Goal: Contribute content: Contribute content

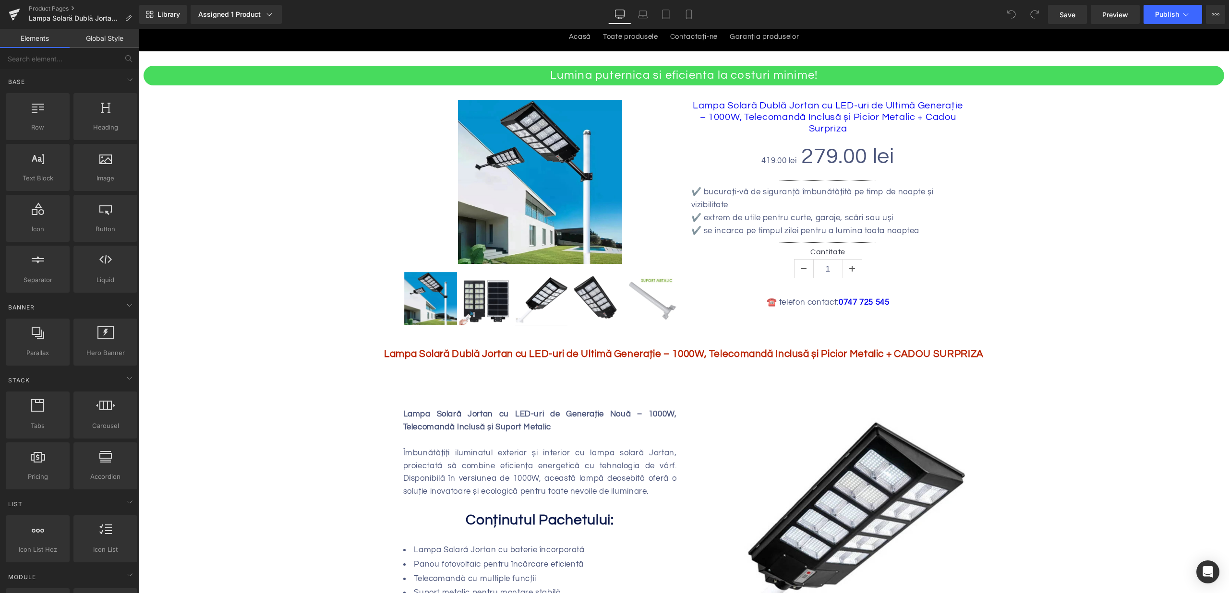
scroll to position [40, 0]
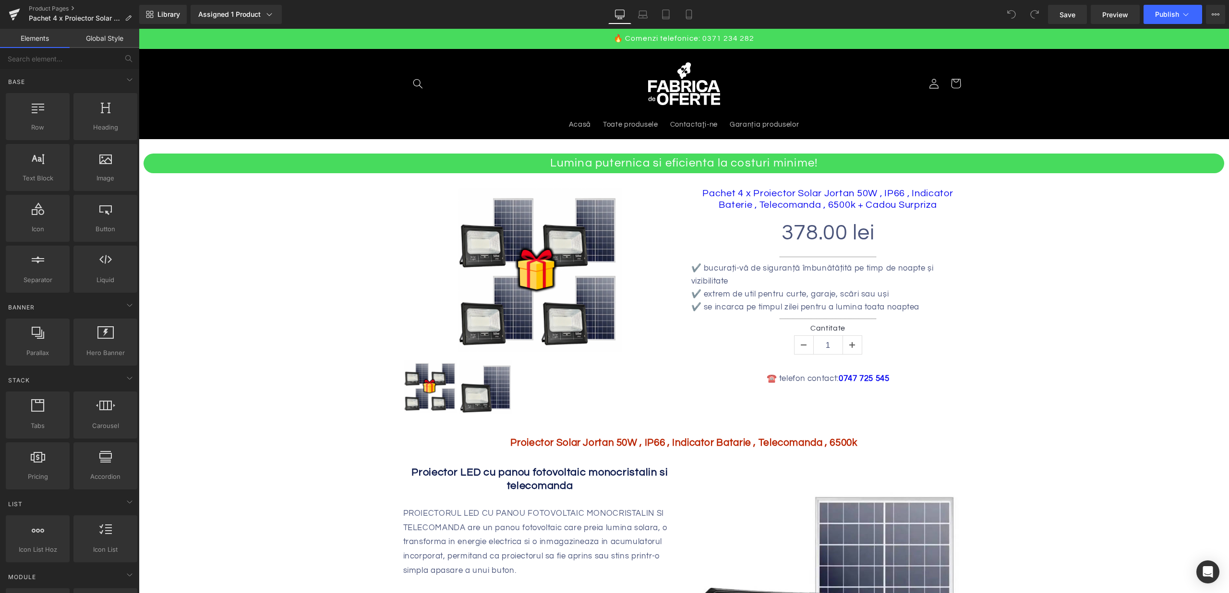
click at [618, 439] on b "Proiector Solar Jortan 50W , IP66 , Indicator Batarie , Telecomanda , 6500k" at bounding box center [683, 443] width 347 height 10
click at [618, 438] on b "Proiector Solar Jortan 50W , IP66 , Indicator Batarie , Telecomanda , 6500k" at bounding box center [683, 443] width 347 height 10
click at [957, 405] on div "Sale Off (P) Image ‹ › (P) Image List Pachet 4 x Proiector Solar Jortan 50W , I…" at bounding box center [684, 296] width 576 height 247
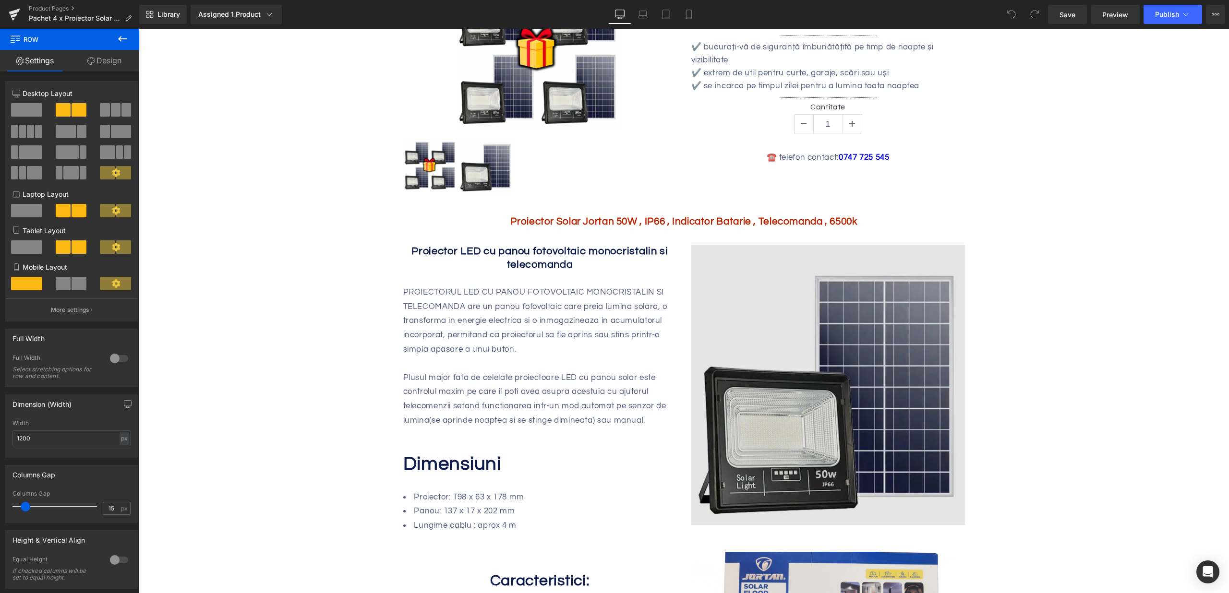
scroll to position [72, 0]
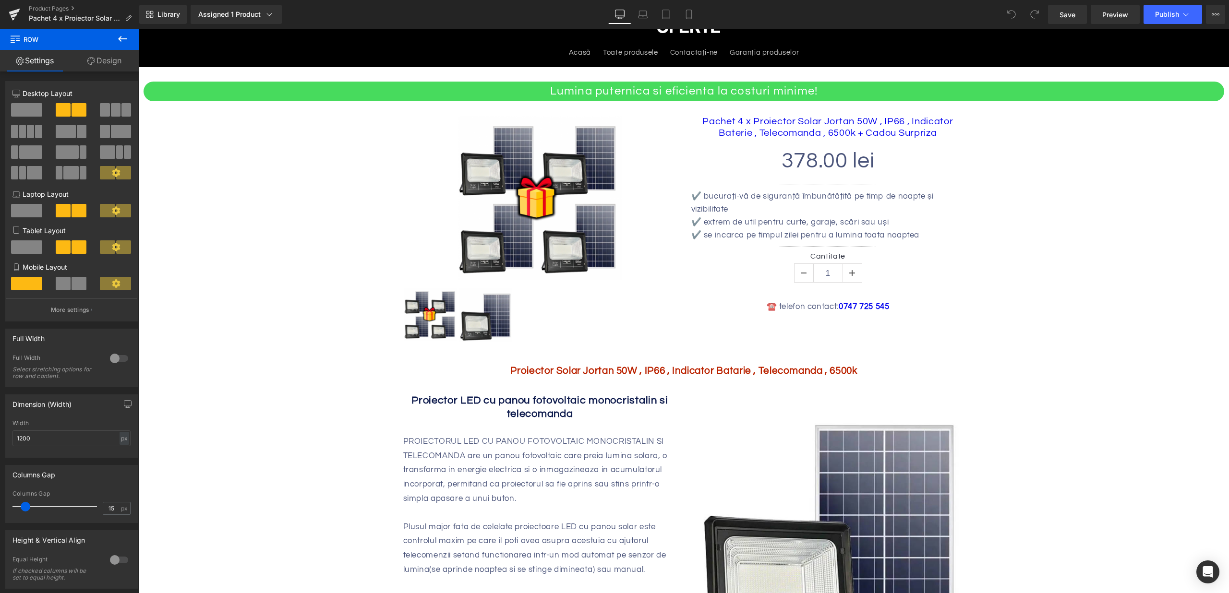
click at [667, 372] on div "Proiector Solar Jortan 50W , IP66 , Indicator Batarie , Telecomanda , 6500k Tex…" at bounding box center [684, 372] width 1090 height 18
click at [667, 372] on b "Proiector Solar Jortan 50W , IP66 , Indicator Batarie , Telecomanda , 6500k" at bounding box center [683, 371] width 347 height 10
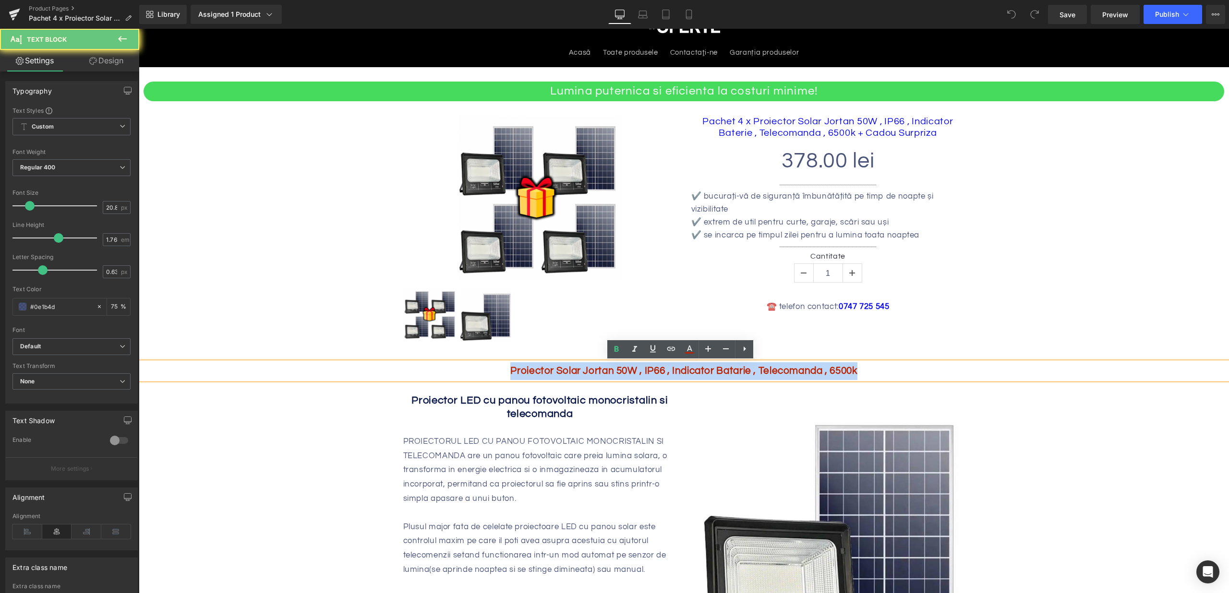
click at [667, 372] on b "Proiector Solar Jortan 50W , IP66 , Indicator Batarie , Telecomanda , 6500k" at bounding box center [683, 371] width 347 height 10
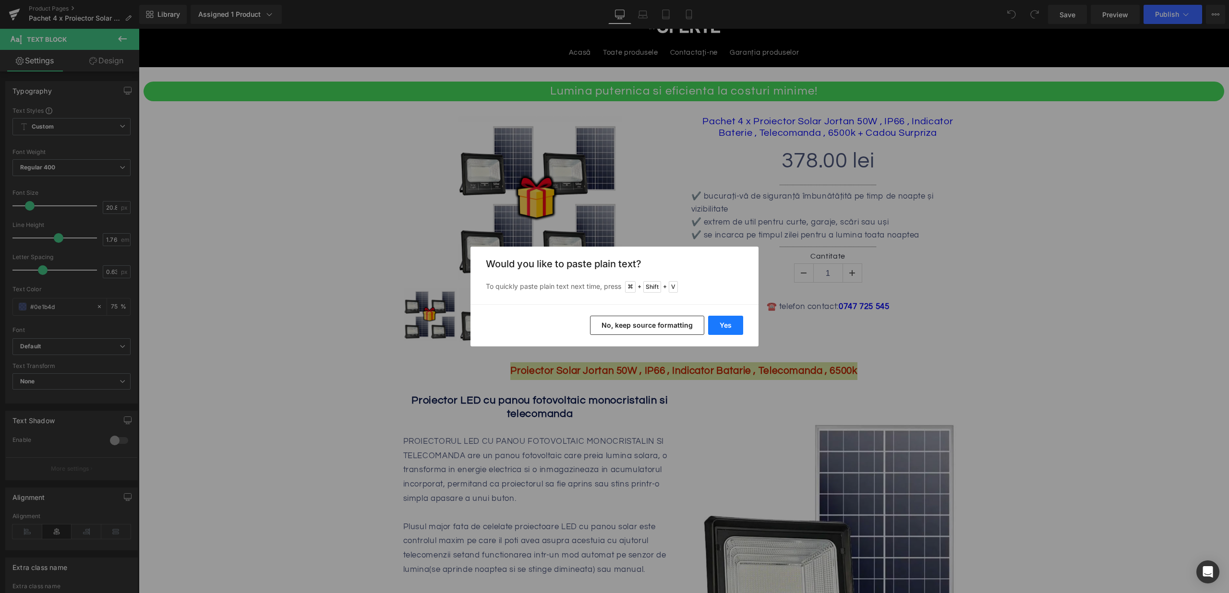
click at [719, 321] on button "Yes" at bounding box center [725, 325] width 35 height 19
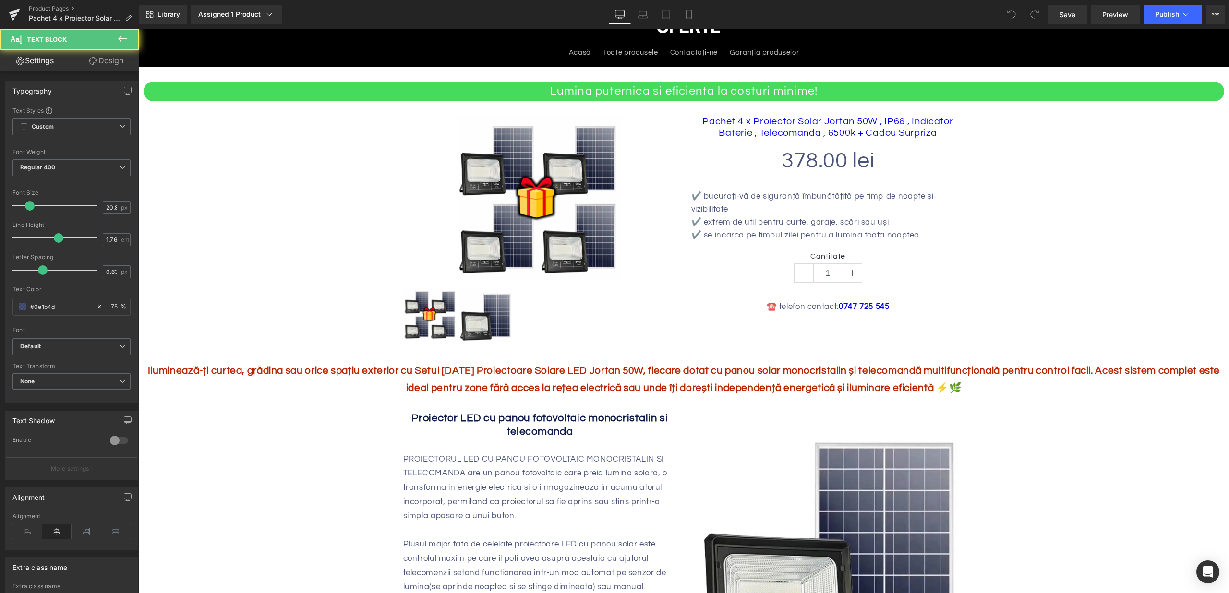
click at [653, 379] on div "Iluminează-ți curtea, grădina sau orice spațiu exterior cu Setul de 4 Proiectoa…" at bounding box center [684, 380] width 1090 height 35
click at [653, 379] on p "Iluminează-ți curtea, grădina sau orice spațiu exterior cu Setul de 4 Proiectoa…" at bounding box center [684, 380] width 1090 height 35
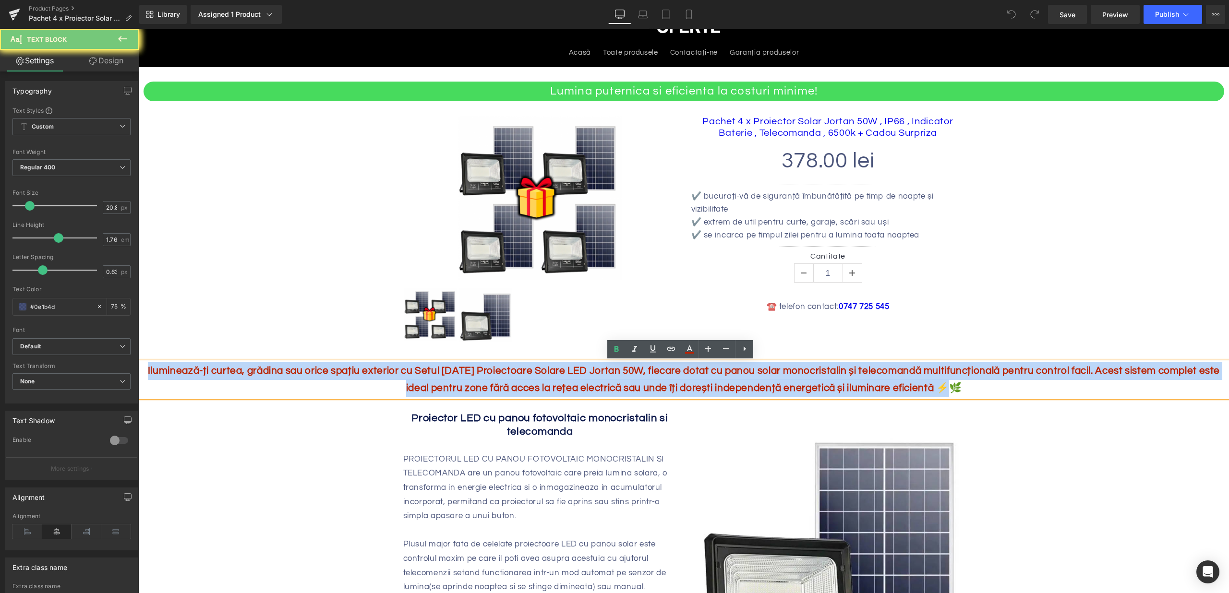
click at [653, 379] on p "Iluminează-ți curtea, grădina sau orice spațiu exterior cu Setul de 4 Proiectoa…" at bounding box center [684, 380] width 1090 height 35
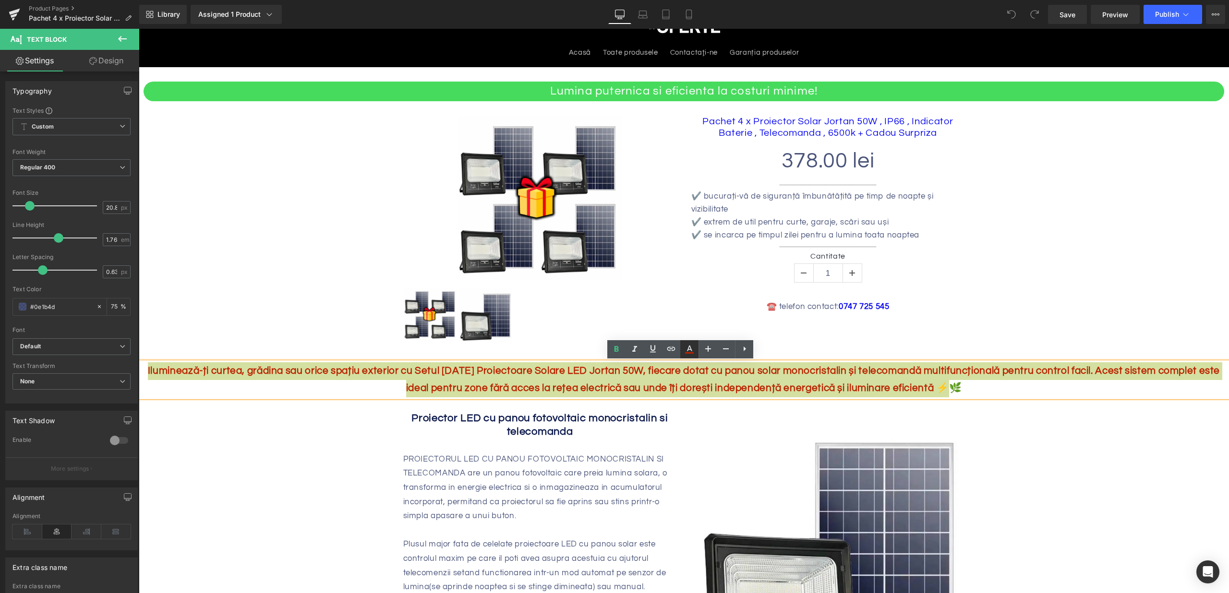
click at [687, 355] on icon at bounding box center [690, 350] width 12 height 12
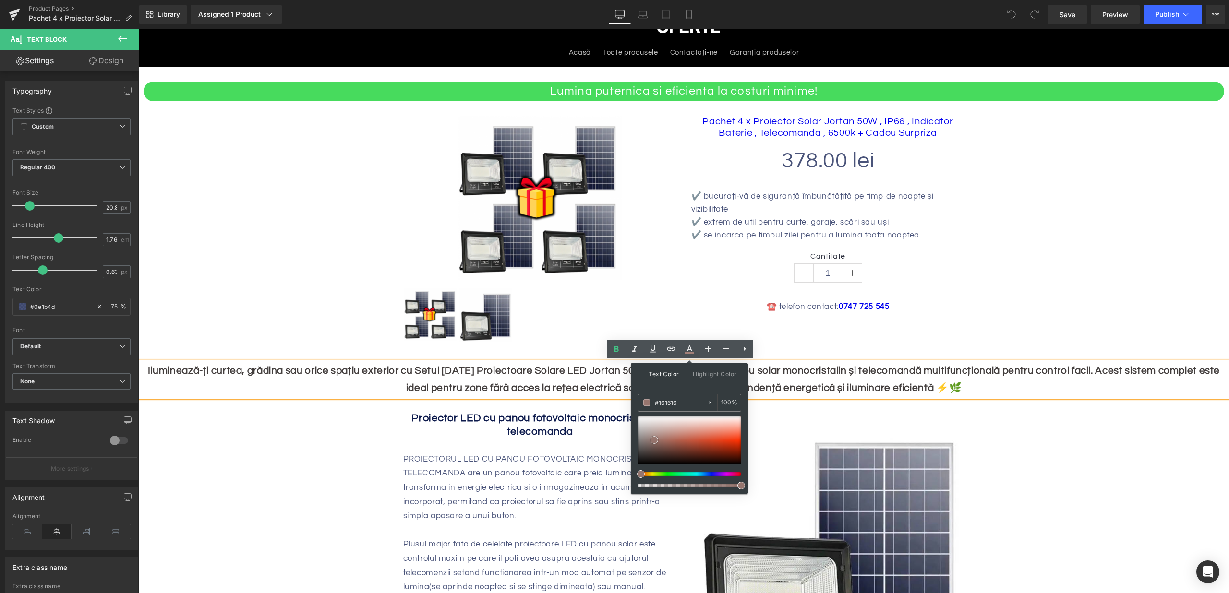
type input "#000000"
drag, startPoint x: 793, startPoint y: 469, endPoint x: 629, endPoint y: 471, distance: 164.2
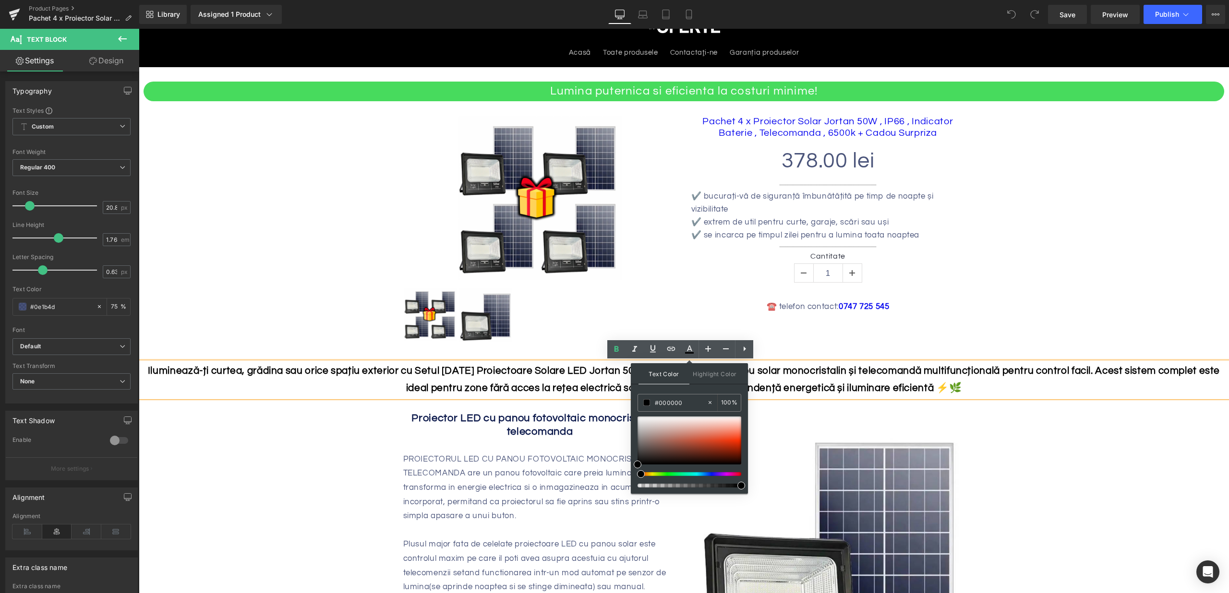
click at [932, 378] on p "Iluminează-ți curtea, grădina sau orice spațiu exterior cu Setul de 4 Proiectoa…" at bounding box center [684, 380] width 1090 height 35
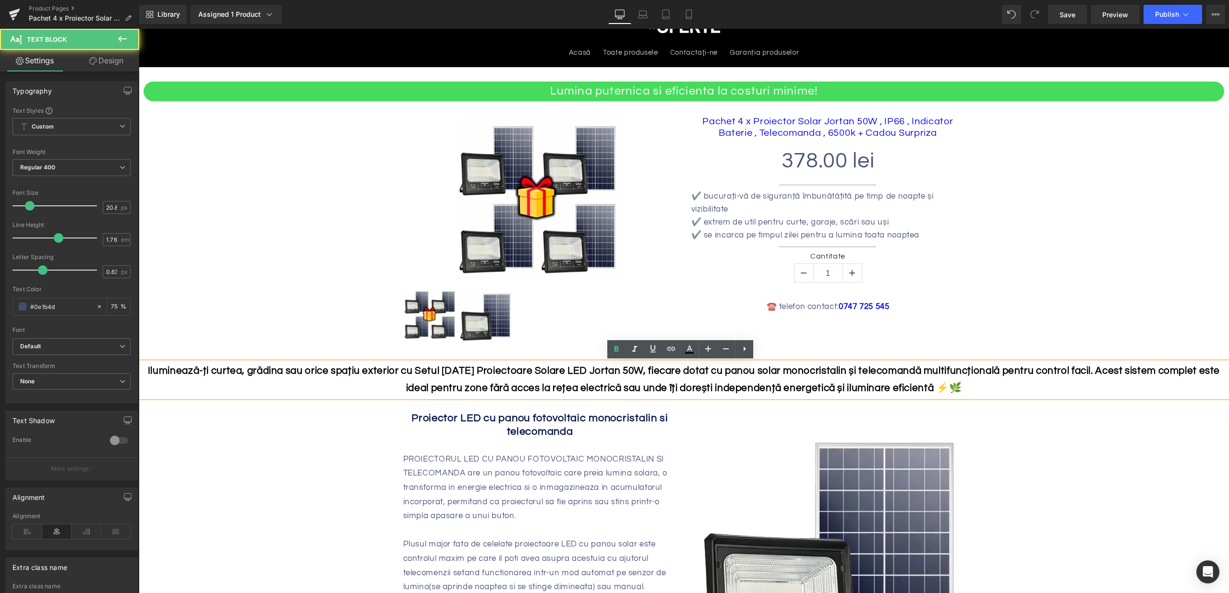
click at [932, 375] on b "Iluminează-ți curtea, grădina sau orice spațiu exterior cu Setul de 4 Proiectoa…" at bounding box center [684, 380] width 1072 height 28
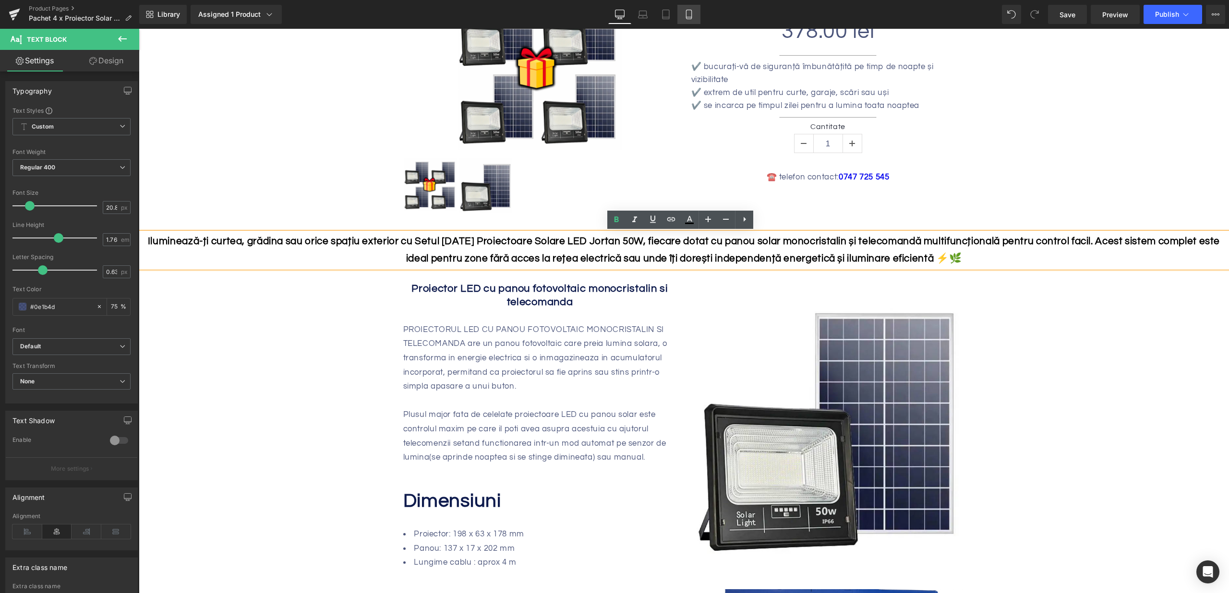
click at [689, 12] on icon at bounding box center [689, 15] width 10 height 10
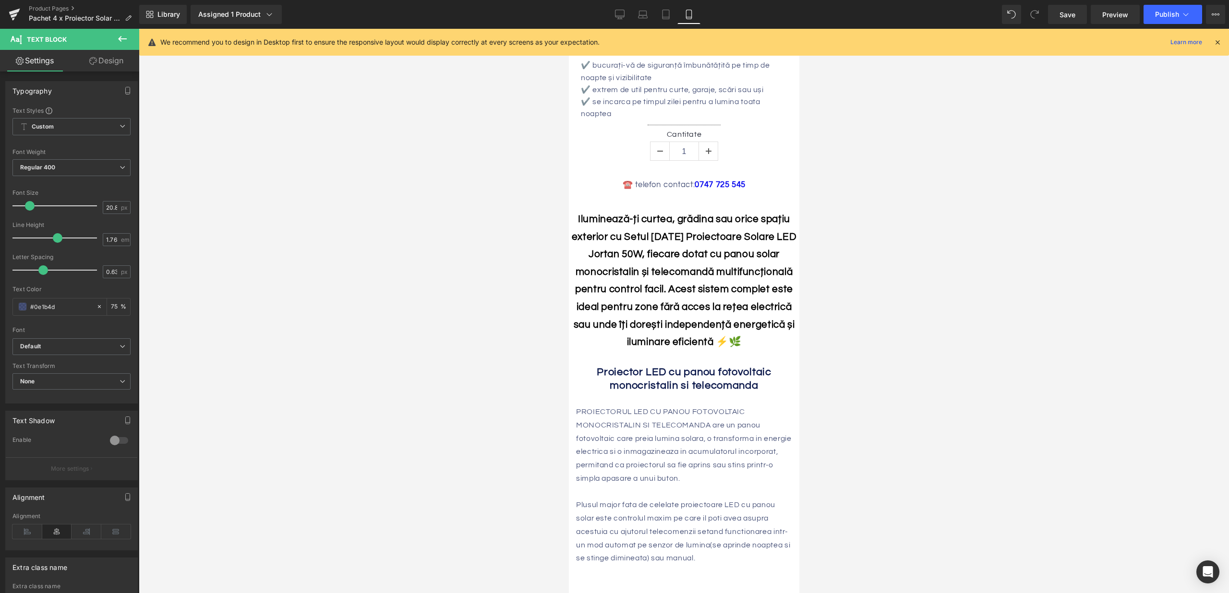
scroll to position [416, 0]
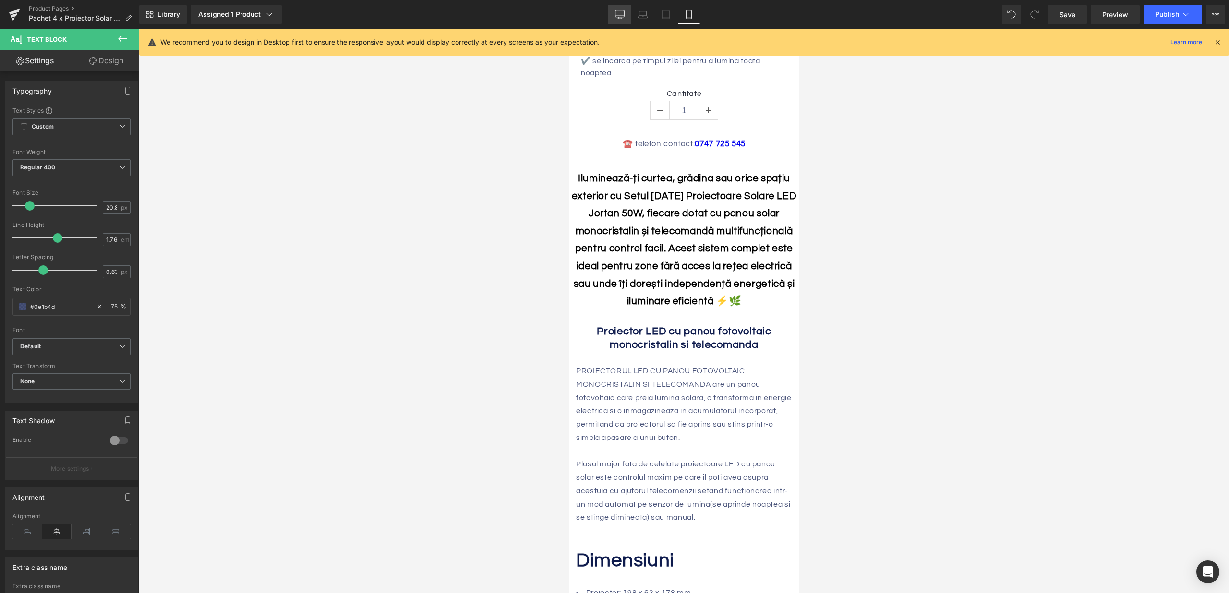
click at [629, 13] on link "Desktop" at bounding box center [619, 14] width 23 height 19
type input "75"
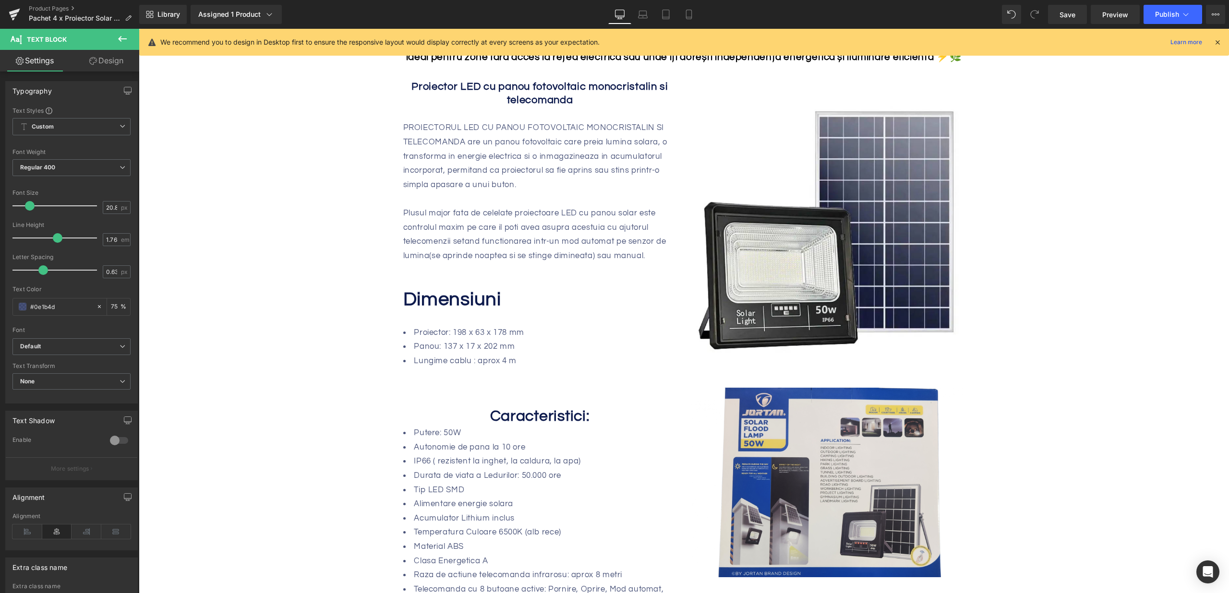
scroll to position [266, 0]
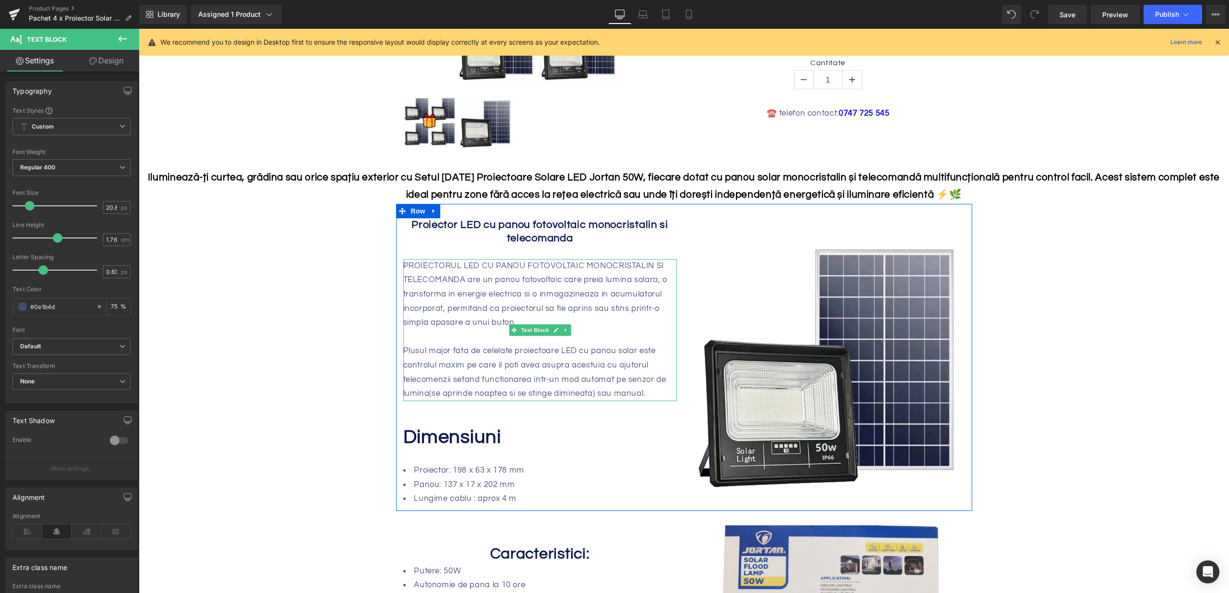
click at [492, 317] on p "PROIECTORUL LED CU PANOU FOTOVOLTAIC MONOCRISTALIN SI TELECOMANDA are un panou …" at bounding box center [540, 294] width 274 height 71
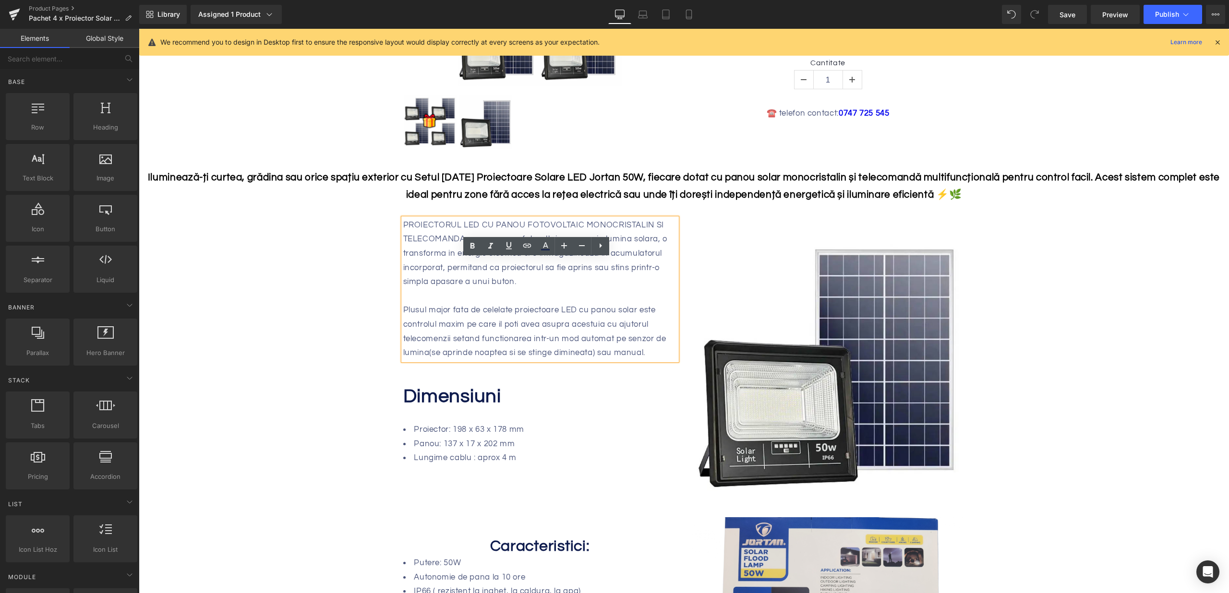
click at [459, 289] on p "PROIECTORUL LED CU PANOU FOTOVOLTAIC MONOCRISTALIN SI TELECOMANDA are un panou …" at bounding box center [540, 253] width 274 height 71
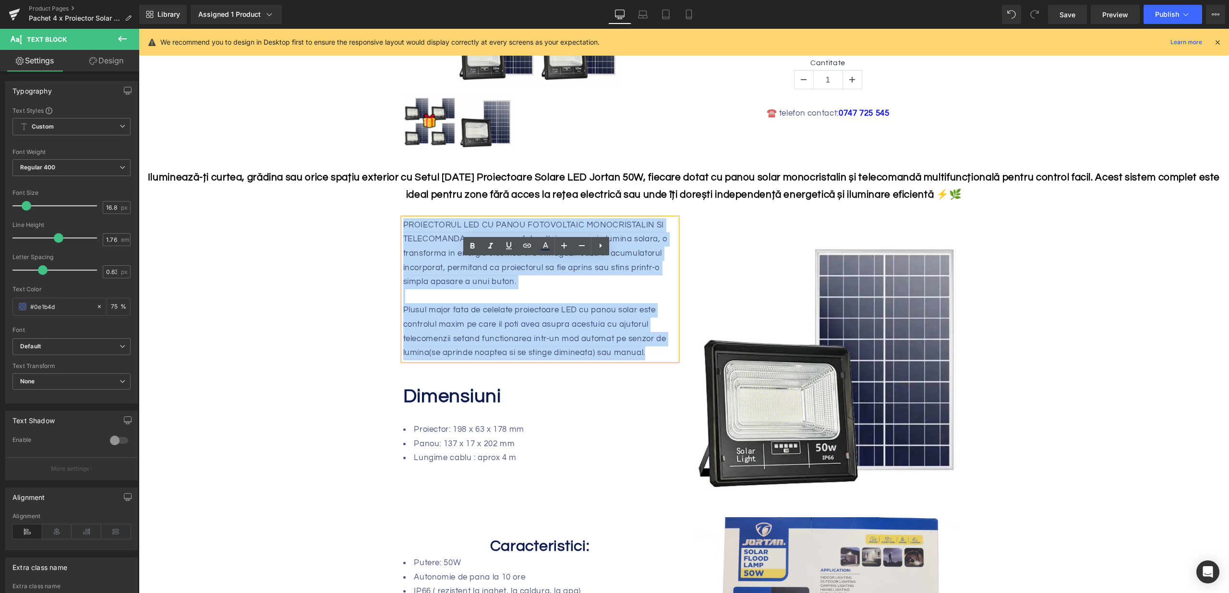
drag, startPoint x: 425, startPoint y: 240, endPoint x: 666, endPoint y: 353, distance: 265.9
click at [666, 353] on div "PROIECTORUL LED CU PANOU FOTOVOLTAIC MONOCRISTALIN SI TELECOMANDA are un panou …" at bounding box center [540, 289] width 274 height 142
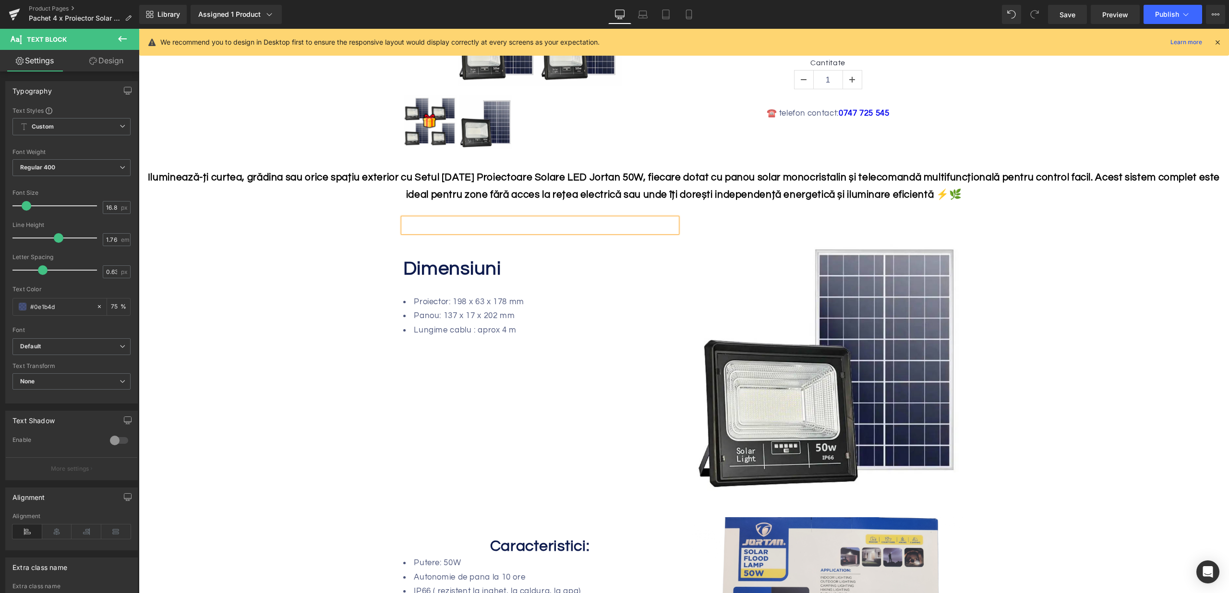
click at [451, 229] on p at bounding box center [540, 225] width 274 height 14
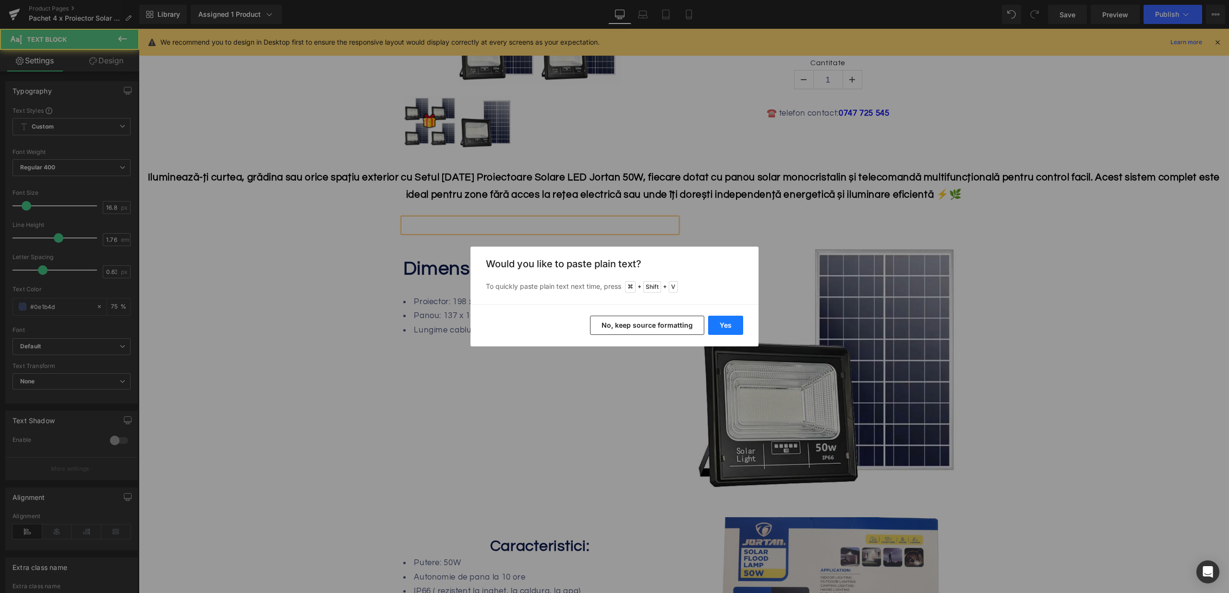
drag, startPoint x: 732, startPoint y: 325, endPoint x: 576, endPoint y: 293, distance: 158.7
click at [732, 325] on button "Yes" at bounding box center [725, 325] width 35 height 19
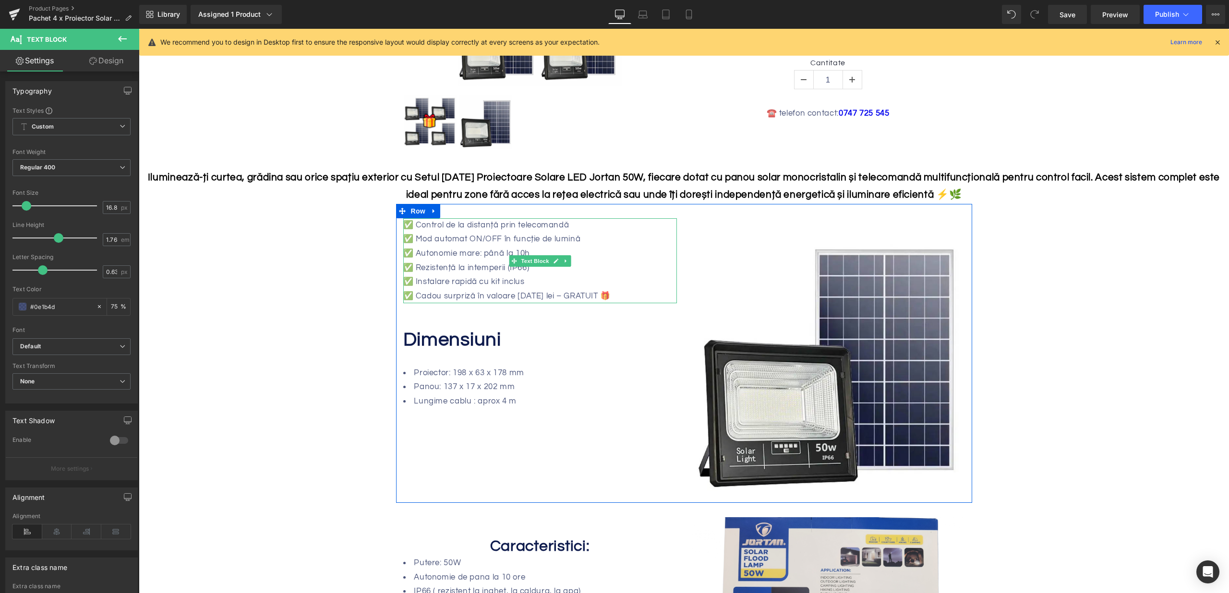
click at [510, 268] on p "✅ Rezistență la intemperii (IP66)" at bounding box center [540, 268] width 274 height 14
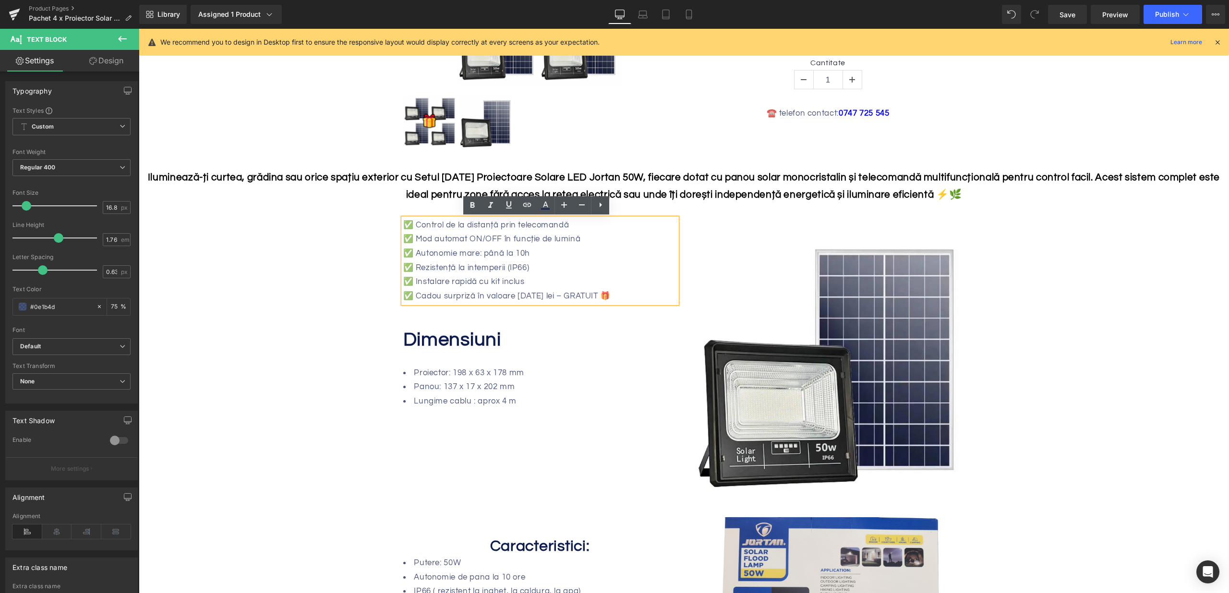
click at [462, 343] on strong "Dimensiuni" at bounding box center [452, 340] width 98 height 20
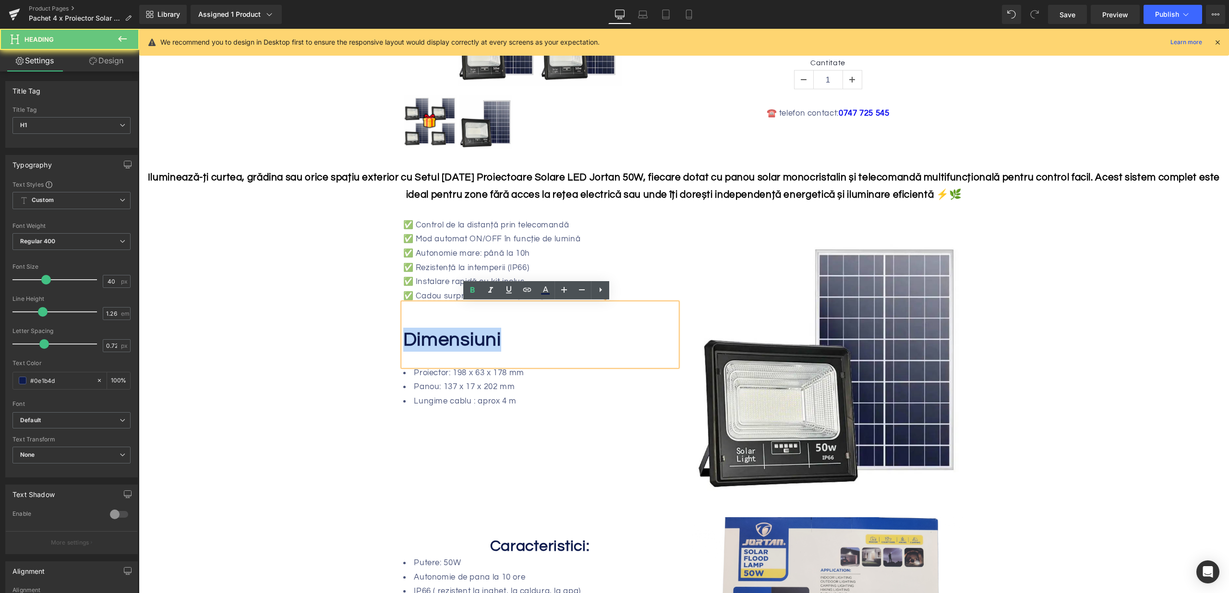
click at [462, 343] on strong "Dimensiuni" at bounding box center [452, 340] width 98 height 20
paste div
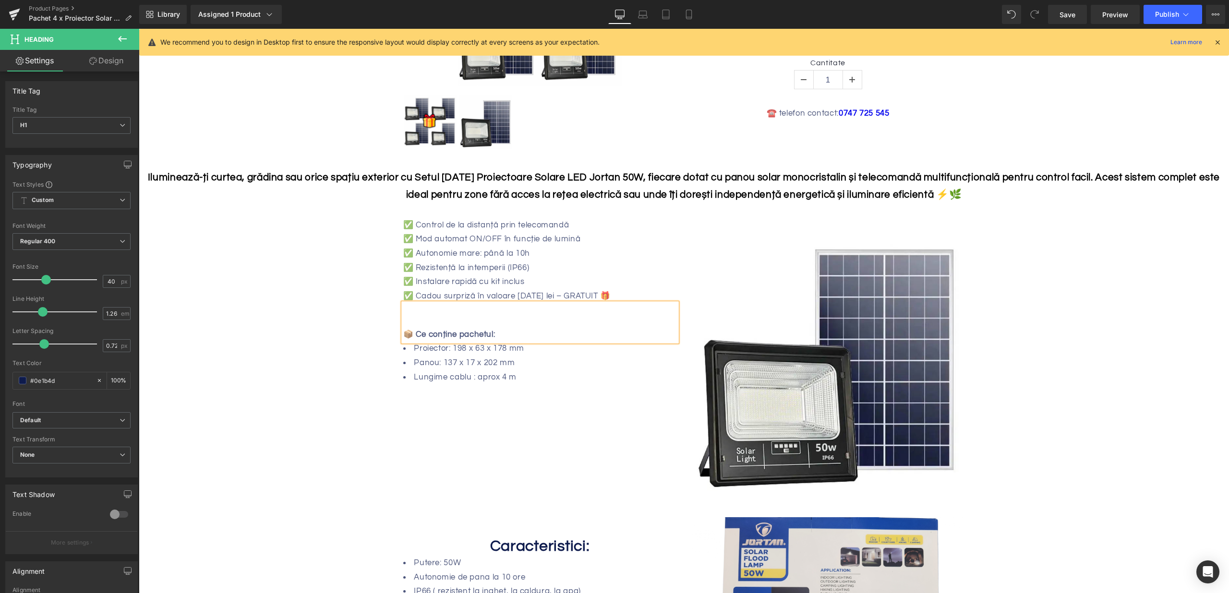
click at [404, 315] on h1 at bounding box center [540, 315] width 274 height 24
click at [403, 331] on strong "📦 Ce conține pachetul:" at bounding box center [449, 334] width 92 height 9
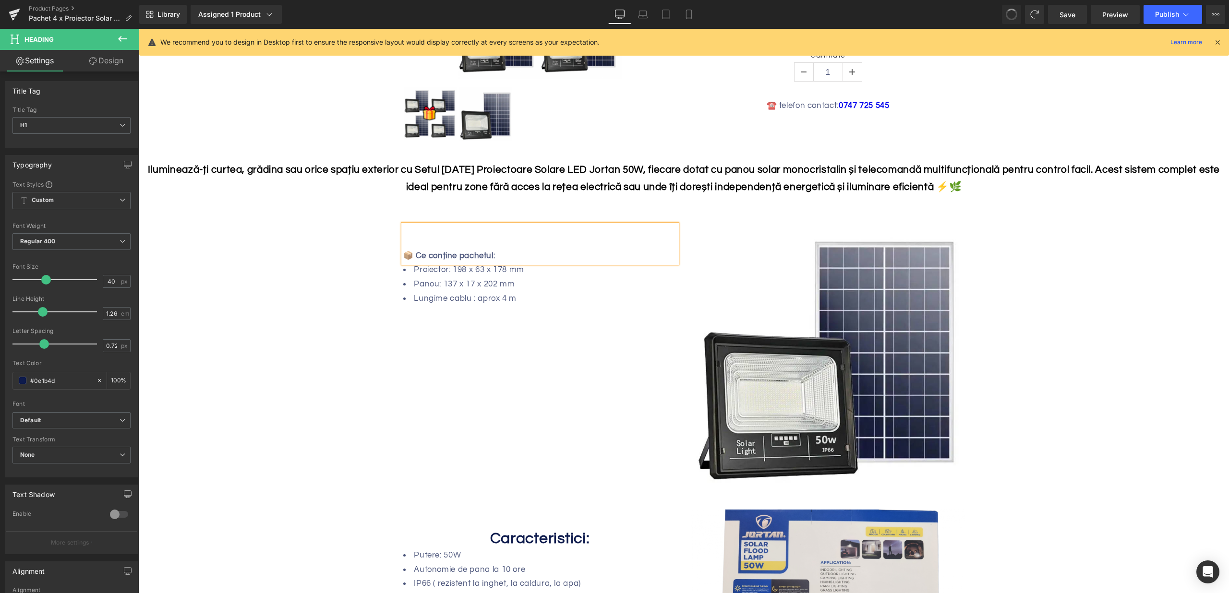
scroll to position [194, 0]
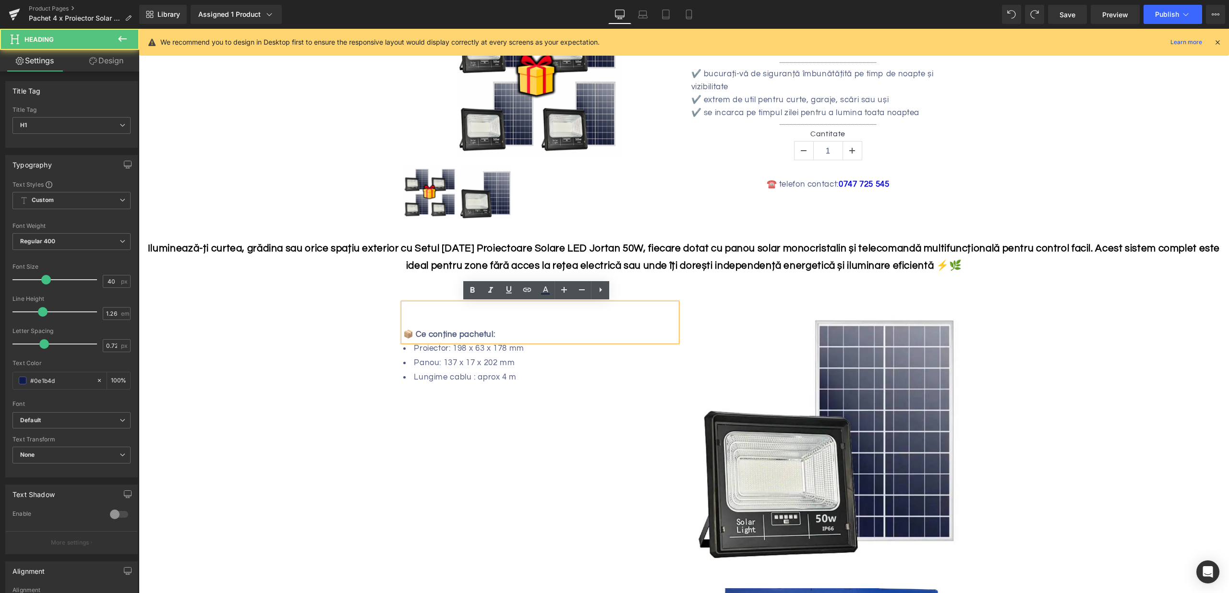
click at [436, 330] on div "📦 Ce conține pachetul:" at bounding box center [540, 335] width 274 height 14
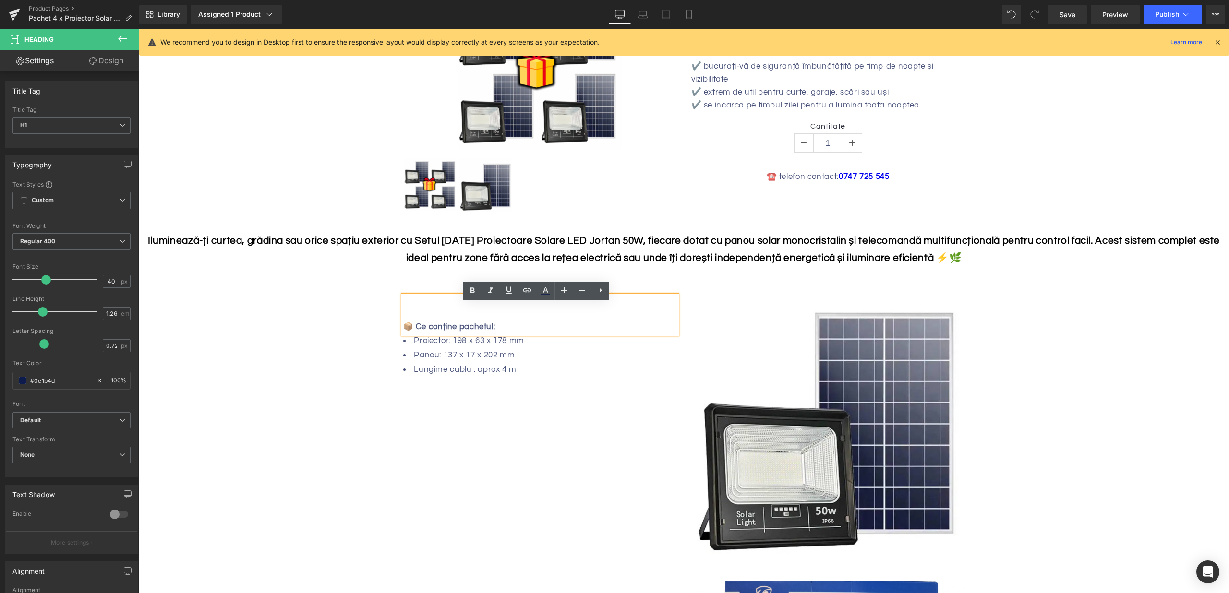
click at [1036, 19] on span at bounding box center [1034, 14] width 19 height 19
click at [422, 281] on div "Text Block 📦 Ce conține pachetul: Heading Proiector: 198 x 63 x 178 mm Panou: 1…" at bounding box center [684, 417] width 576 height 300
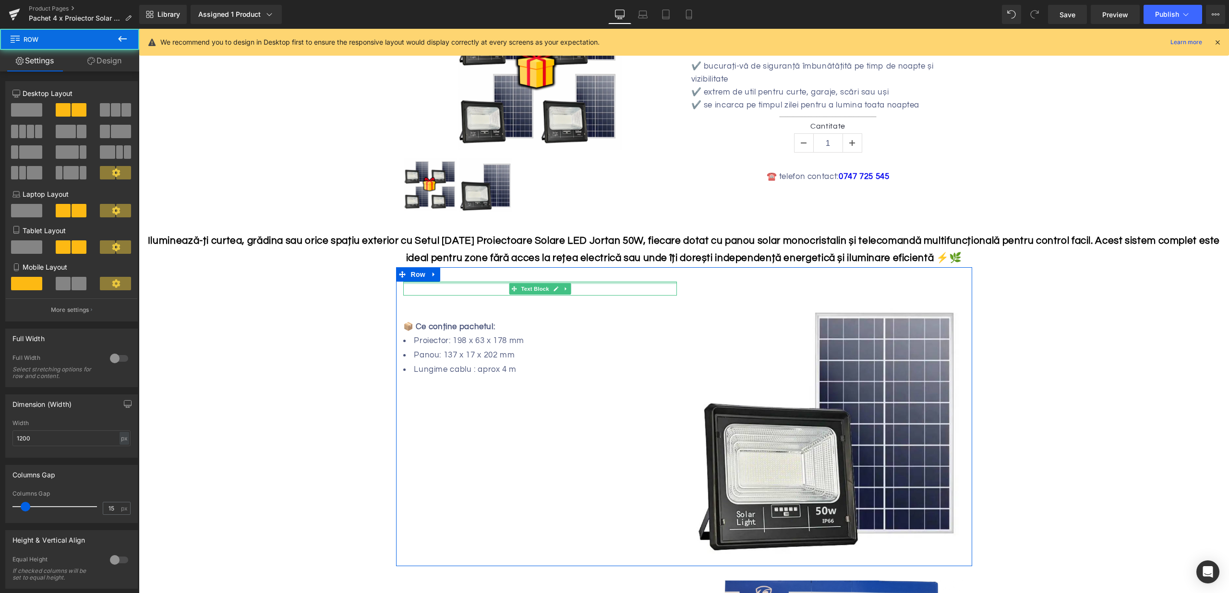
click at [427, 284] on div at bounding box center [540, 283] width 274 height 2
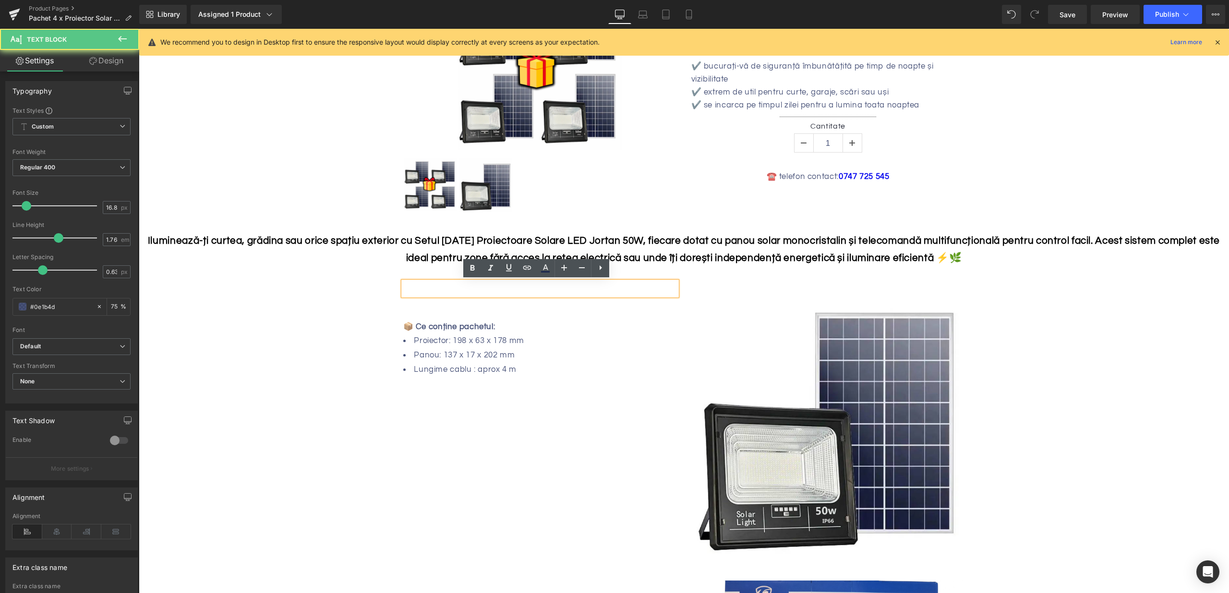
click at [443, 293] on p at bounding box center [540, 289] width 274 height 14
click at [439, 287] on p at bounding box center [540, 289] width 274 height 14
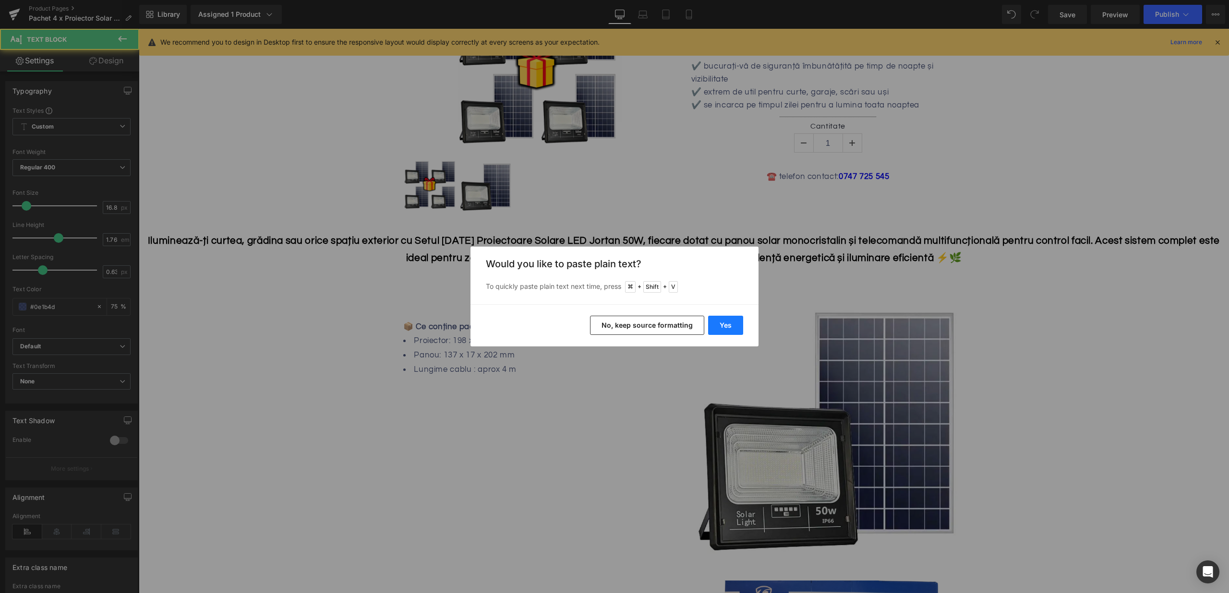
click at [726, 324] on button "Yes" at bounding box center [725, 325] width 35 height 19
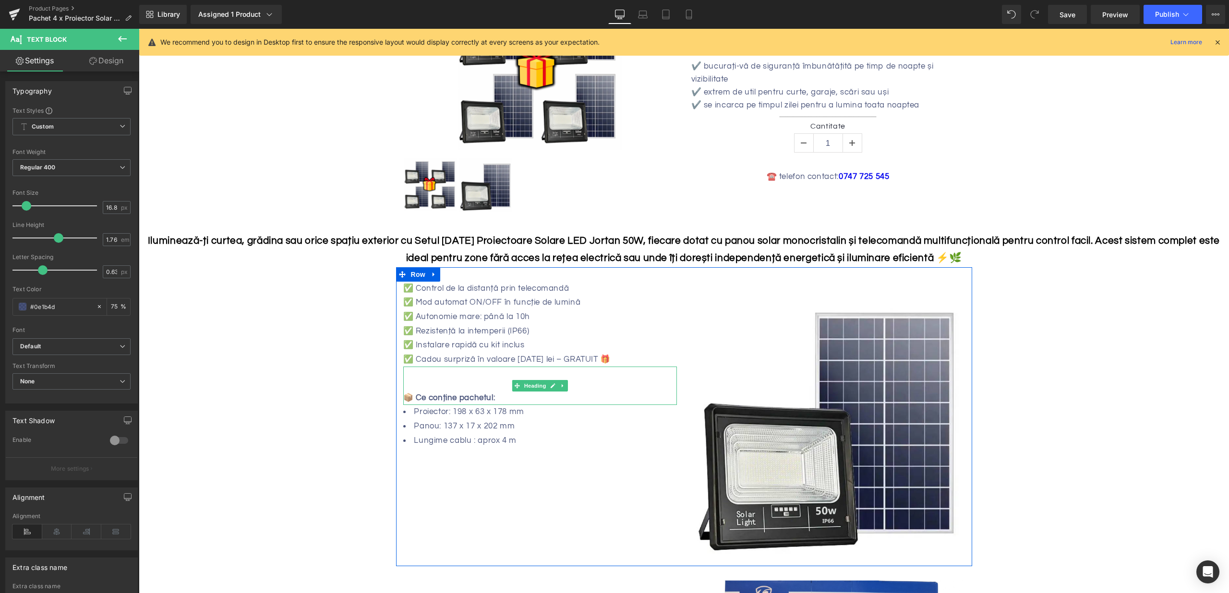
click at [440, 399] on strong "📦 Ce conține pachetul:" at bounding box center [449, 398] width 92 height 9
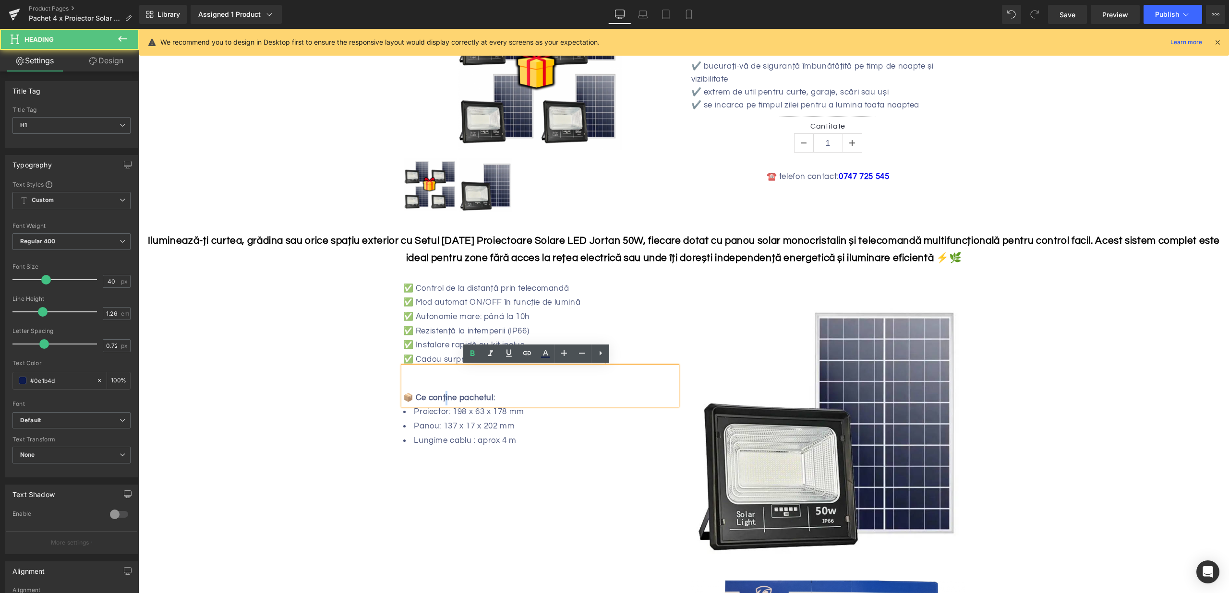
click at [440, 399] on strong "📦 Ce conține pachetul:" at bounding box center [449, 398] width 92 height 9
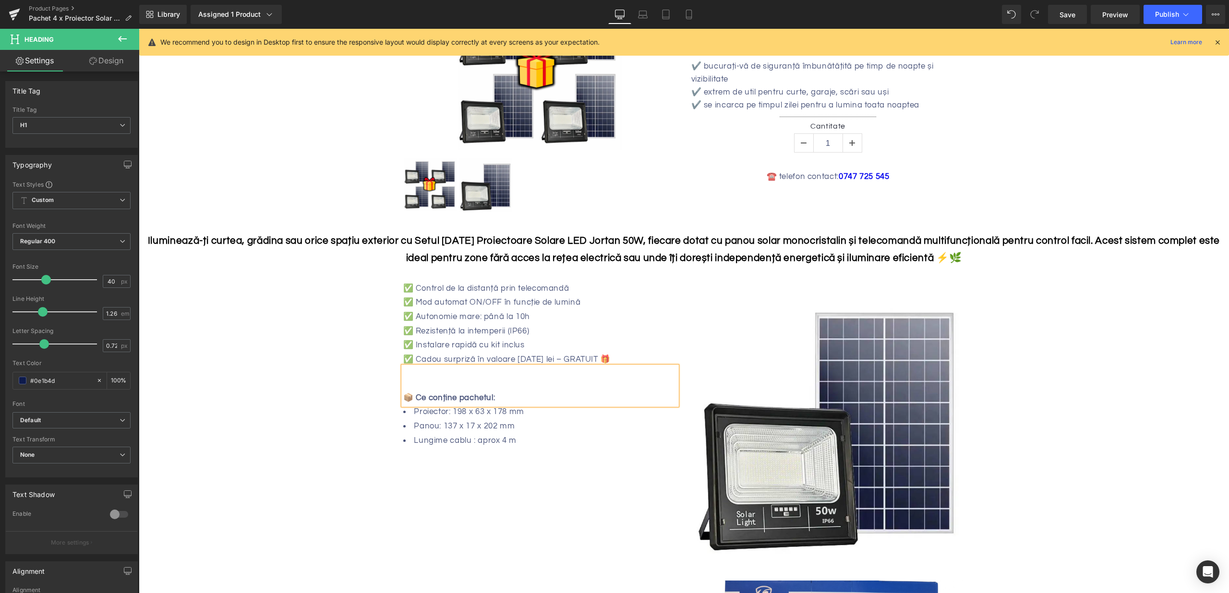
click at [556, 381] on h1 at bounding box center [540, 379] width 274 height 24
click at [564, 351] on icon at bounding box center [564, 354] width 12 height 12
click at [505, 385] on h1 at bounding box center [540, 380] width 274 height 26
click at [480, 394] on div "📦 Ce conține pachetul:" at bounding box center [540, 401] width 274 height 14
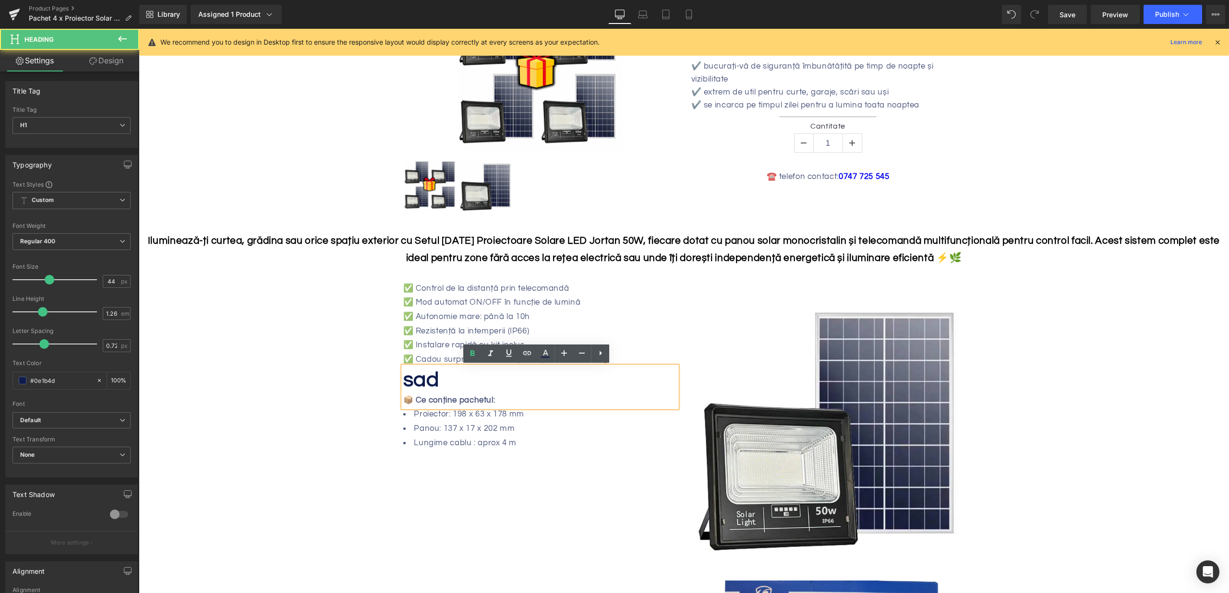
click at [460, 386] on h1 "sad" at bounding box center [540, 380] width 274 height 26
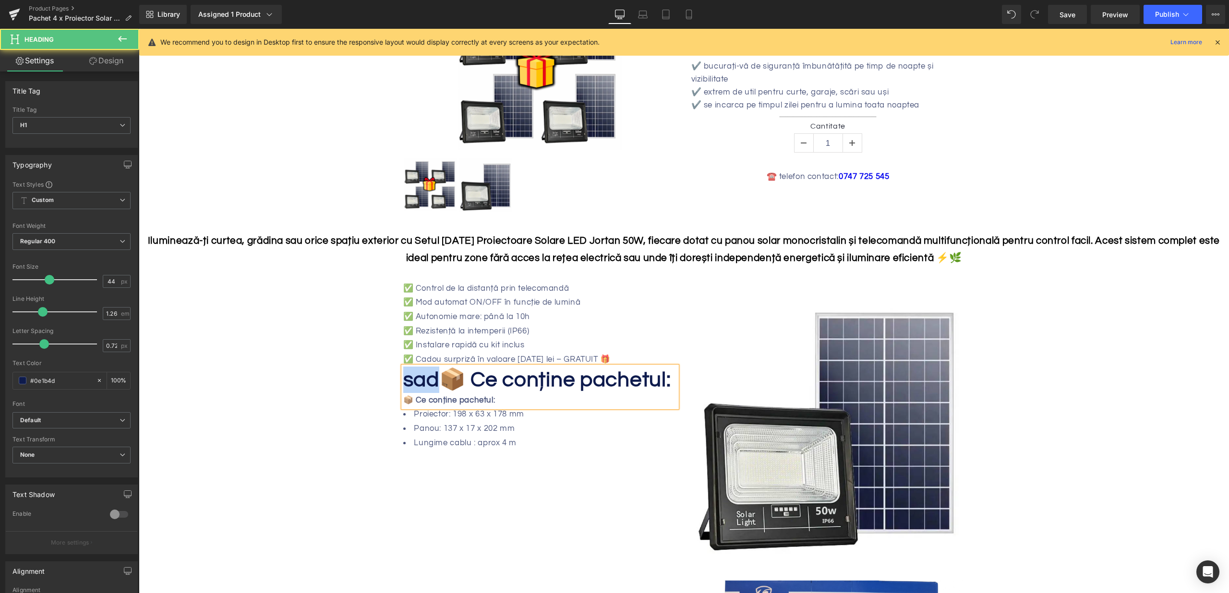
drag, startPoint x: 410, startPoint y: 378, endPoint x: 378, endPoint y: 381, distance: 31.3
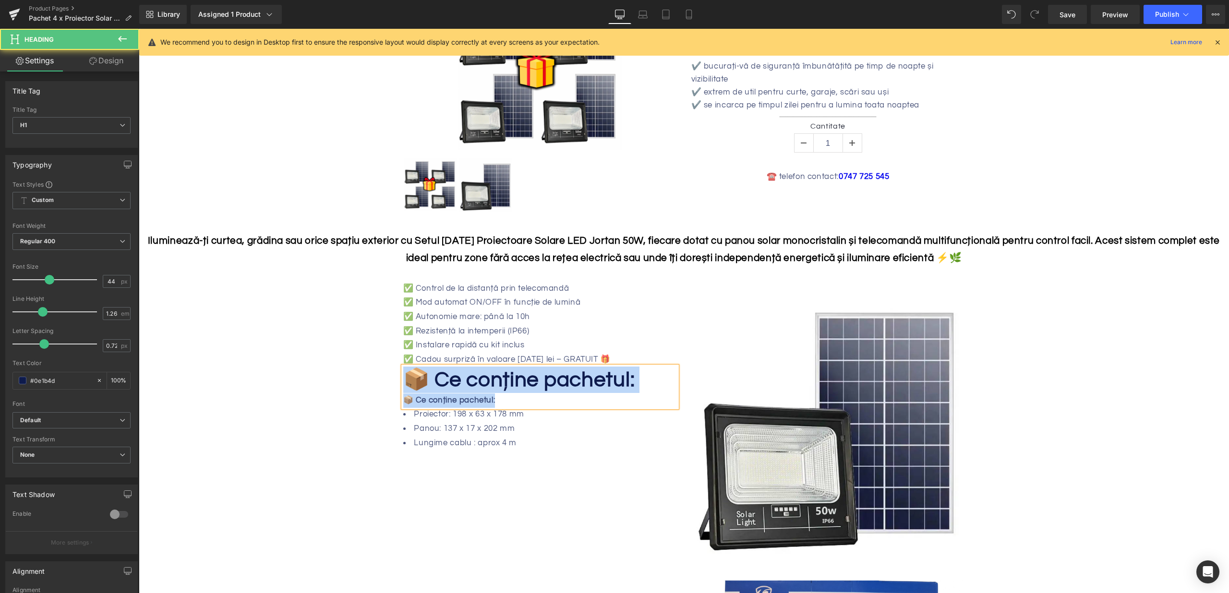
drag, startPoint x: 493, startPoint y: 397, endPoint x: 371, endPoint y: 391, distance: 121.6
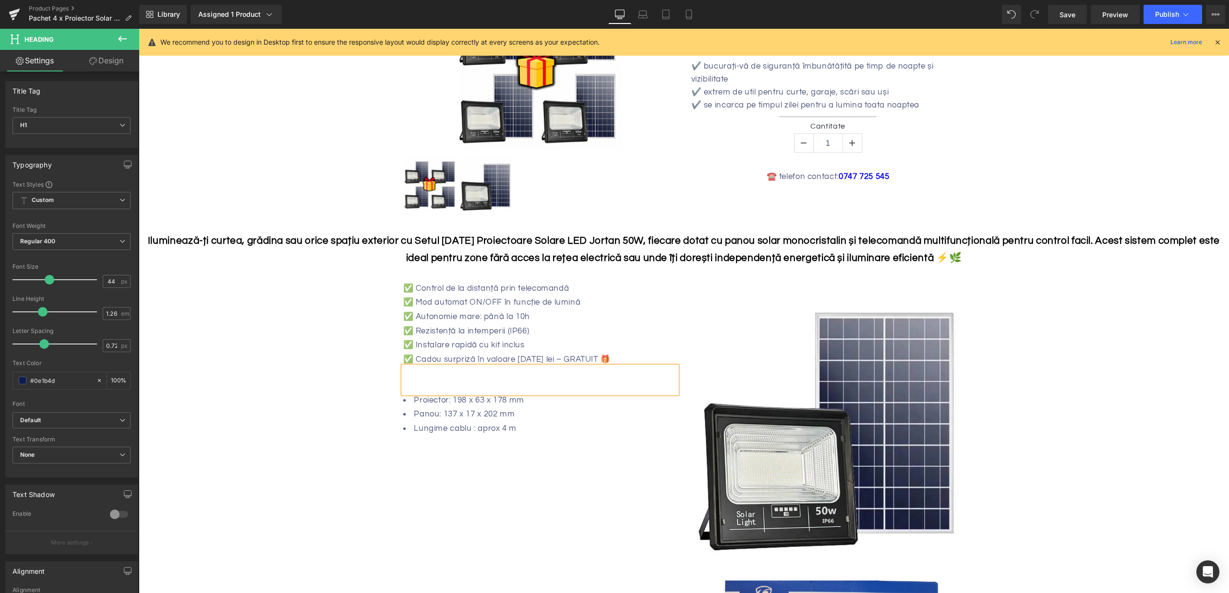
click at [517, 383] on h1 at bounding box center [540, 380] width 274 height 26
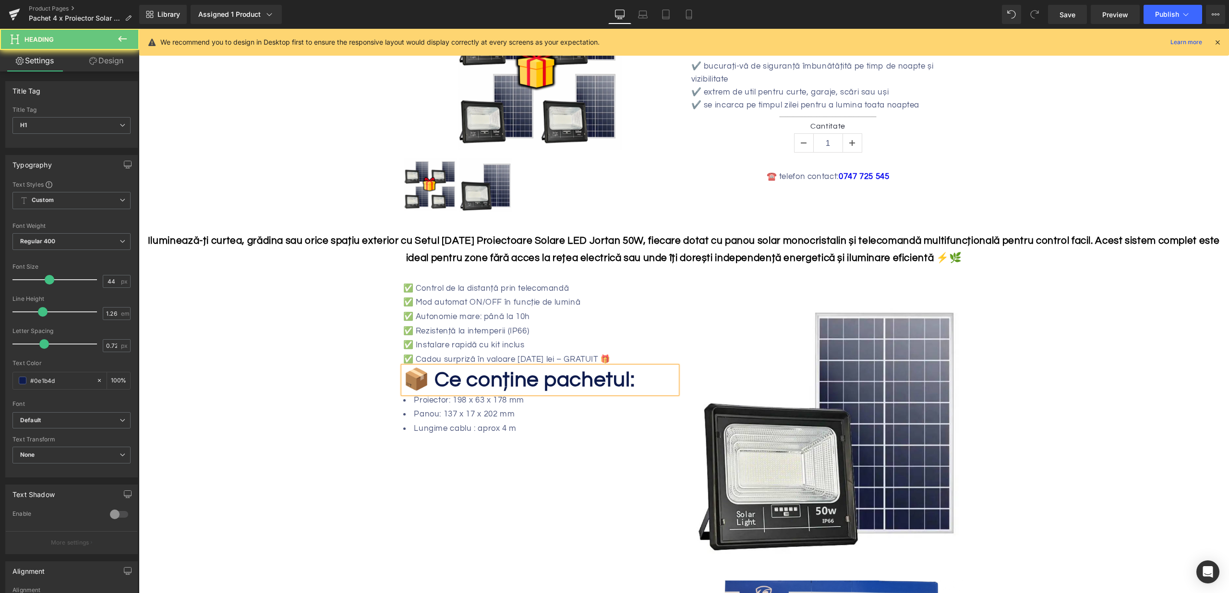
click at [589, 380] on span "📦 Ce conține pachetul:" at bounding box center [519, 380] width 232 height 22
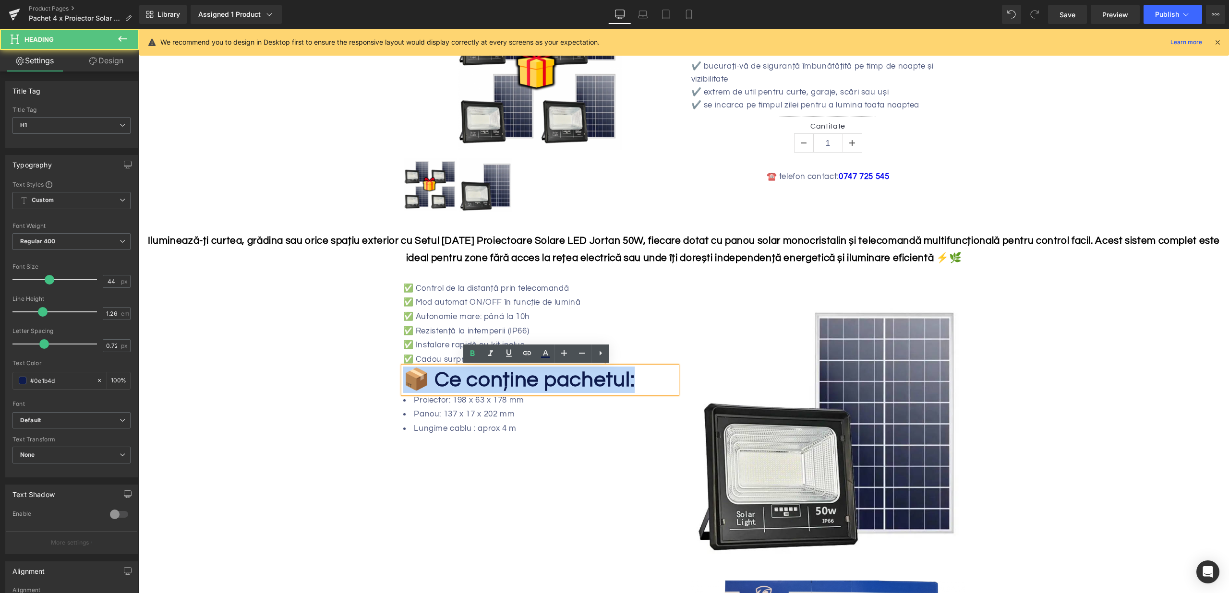
drag, startPoint x: 603, startPoint y: 384, endPoint x: 367, endPoint y: 378, distance: 236.3
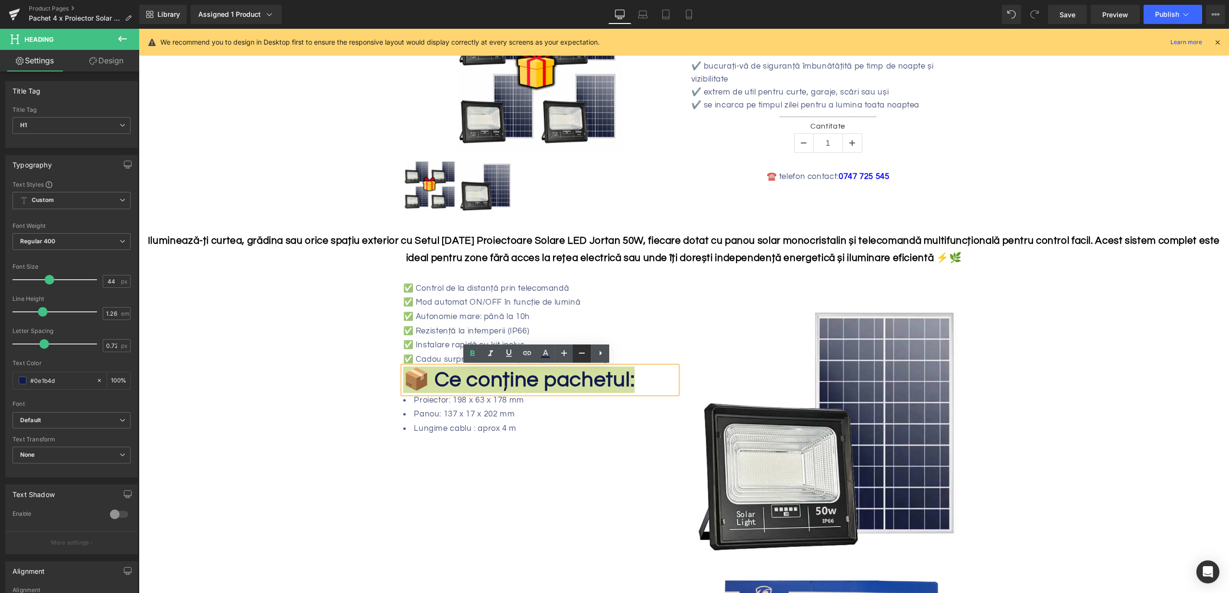
click at [579, 354] on icon at bounding box center [582, 354] width 12 height 12
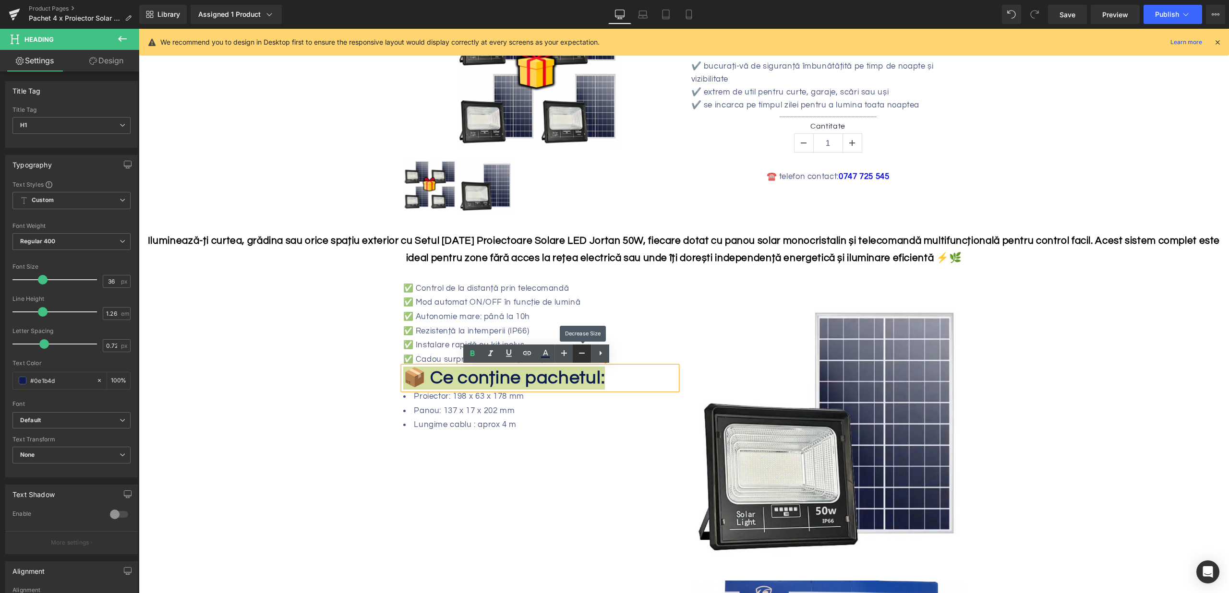
type input "34"
drag, startPoint x: 425, startPoint y: 364, endPoint x: 421, endPoint y: 367, distance: 5.9
click at [425, 364] on div "✅ Control de la distanță prin telecomandă ✅ Mod automat ON/OFF în funcție de lu…" at bounding box center [540, 356] width 288 height 148
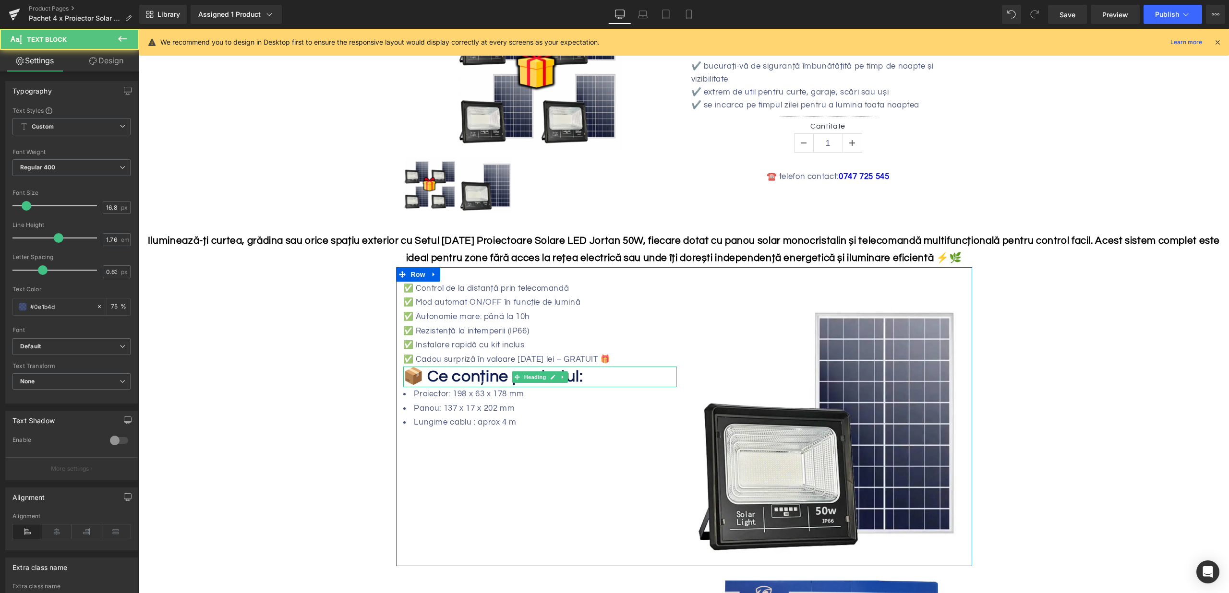
click at [410, 373] on span "📦 Ce conține pachetul:" at bounding box center [493, 376] width 180 height 17
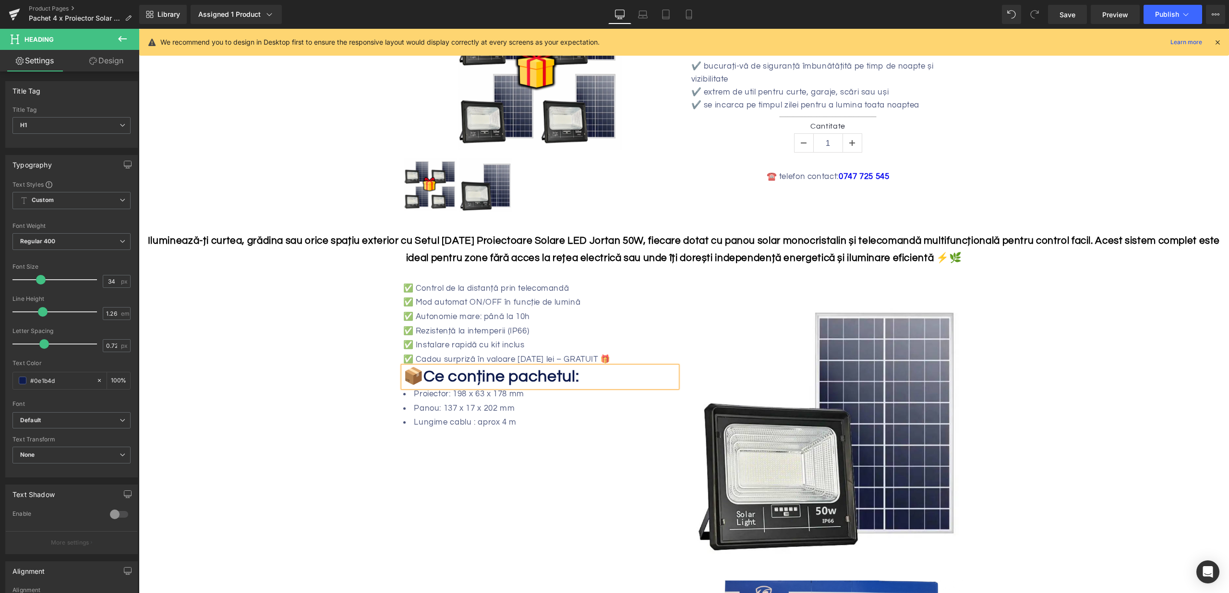
click at [403, 375] on span "📦" at bounding box center [413, 376] width 21 height 17
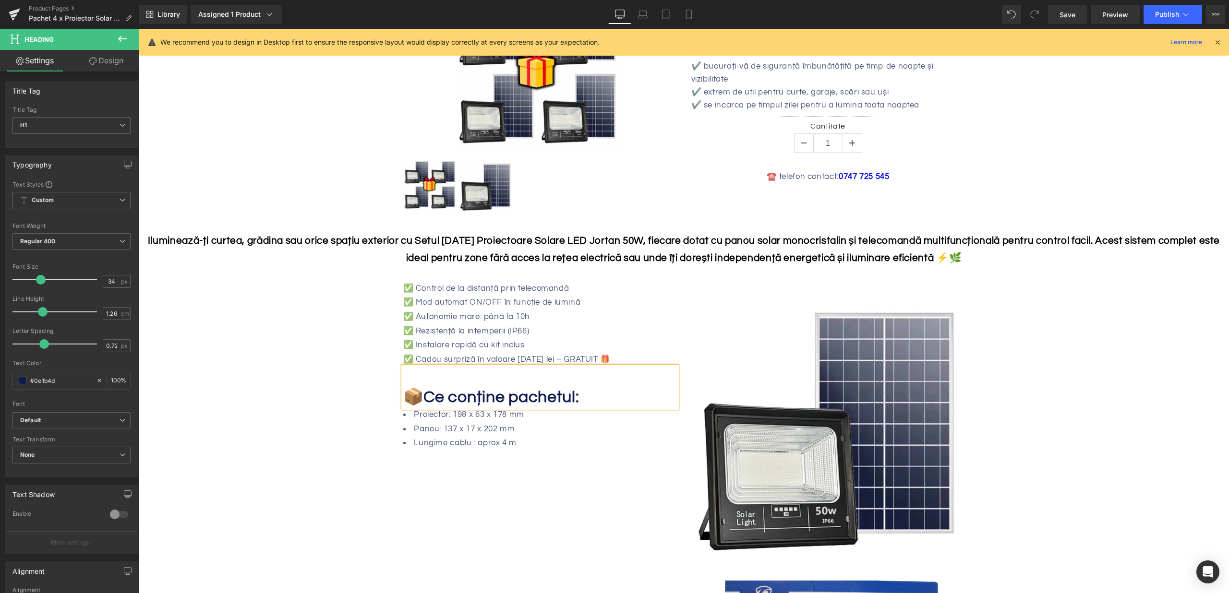
click at [466, 423] on li "Panou: 137 x 17 x 202 mm" at bounding box center [540, 430] width 274 height 14
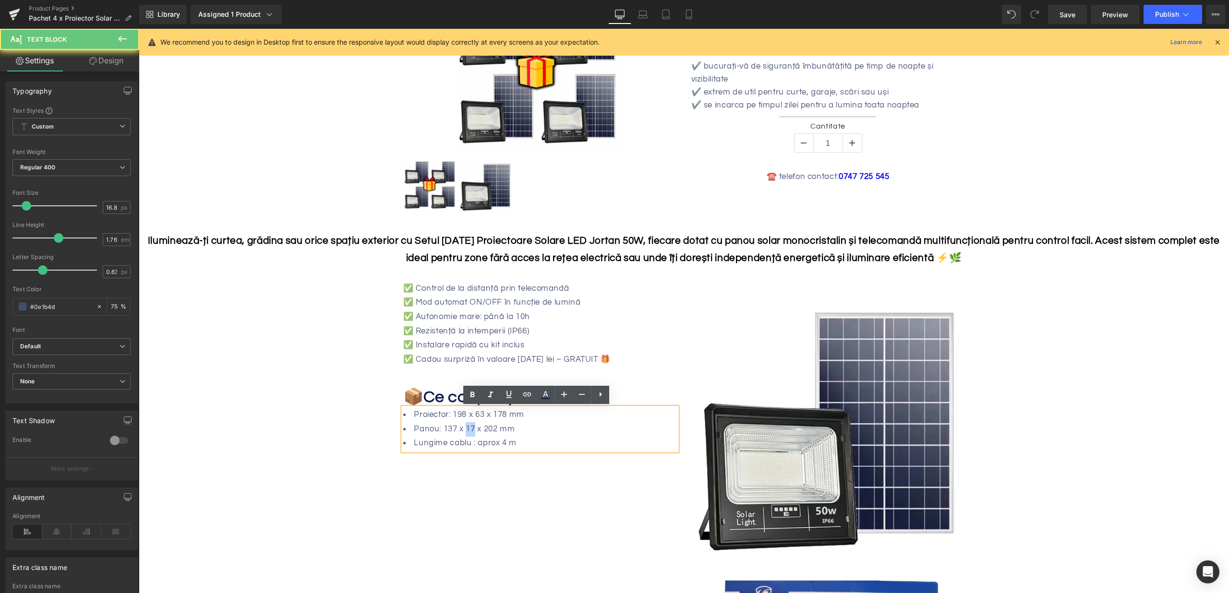
click at [466, 423] on li "Panou: 137 x 17 x 202 mm" at bounding box center [540, 430] width 274 height 14
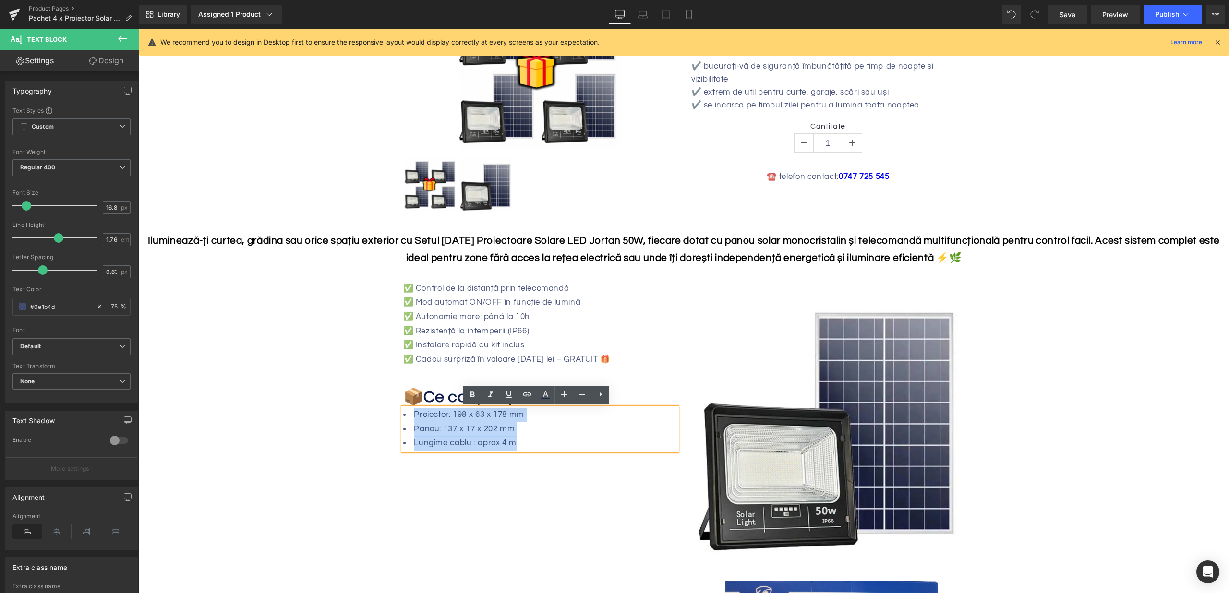
drag, startPoint x: 518, startPoint y: 443, endPoint x: 372, endPoint y: 410, distance: 149.1
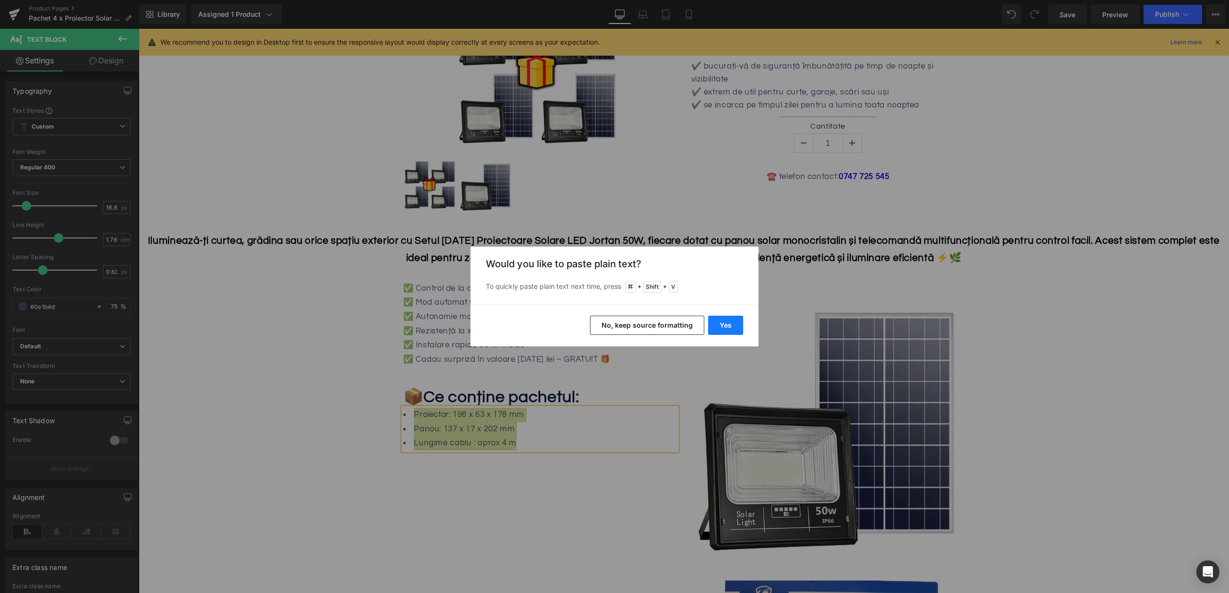
click at [718, 319] on button "Yes" at bounding box center [725, 325] width 35 height 19
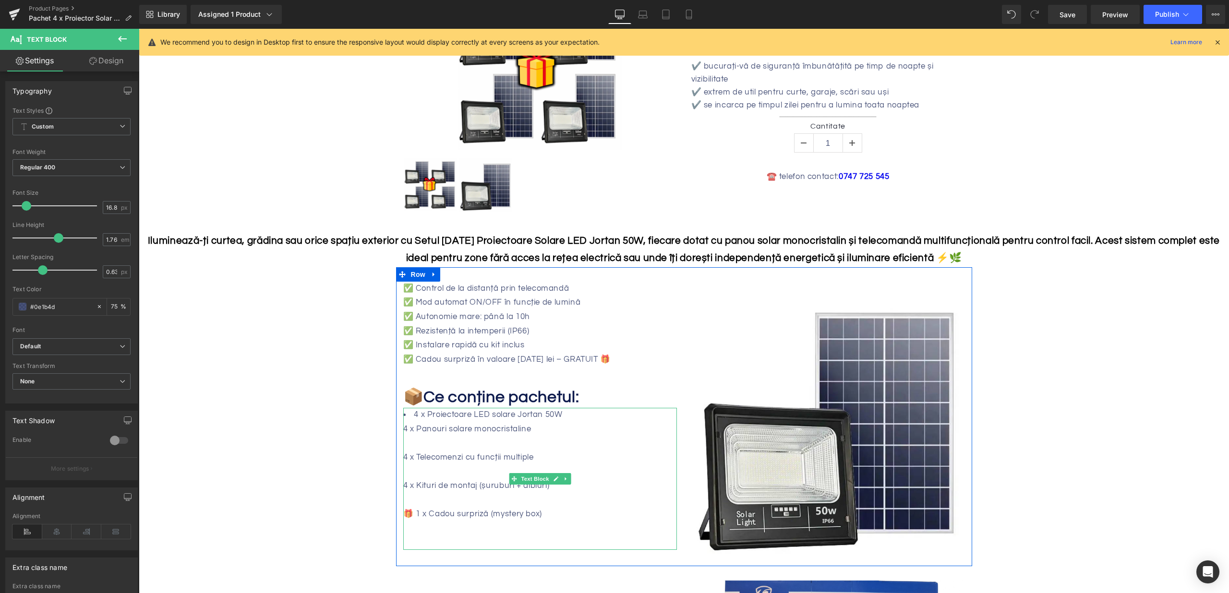
click at [430, 430] on div "4 x Panouri solare monocristaline" at bounding box center [540, 430] width 274 height 14
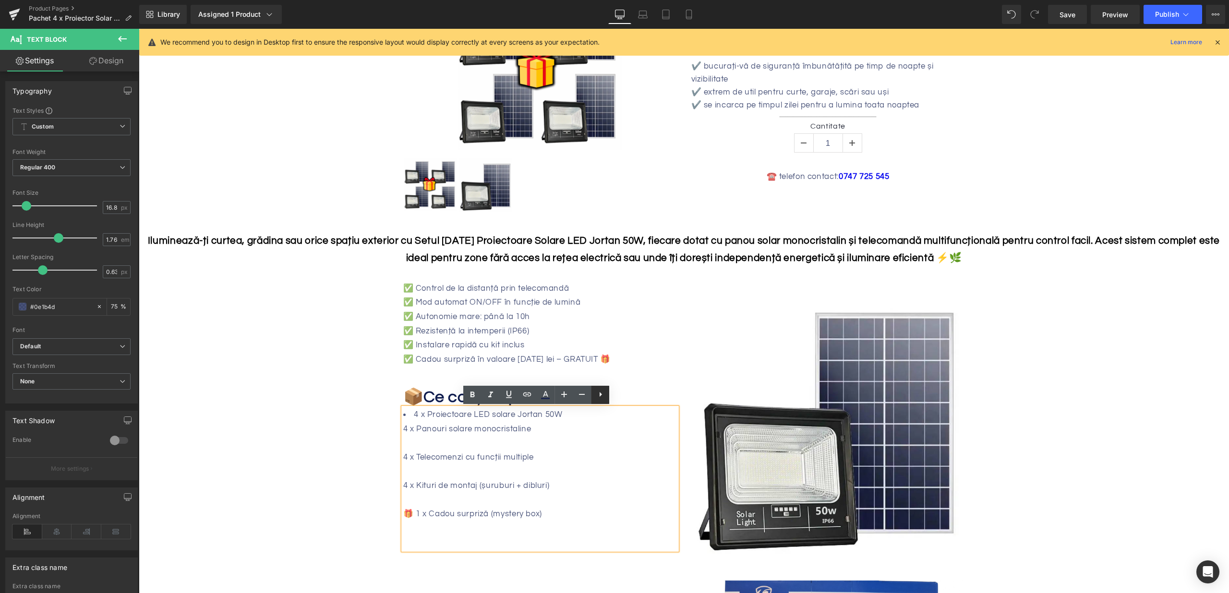
click at [605, 403] on link at bounding box center [600, 395] width 18 height 18
click at [603, 400] on icon at bounding box center [600, 395] width 12 height 12
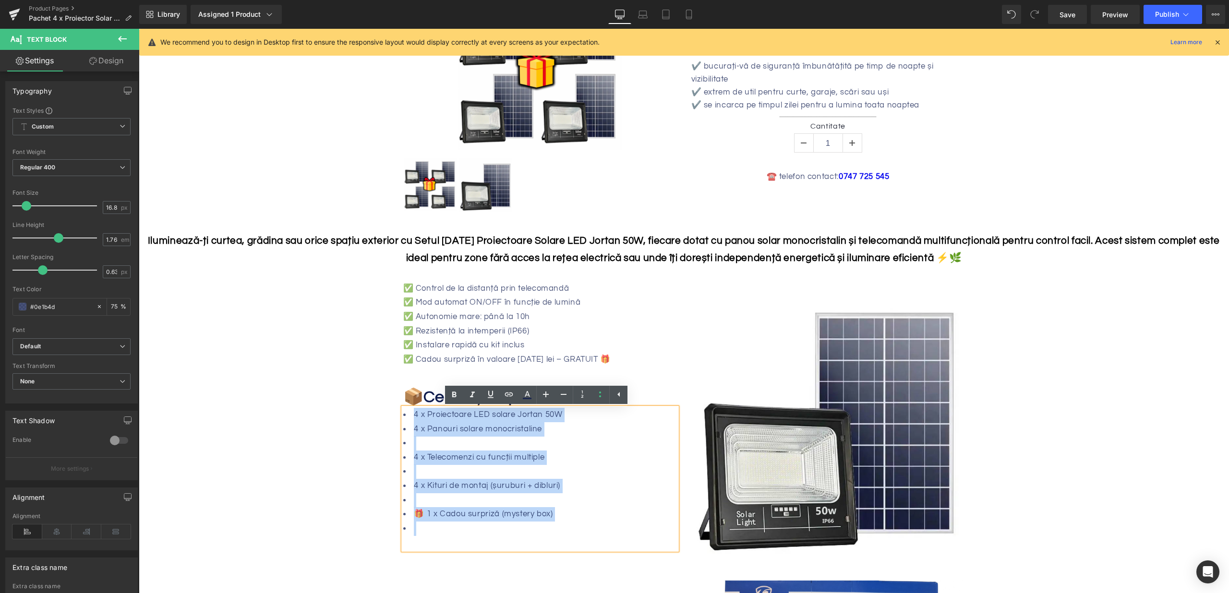
click at [504, 469] on li at bounding box center [540, 472] width 274 height 14
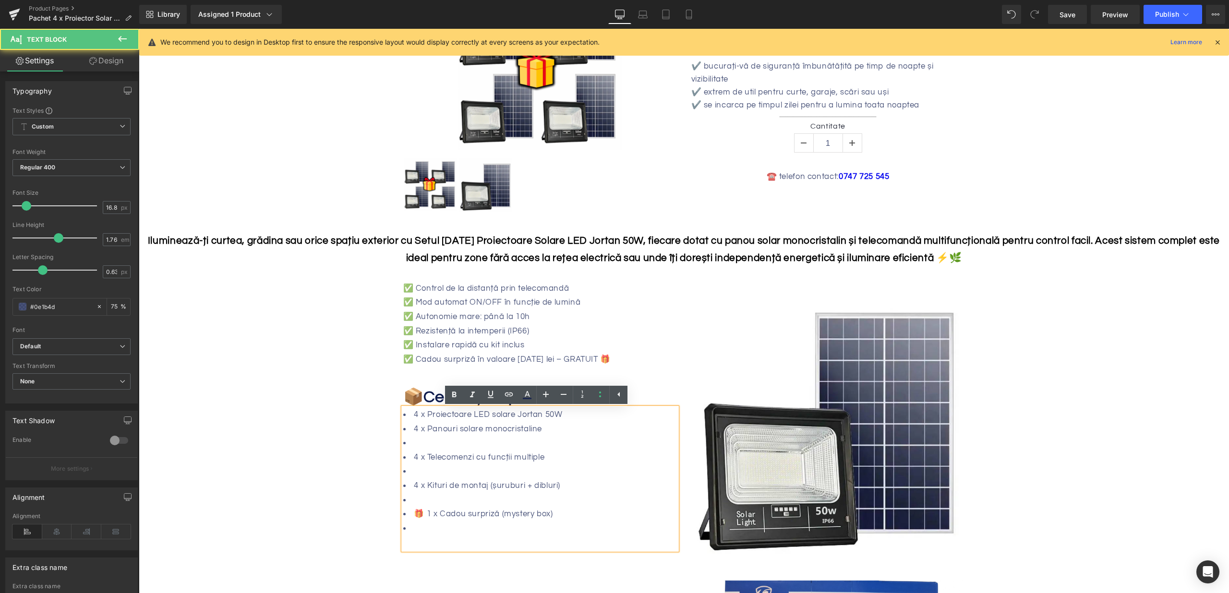
click at [434, 443] on li at bounding box center [540, 443] width 274 height 14
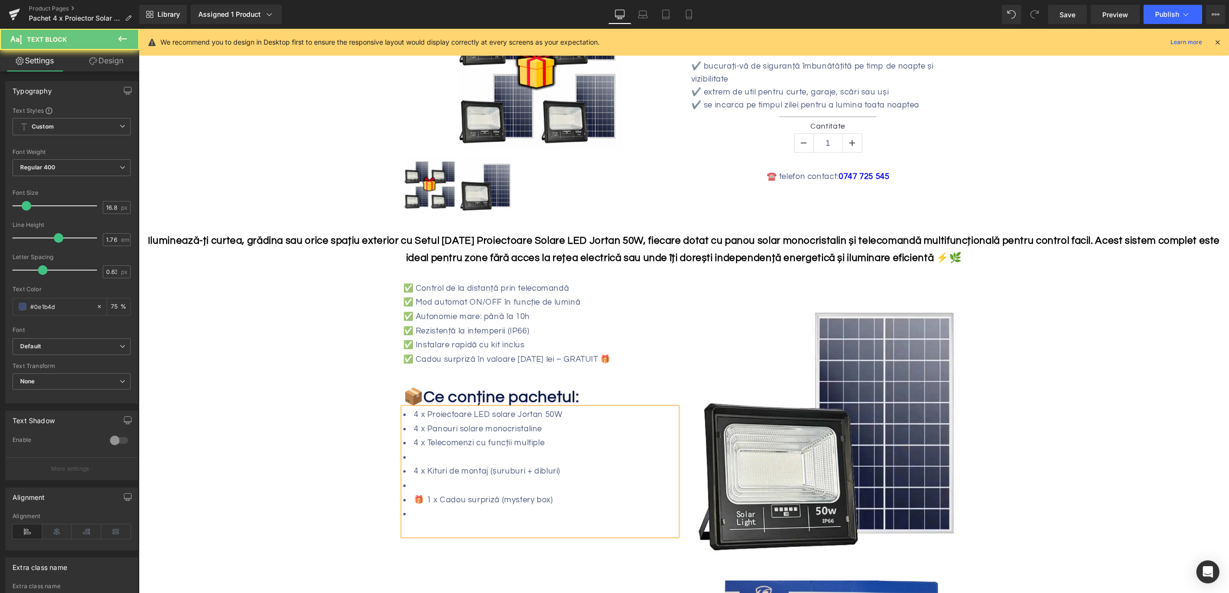
click at [427, 460] on li at bounding box center [540, 458] width 274 height 14
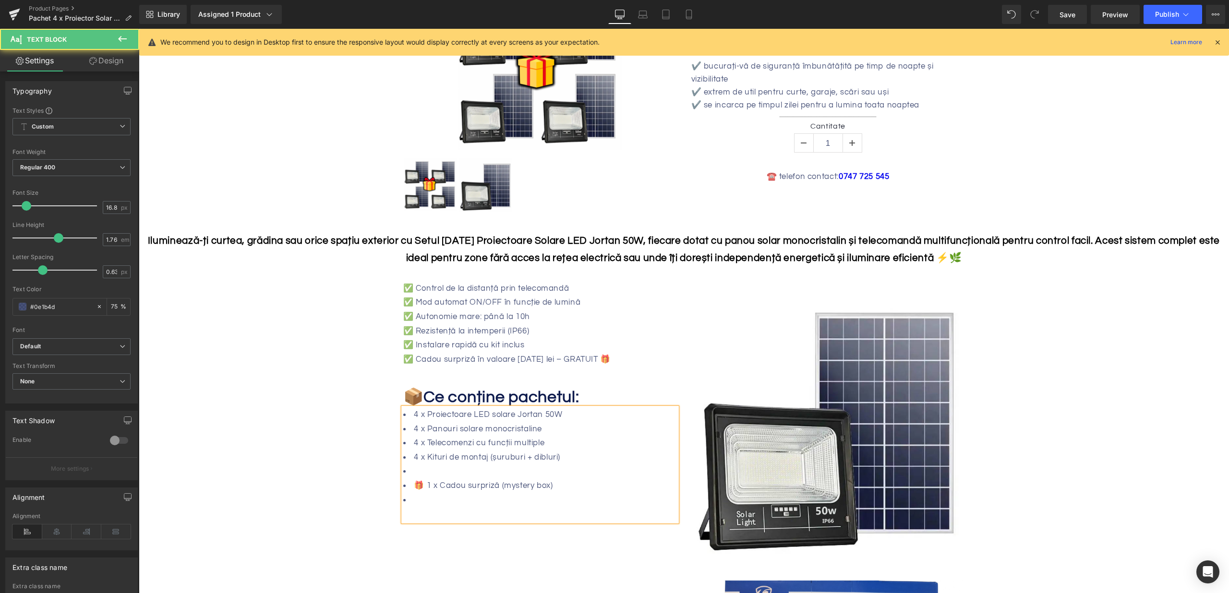
click at [431, 471] on li at bounding box center [540, 472] width 274 height 14
click at [422, 486] on li at bounding box center [540, 486] width 274 height 14
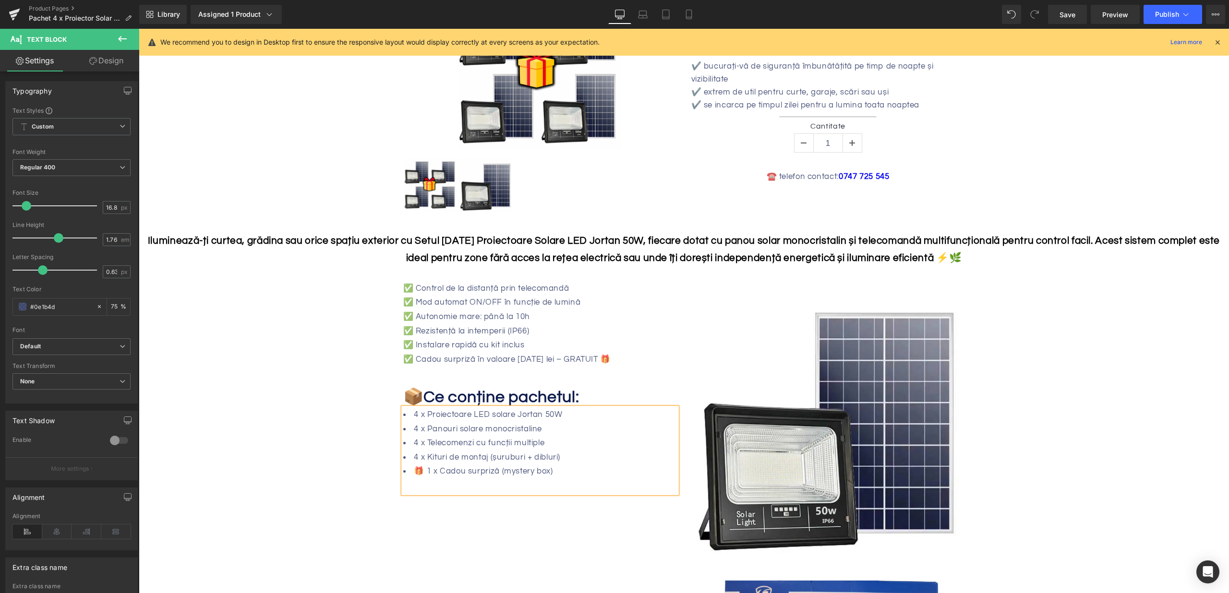
click at [480, 486] on div at bounding box center [540, 486] width 274 height 14
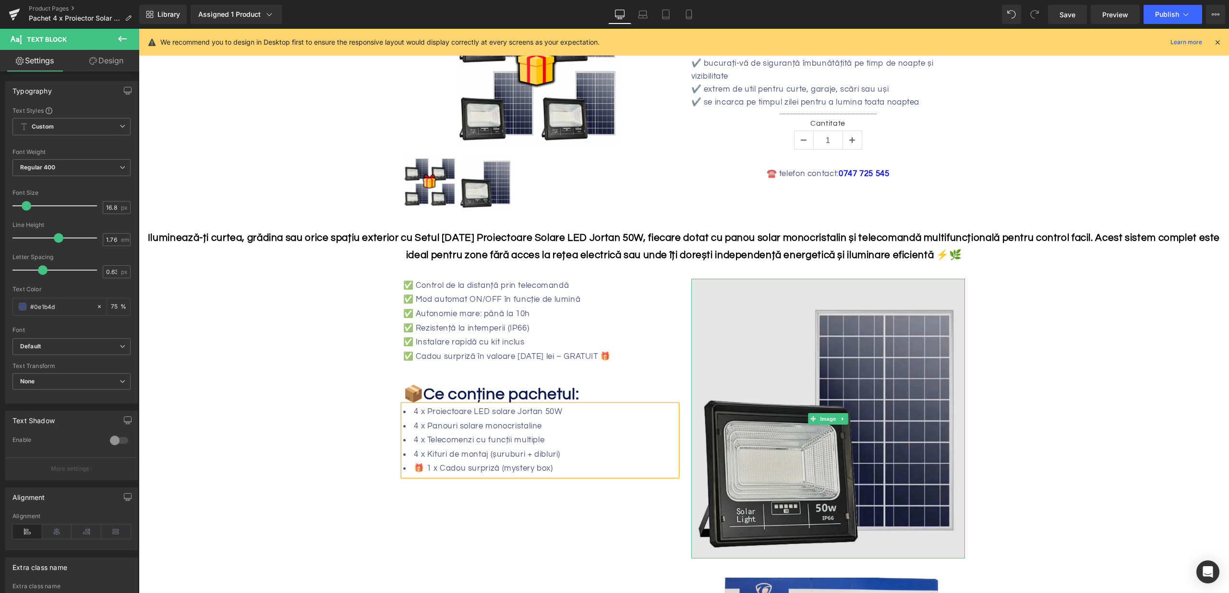
scroll to position [391, 0]
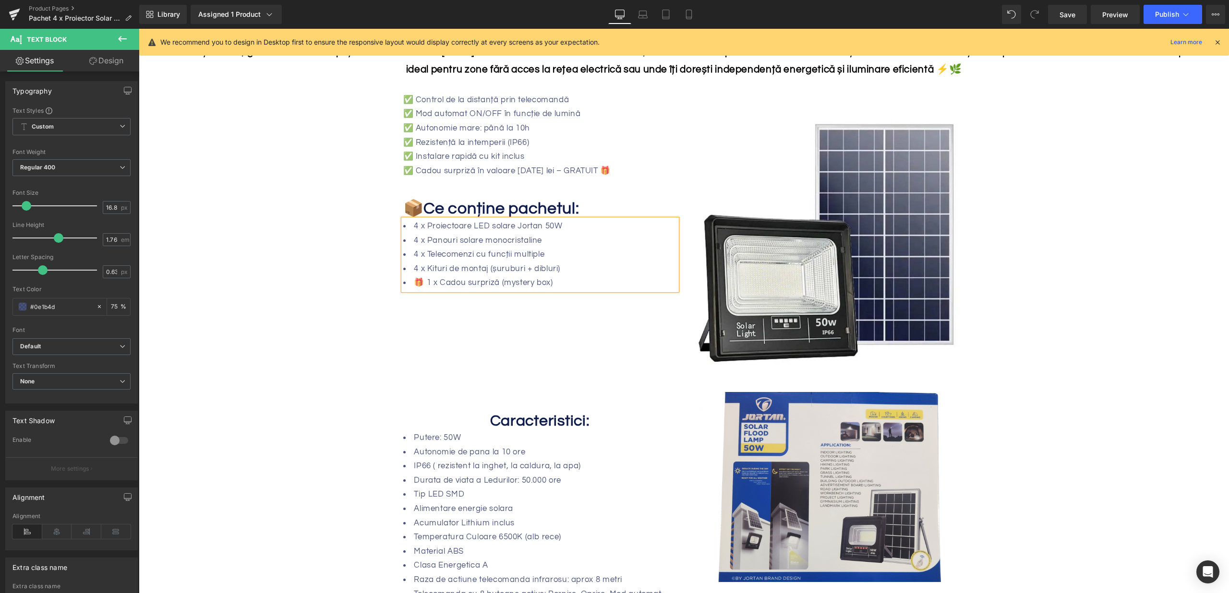
click at [522, 323] on div "✅ Control de la distanță prin telecomandă ✅ Mod automat ON/OFF în funcție de lu…" at bounding box center [684, 229] width 576 height 300
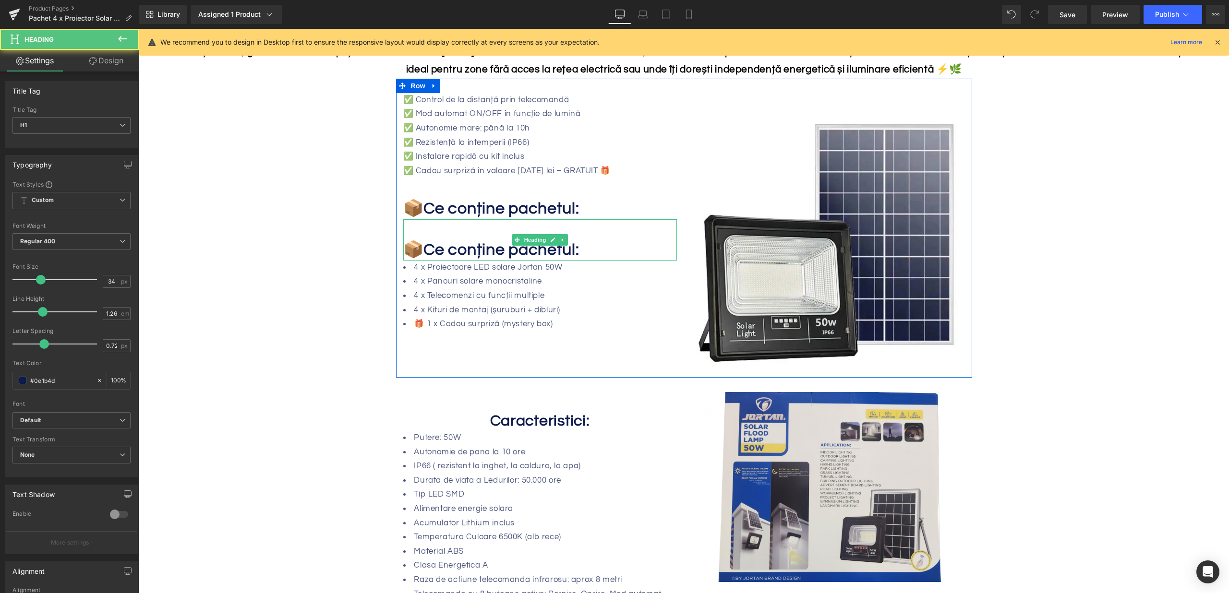
click at [506, 242] on span "Ce conține pachetul:" at bounding box center [502, 250] width 156 height 17
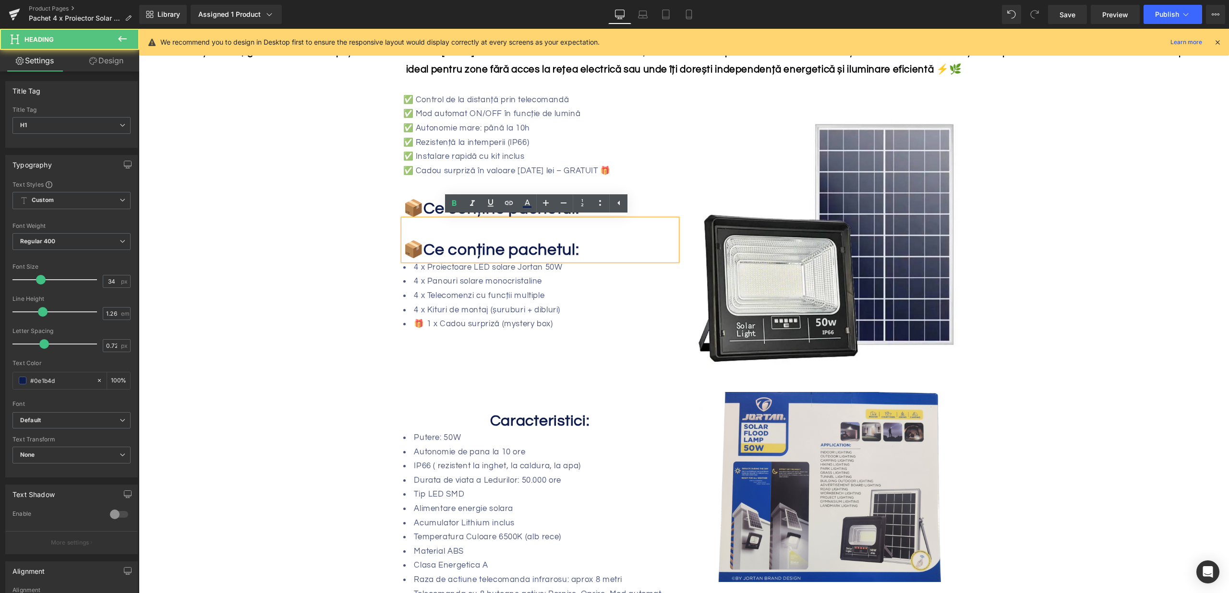
click at [506, 242] on span "Ce conține pachetul:" at bounding box center [502, 250] width 156 height 17
click at [558, 301] on div "4 x Proiectoare LED solare Jortan 50W 4 x Panouri solare monocristaline 4 x Tel…" at bounding box center [540, 296] width 274 height 71
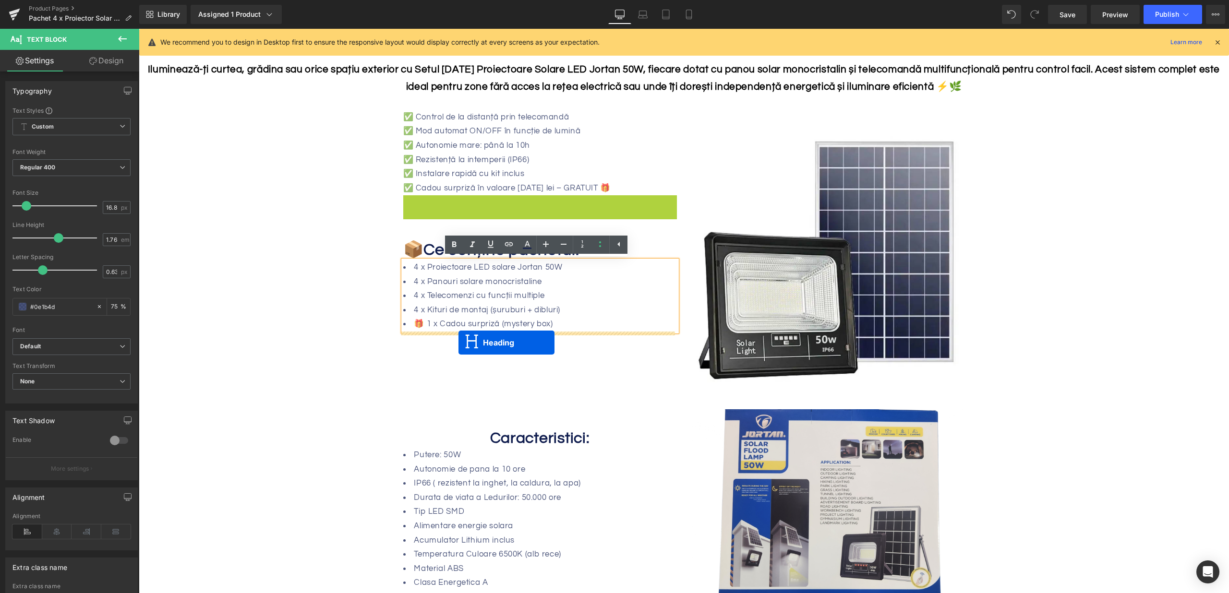
drag, startPoint x: 513, startPoint y: 213, endPoint x: 459, endPoint y: 343, distance: 140.7
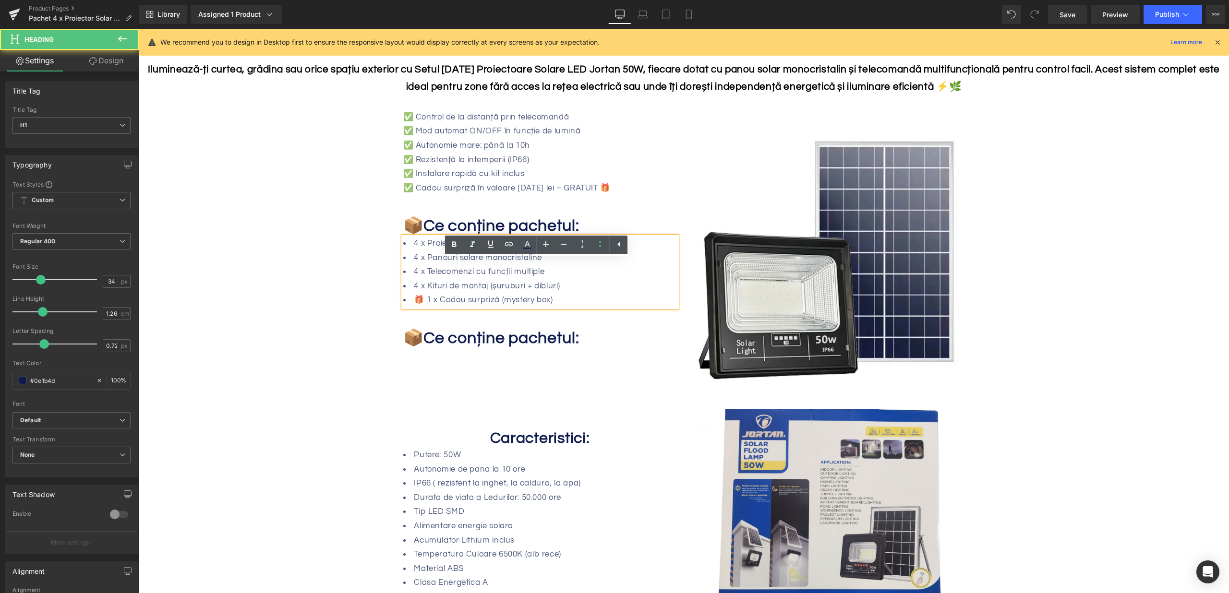
scroll to position [350, 0]
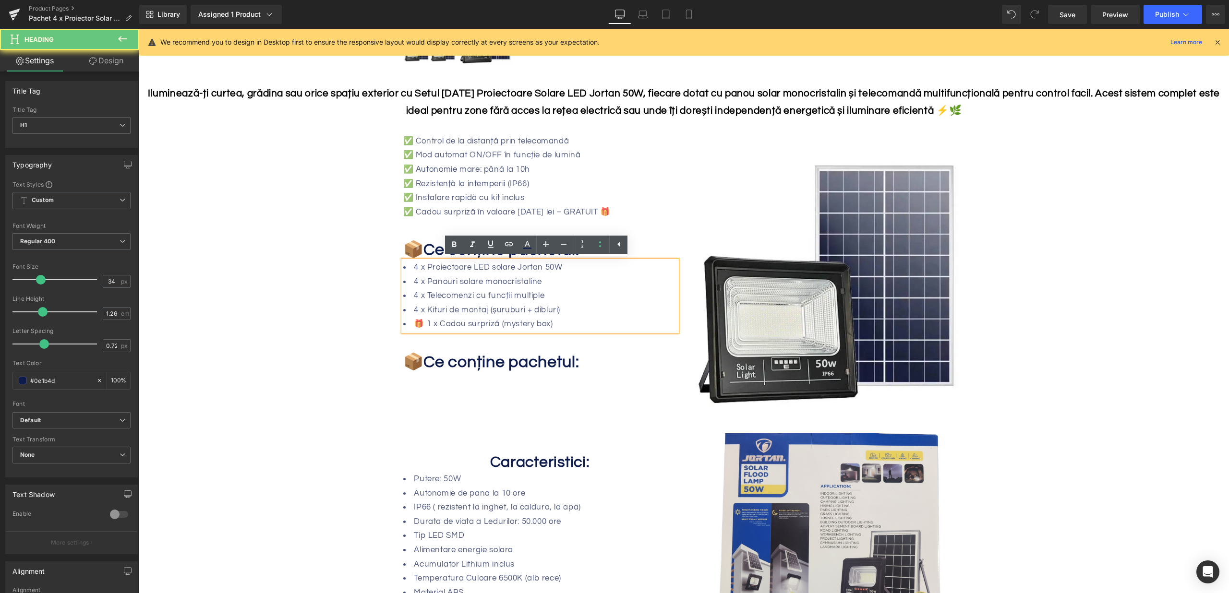
click at [461, 362] on span "Ce conține pachetul:" at bounding box center [502, 362] width 156 height 17
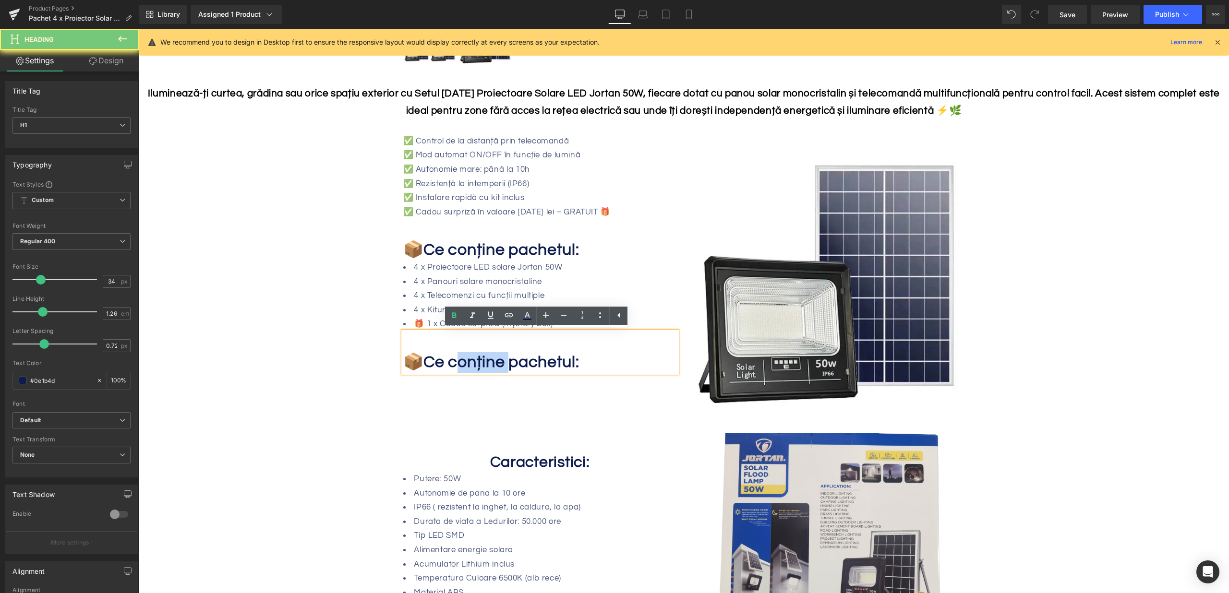
click at [461, 362] on span "Ce conține pachetul:" at bounding box center [502, 362] width 156 height 17
paste div
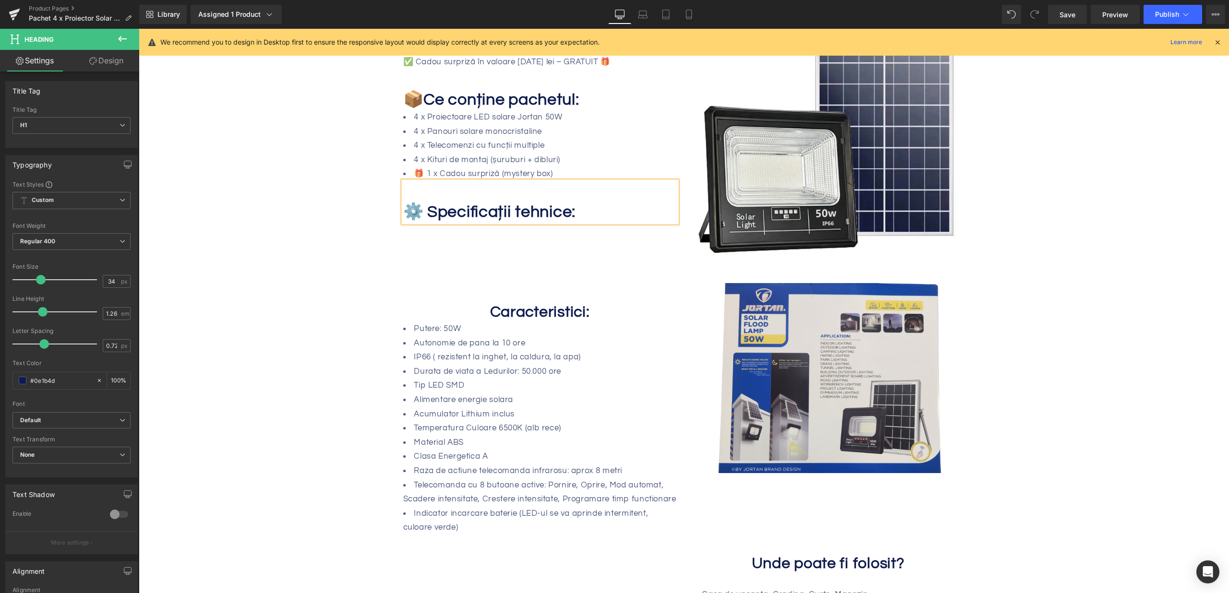
scroll to position [499, 0]
click at [492, 203] on h1 "⚙️ Specificații tehnice:" at bounding box center [540, 213] width 274 height 21
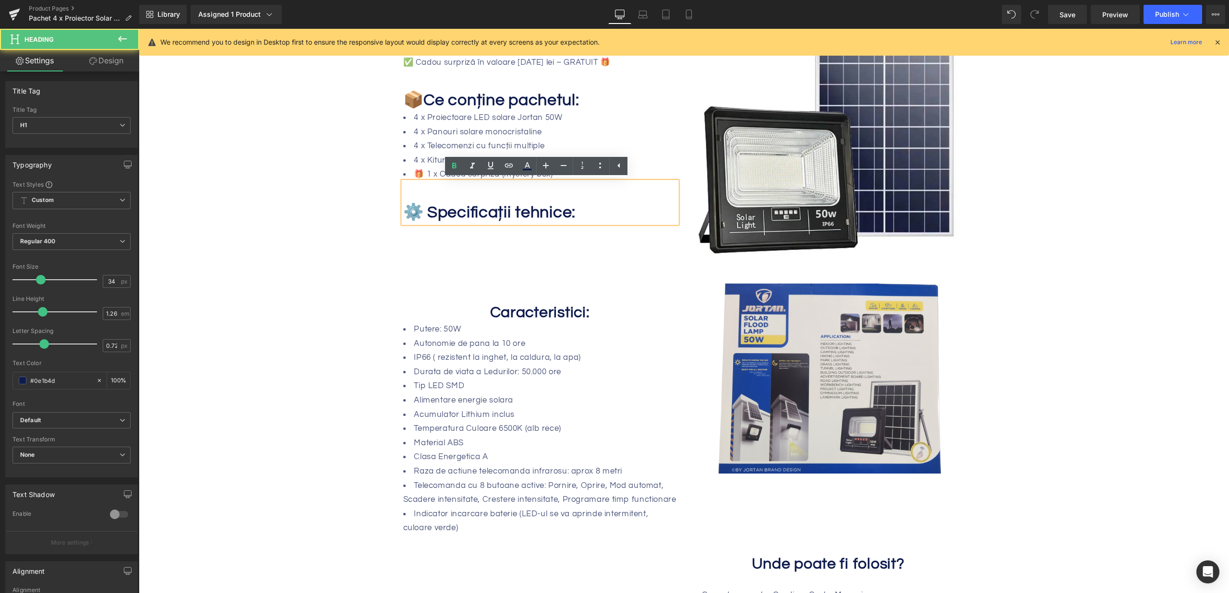
click at [314, 247] on div "Lumina puternica si eficienta la costuri minime! Heading Sale Off (P) Image ‹" at bounding box center [684, 356] width 1090 height 1432
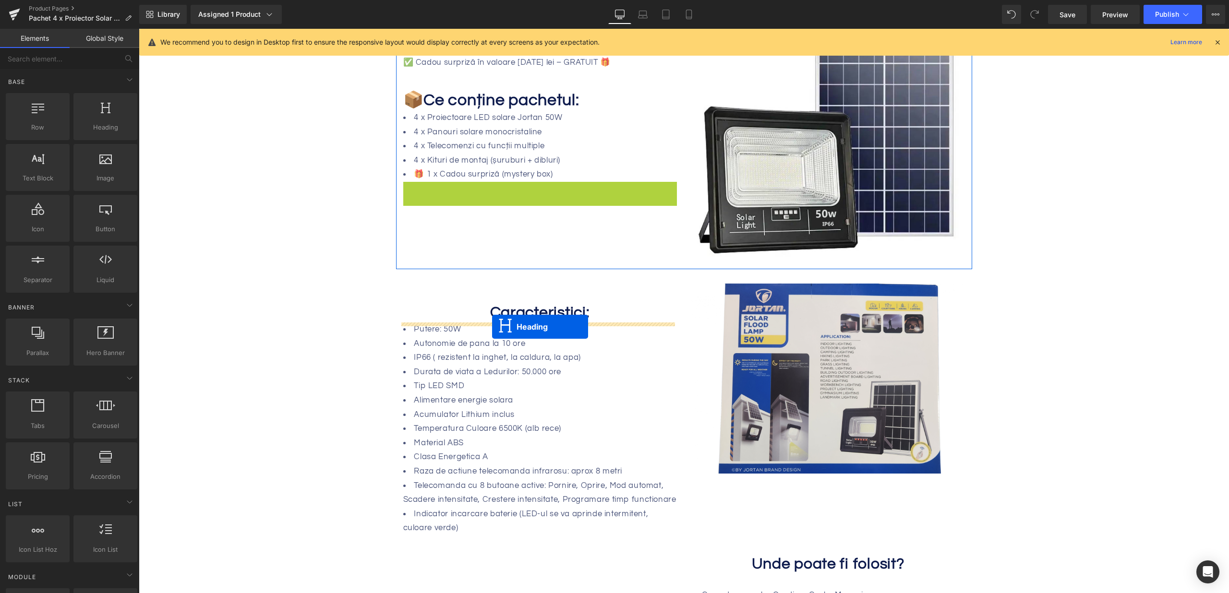
drag, startPoint x: 511, startPoint y: 205, endPoint x: 492, endPoint y: 327, distance: 123.0
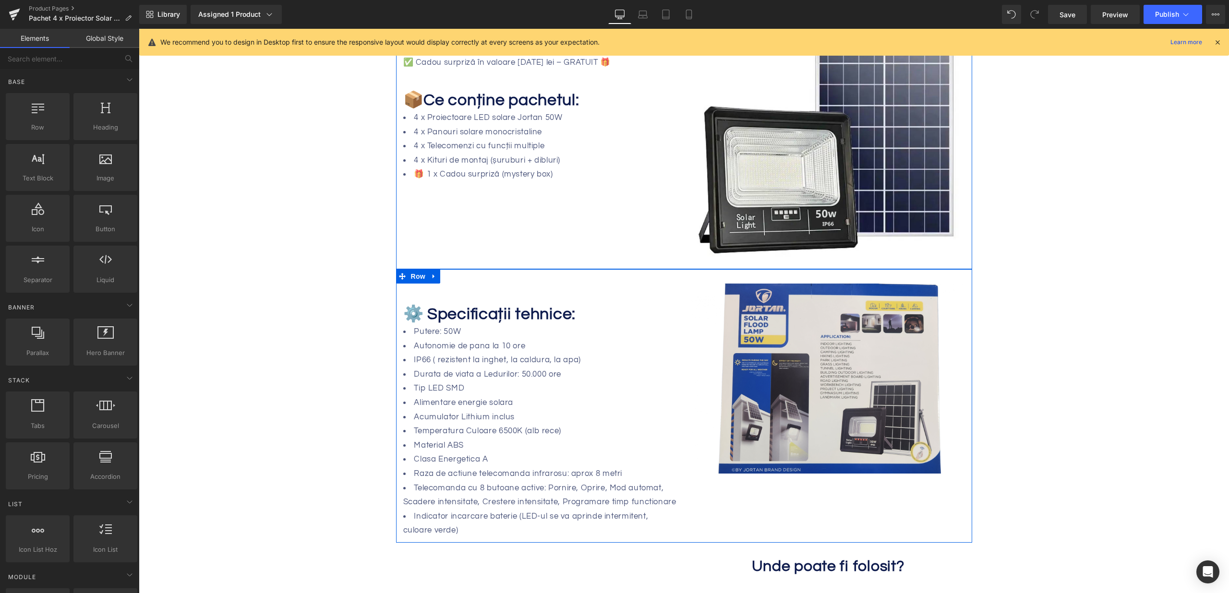
click at [483, 317] on span "⚙️ Specificații tehnice:" at bounding box center [489, 314] width 173 height 17
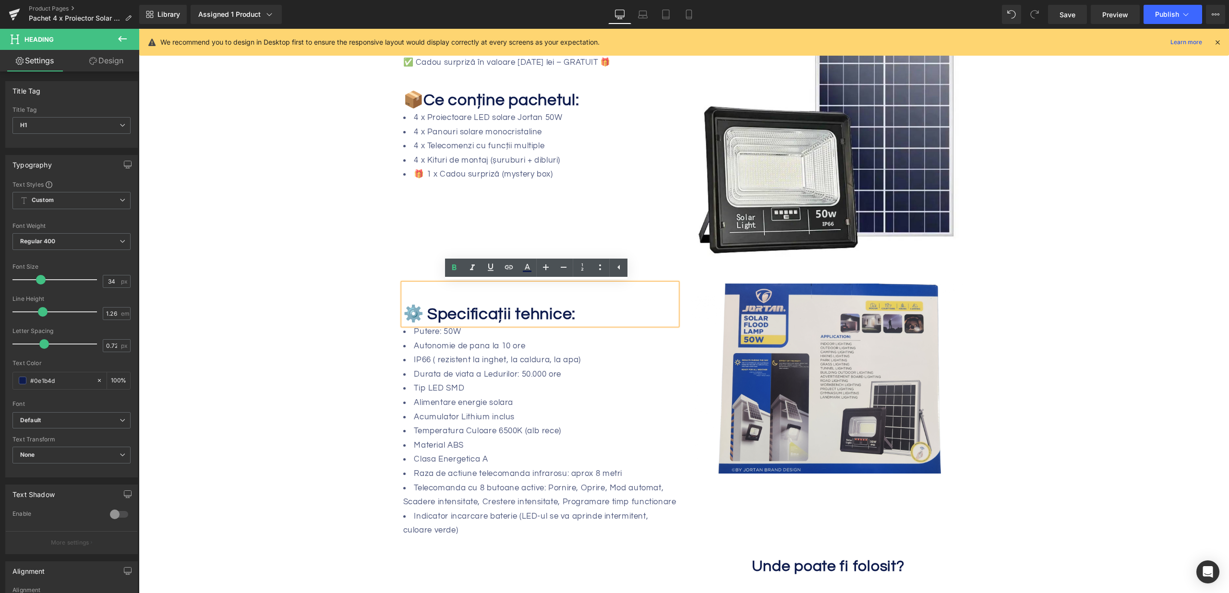
click at [492, 355] on li "IP66 ( rezistent la inghet, la caldura, la apa)" at bounding box center [540, 360] width 274 height 14
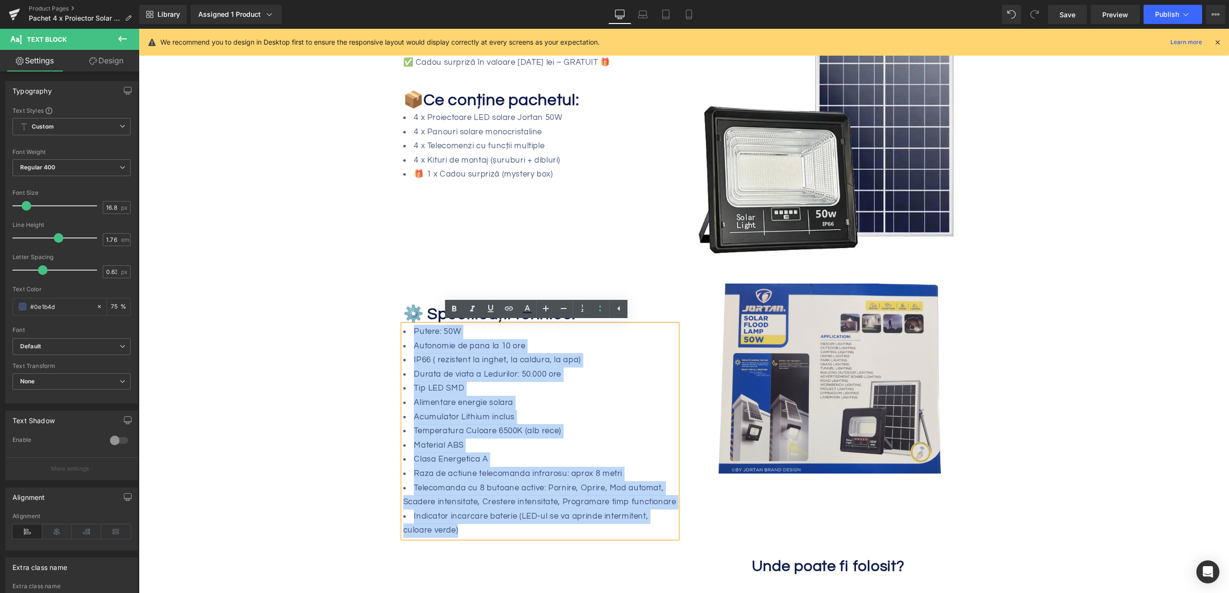
drag, startPoint x: 410, startPoint y: 334, endPoint x: 499, endPoint y: 529, distance: 214.4
click at [499, 529] on ul "Putere: 50W Autonomie de pana la 10 ore IP66 ( rezistent la inghet, la caldura,…" at bounding box center [540, 431] width 274 height 213
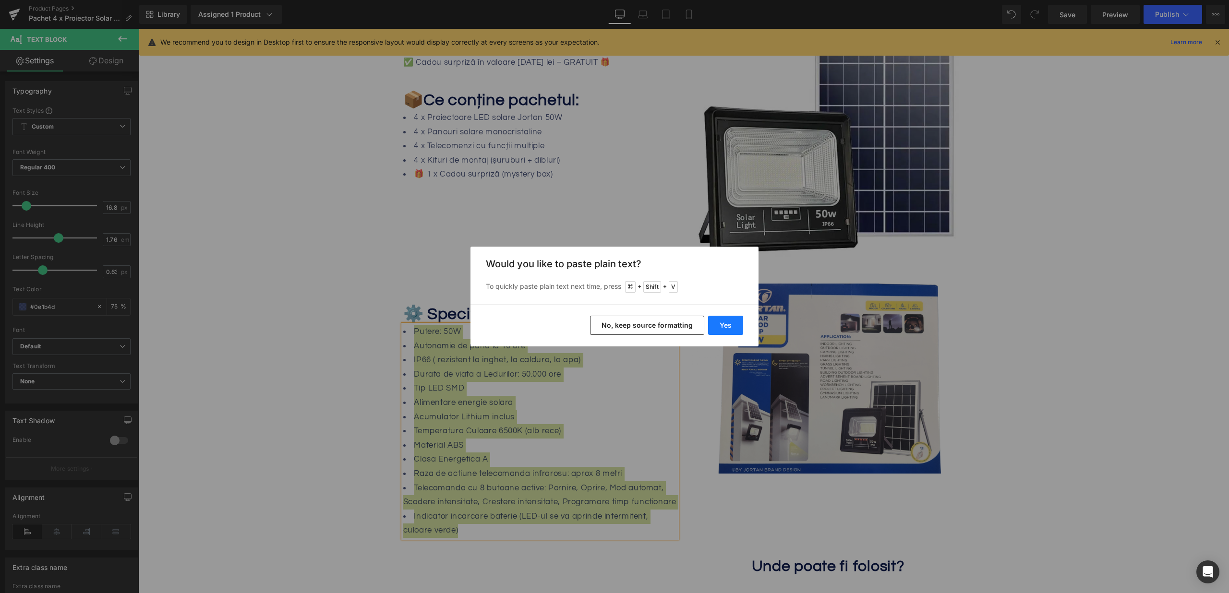
drag, startPoint x: 724, startPoint y: 321, endPoint x: 496, endPoint y: 344, distance: 228.8
click at [724, 321] on button "Yes" at bounding box center [725, 325] width 35 height 19
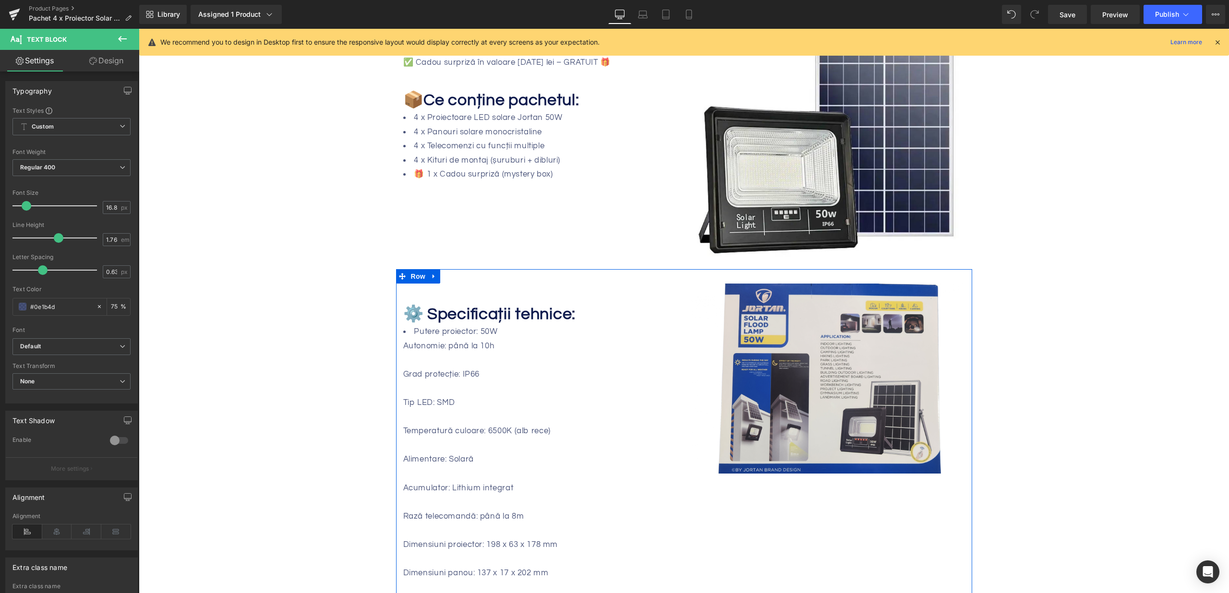
click at [590, 398] on div "Tip LED: SMD" at bounding box center [540, 403] width 274 height 14
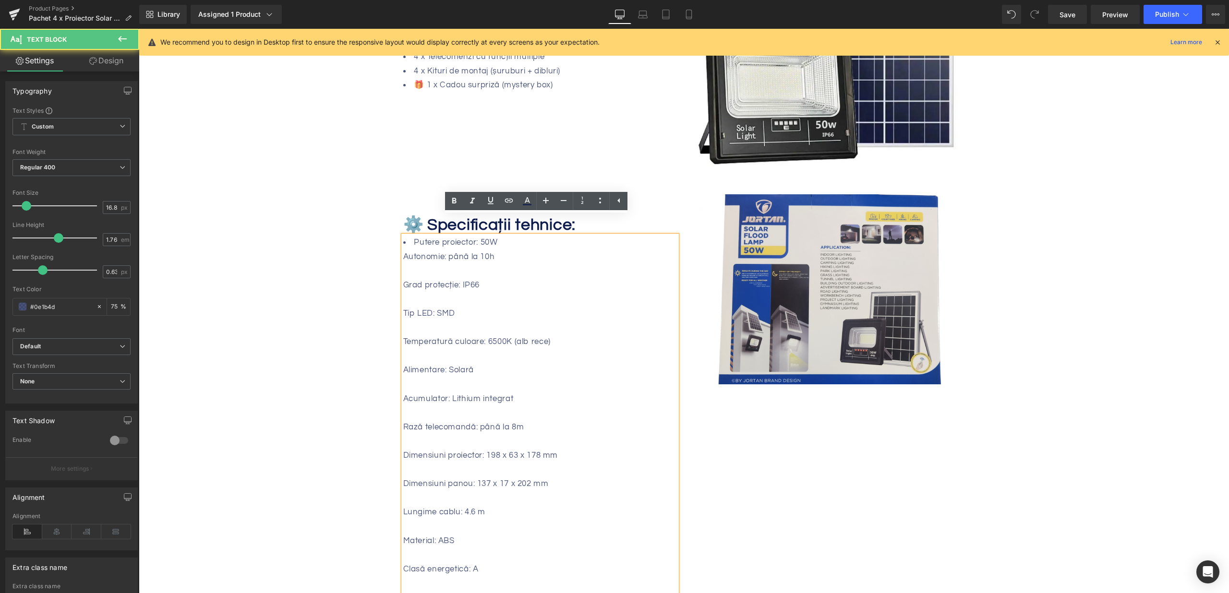
scroll to position [633, 0]
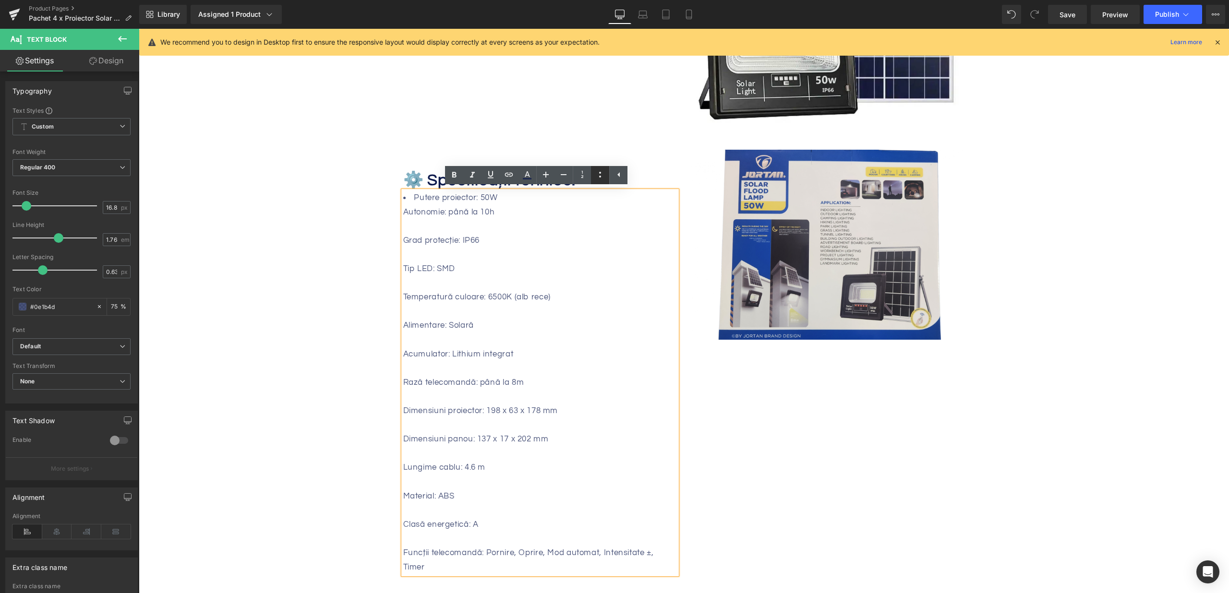
click at [605, 178] on icon at bounding box center [600, 175] width 12 height 12
click at [450, 223] on li at bounding box center [540, 226] width 274 height 14
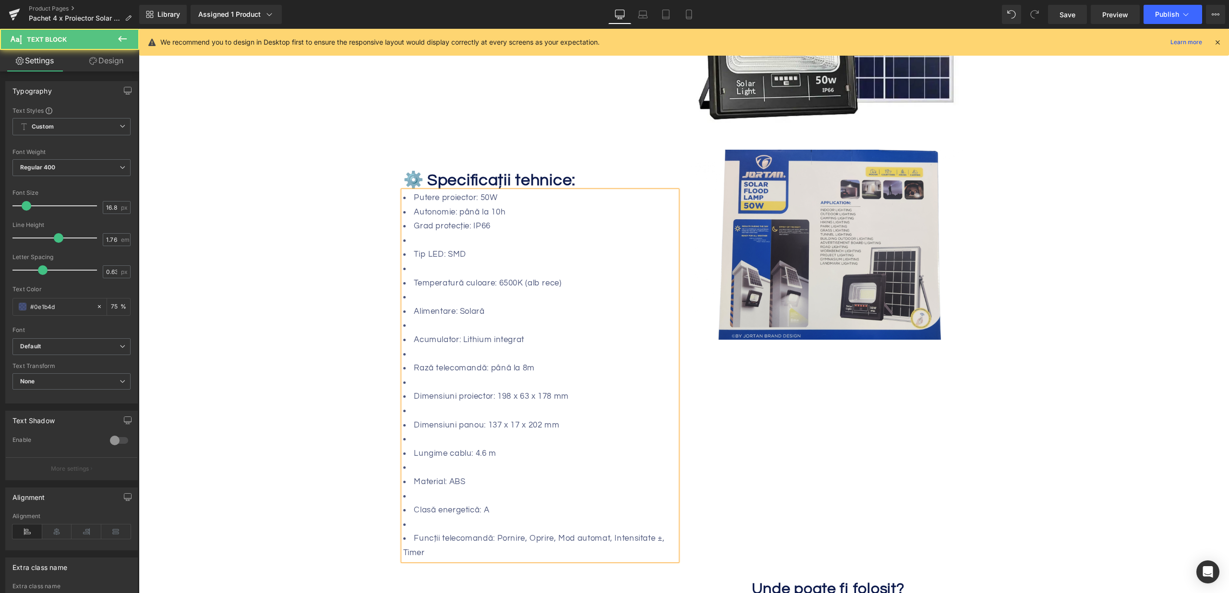
click at [428, 242] on li at bounding box center [540, 241] width 274 height 14
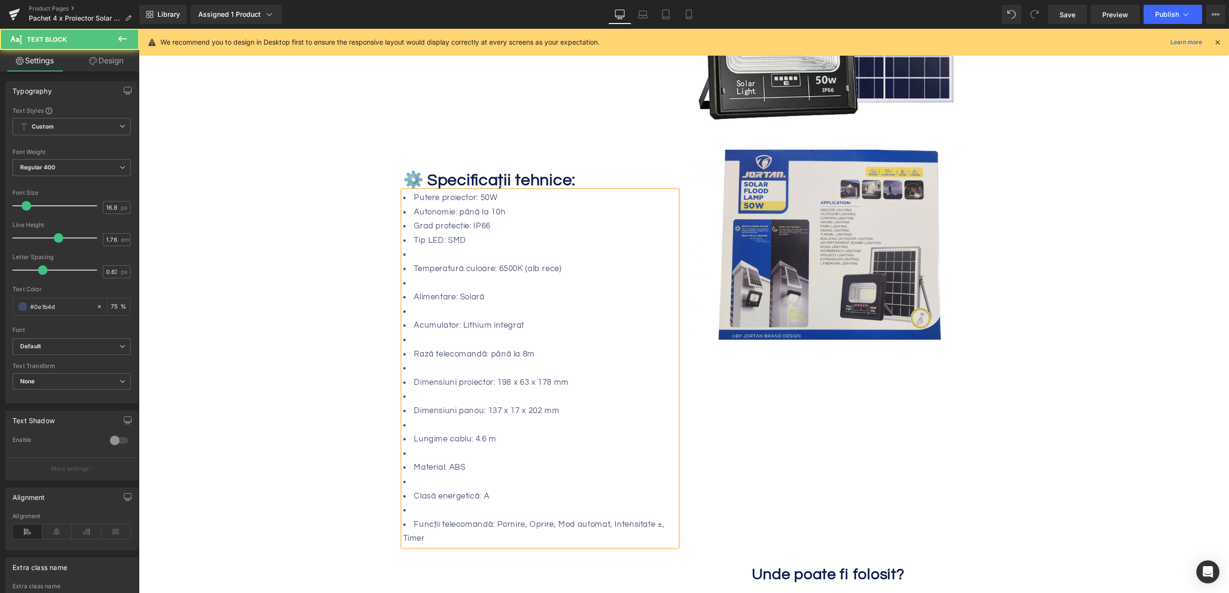
click at [424, 252] on li at bounding box center [540, 255] width 274 height 14
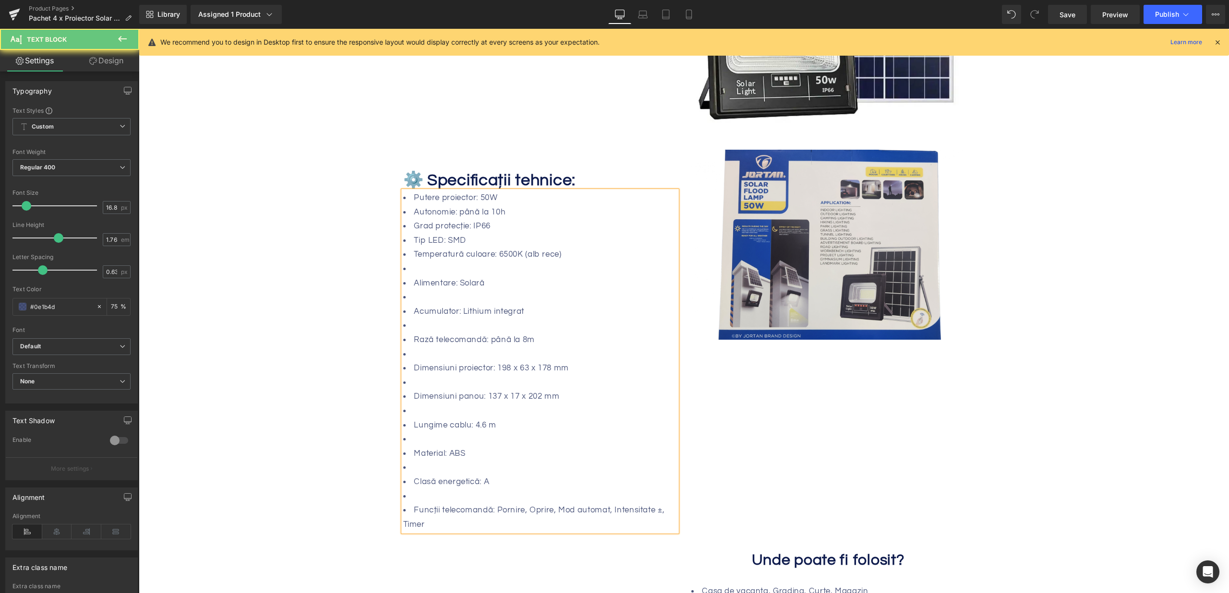
click at [420, 266] on li at bounding box center [540, 269] width 274 height 14
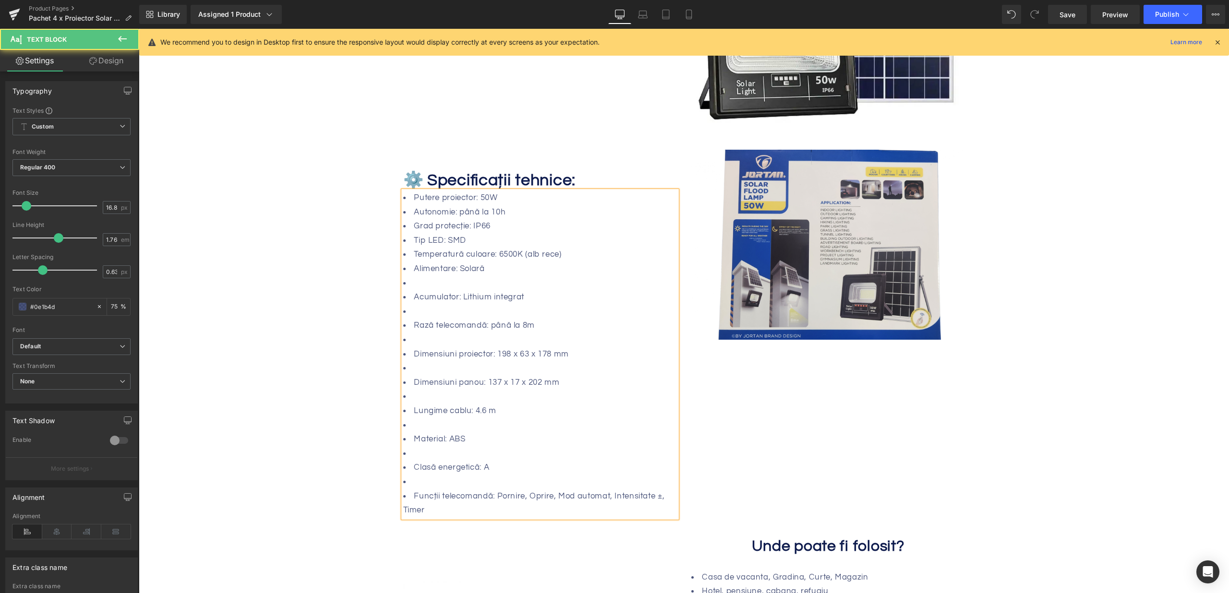
click at [420, 278] on li at bounding box center [540, 284] width 274 height 14
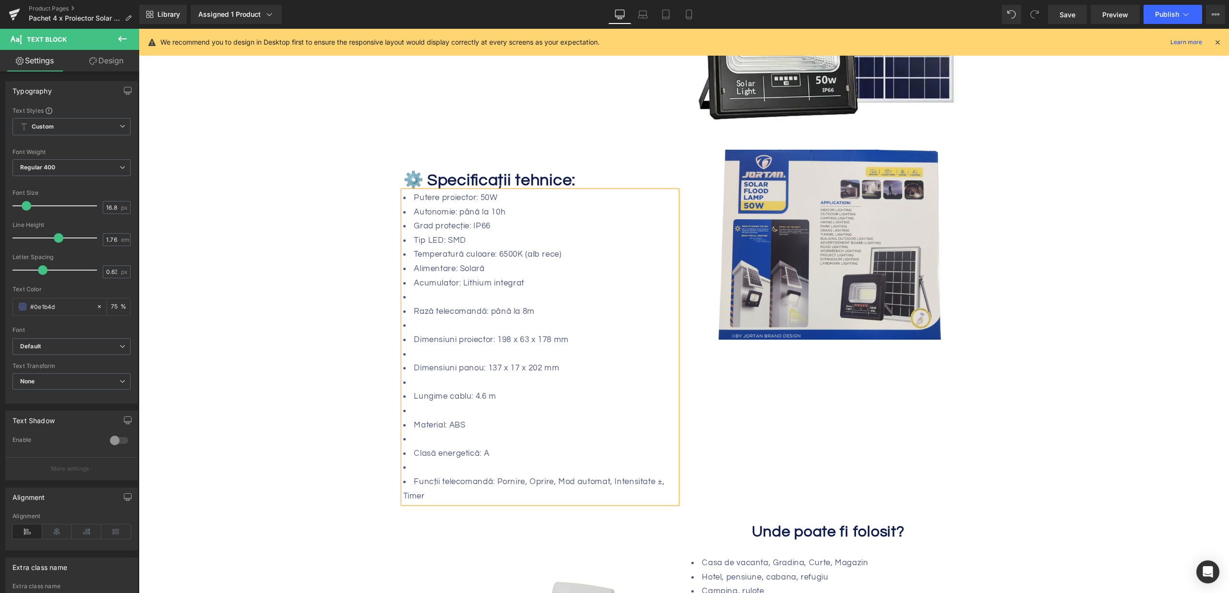
click at [413, 302] on li at bounding box center [540, 298] width 274 height 14
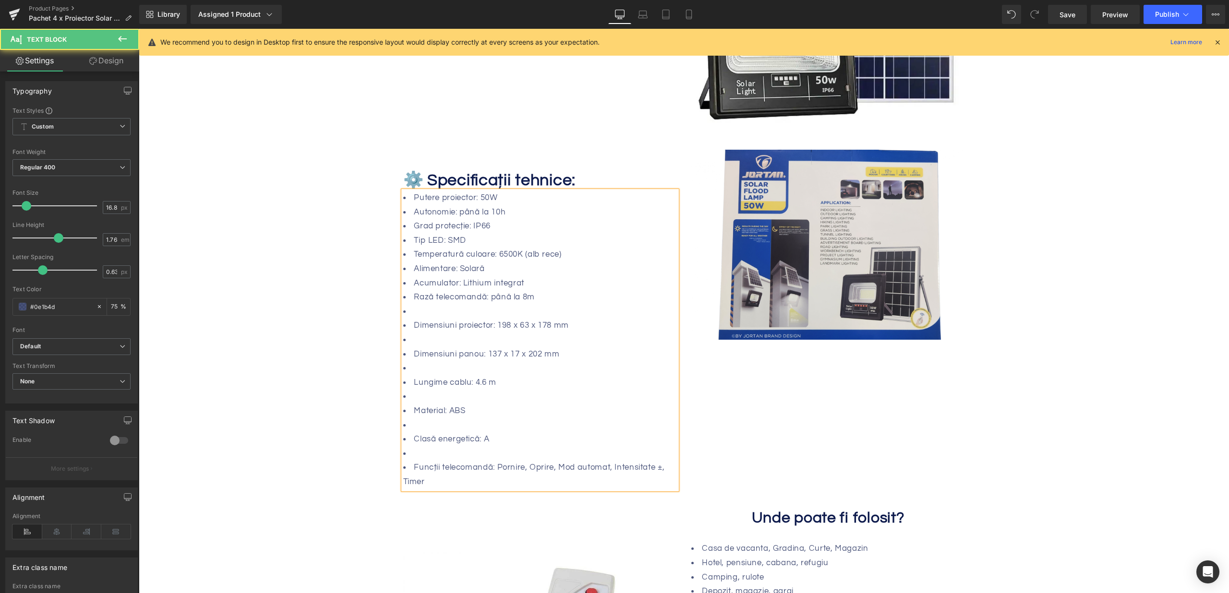
click at [420, 314] on li at bounding box center [540, 312] width 274 height 14
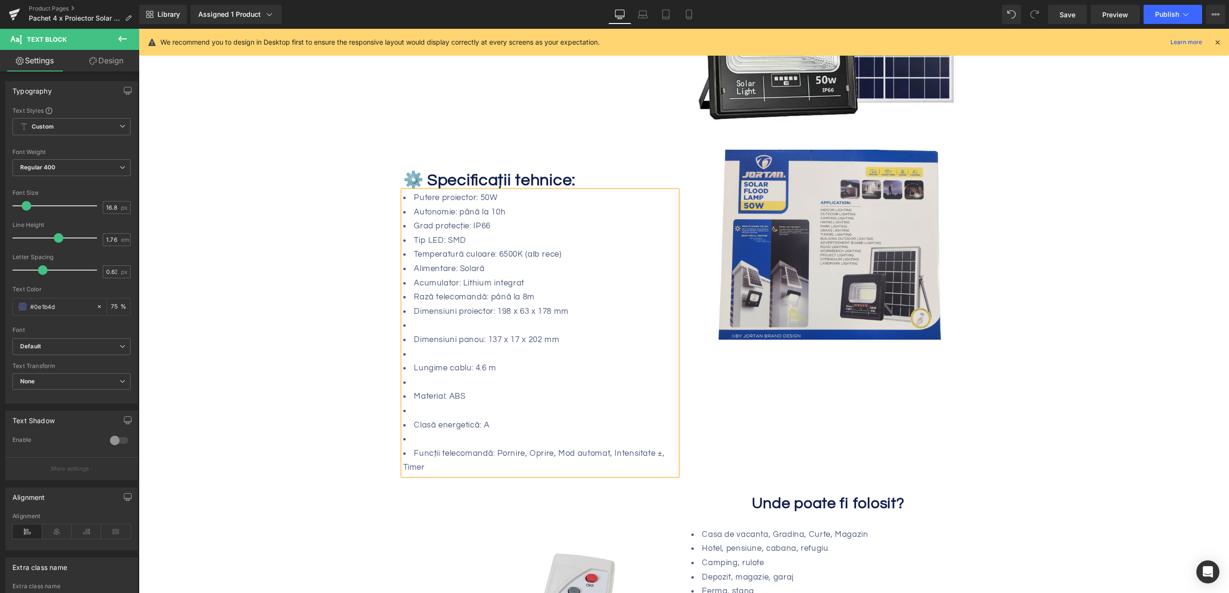
click at [420, 327] on li at bounding box center [540, 326] width 274 height 14
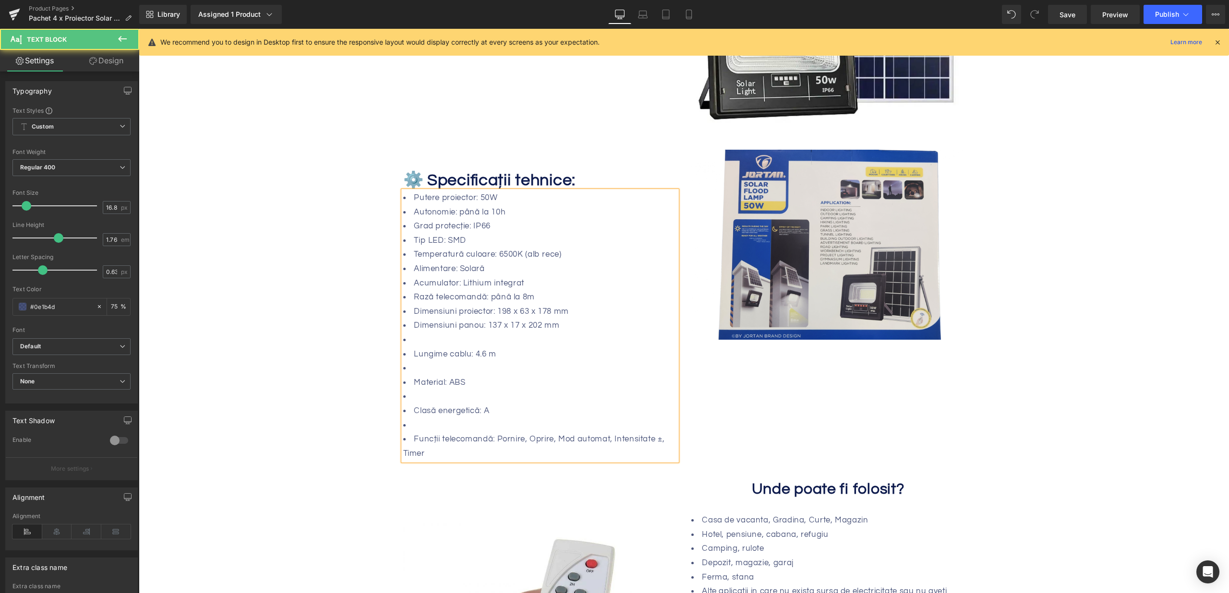
click at [419, 339] on li at bounding box center [540, 340] width 274 height 14
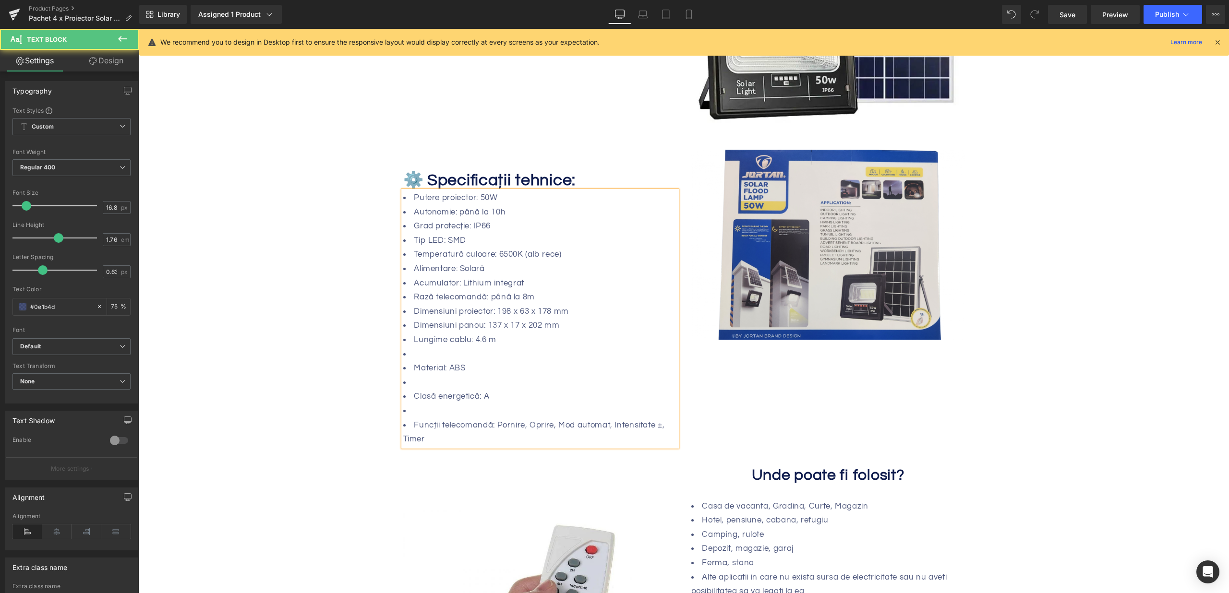
click at [422, 355] on li at bounding box center [540, 355] width 274 height 14
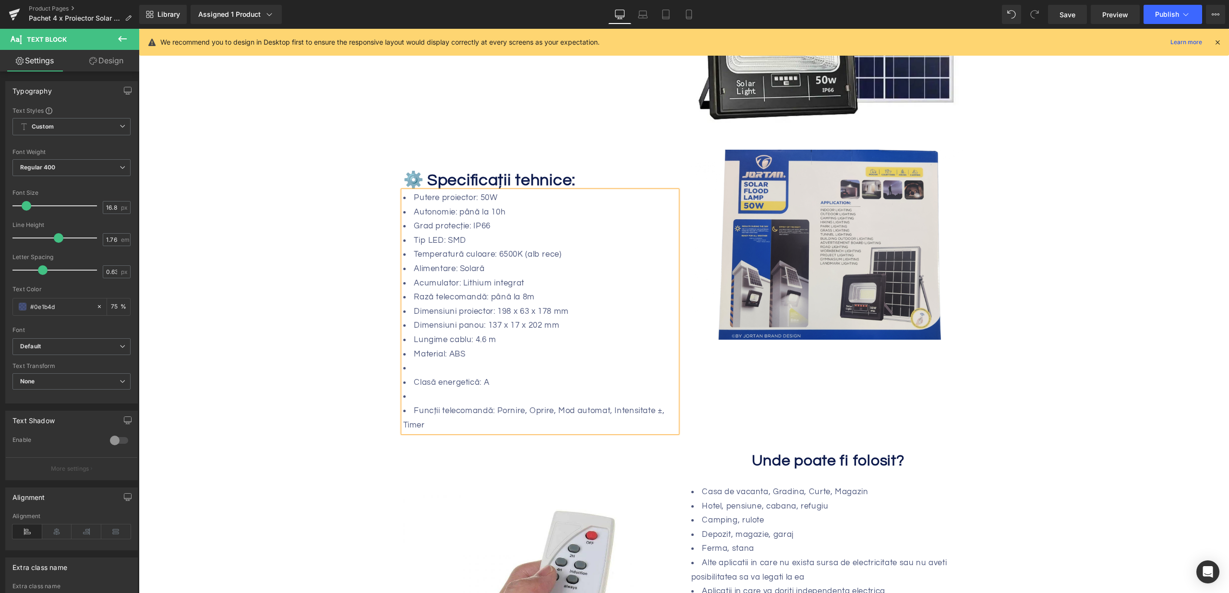
click at [421, 372] on li at bounding box center [540, 369] width 274 height 14
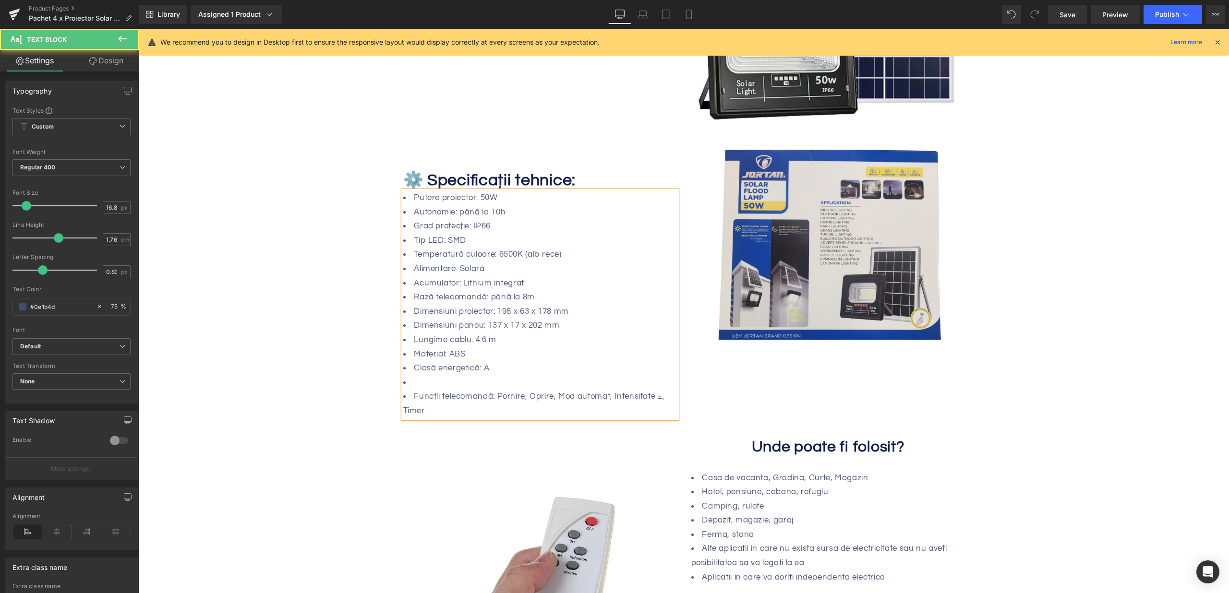
drag, startPoint x: 417, startPoint y: 385, endPoint x: 433, endPoint y: 382, distance: 16.1
click at [418, 384] on li at bounding box center [540, 383] width 274 height 14
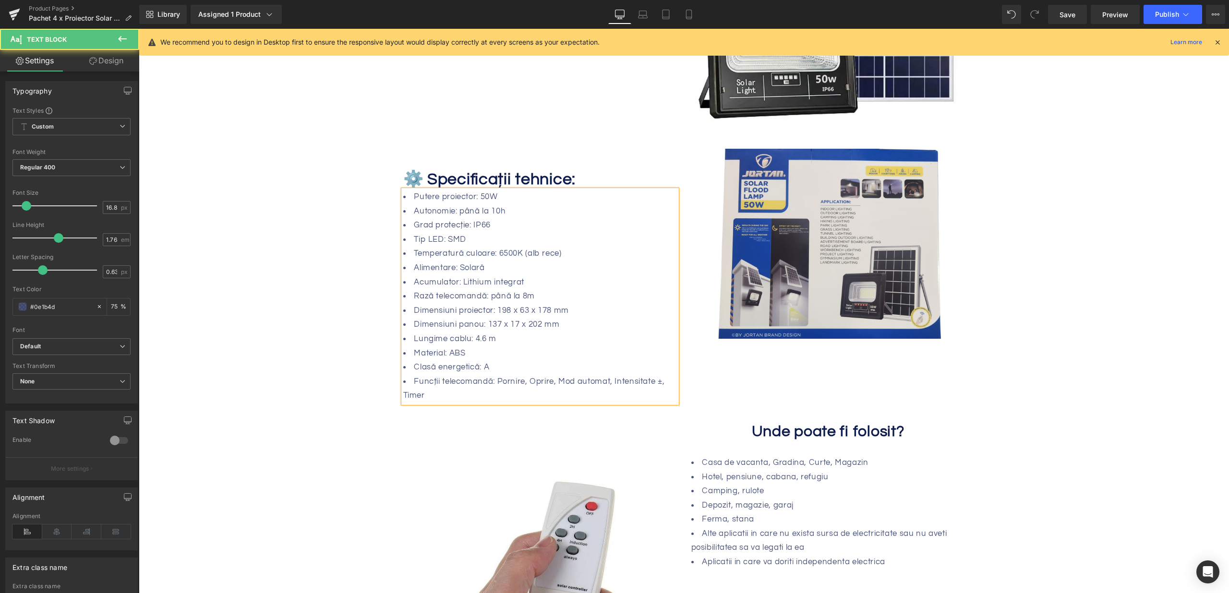
scroll to position [651, 0]
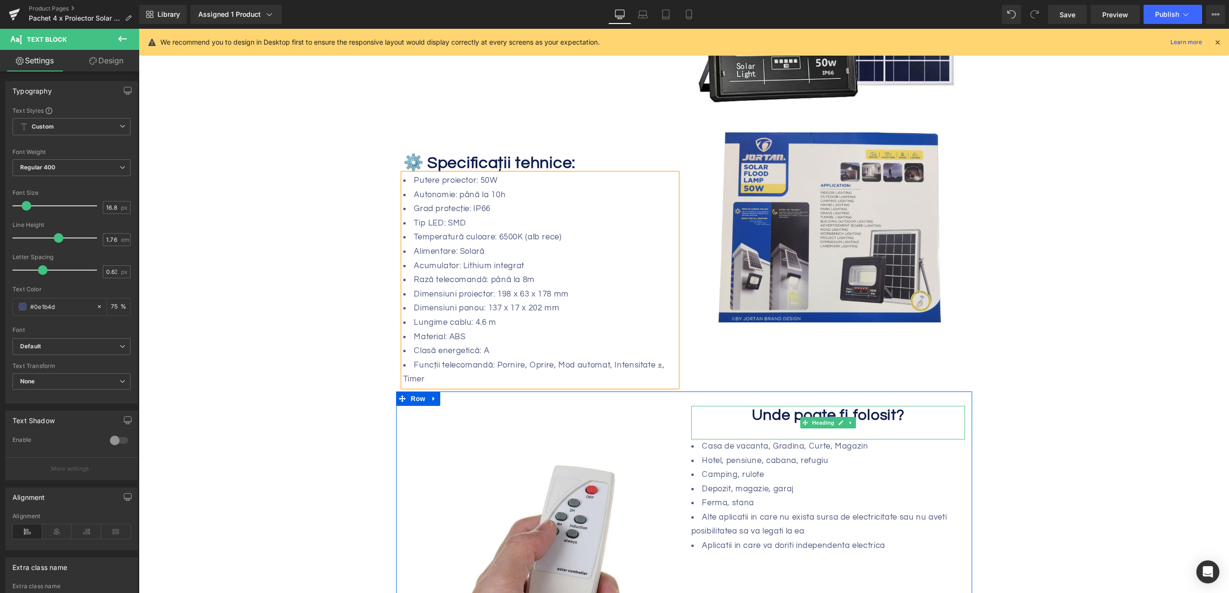
click at [832, 411] on span "Unde poate fi folosit?" at bounding box center [828, 416] width 153 height 16
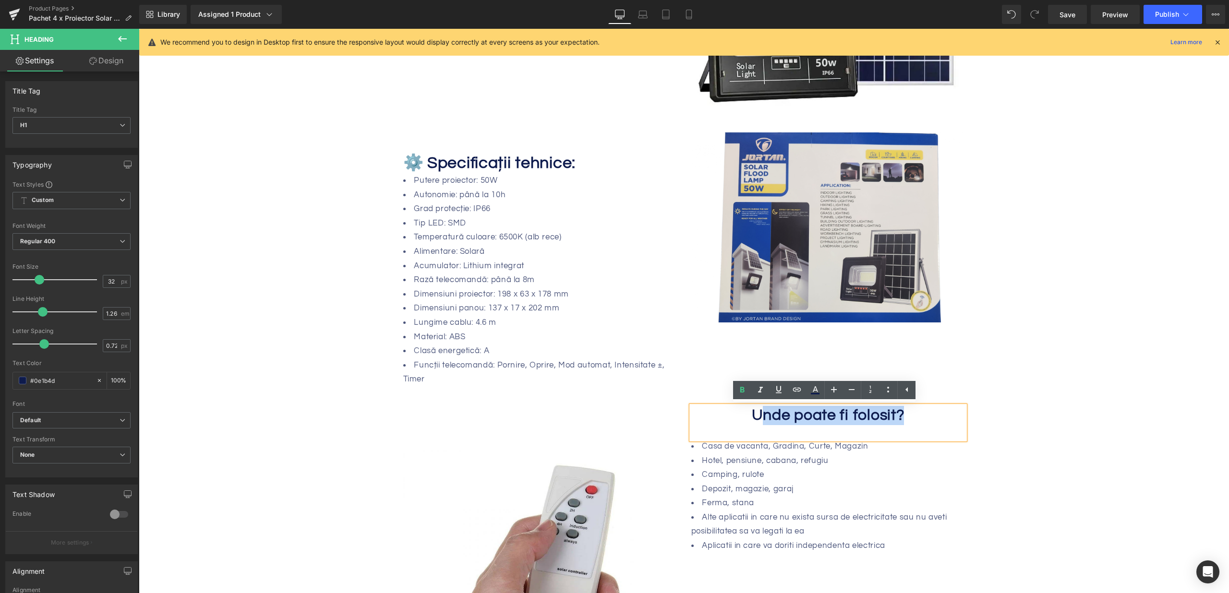
drag, startPoint x: 804, startPoint y: 414, endPoint x: 922, endPoint y: 413, distance: 118.1
click at [922, 413] on h1 "Unde poate fi folosit?" at bounding box center [828, 415] width 274 height 19
paste div
click at [760, 412] on span "U🏕️ Unde pot fi folosite:" at bounding box center [827, 416] width 173 height 16
click at [768, 494] on li "Depozit, magazie, garaj" at bounding box center [828, 490] width 274 height 14
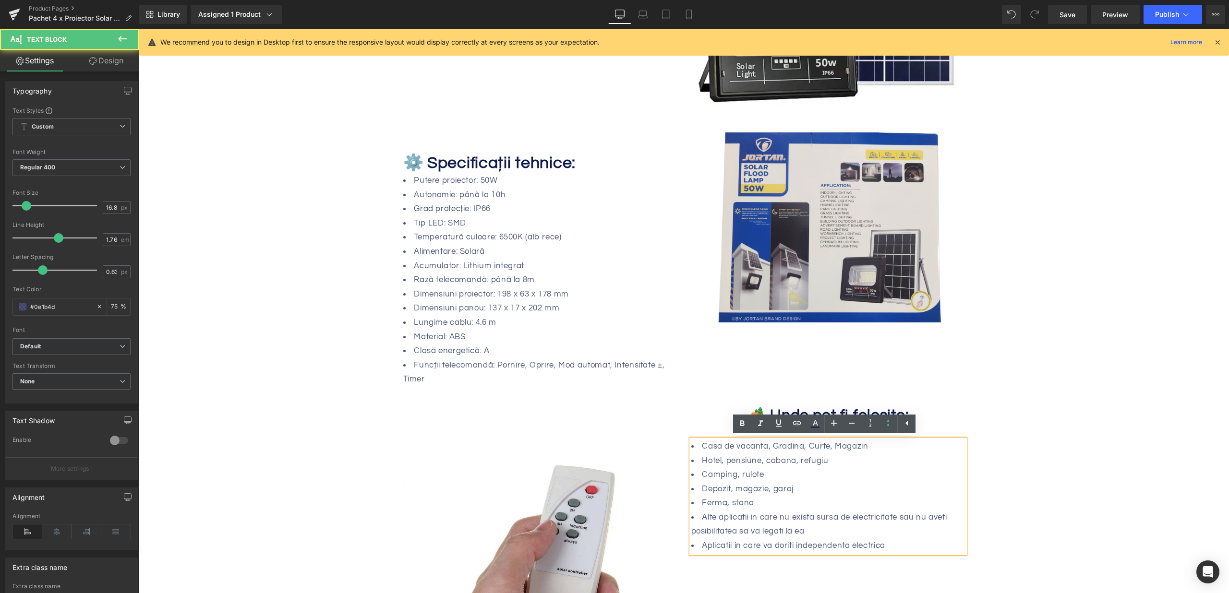
drag, startPoint x: 909, startPoint y: 544, endPoint x: 683, endPoint y: 441, distance: 248.4
click at [684, 441] on div "🏕️ Unde pot fi folosite: Heading Casa de vacanta, Gradina, Curte, Magazin Hotel…" at bounding box center [828, 479] width 288 height 147
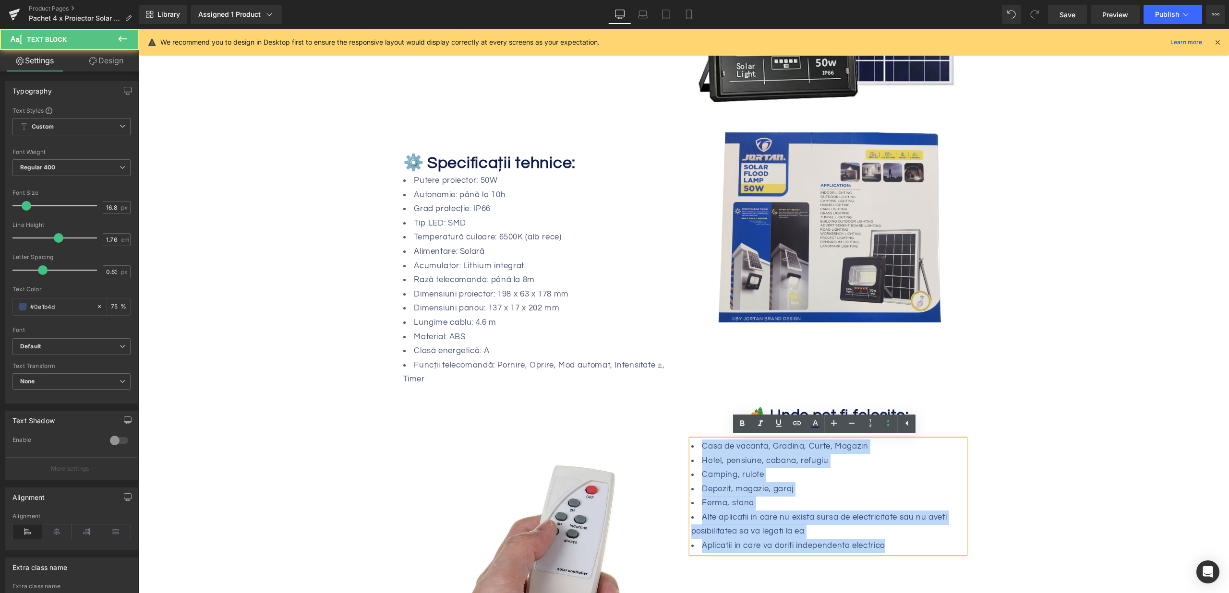
drag, startPoint x: 694, startPoint y: 447, endPoint x: 917, endPoint y: 545, distance: 243.8
click at [917, 545] on ul "Casa de vacanta, Gradina, Curte, Magazin Hotel, pensiune, cabana, refugiu Campi…" at bounding box center [828, 497] width 274 height 114
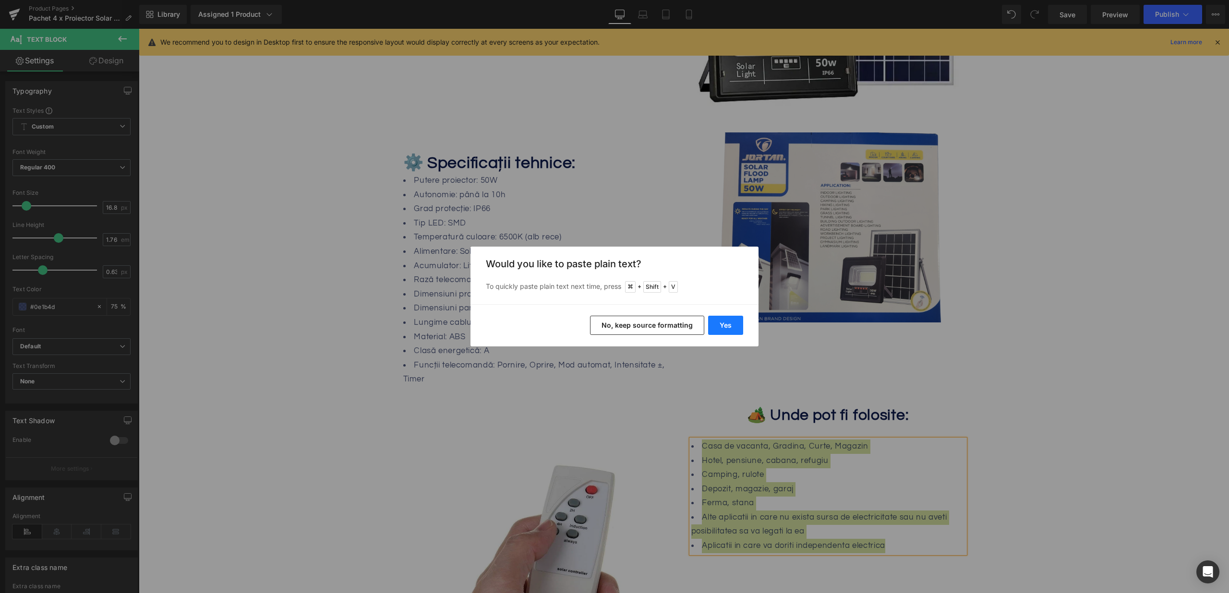
click at [723, 327] on button "Yes" at bounding box center [725, 325] width 35 height 19
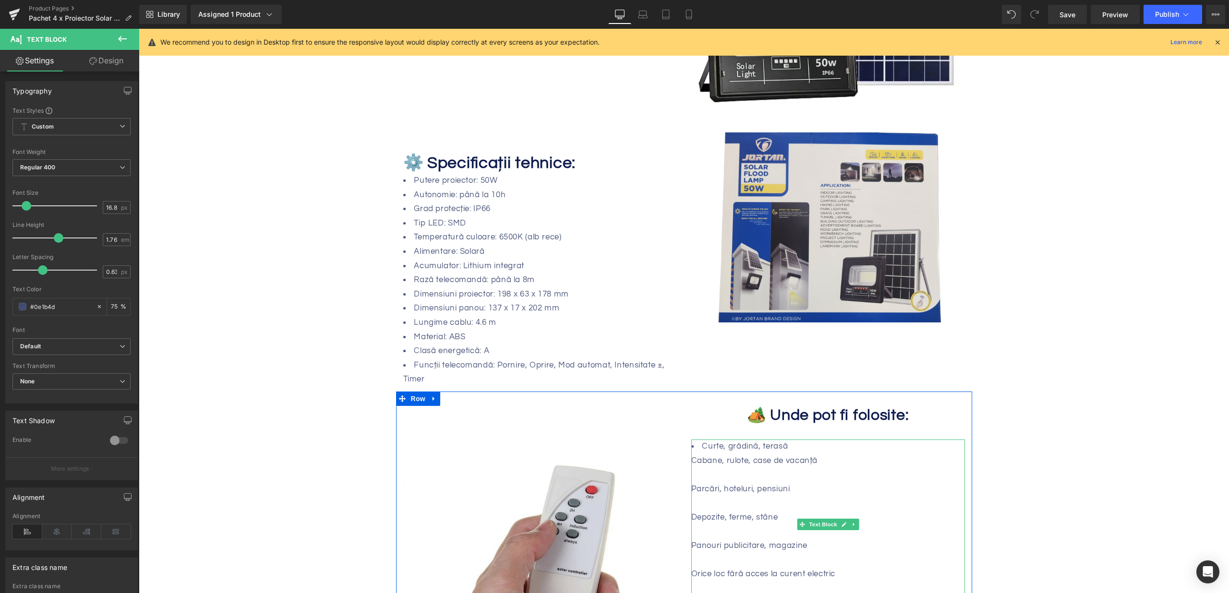
click at [739, 472] on div at bounding box center [828, 475] width 274 height 14
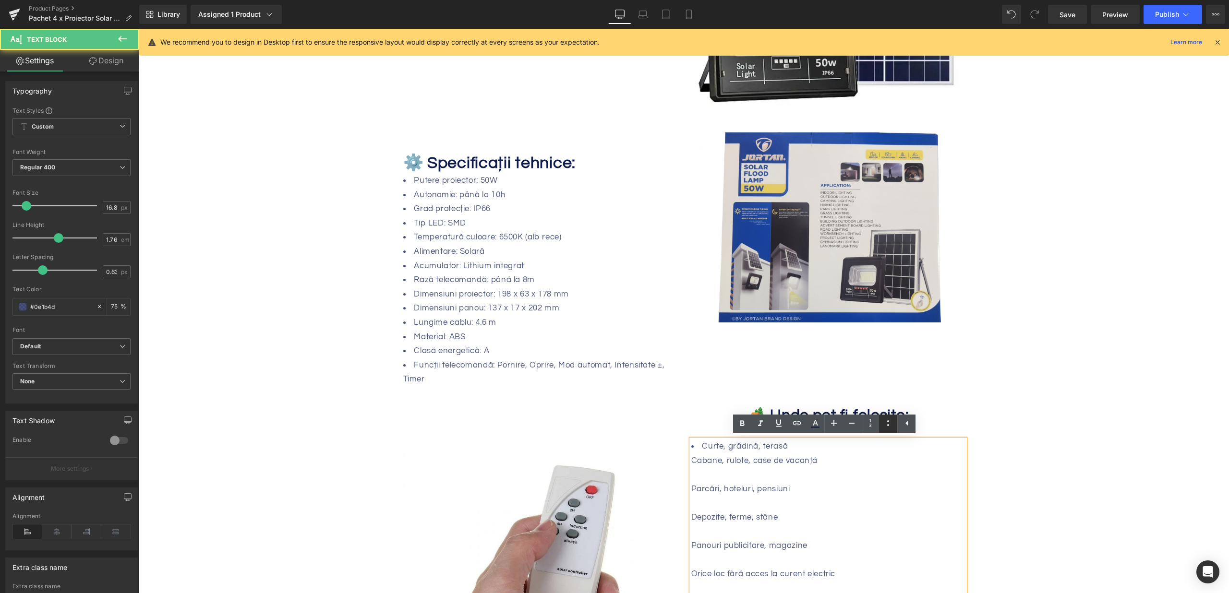
click at [881, 425] on link at bounding box center [888, 424] width 18 height 18
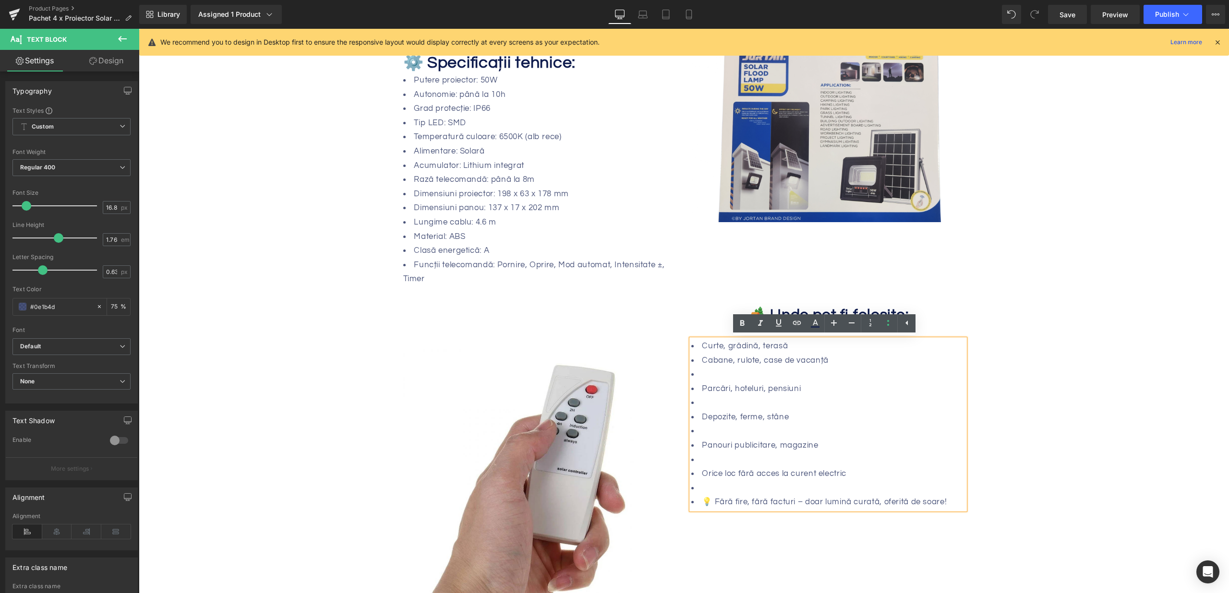
scroll to position [784, 0]
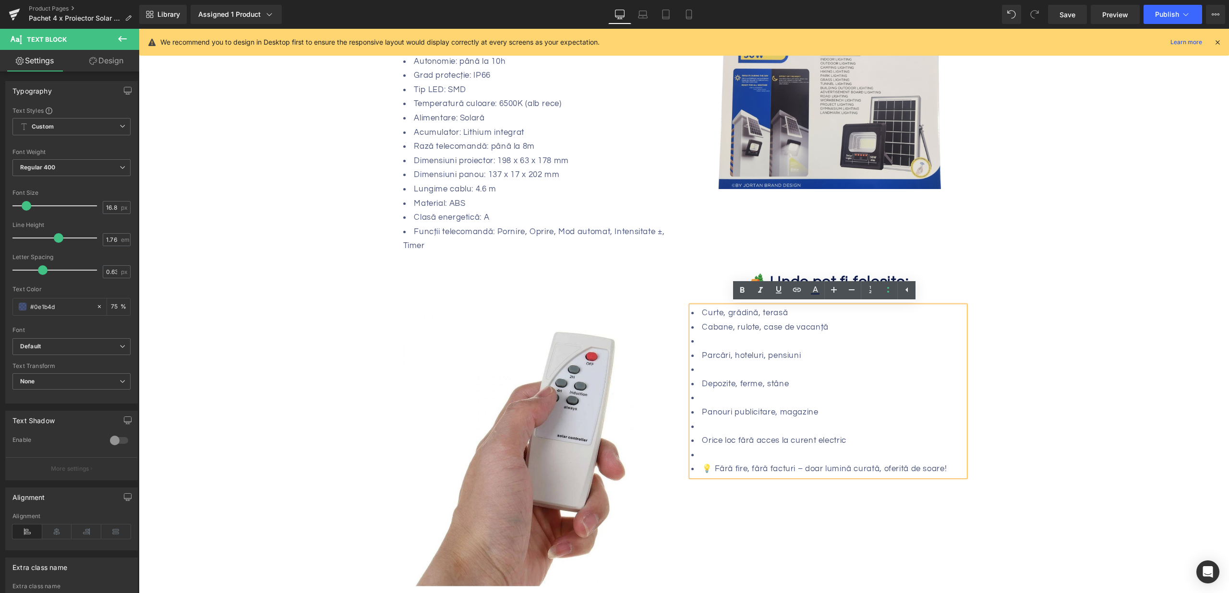
click at [714, 337] on li at bounding box center [828, 342] width 274 height 14
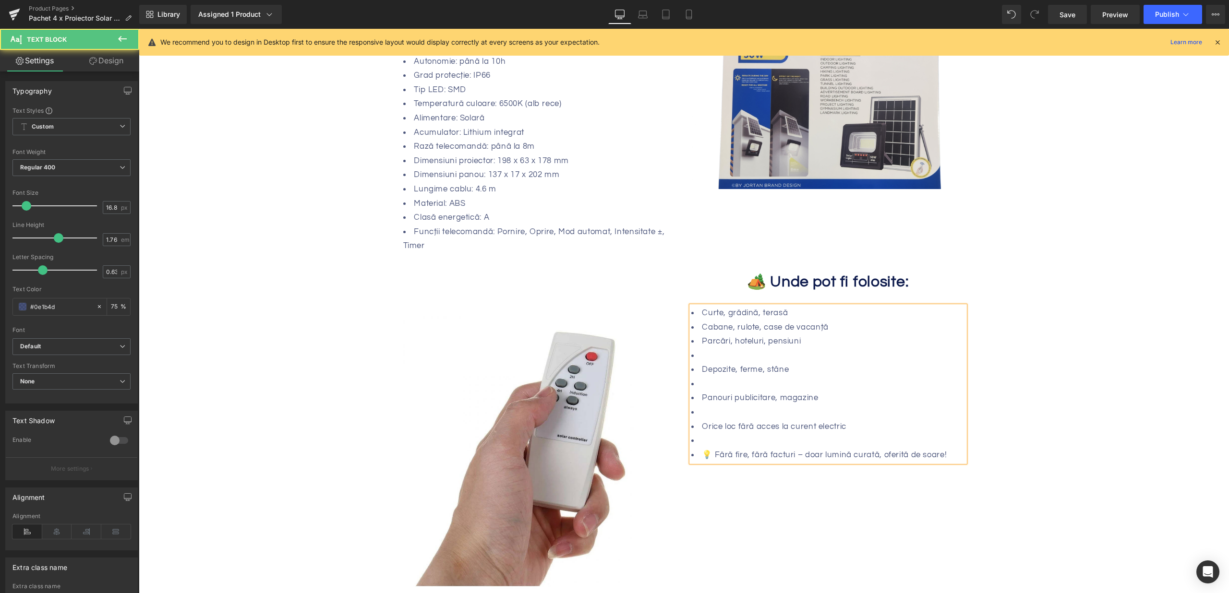
click at [710, 351] on li at bounding box center [828, 356] width 274 height 14
click at [705, 372] on li at bounding box center [828, 370] width 274 height 14
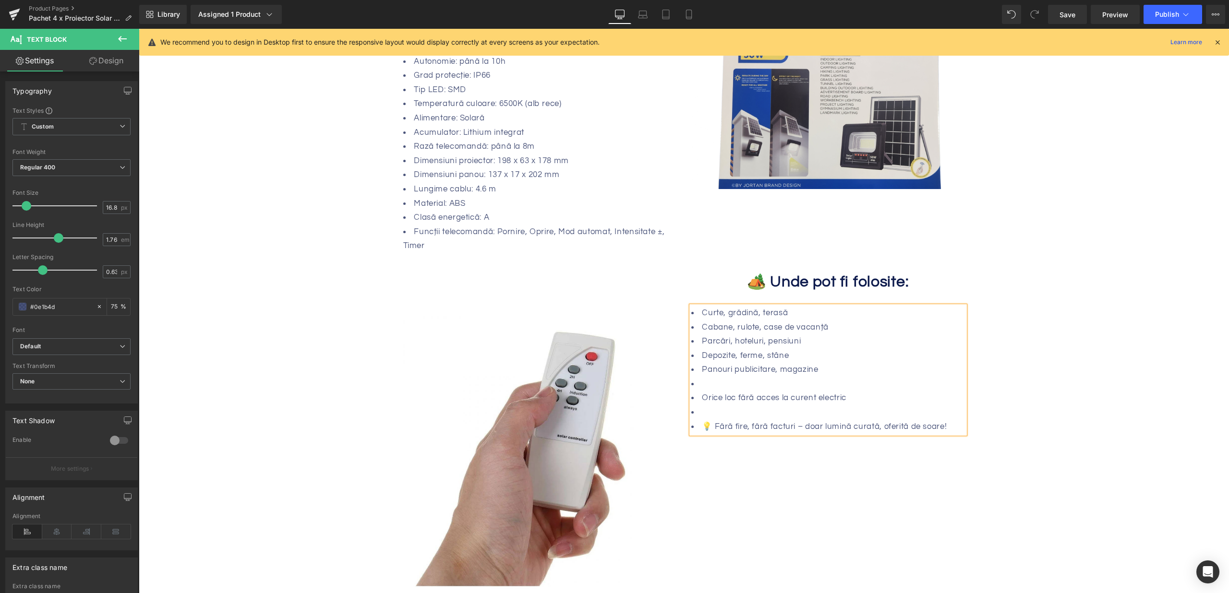
drag, startPoint x: 706, startPoint y: 376, endPoint x: 708, endPoint y: 386, distance: 9.4
click at [706, 376] on li "Panouri publicitare, magazine" at bounding box center [828, 370] width 274 height 14
click at [713, 390] on li at bounding box center [828, 384] width 274 height 14
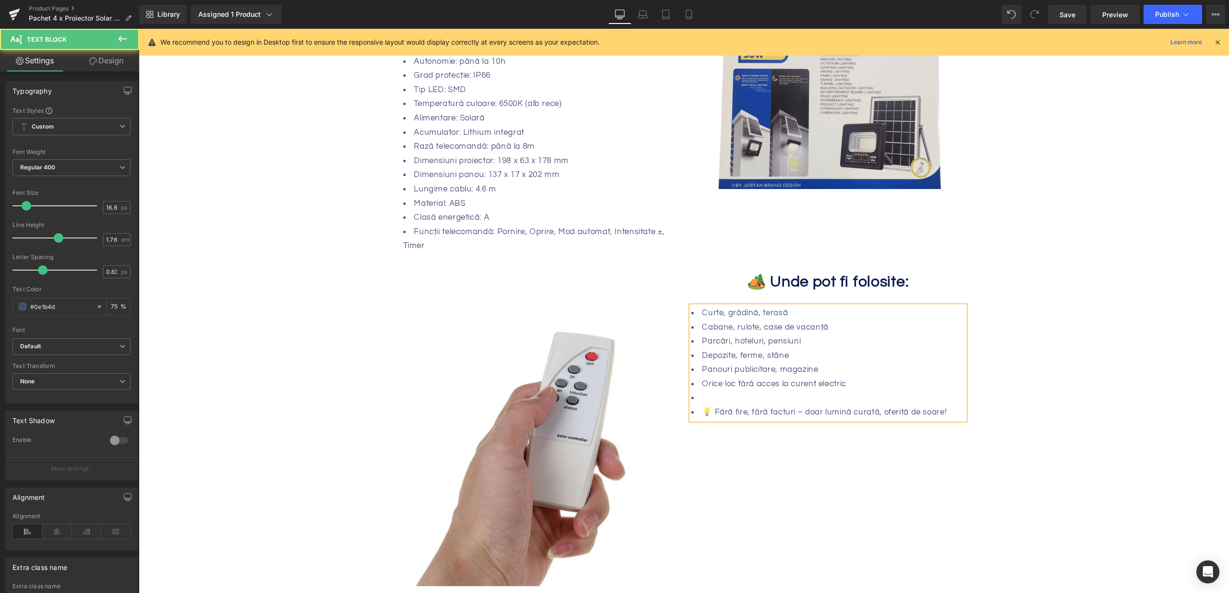
click at [706, 393] on li at bounding box center [828, 398] width 274 height 14
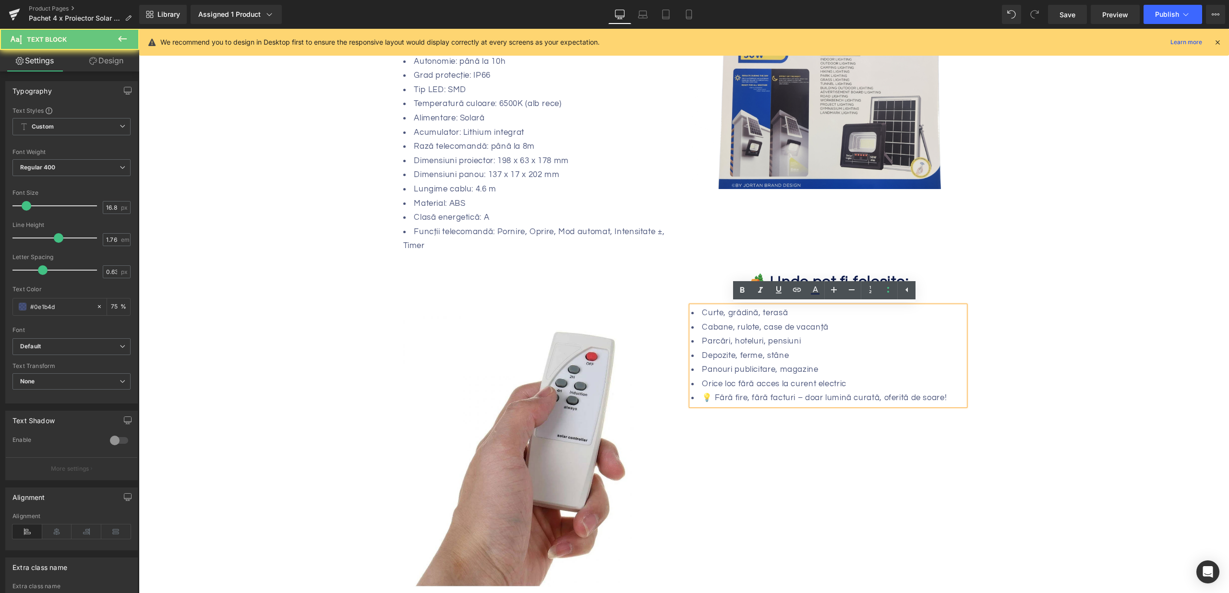
click at [1127, 350] on div "Lumina puternica si eficienta la costuri minime! Heading Sale Off (P) Image ‹" at bounding box center [684, 72] width 1090 height 1434
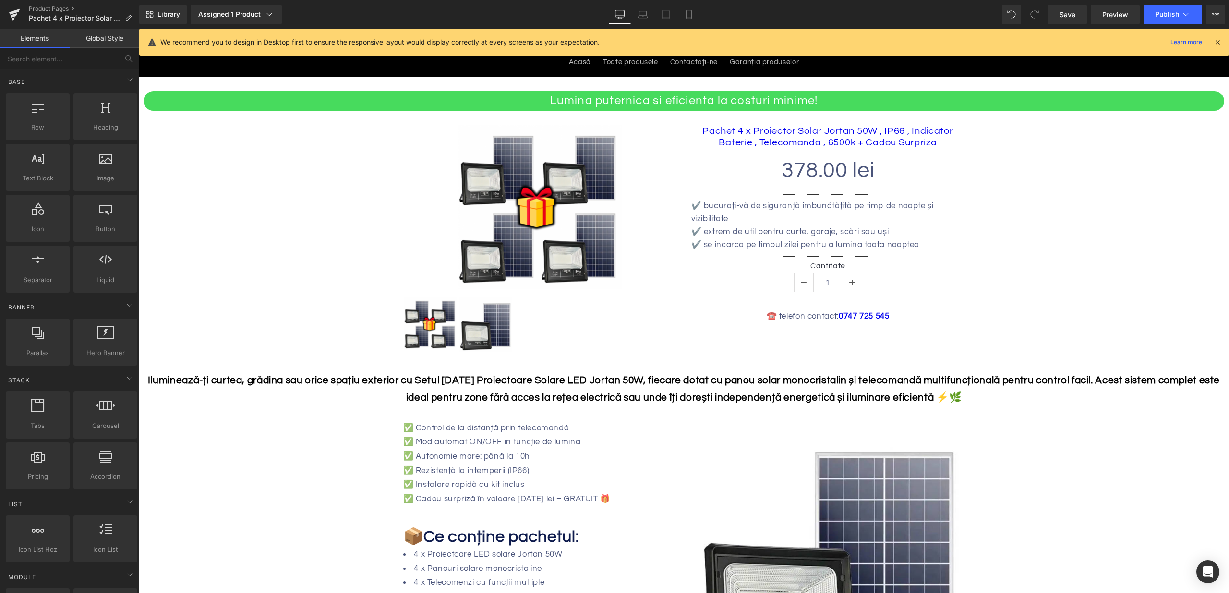
scroll to position [0, 0]
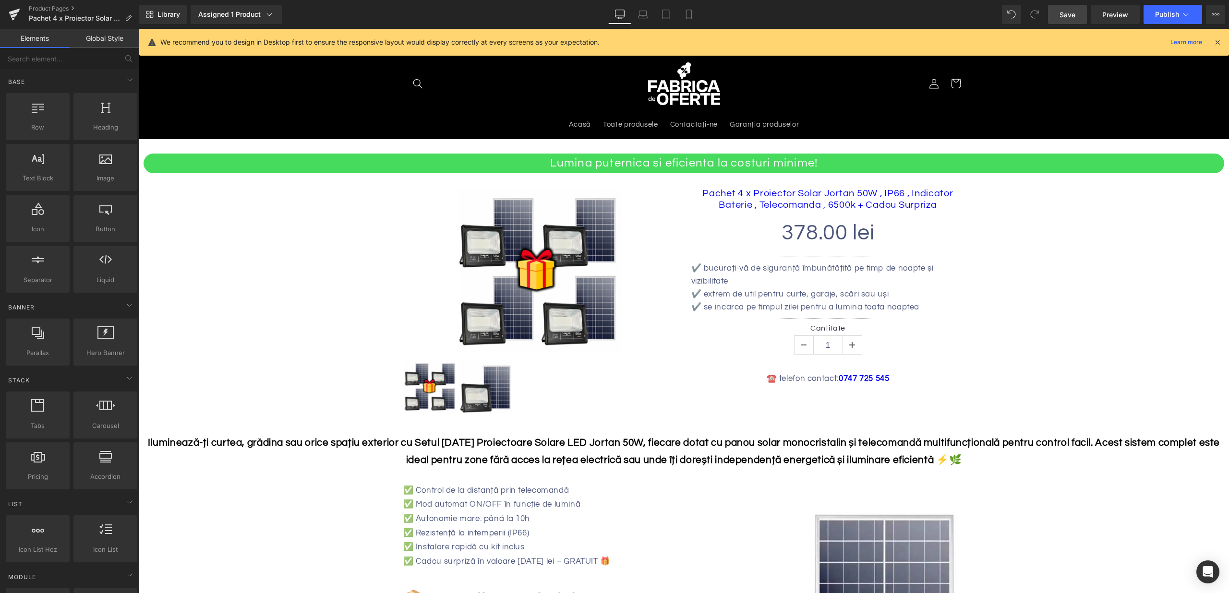
click at [1075, 22] on link "Save" at bounding box center [1067, 14] width 39 height 19
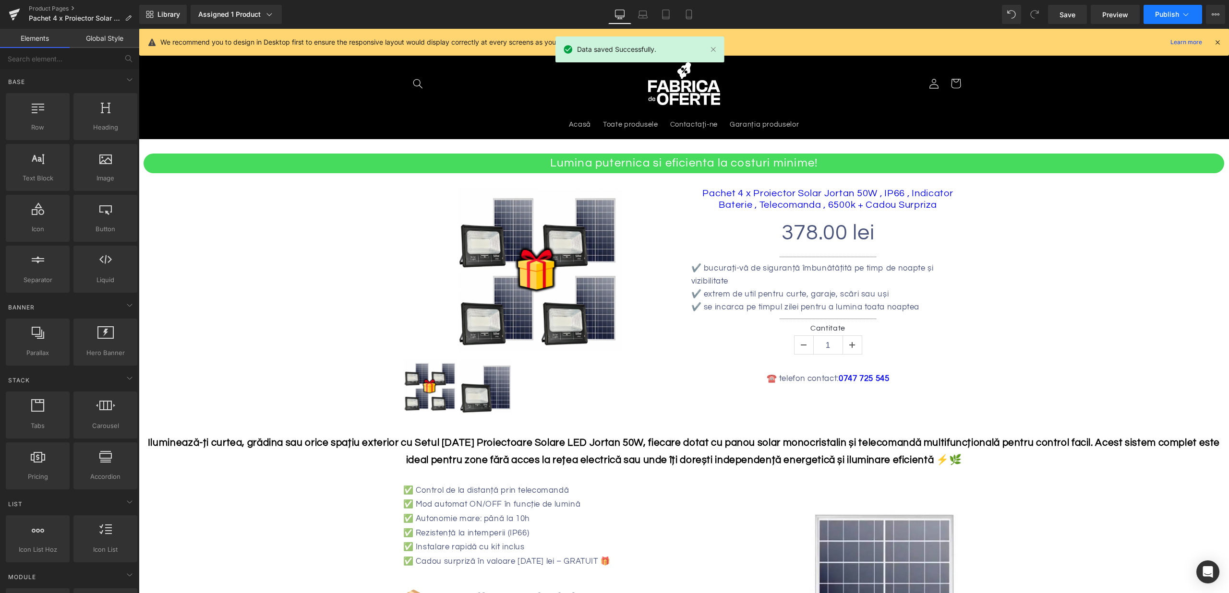
click at [1171, 18] on span "Publish" at bounding box center [1167, 15] width 24 height 8
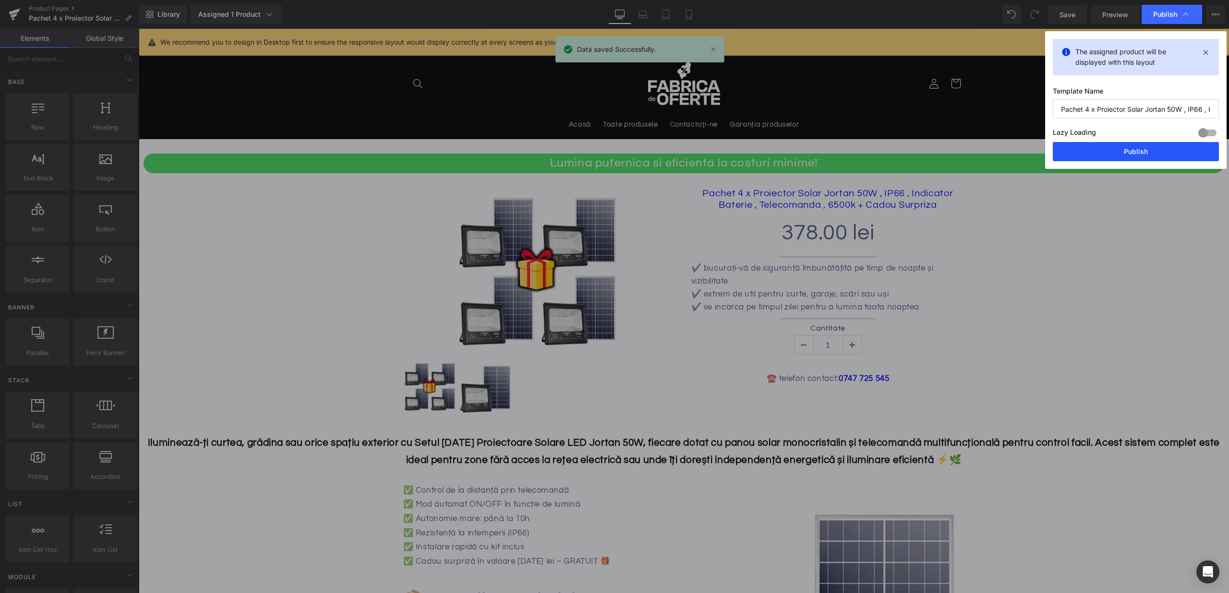
click at [1101, 144] on button "Publish" at bounding box center [1136, 151] width 166 height 19
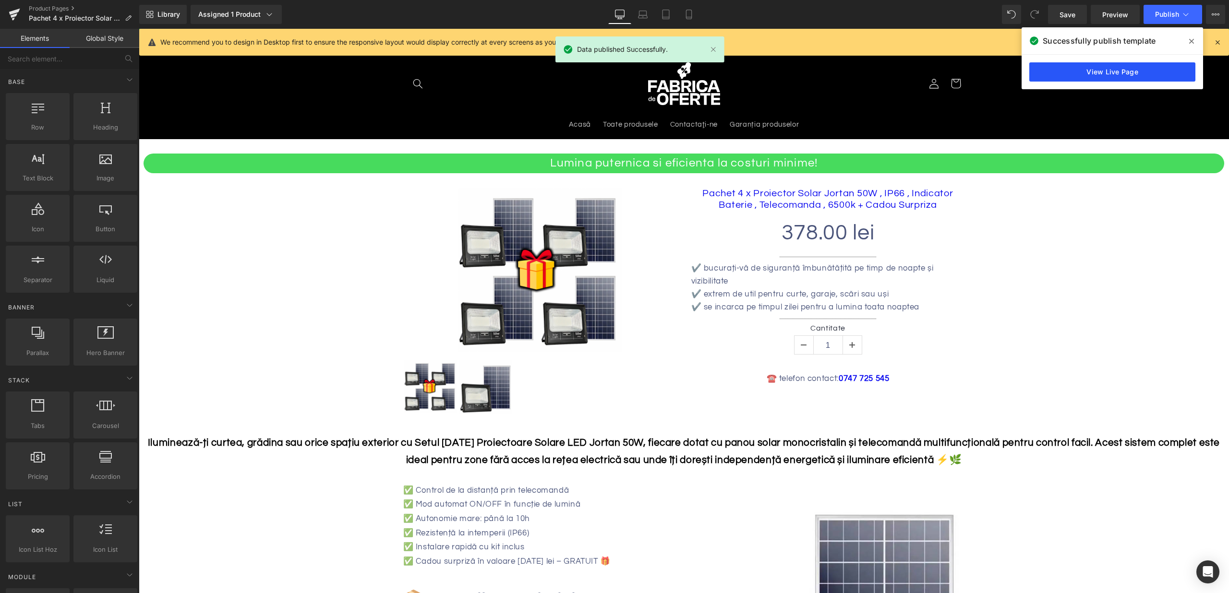
click at [1132, 73] on link "View Live Page" at bounding box center [1112, 71] width 166 height 19
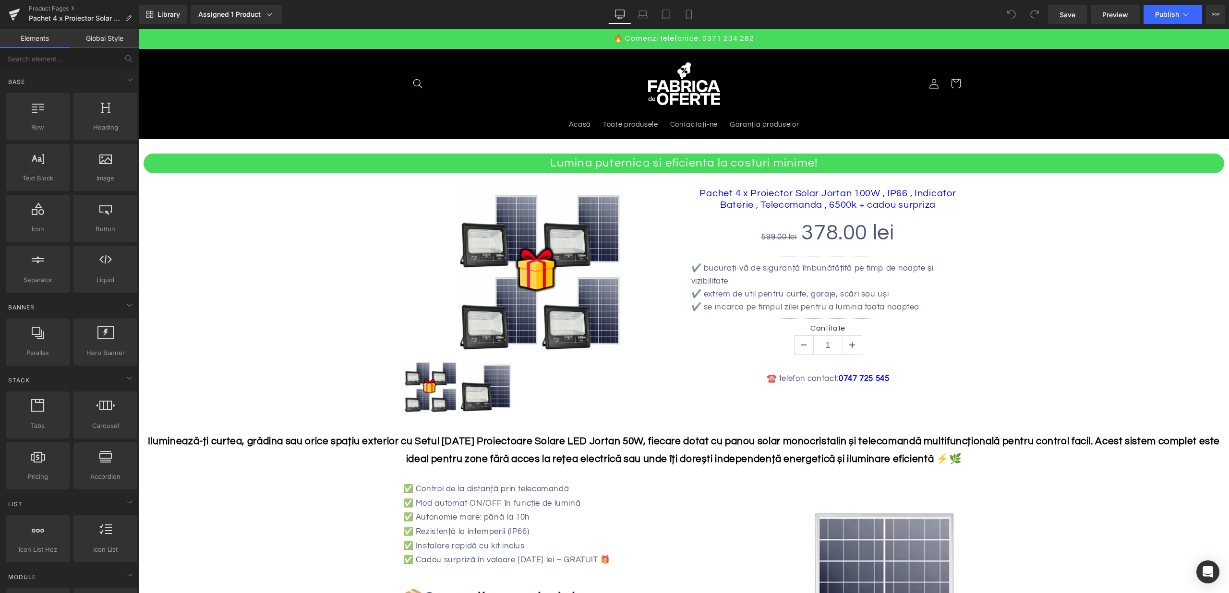
click at [582, 446] on b "Iluminează-ți curtea, grădina sau orice spațiu exterior cu Setul de 4 Proiectoa…" at bounding box center [684, 450] width 1072 height 28
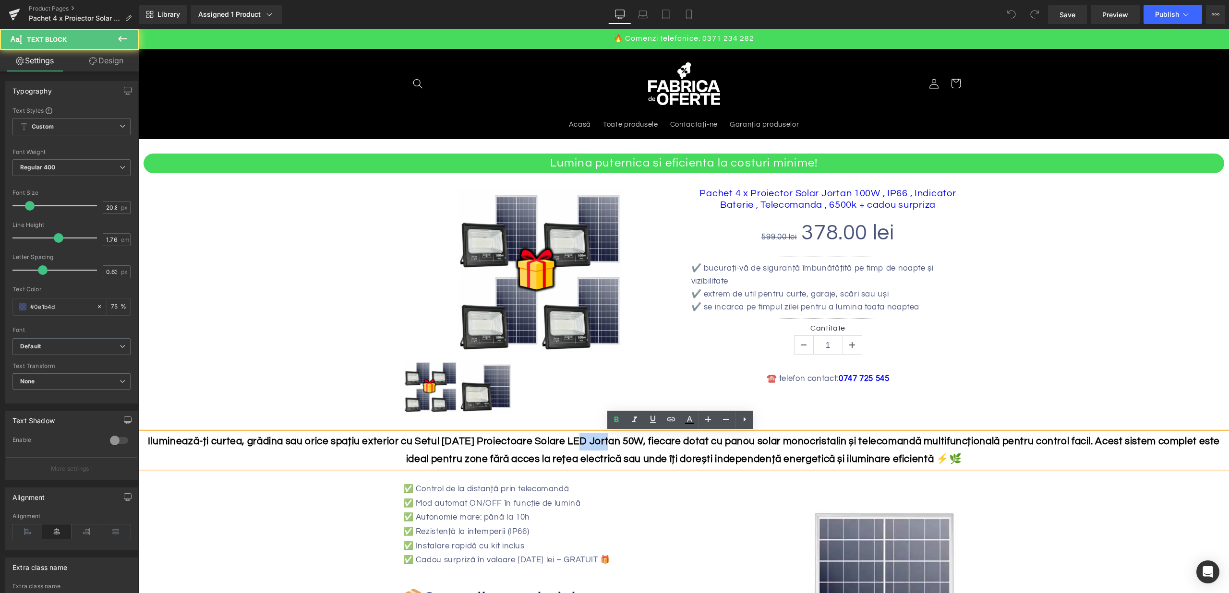
click at [582, 446] on b "Iluminează-ți curtea, grădina sau orice spațiu exterior cu Setul de 4 Proiectoa…" at bounding box center [684, 450] width 1072 height 28
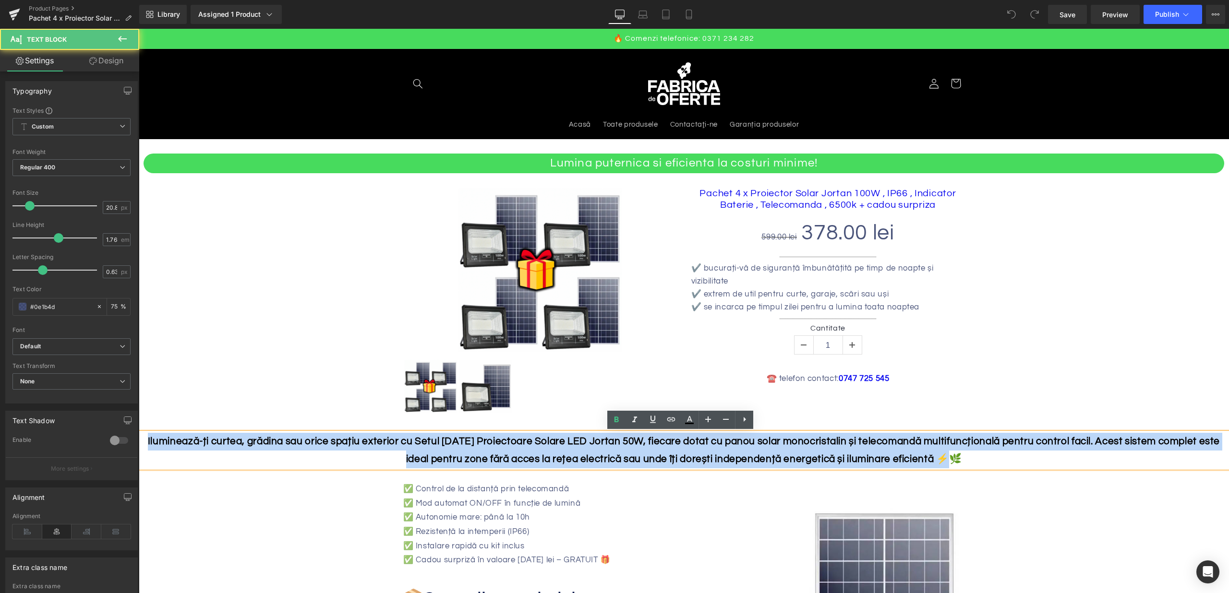
click at [582, 446] on b "Iluminează-ți curtea, grădina sau orice spațiu exterior cu Setul de 4 Proiectoa…" at bounding box center [684, 450] width 1072 height 28
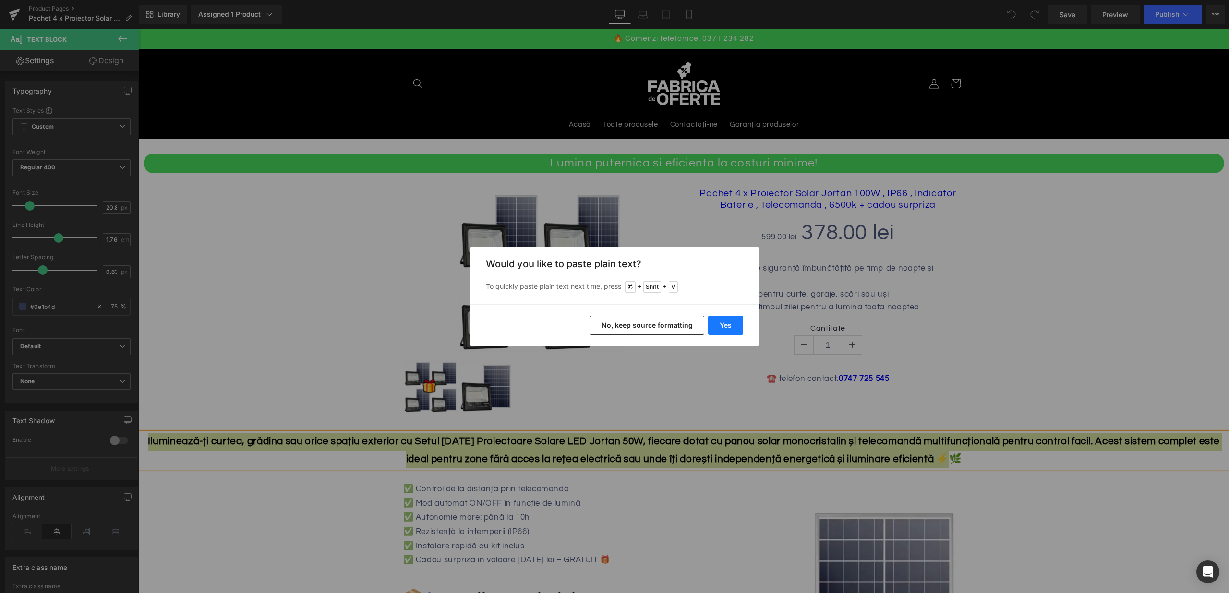
click at [730, 322] on button "Yes" at bounding box center [725, 325] width 35 height 19
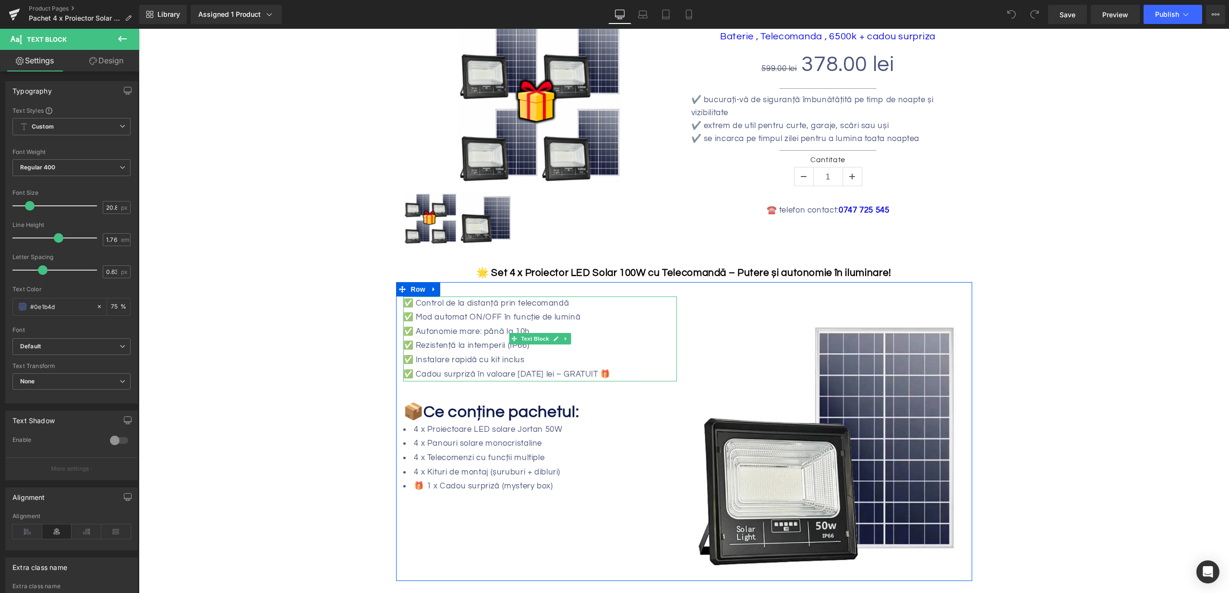
scroll to position [168, 0]
click at [464, 316] on p "✅ Mod automat ON/OFF în funcție de lumină" at bounding box center [540, 318] width 274 height 14
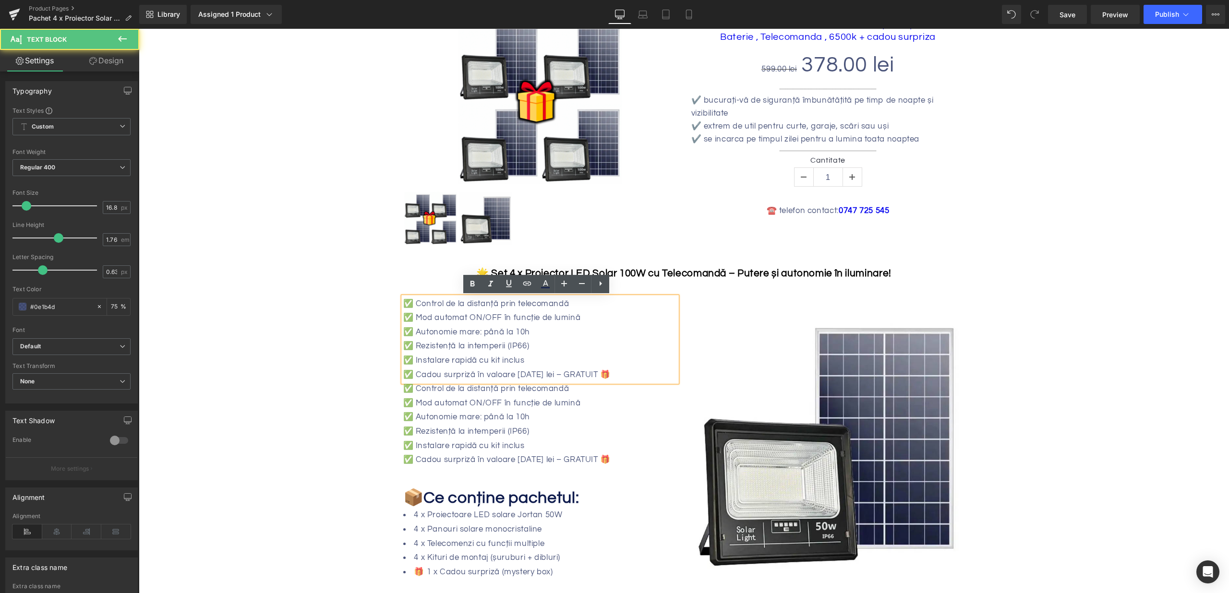
click at [463, 326] on p "✅ Autonomie mare: până la 10h" at bounding box center [540, 333] width 274 height 14
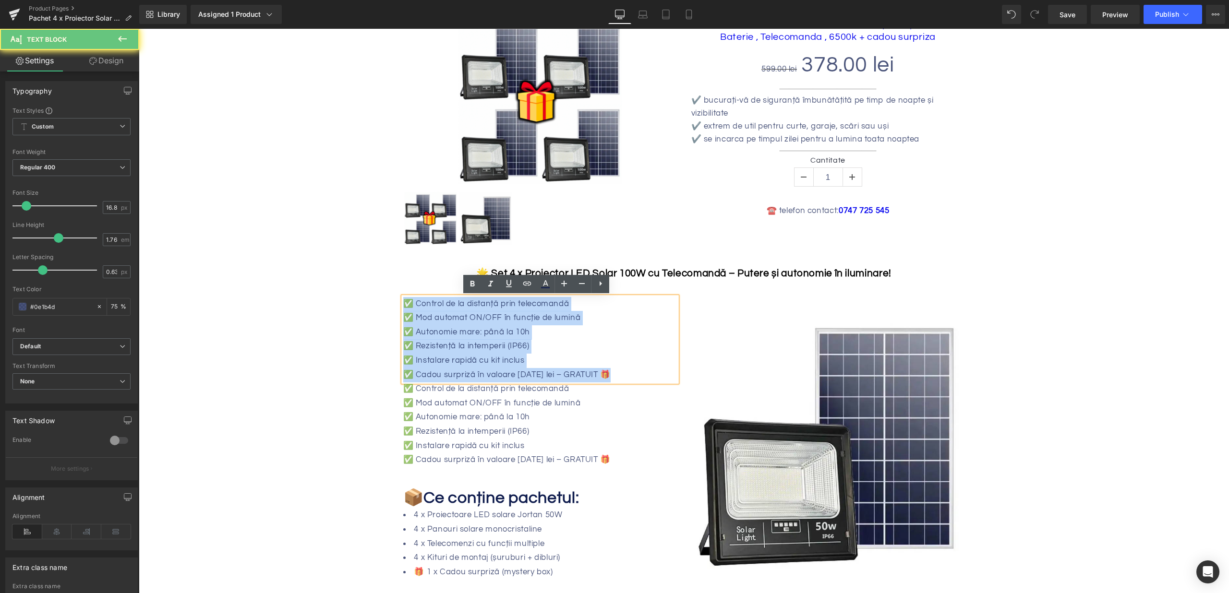
drag, startPoint x: 603, startPoint y: 376, endPoint x: 373, endPoint y: 308, distance: 240.2
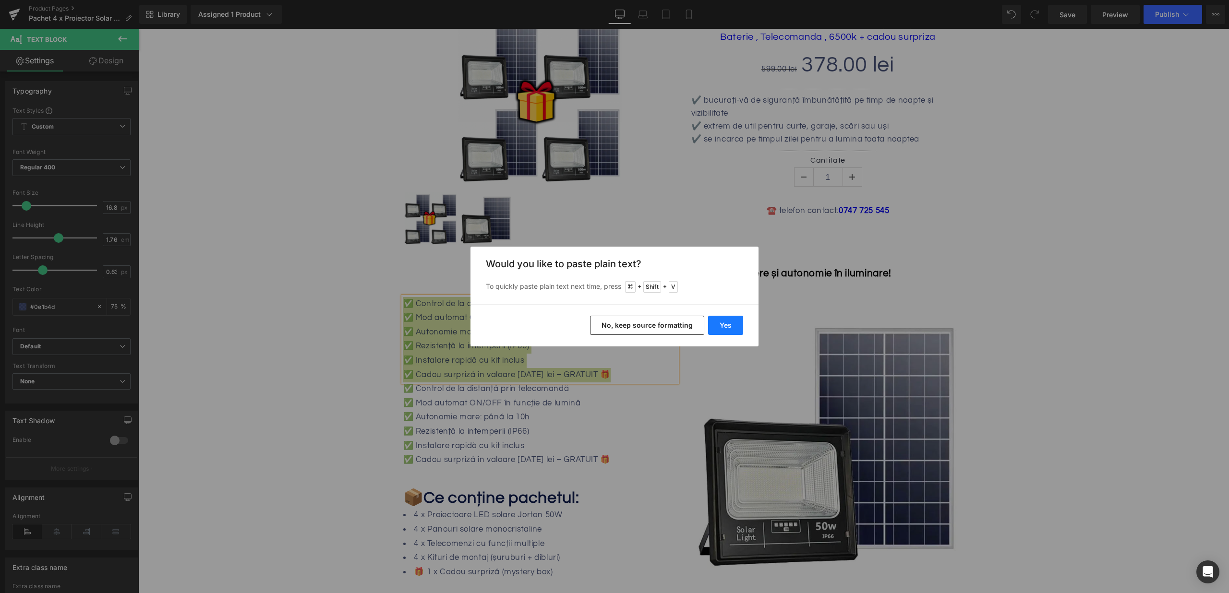
drag, startPoint x: 719, startPoint y: 323, endPoint x: 579, endPoint y: 296, distance: 142.8
click at [719, 323] on button "Yes" at bounding box center [725, 325] width 35 height 19
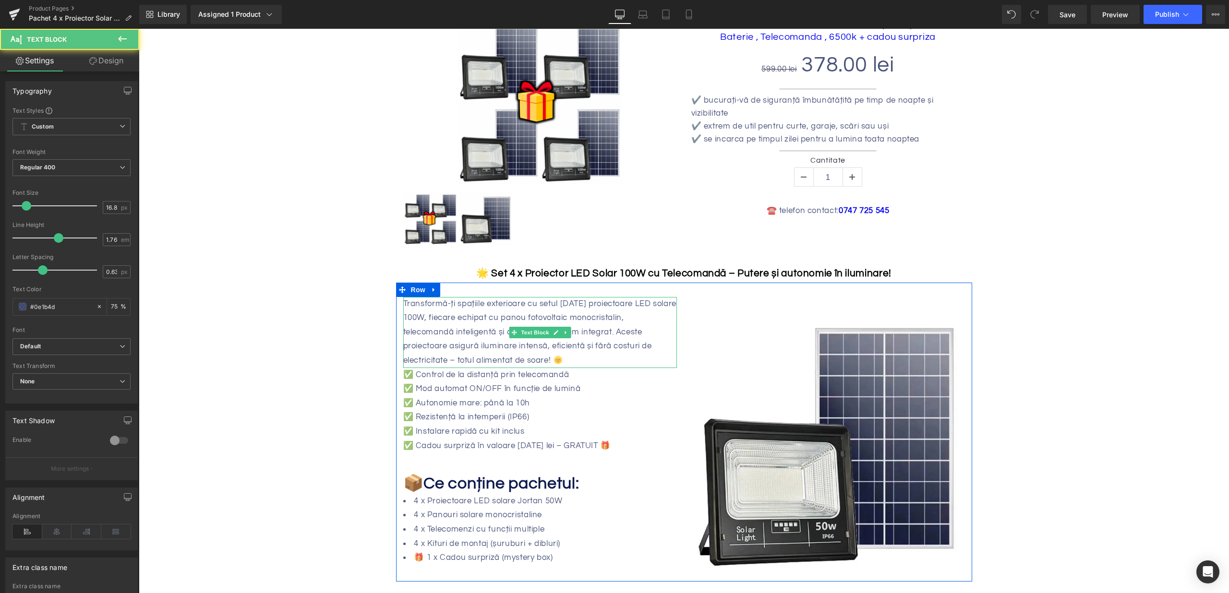
click at [607, 357] on p "Transformă-ți spațiile exterioare cu setul de 4 proiectoare LED solare 100W, fi…" at bounding box center [540, 332] width 274 height 71
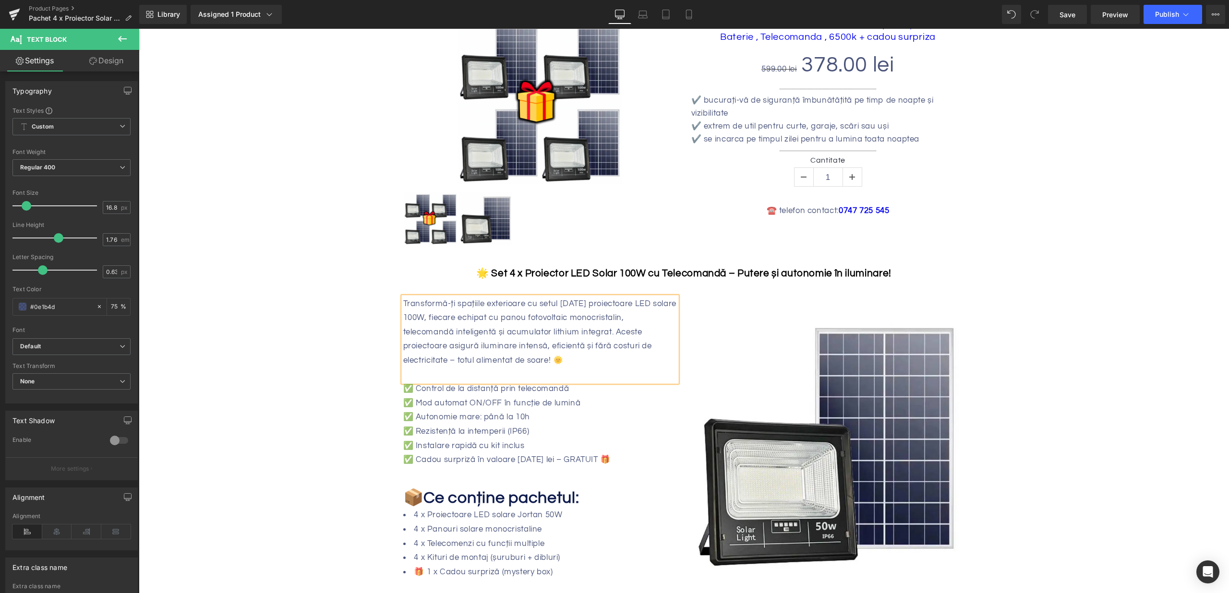
click at [447, 428] on p "✅ Rezistență la intemperii (IP66)" at bounding box center [540, 432] width 274 height 14
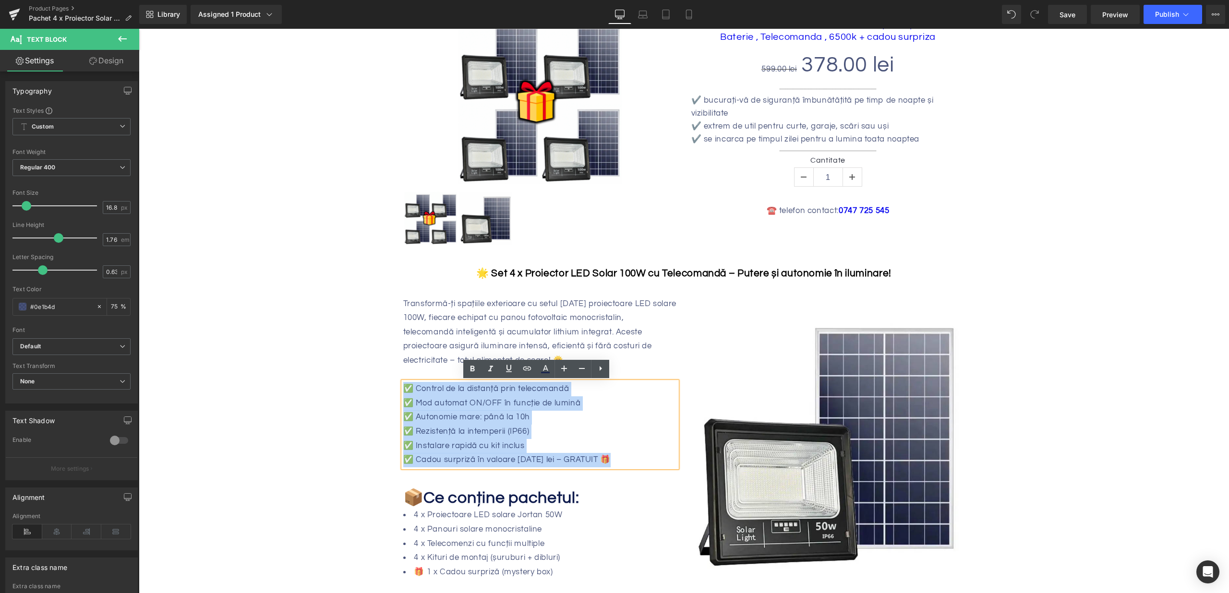
drag, startPoint x: 601, startPoint y: 459, endPoint x: 328, endPoint y: 384, distance: 282.7
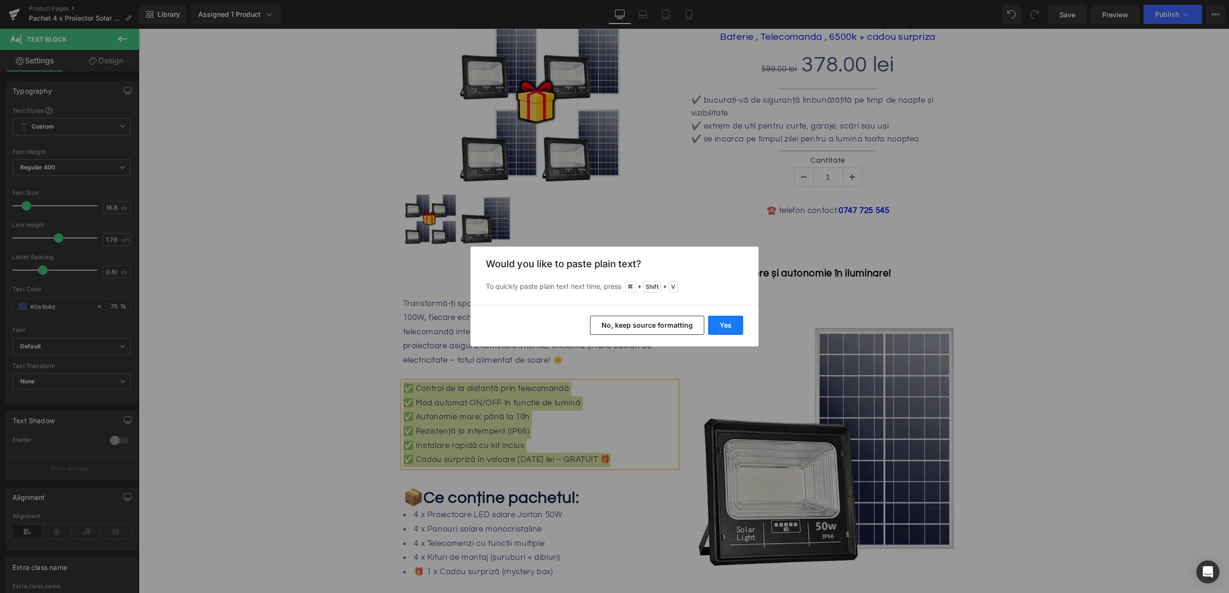
click at [730, 322] on button "Yes" at bounding box center [725, 325] width 35 height 19
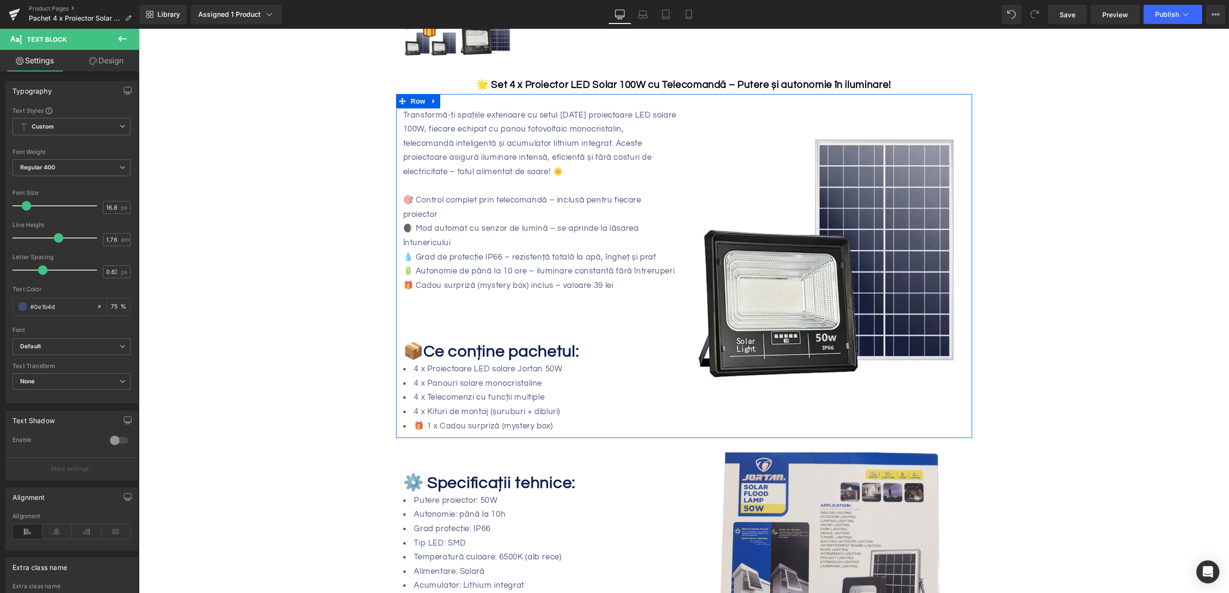
scroll to position [350, 0]
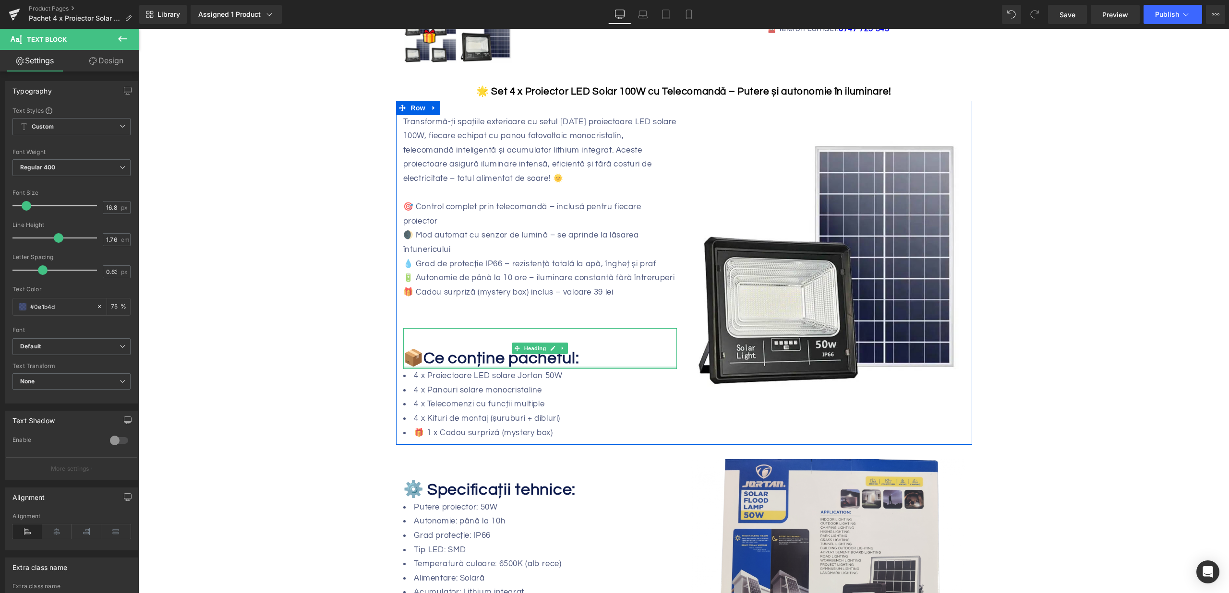
click at [482, 398] on li "4 x Telecomenzi cu funcții multiple" at bounding box center [540, 405] width 274 height 14
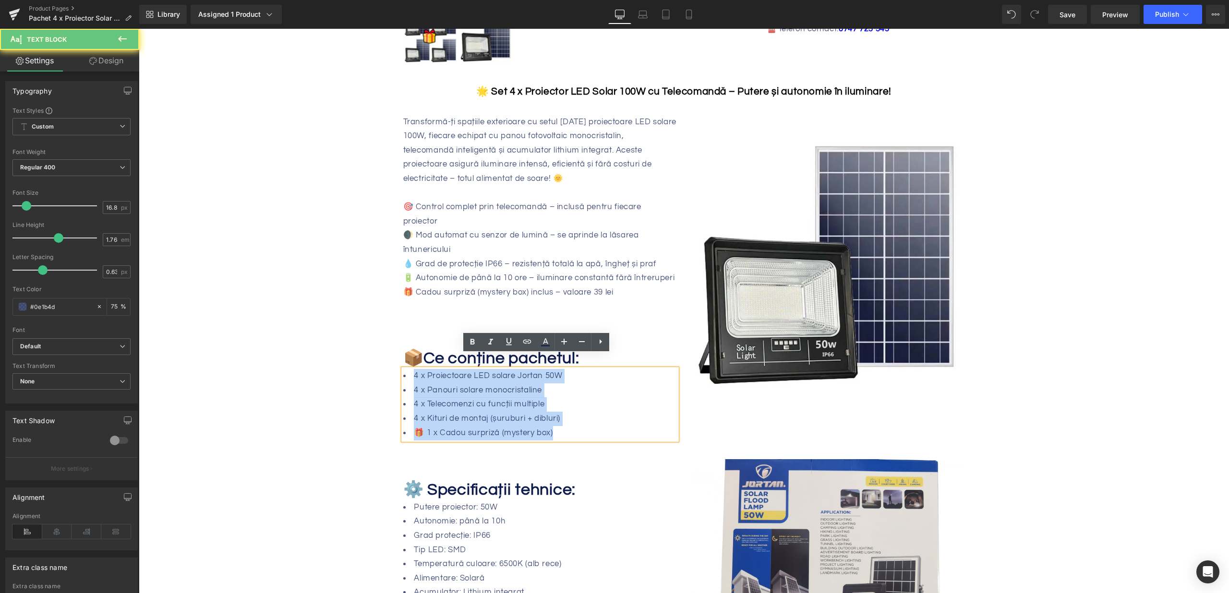
drag, startPoint x: 541, startPoint y: 417, endPoint x: 329, endPoint y: 342, distance: 225.1
click at [329, 342] on div "Lumina puternica si eficienta la costuri minime! Heading Sale Off (P) Image ‹" at bounding box center [684, 519] width 1090 height 1461
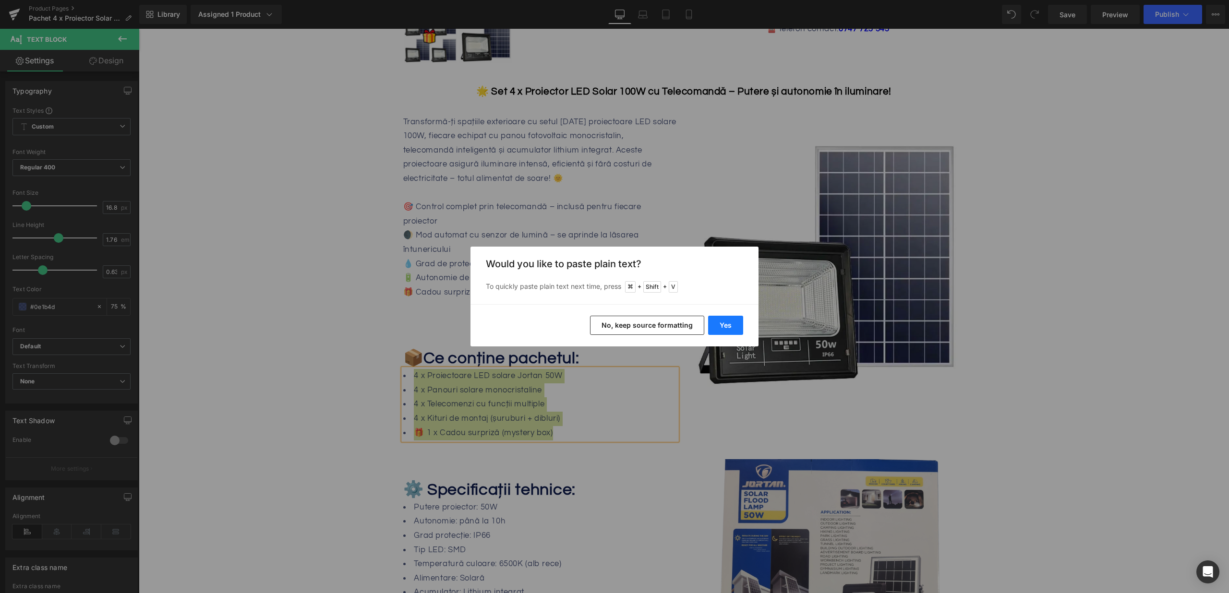
click at [725, 324] on button "Yes" at bounding box center [725, 325] width 35 height 19
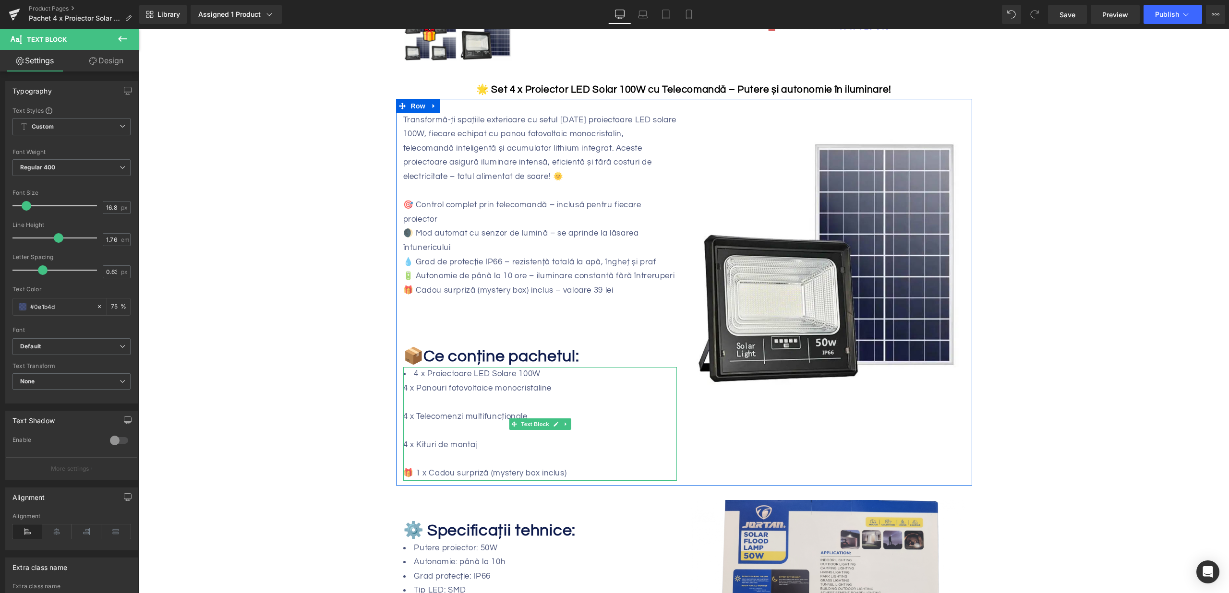
scroll to position [357, 0]
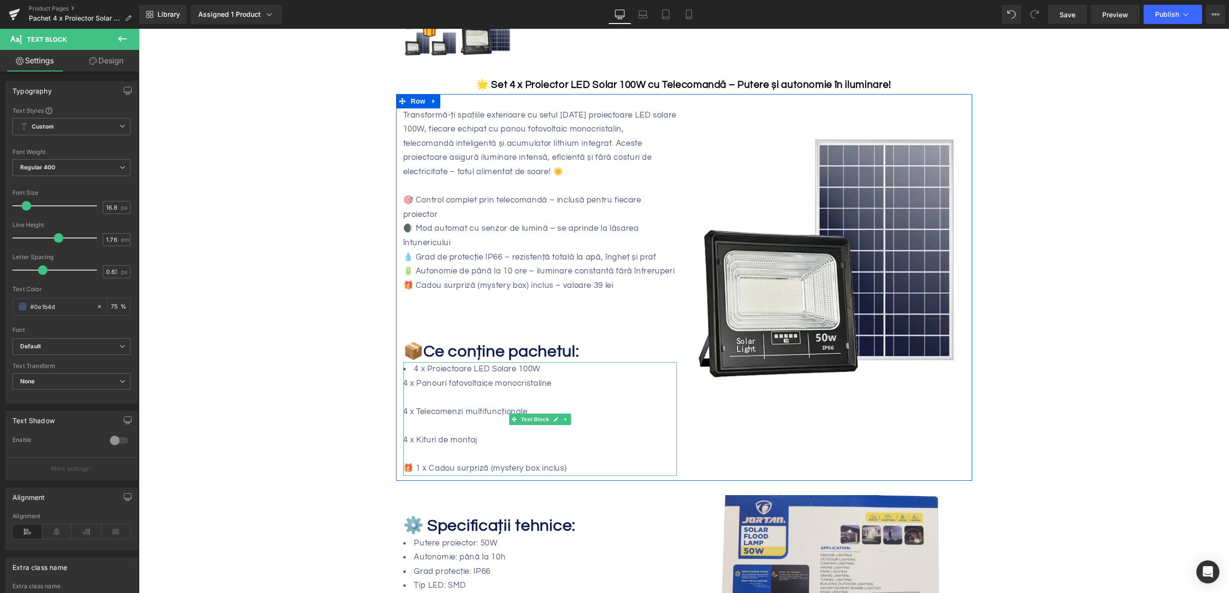
click at [486, 391] on div at bounding box center [540, 398] width 274 height 14
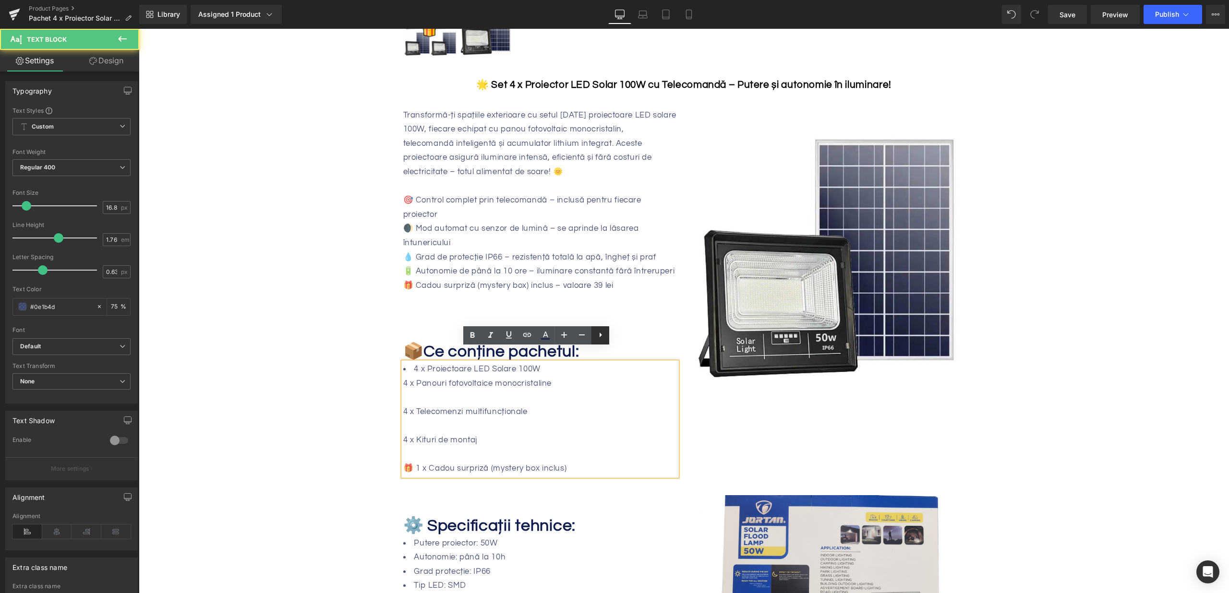
click at [596, 338] on icon at bounding box center [601, 335] width 12 height 12
click at [604, 336] on icon at bounding box center [600, 335] width 12 height 12
click at [446, 391] on li at bounding box center [540, 398] width 274 height 14
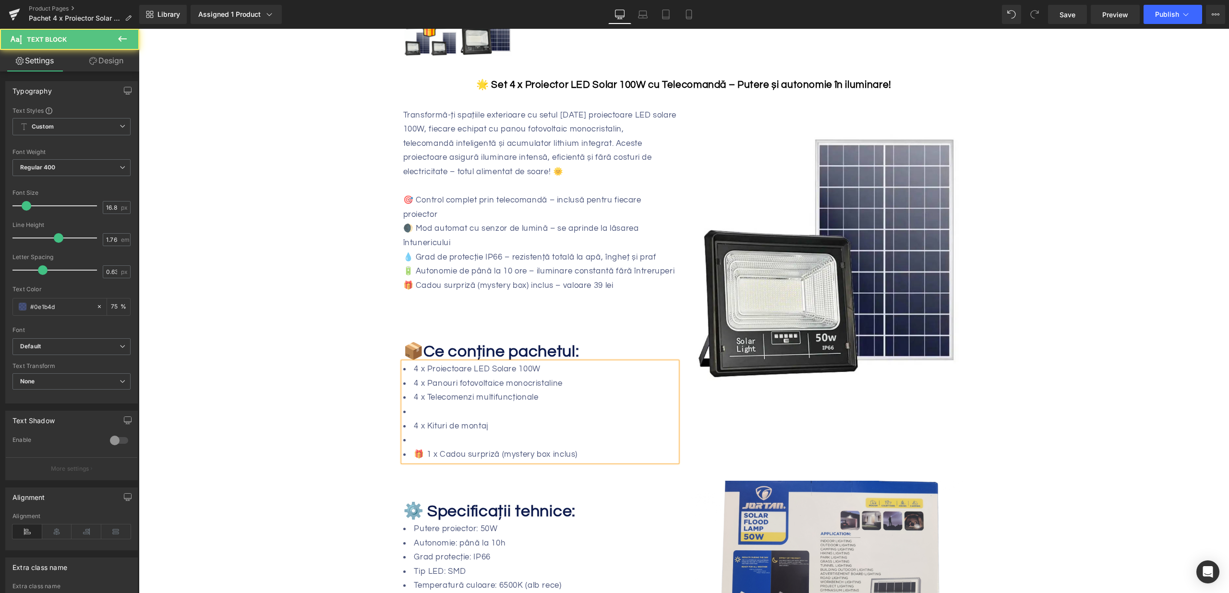
click at [425, 405] on li at bounding box center [540, 412] width 274 height 14
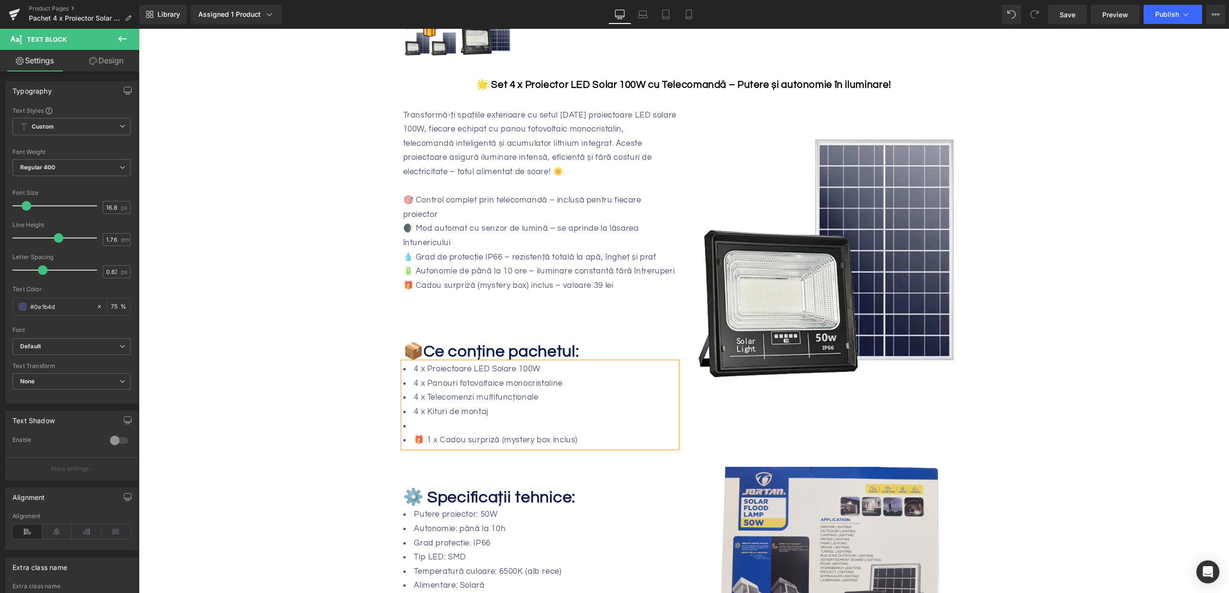
click at [426, 420] on li at bounding box center [540, 427] width 274 height 14
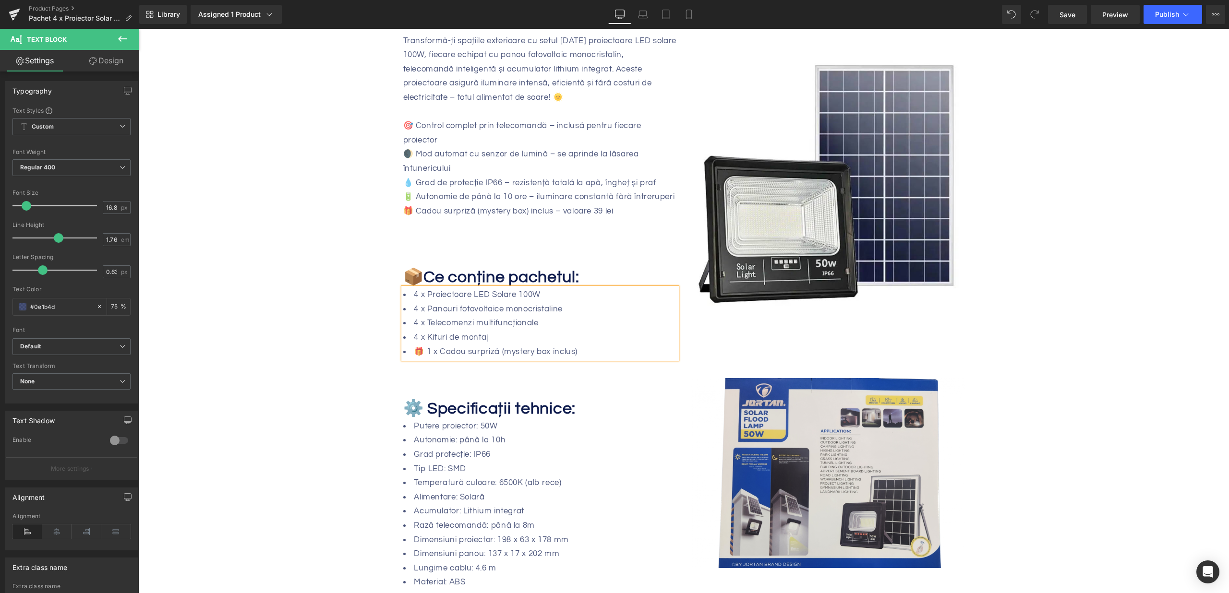
scroll to position [409, 0]
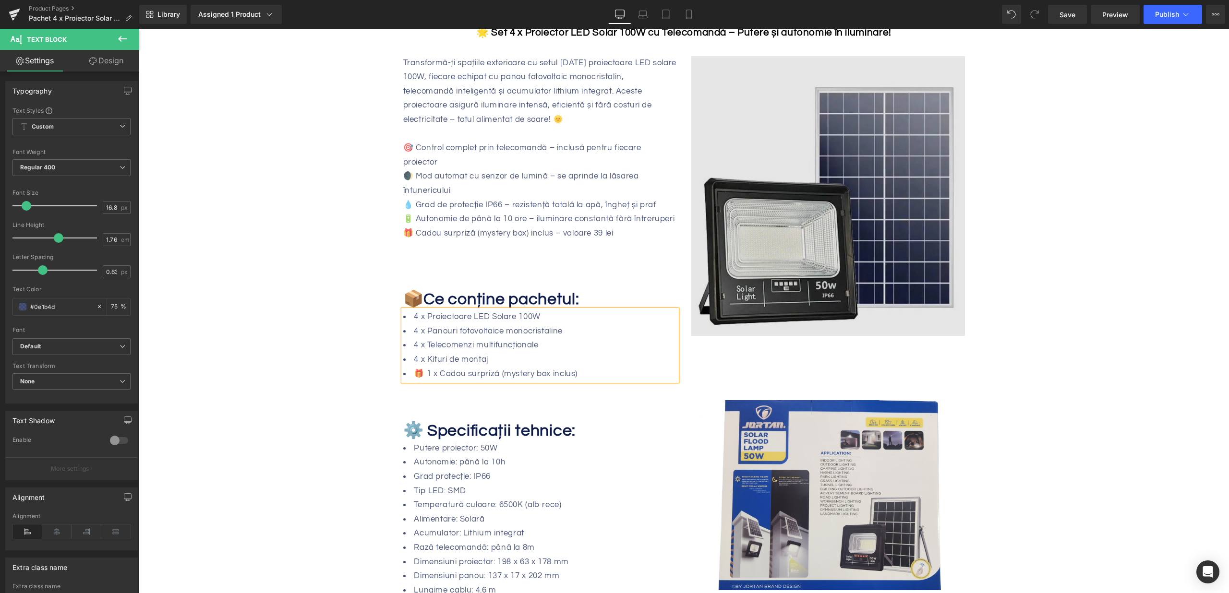
click at [924, 202] on img at bounding box center [828, 196] width 274 height 280
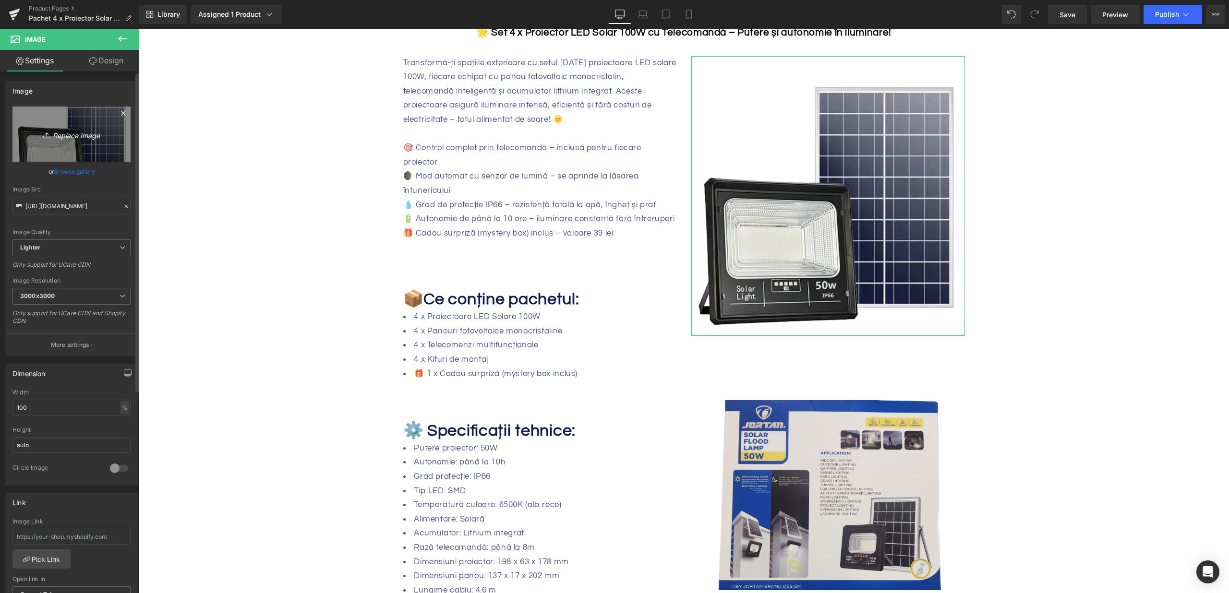
click at [65, 144] on link "Replace Image" at bounding box center [71, 134] width 118 height 55
type input "C:\fakepath\pachet-4-x-proiector-solar-jortan-100w-ip66-indicator-baterie-telec…"
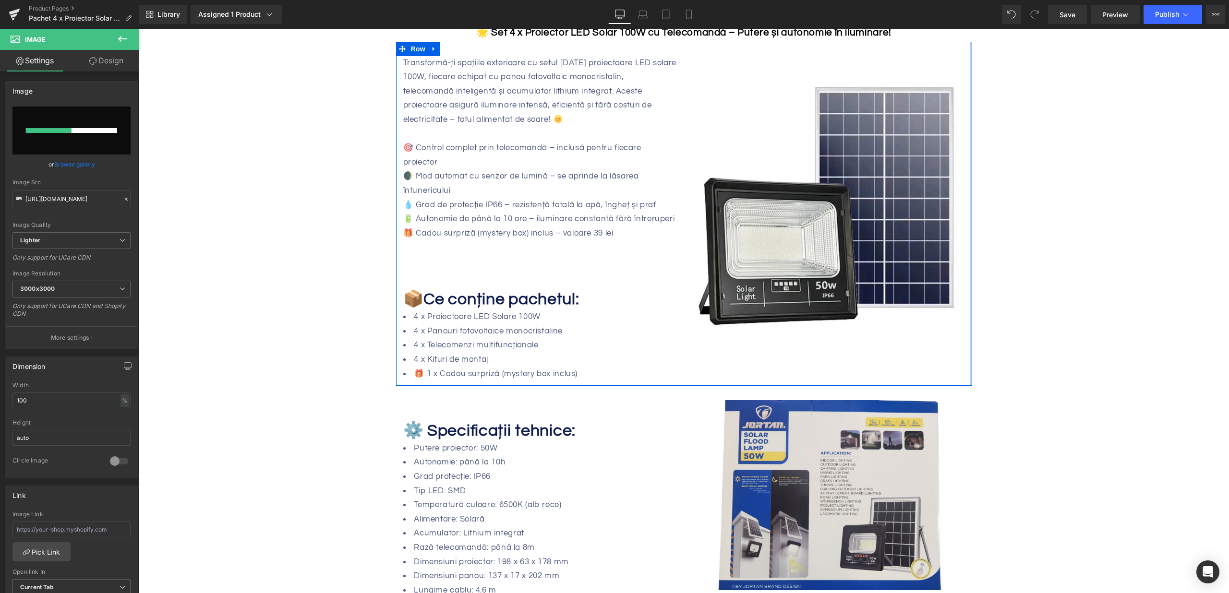
scroll to position [413, 0]
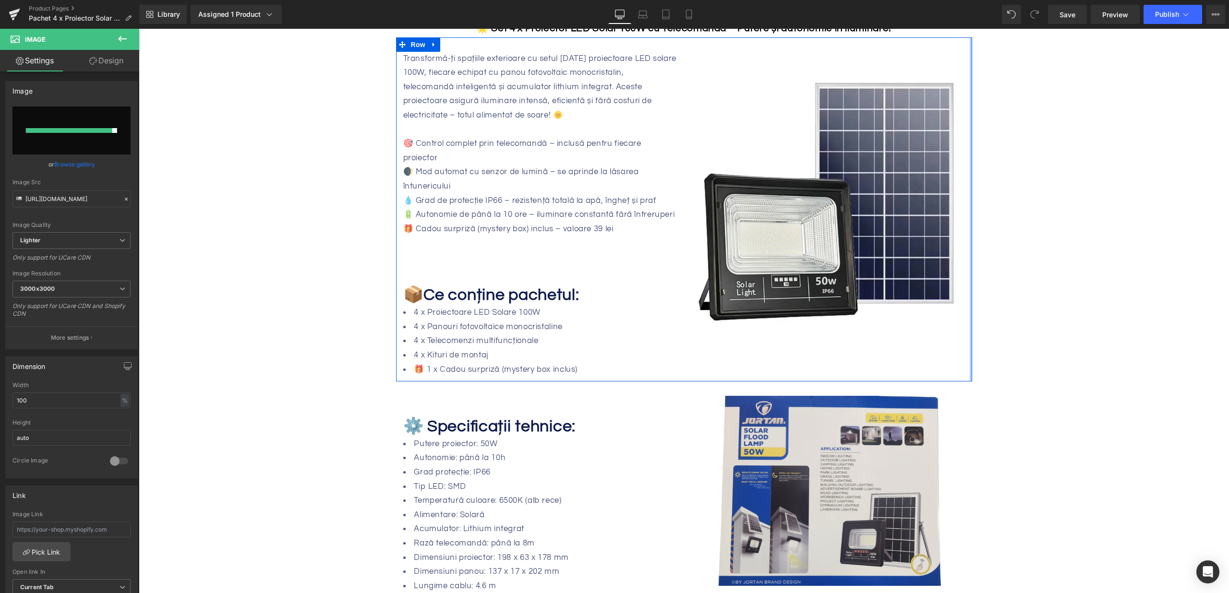
type input "https://ucarecdn.com/e07ce83a-d575-40fe-ab69-8395b99b6955/-/format/auto/-/previ…"
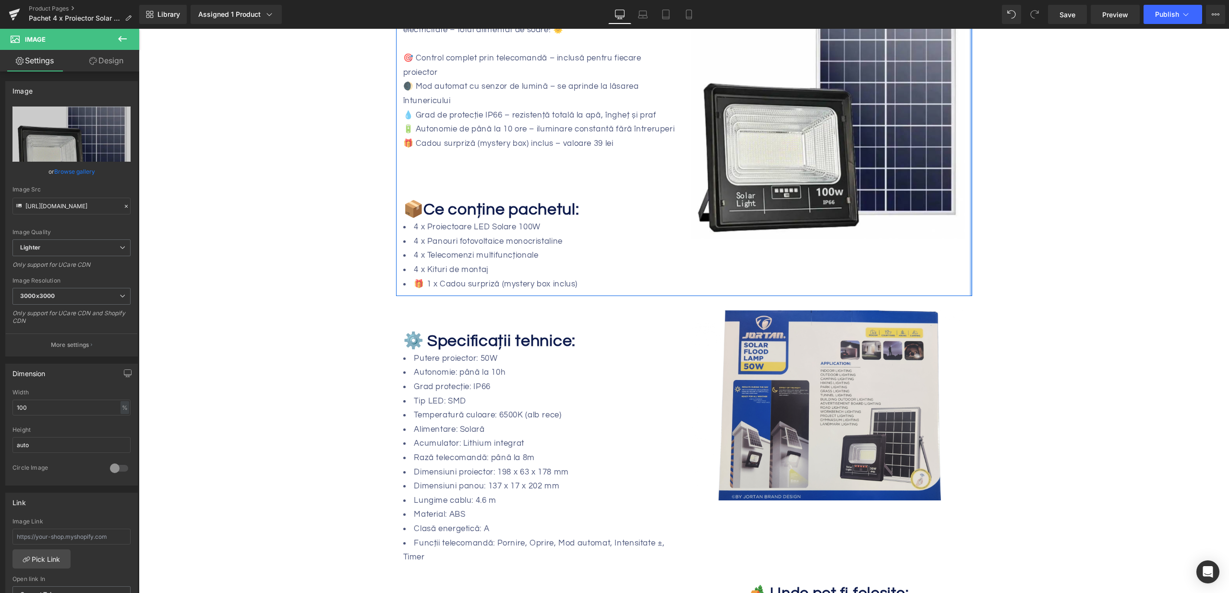
scroll to position [551, 0]
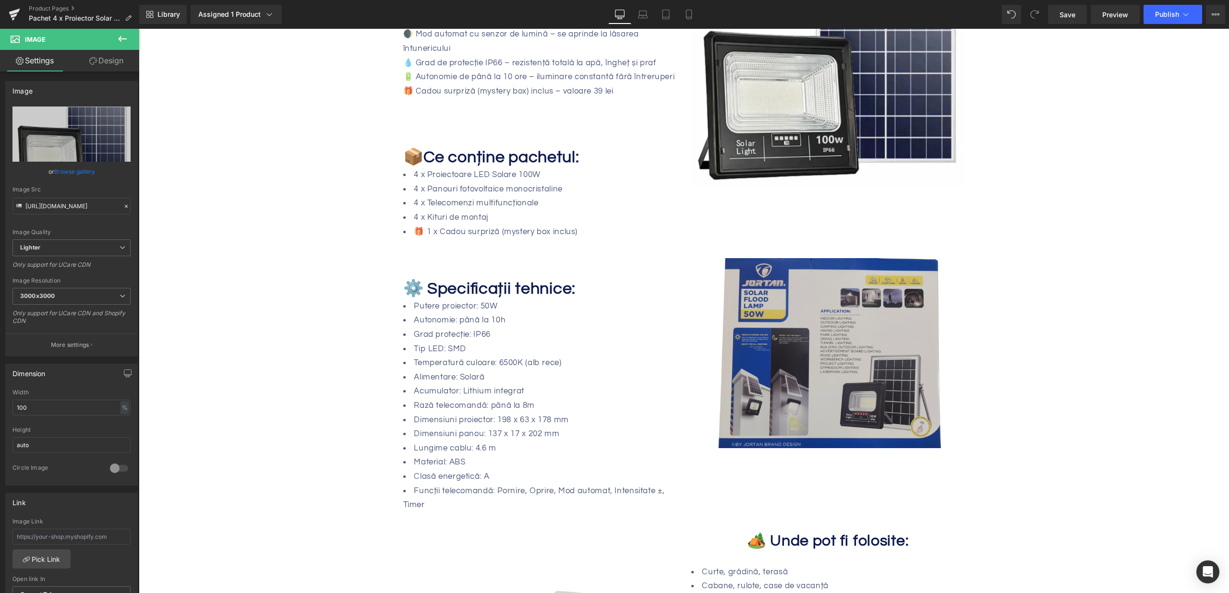
click at [866, 298] on img at bounding box center [828, 353] width 274 height 190
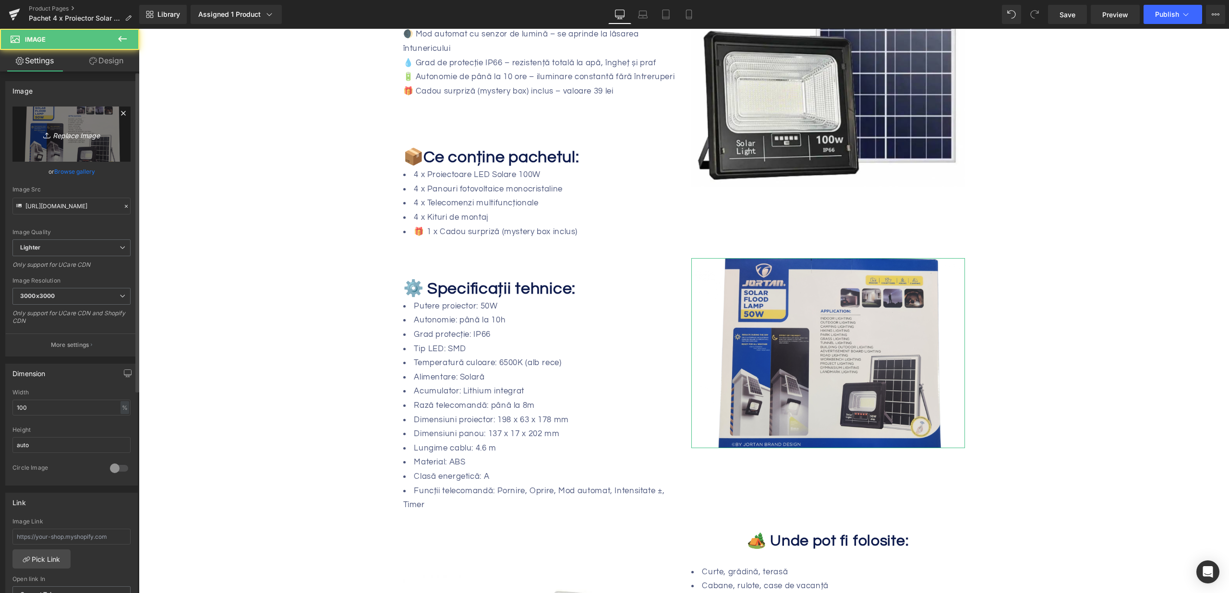
click at [82, 140] on link "Replace Image" at bounding box center [71, 134] width 118 height 55
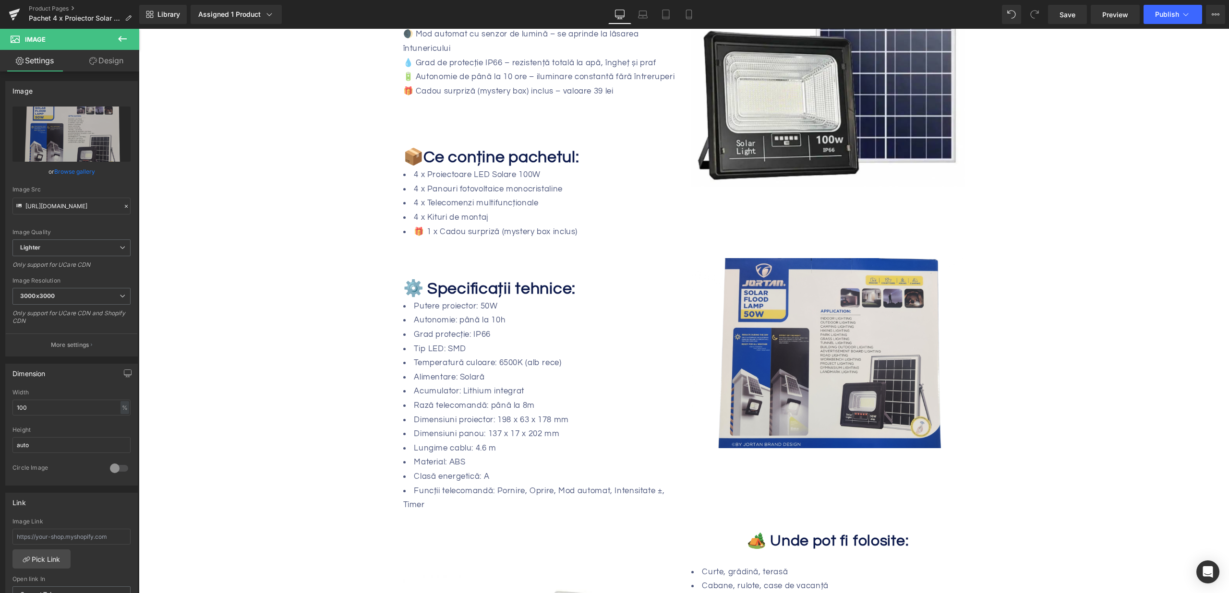
type input "C:\fakepath\pachet-4-x-proiector-solar-jortan-100w-ip66-indicator-baterie-telec…"
type input "https://ucarecdn.com/4ca18b73-d0bf-47cb-90b9-a2a9304a0613/-/format/auto/-/previ…"
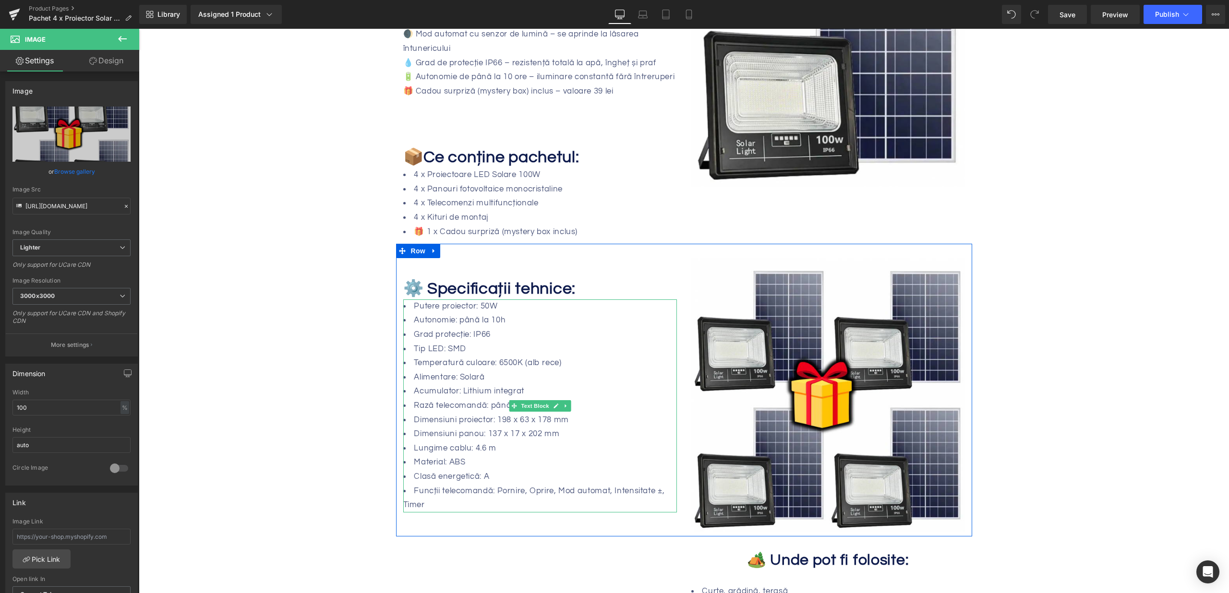
click at [478, 314] on li "Autonomie: până la 10h" at bounding box center [540, 321] width 274 height 14
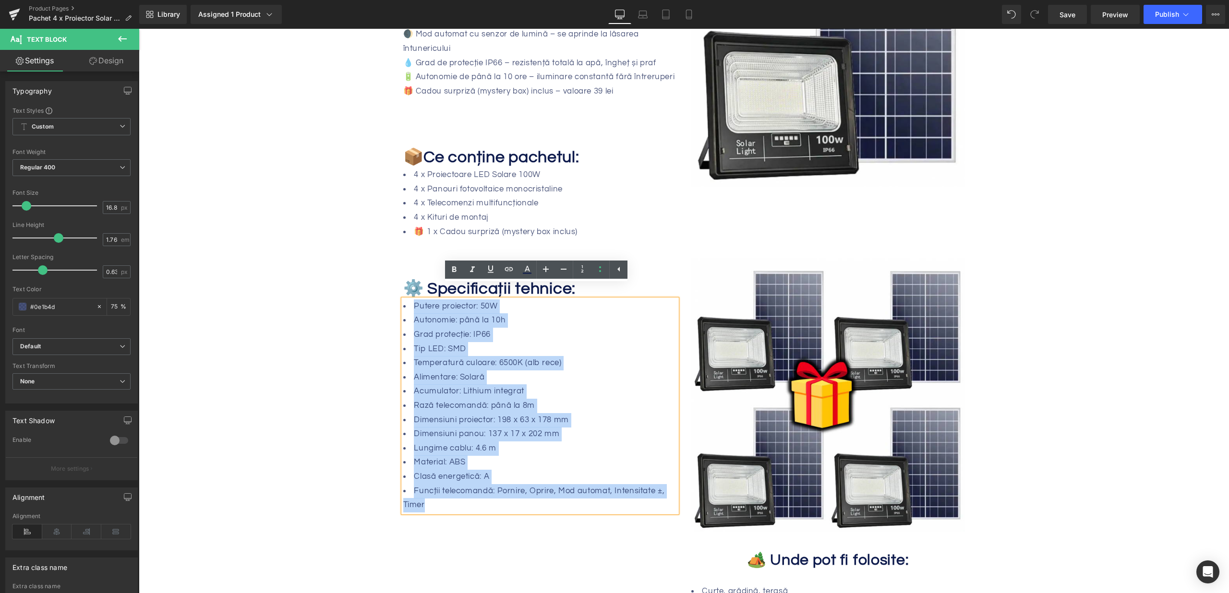
drag, startPoint x: 407, startPoint y: 291, endPoint x: 571, endPoint y: 496, distance: 262.3
click at [572, 496] on ul "Putere proiector: 50W Autonomie: până la 10h Grad protecție: IP66 Tip LED: SMD …" at bounding box center [540, 406] width 274 height 213
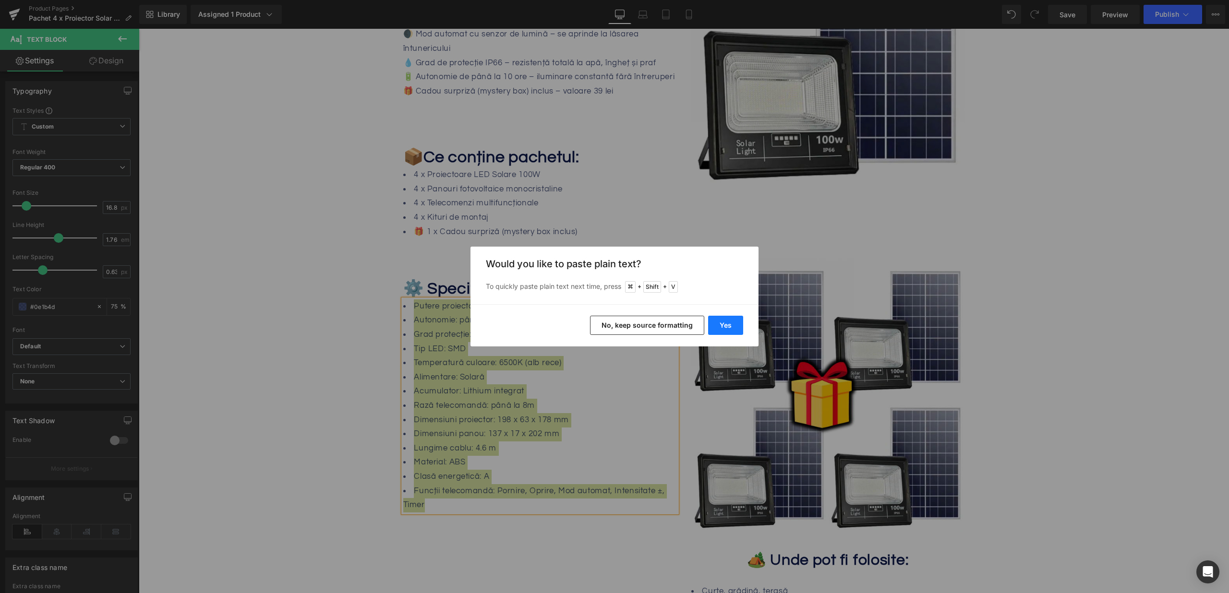
click at [738, 327] on button "Yes" at bounding box center [725, 325] width 35 height 19
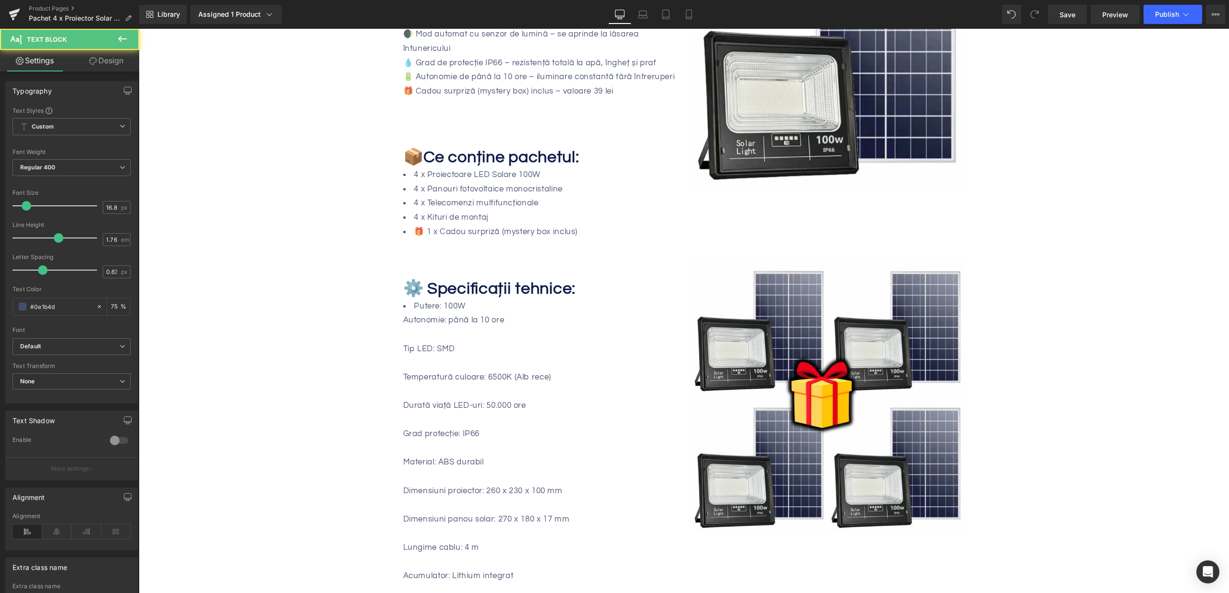
click at [540, 342] on div "Tip LED: SMD" at bounding box center [540, 349] width 274 height 14
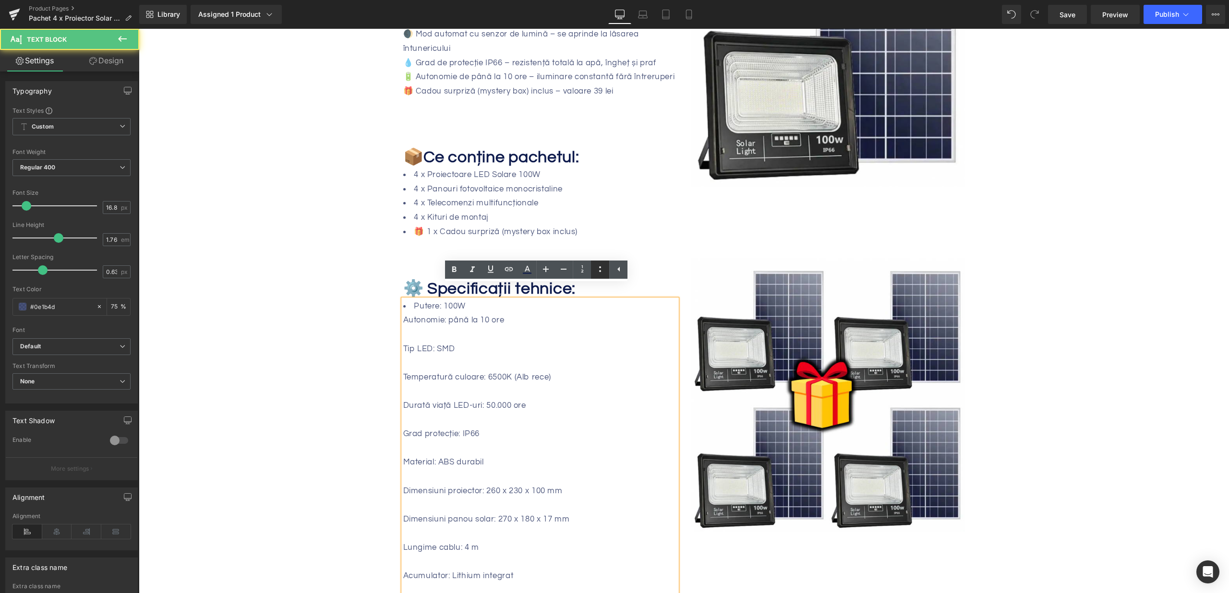
click at [605, 277] on link at bounding box center [600, 270] width 18 height 18
click at [441, 314] on li "Autonomie: până la 10 ore" at bounding box center [540, 321] width 274 height 14
click at [427, 328] on li at bounding box center [540, 335] width 274 height 14
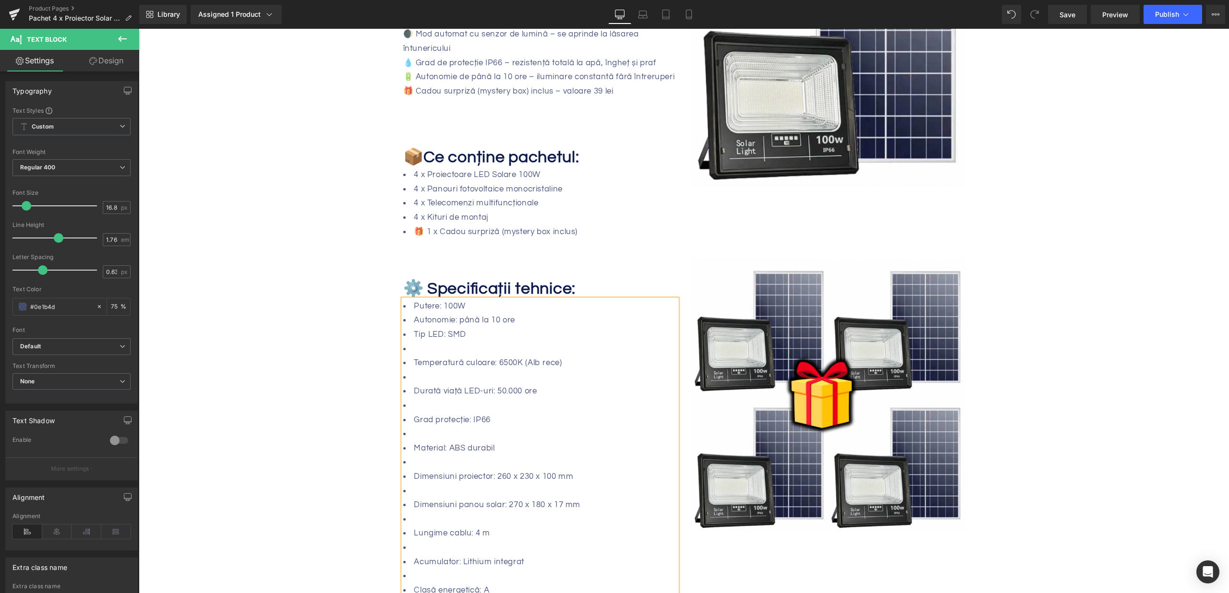
click at [422, 342] on li at bounding box center [540, 349] width 274 height 14
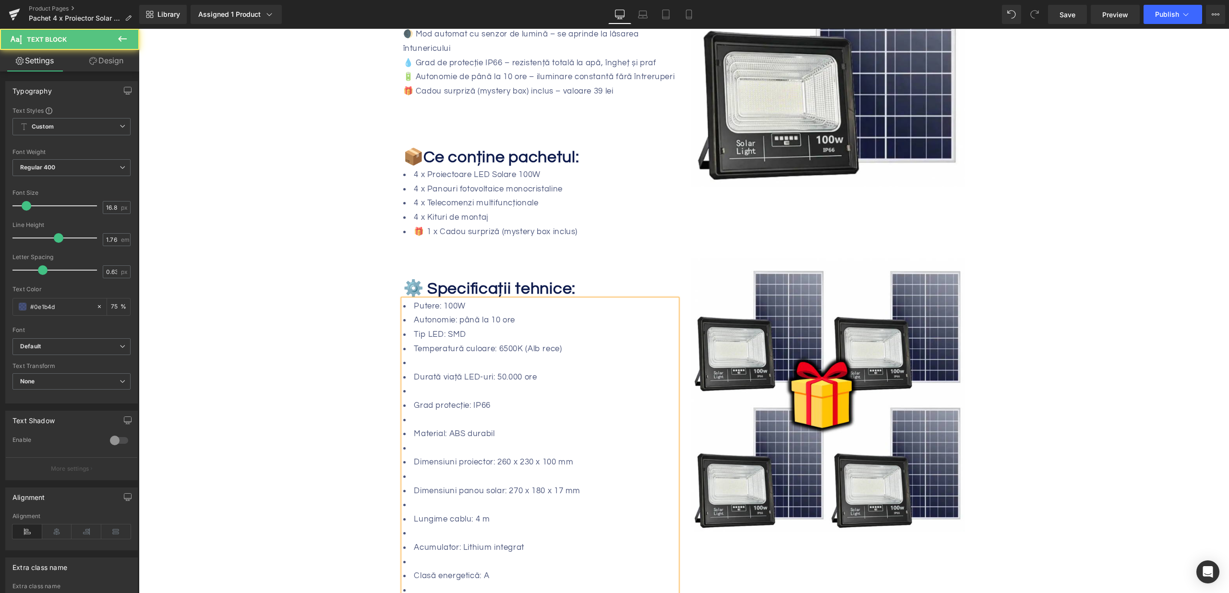
click at [430, 356] on li at bounding box center [540, 363] width 274 height 14
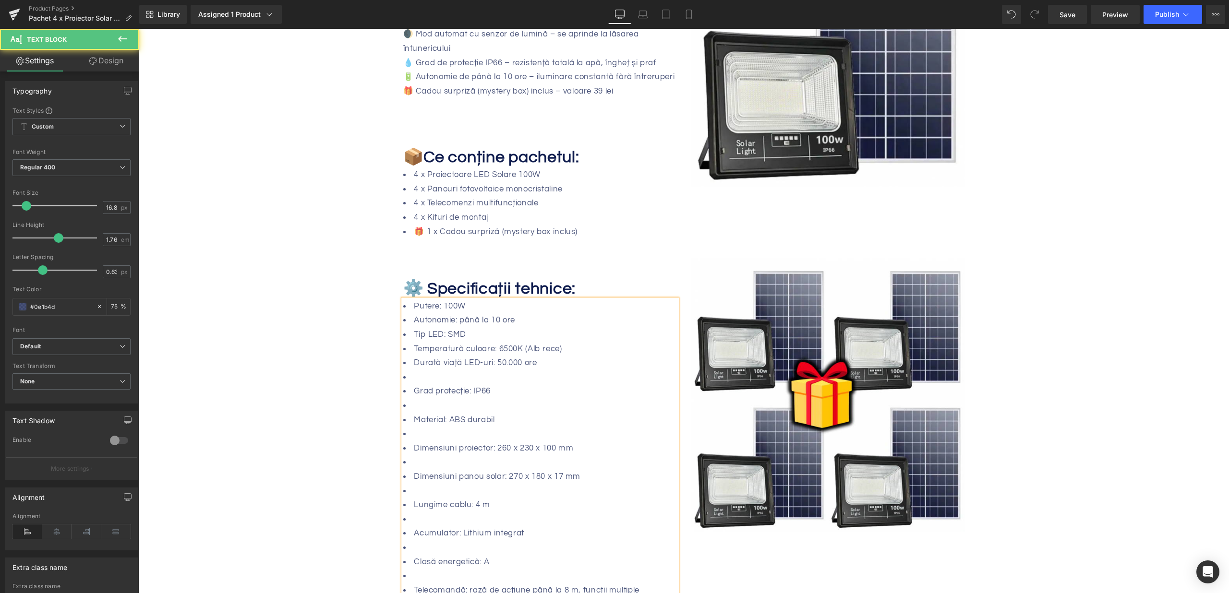
click at [423, 371] on li at bounding box center [540, 378] width 274 height 14
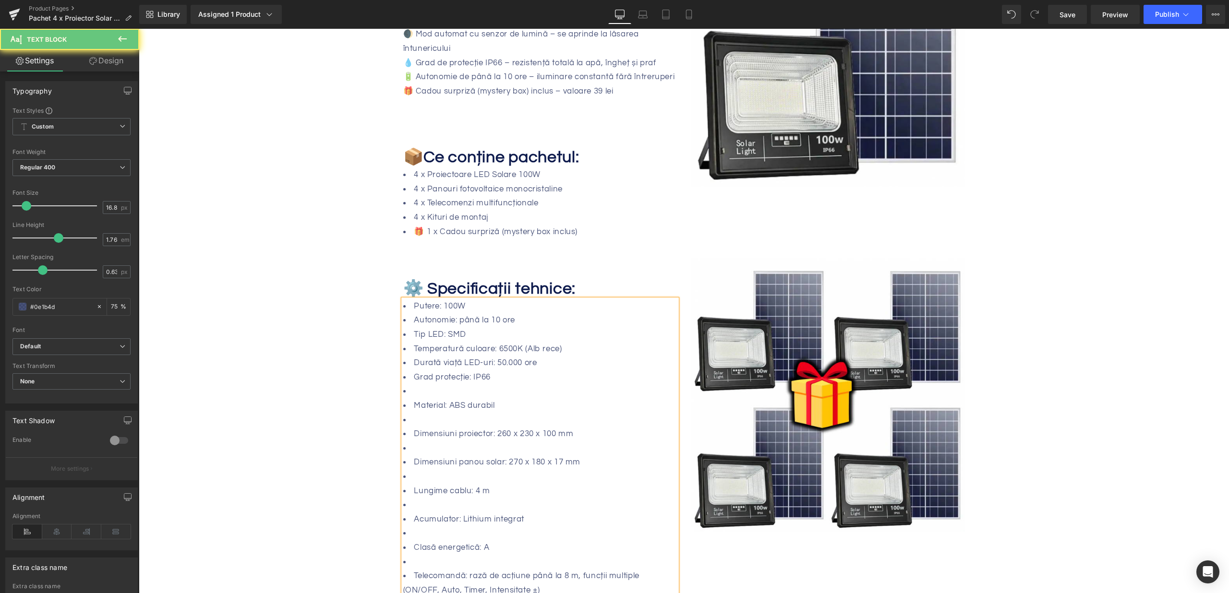
click at [428, 385] on li at bounding box center [540, 392] width 274 height 14
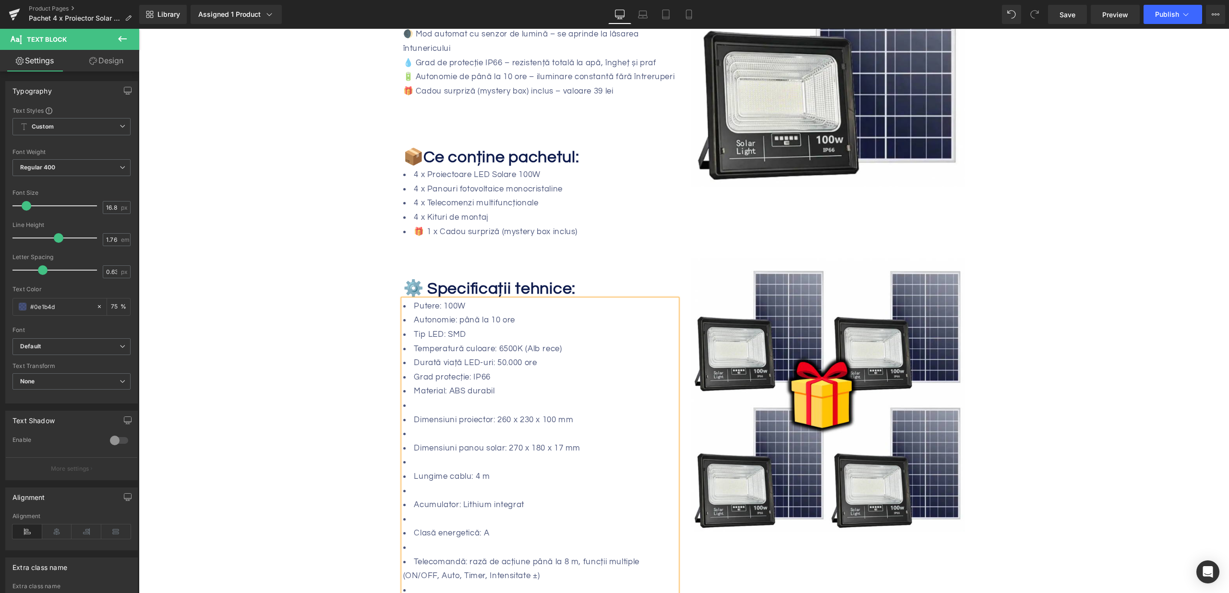
click at [435, 399] on li at bounding box center [540, 406] width 274 height 14
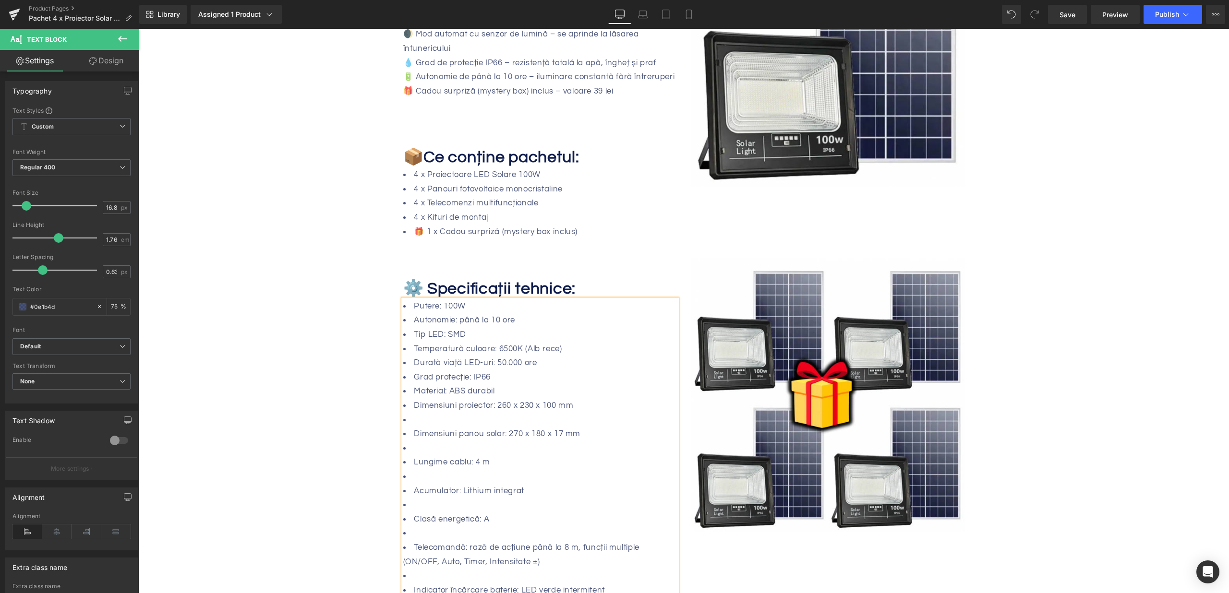
click at [422, 413] on li at bounding box center [540, 420] width 274 height 14
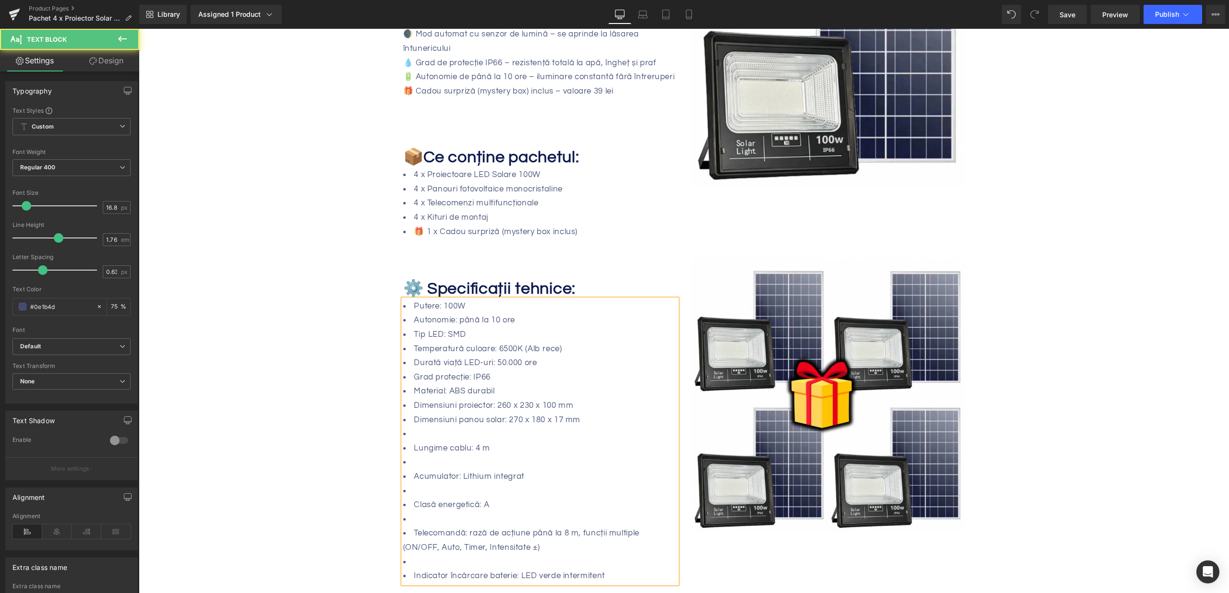
click at [423, 427] on li at bounding box center [540, 434] width 274 height 14
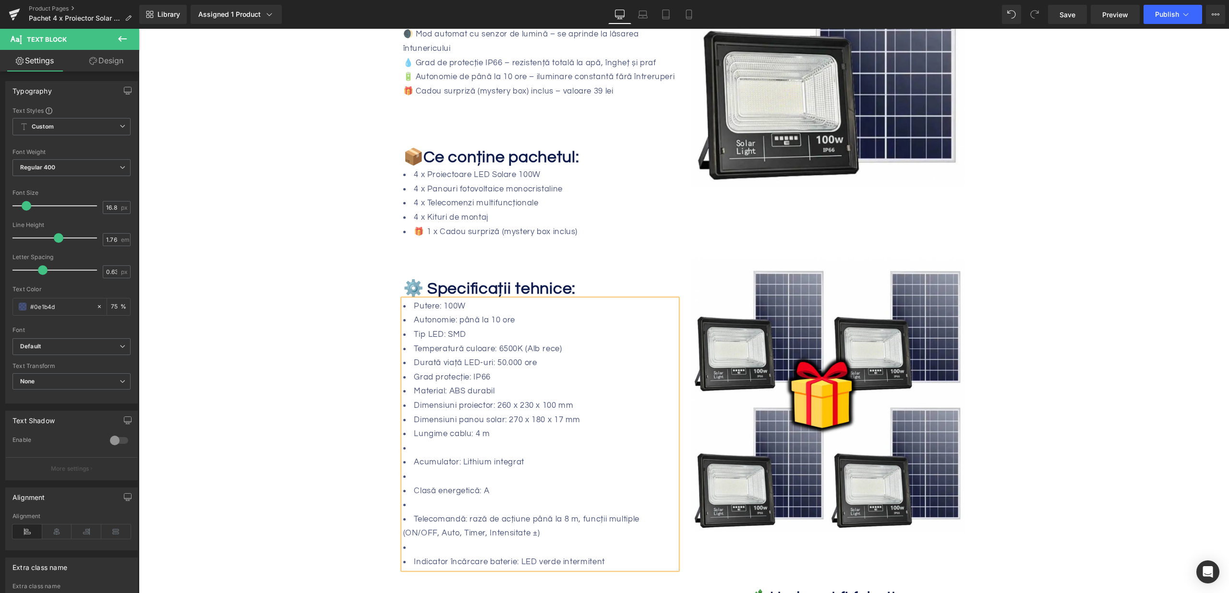
click at [424, 442] on li at bounding box center [540, 449] width 274 height 14
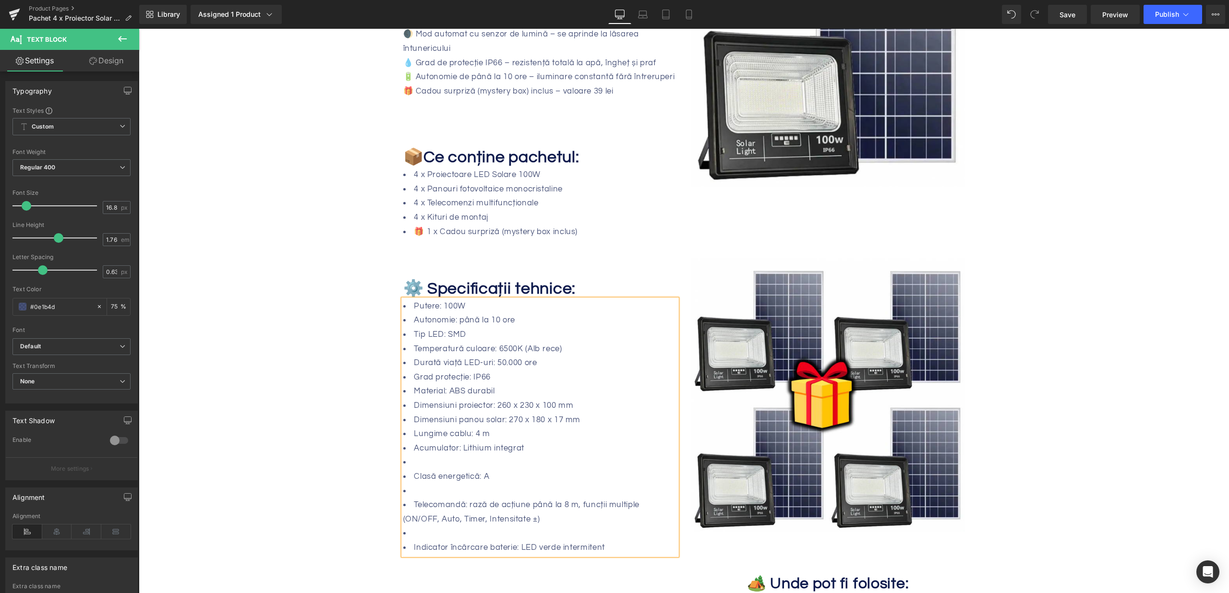
click at [423, 456] on li at bounding box center [540, 463] width 274 height 14
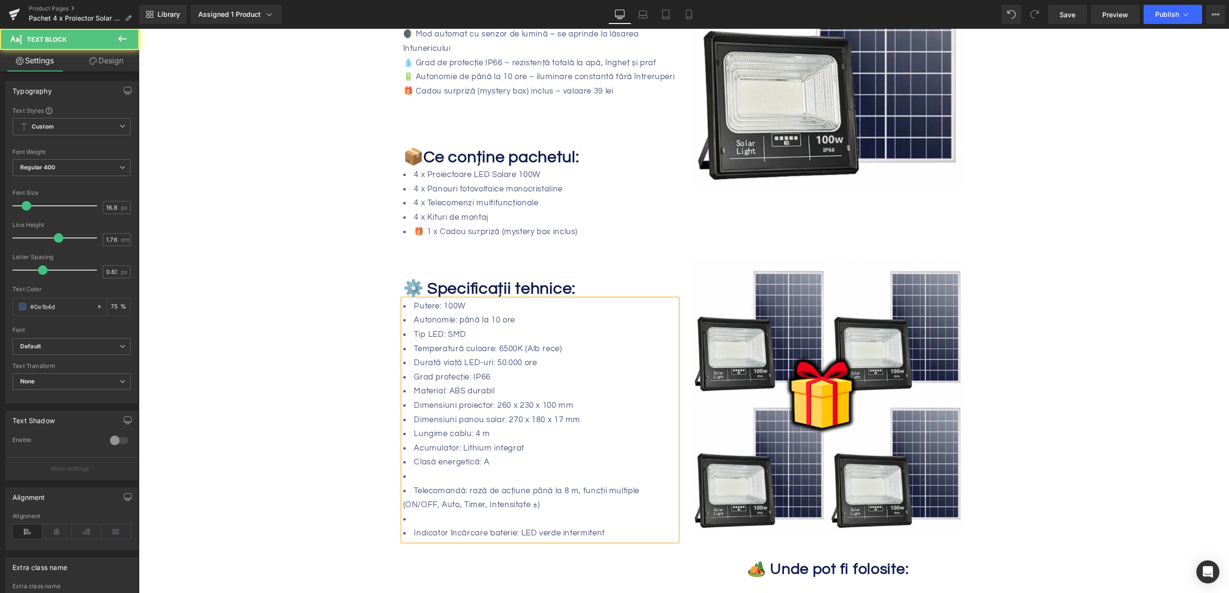
click at [421, 470] on li at bounding box center [540, 477] width 274 height 14
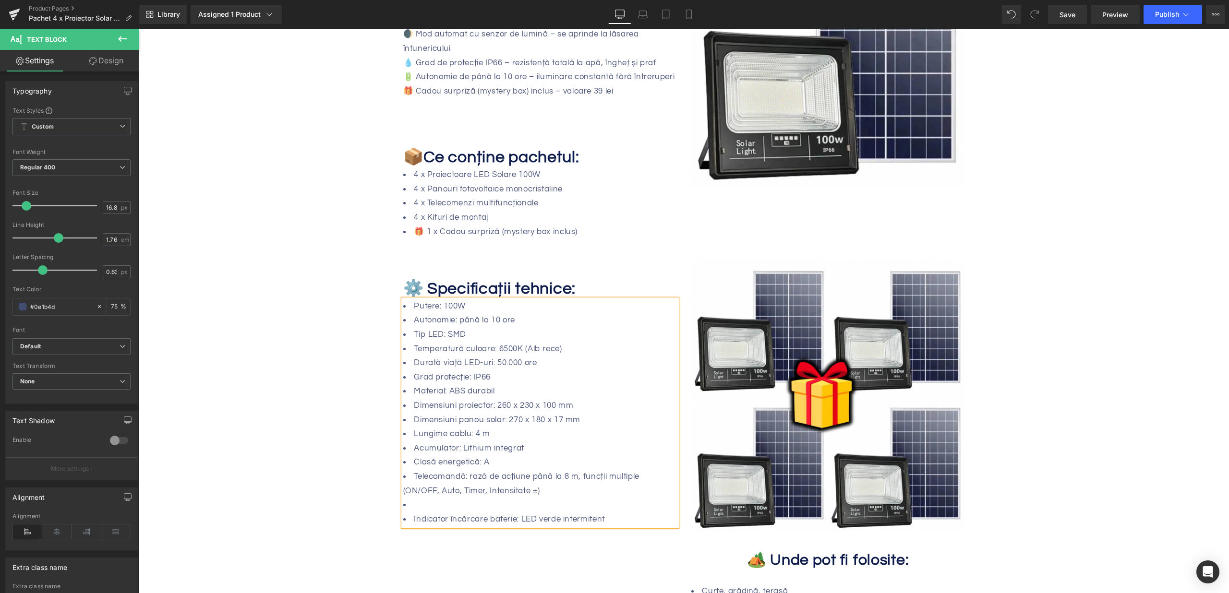
drag, startPoint x: 421, startPoint y: 491, endPoint x: 426, endPoint y: 486, distance: 6.8
click at [422, 498] on li at bounding box center [540, 505] width 274 height 14
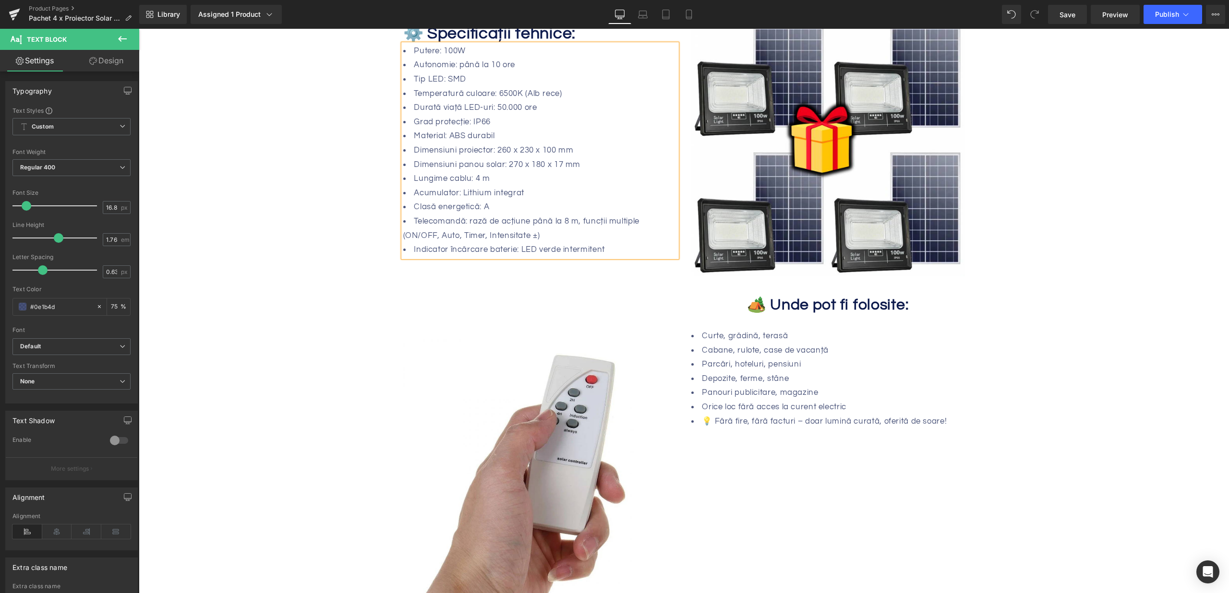
scroll to position [0, 0]
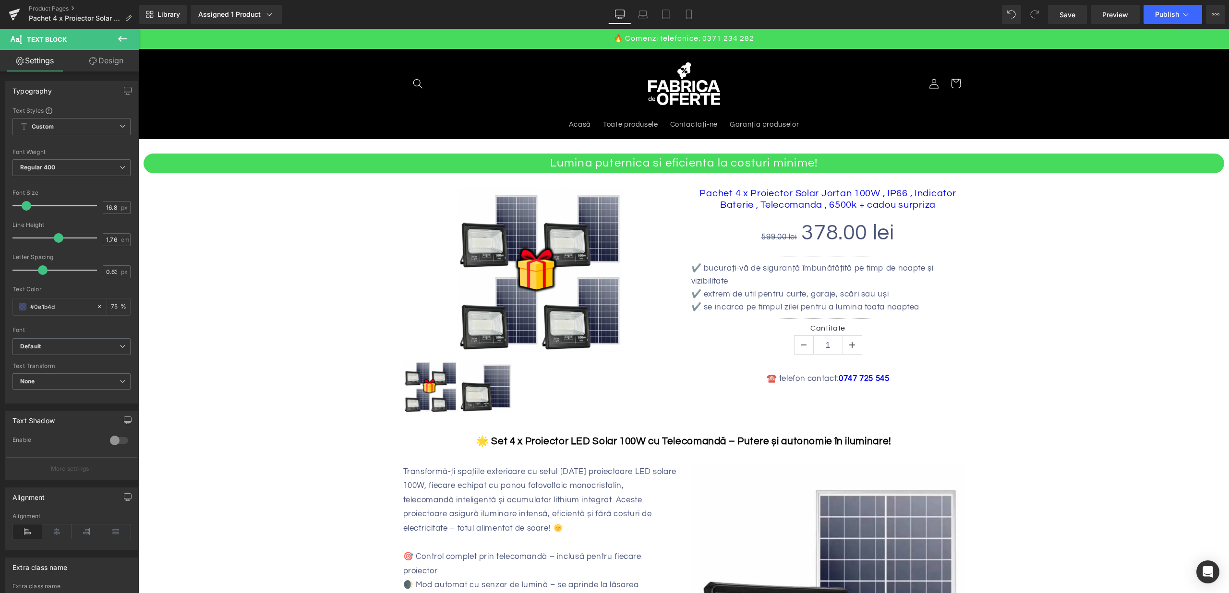
click at [1061, 24] on div "Library Assigned 1 Product Product Preview Pachet 4 x Proiector Solar Jortan 10…" at bounding box center [684, 14] width 1090 height 29
click at [1071, 12] on span "Save" at bounding box center [1068, 15] width 16 height 10
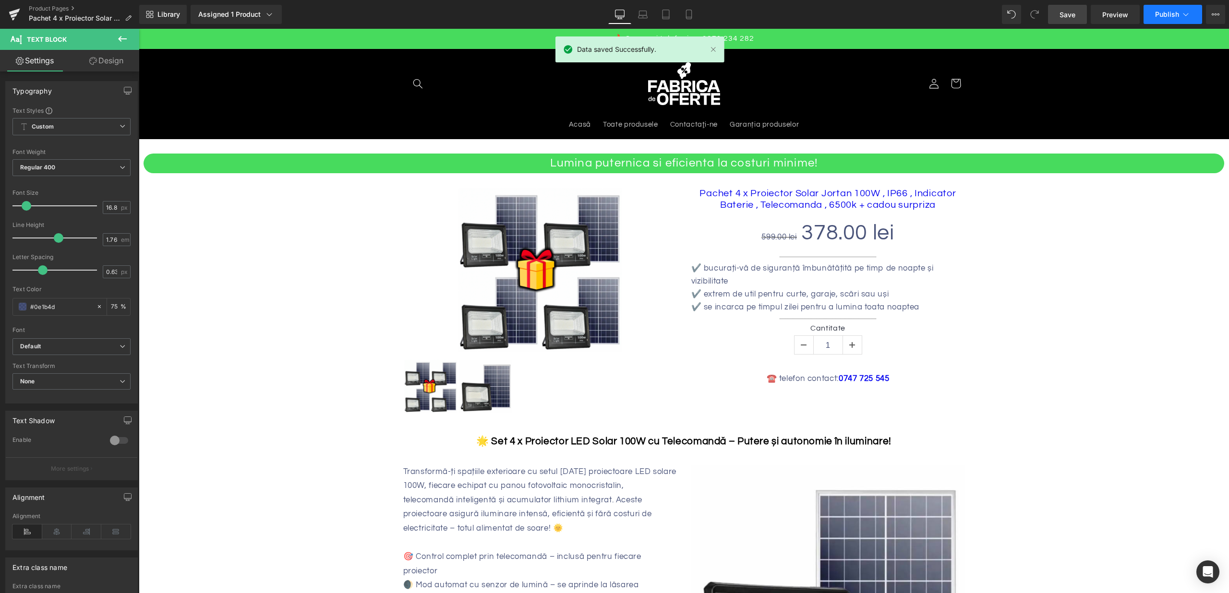
click at [1178, 8] on button "Publish" at bounding box center [1173, 14] width 59 height 19
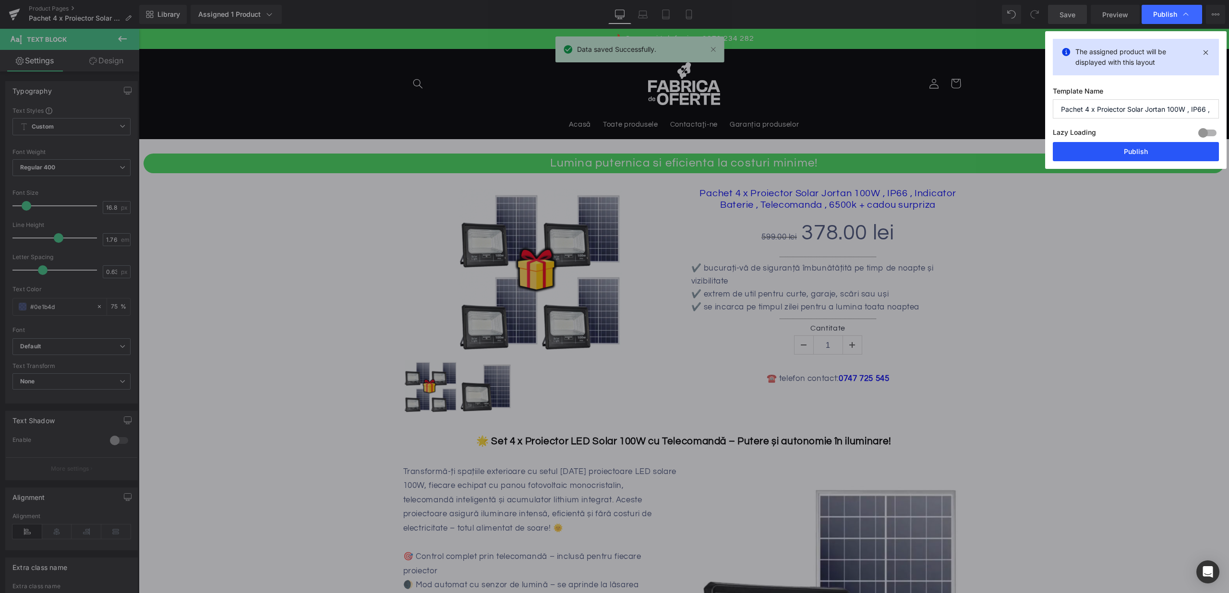
click at [1138, 154] on button "Publish" at bounding box center [1136, 151] width 166 height 19
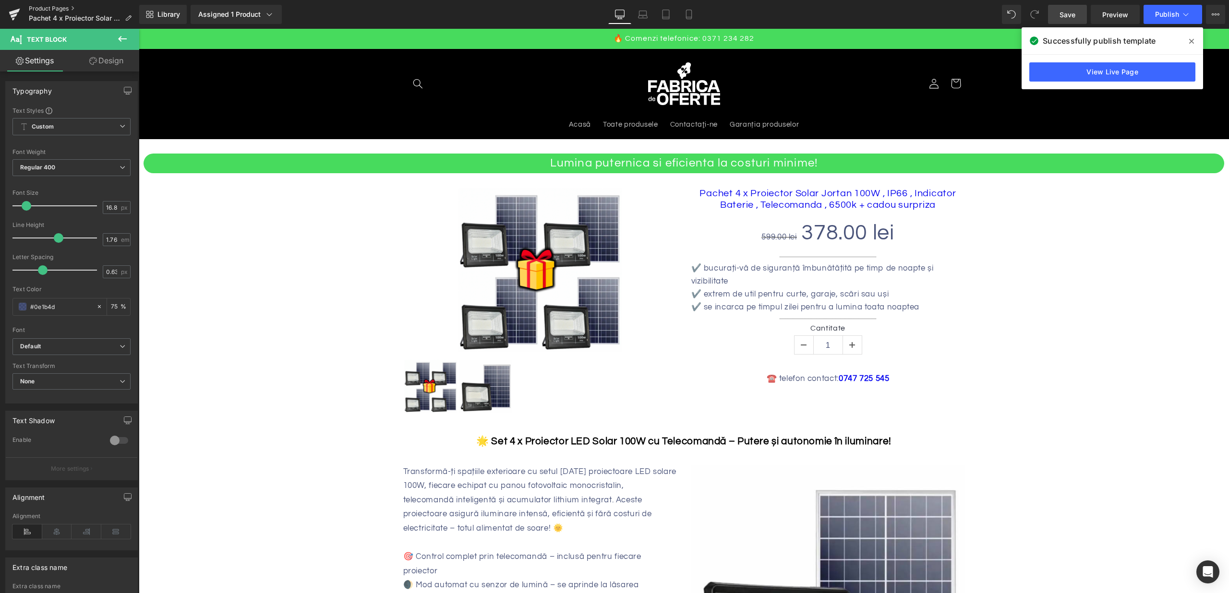
click at [58, 8] on link "Product Pages" at bounding box center [84, 9] width 110 height 8
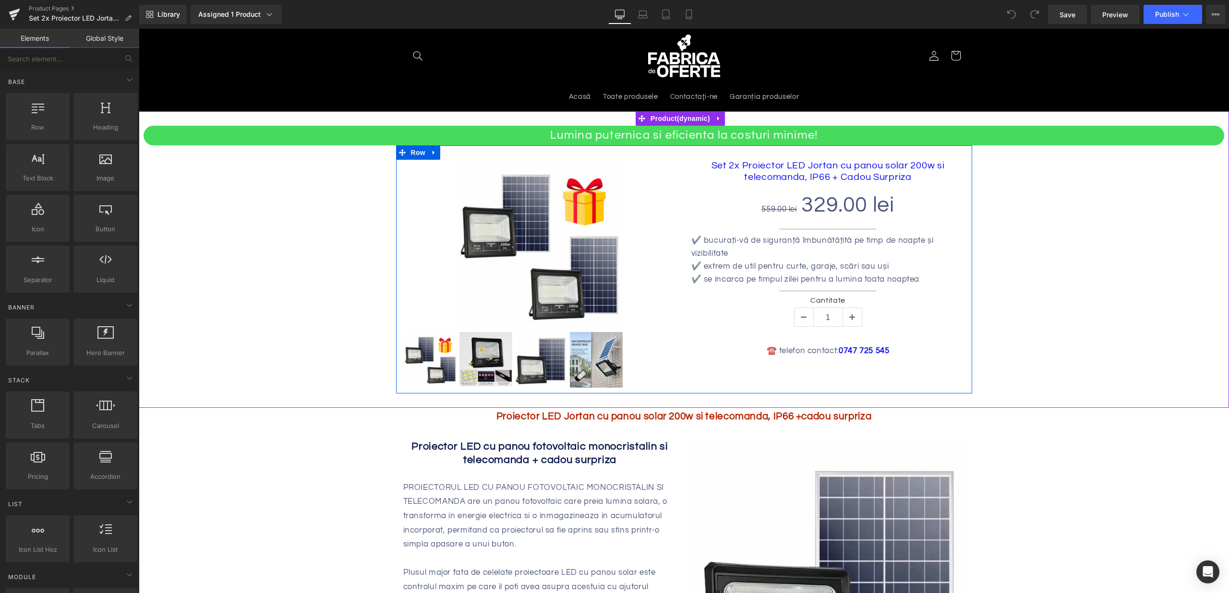
scroll to position [29, 0]
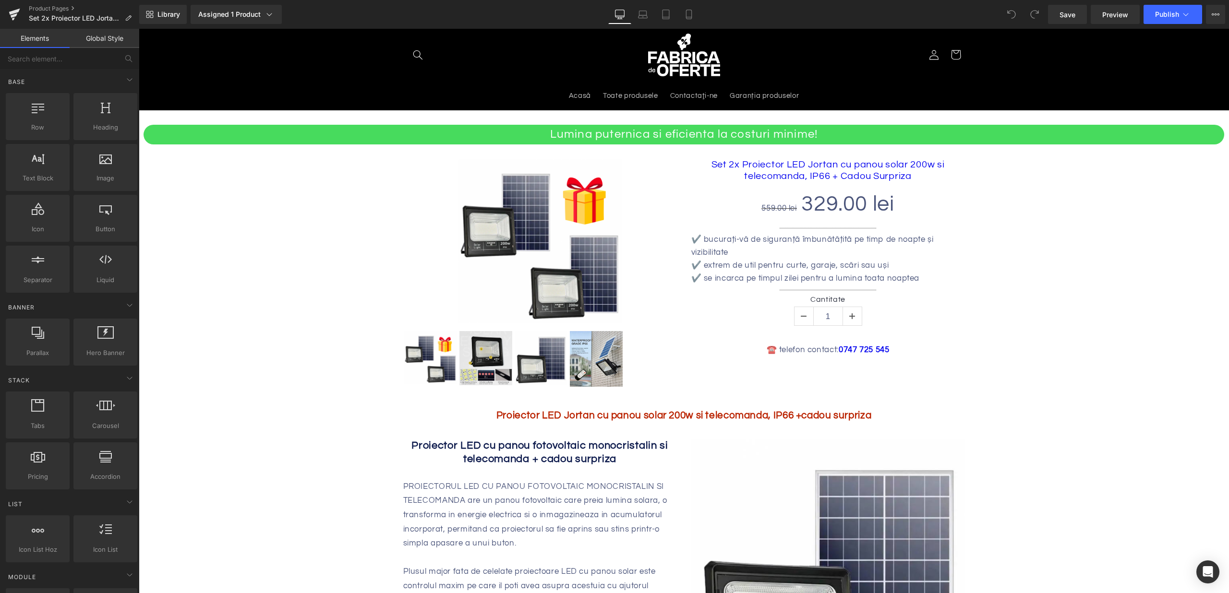
click at [501, 409] on div "Proiector LED Jortan cu panou solar 200w si telecomanda, IP66 +cadou surpriza T…" at bounding box center [684, 416] width 1090 height 18
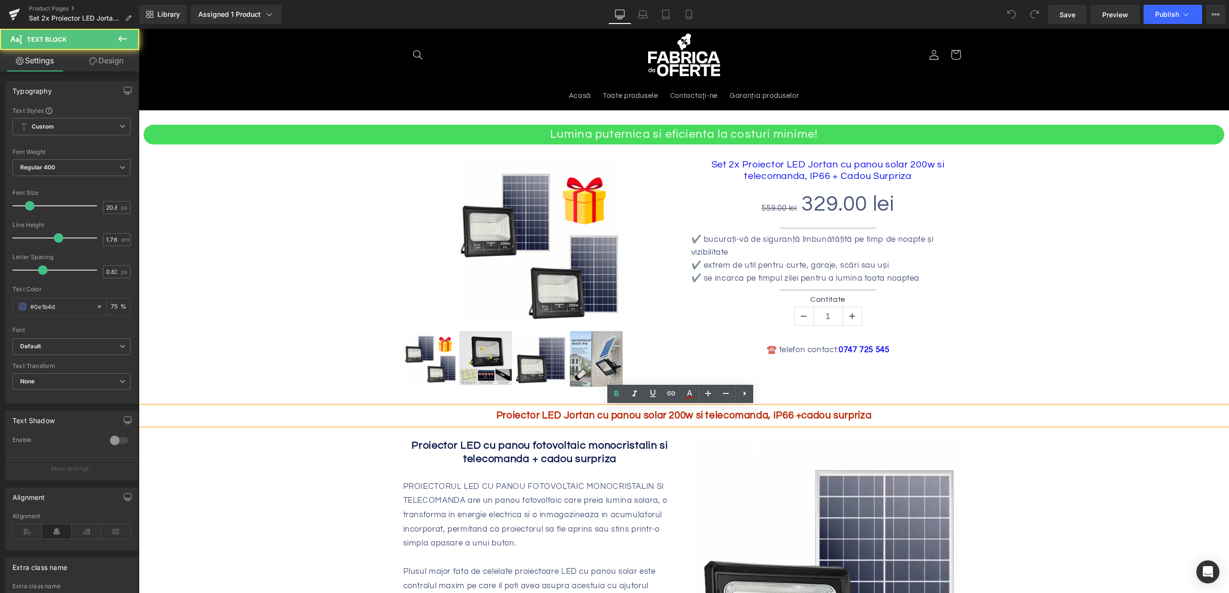
click at [621, 418] on b "Proiector LED Jortan cu panou solar 200w si telecomanda, IP66 +cadou surpriza" at bounding box center [683, 416] width 375 height 10
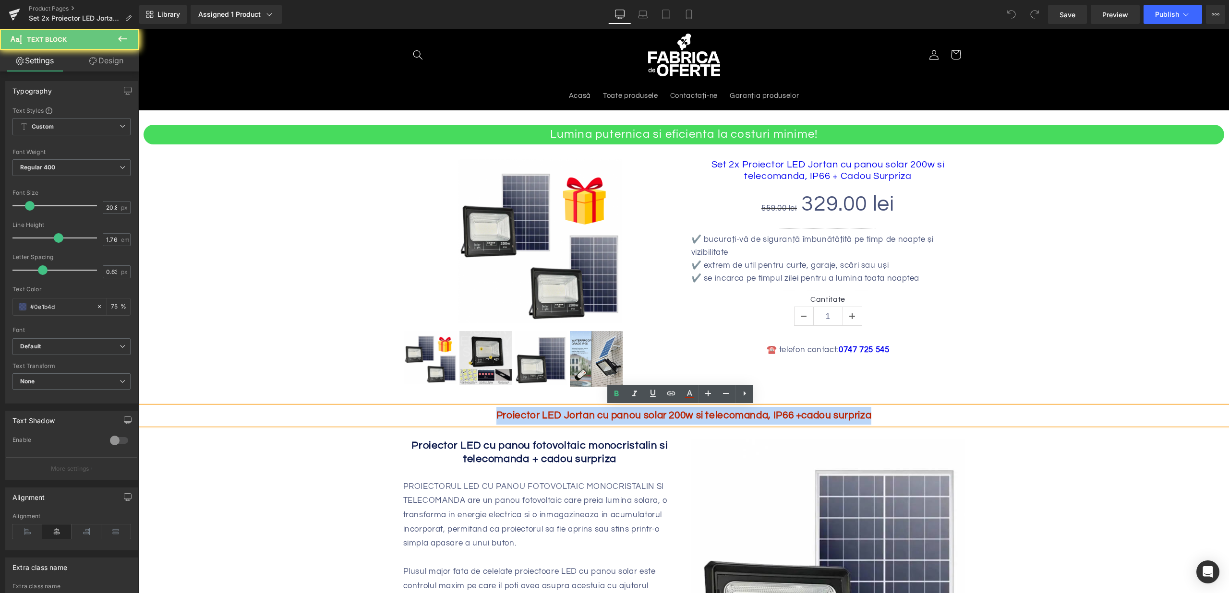
click at [621, 418] on b "Proiector LED Jortan cu panou solar 200w si telecomanda, IP66 +cadou surpriza" at bounding box center [683, 416] width 375 height 10
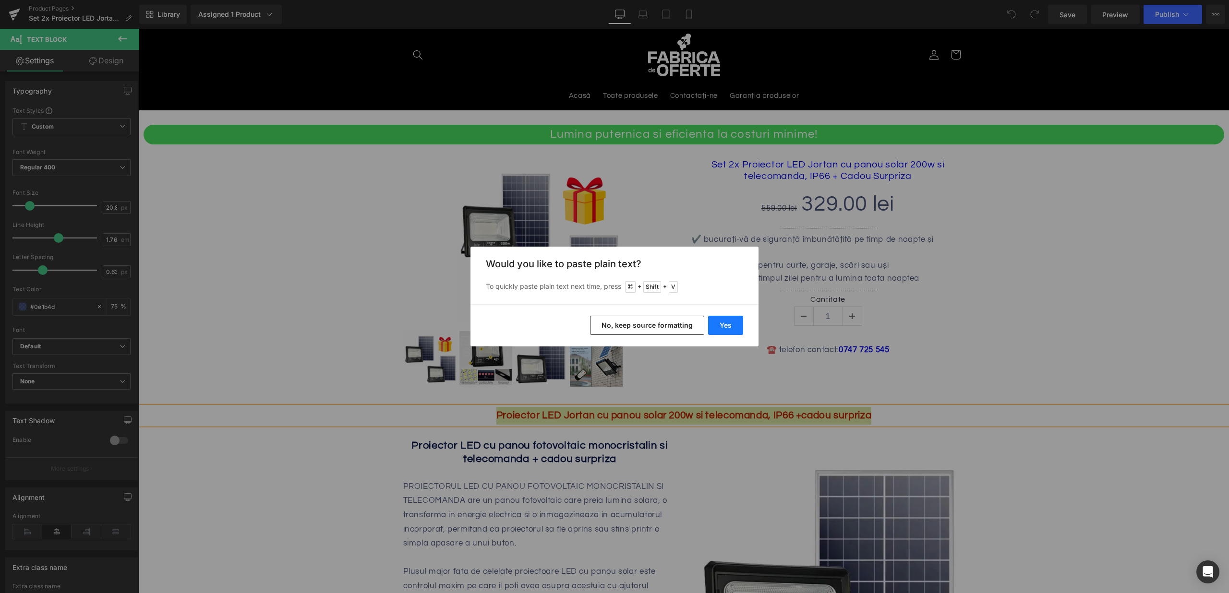
click at [731, 328] on button "Yes" at bounding box center [725, 325] width 35 height 19
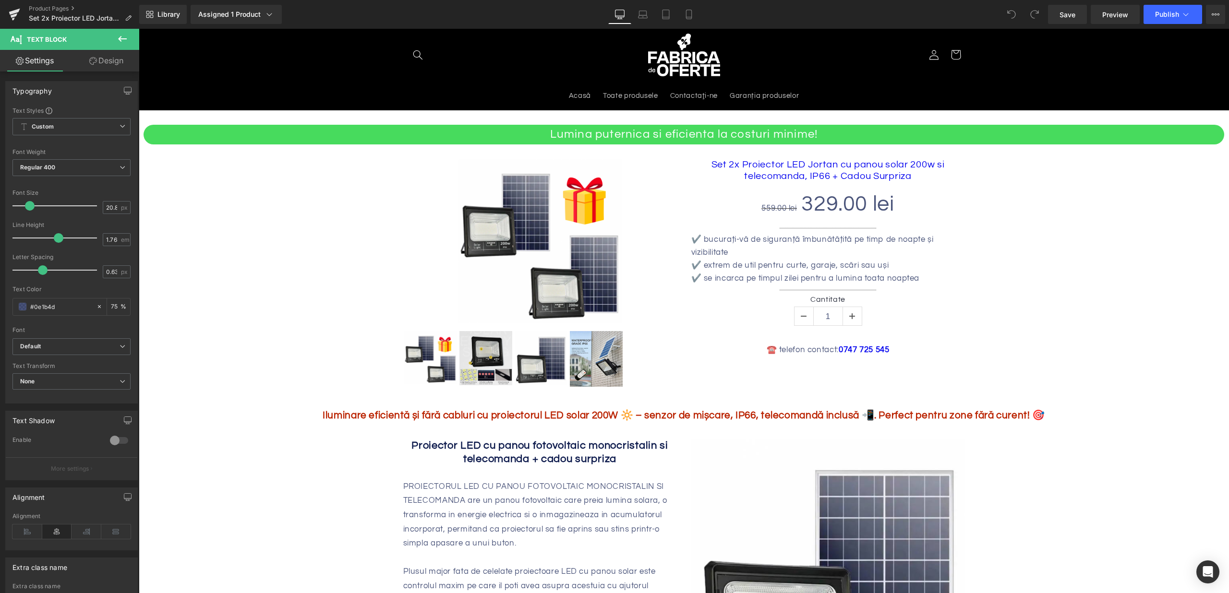
click at [630, 413] on b "Iluminare eficientă și fără cabluri cu proiectorul LED solar 200W 🔆 – senzor de…" at bounding box center [684, 416] width 723 height 10
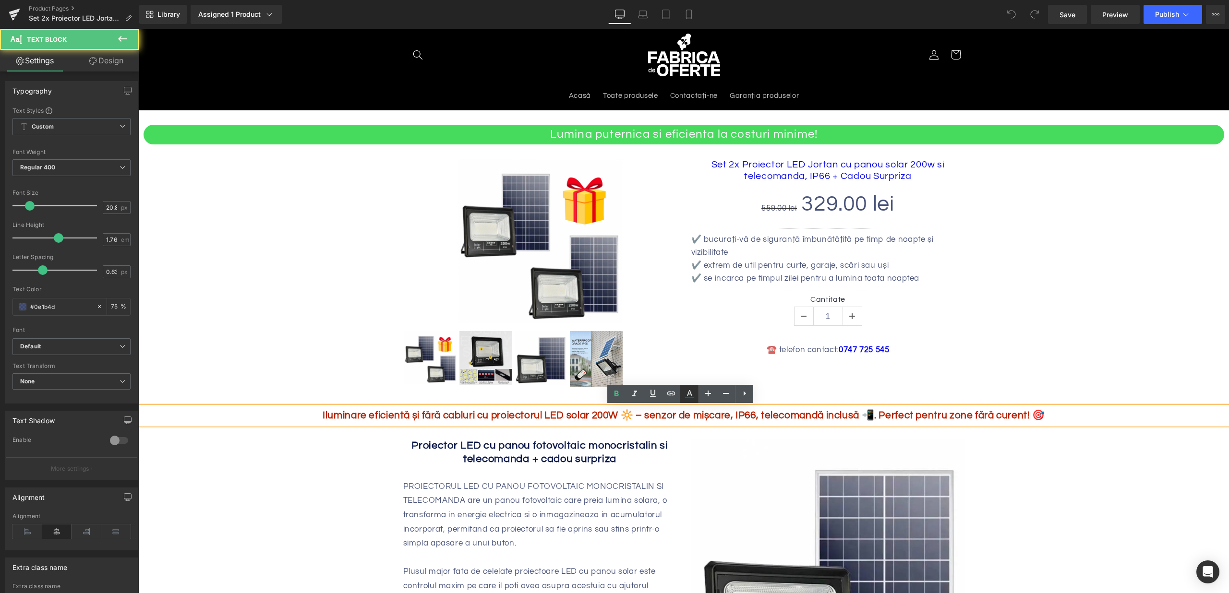
click at [688, 389] on icon at bounding box center [690, 394] width 12 height 12
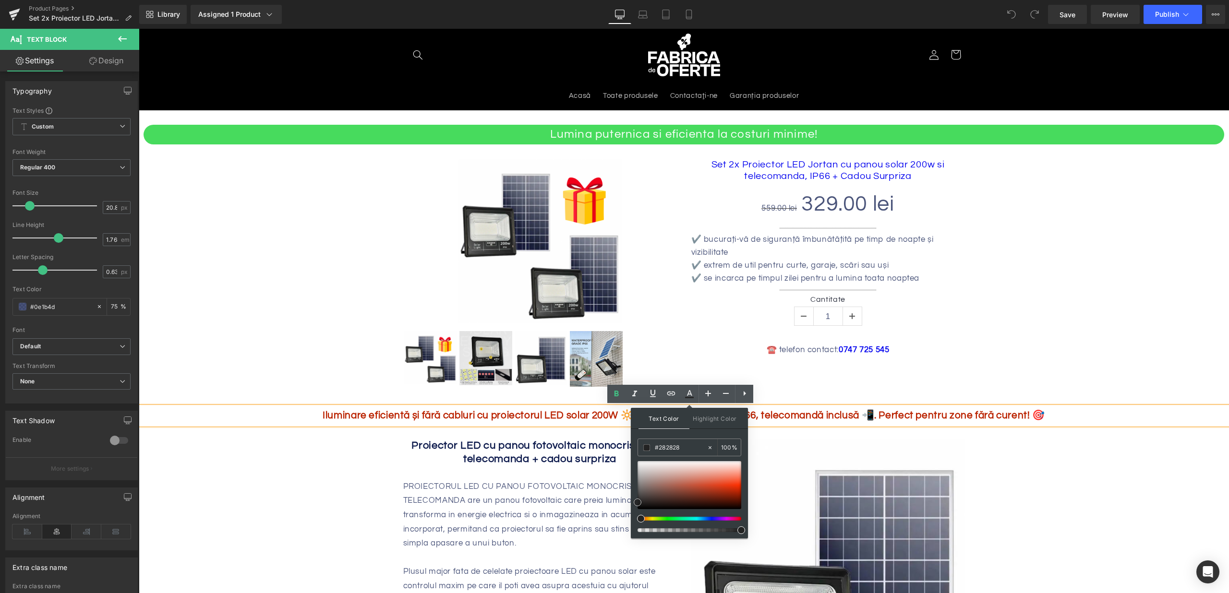
drag, startPoint x: 818, startPoint y: 497, endPoint x: 624, endPoint y: 509, distance: 194.8
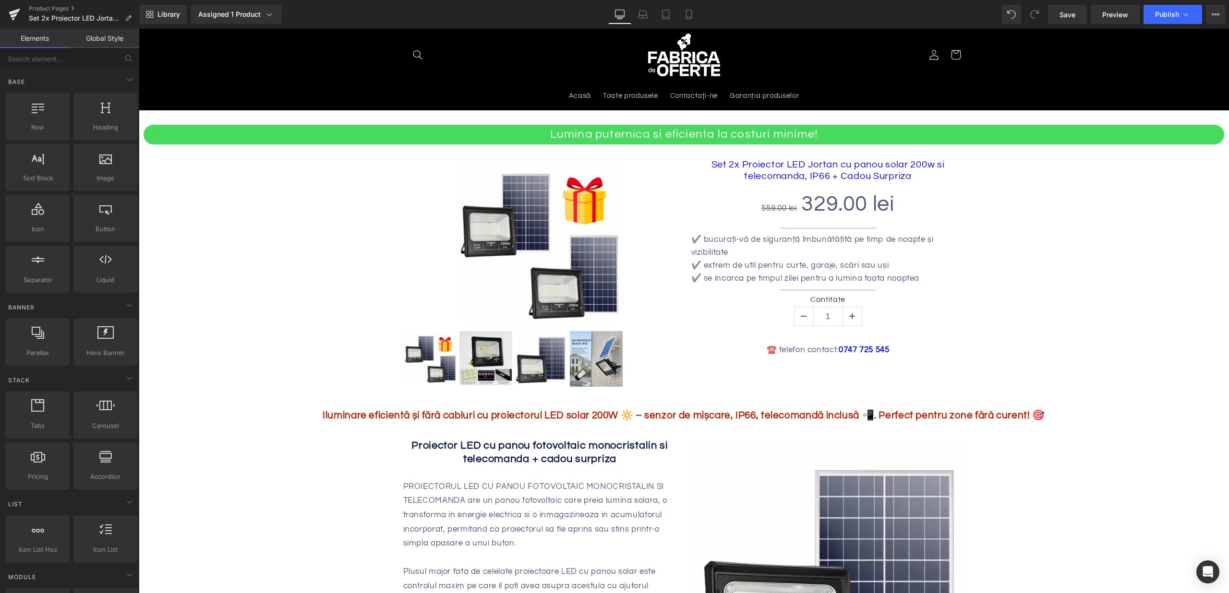
click at [732, 419] on b "Iluminare eficientă și fără cabluri cu proiectorul LED solar 200W 🔆 – senzor de…" at bounding box center [684, 416] width 723 height 10
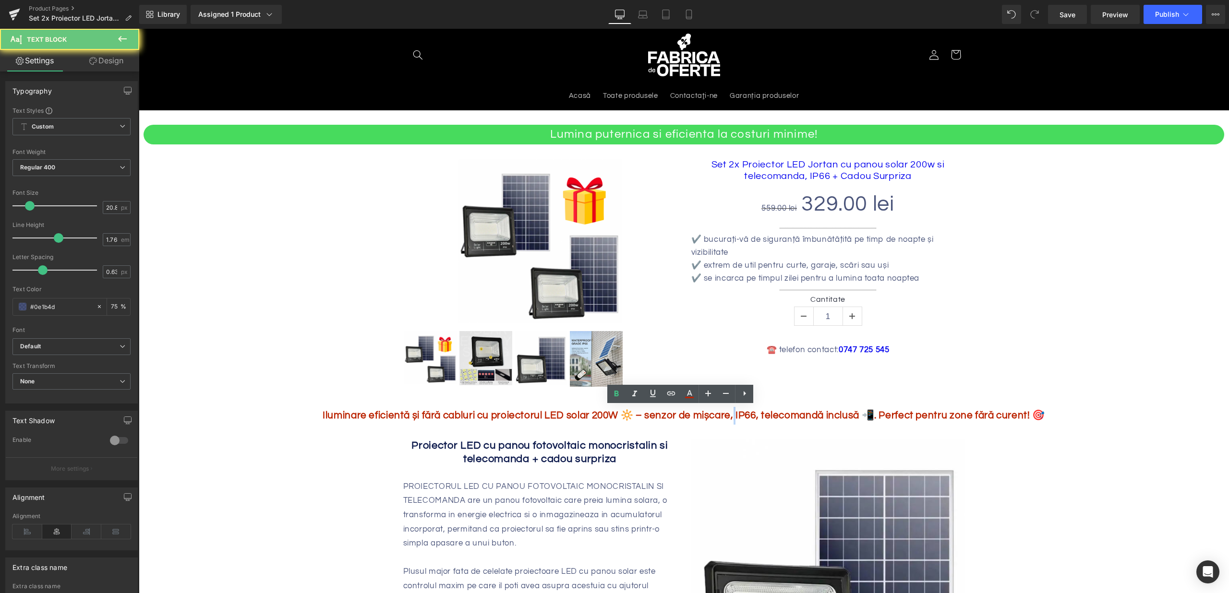
click at [732, 419] on b "Iluminare eficientă și fără cabluri cu proiectorul LED solar 200W 🔆 – senzor de…" at bounding box center [684, 416] width 723 height 10
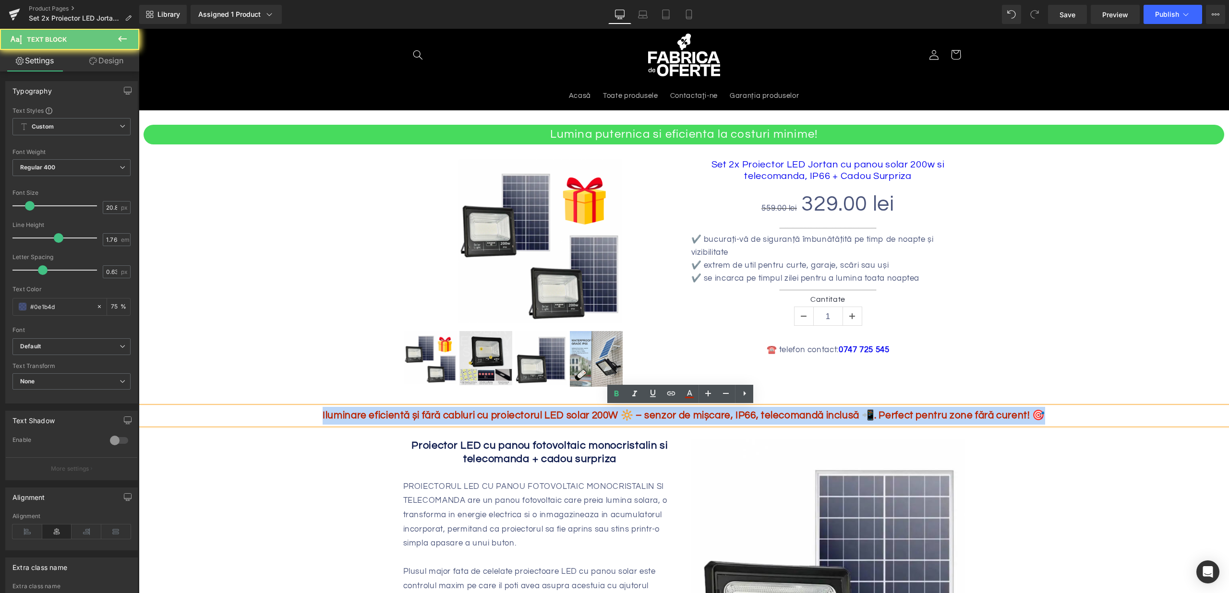
click at [732, 419] on b "Iluminare eficientă și fără cabluri cu proiectorul LED solar 200W 🔆 – senzor de…" at bounding box center [684, 416] width 723 height 10
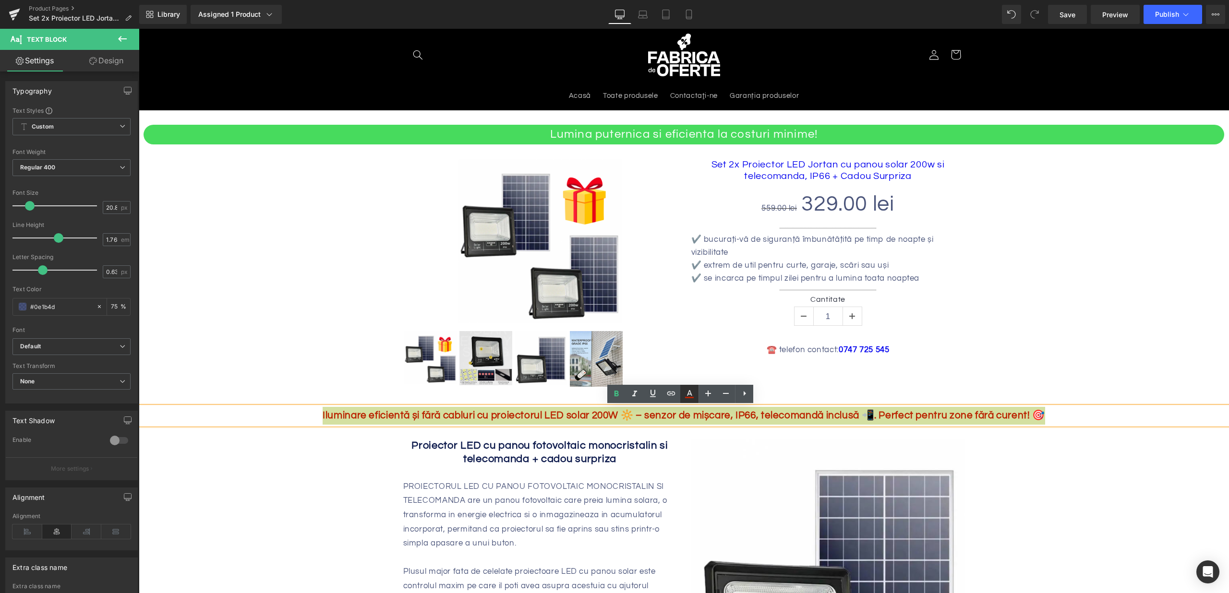
click at [693, 400] on icon at bounding box center [690, 394] width 12 height 12
type input "#ba2300"
type input "100"
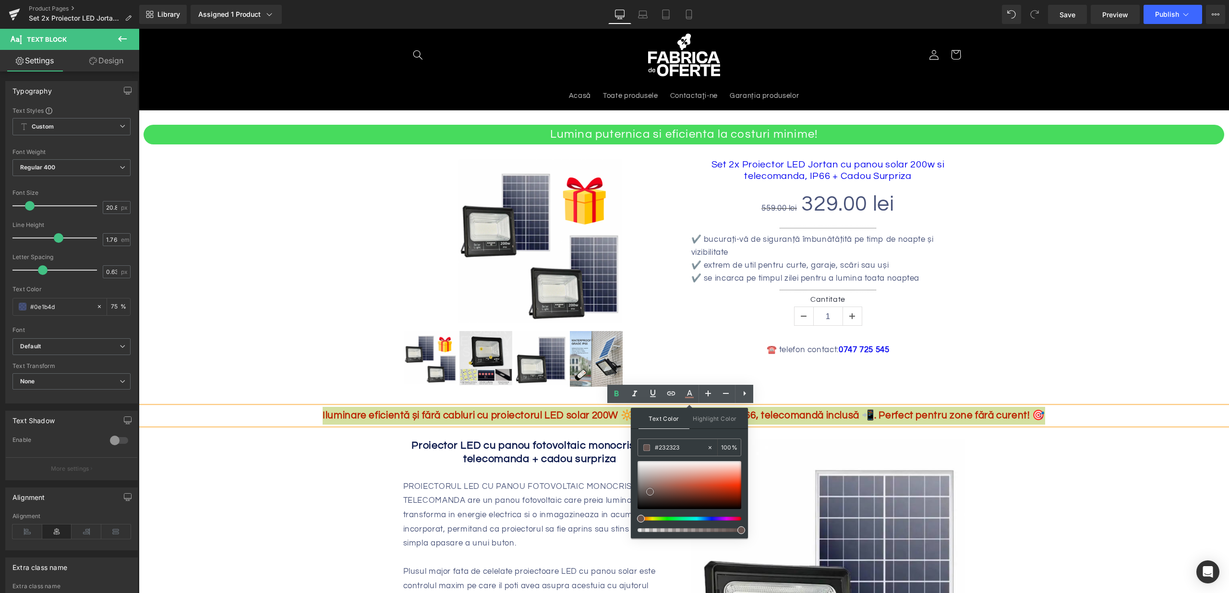
type input "#191919"
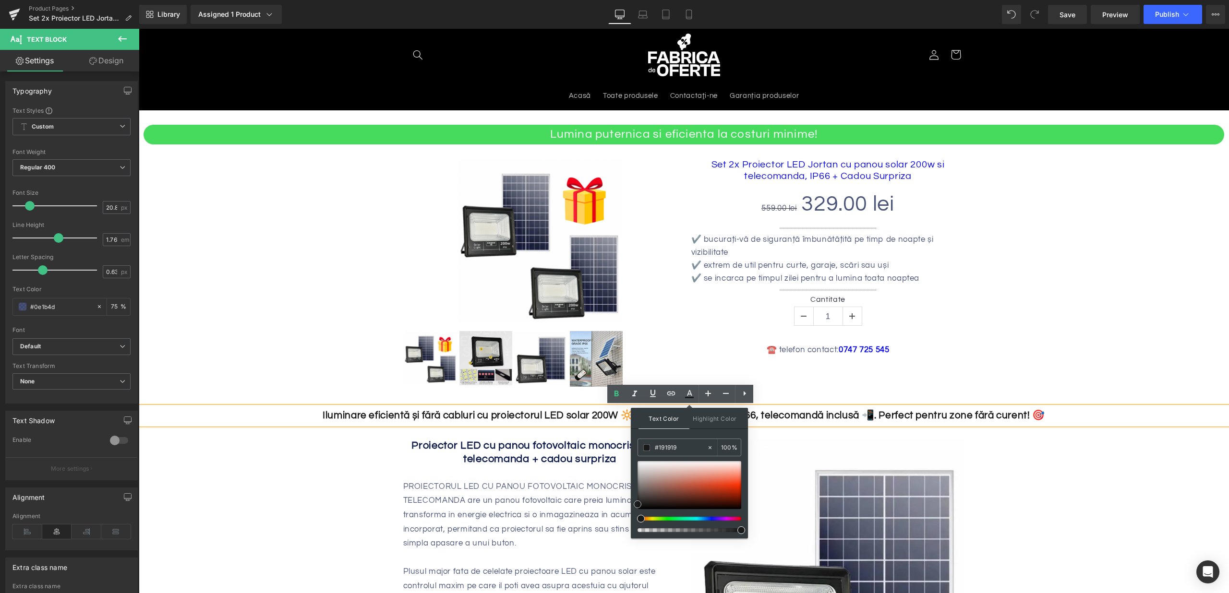
drag, startPoint x: 794, startPoint y: 517, endPoint x: 629, endPoint y: 507, distance: 166.0
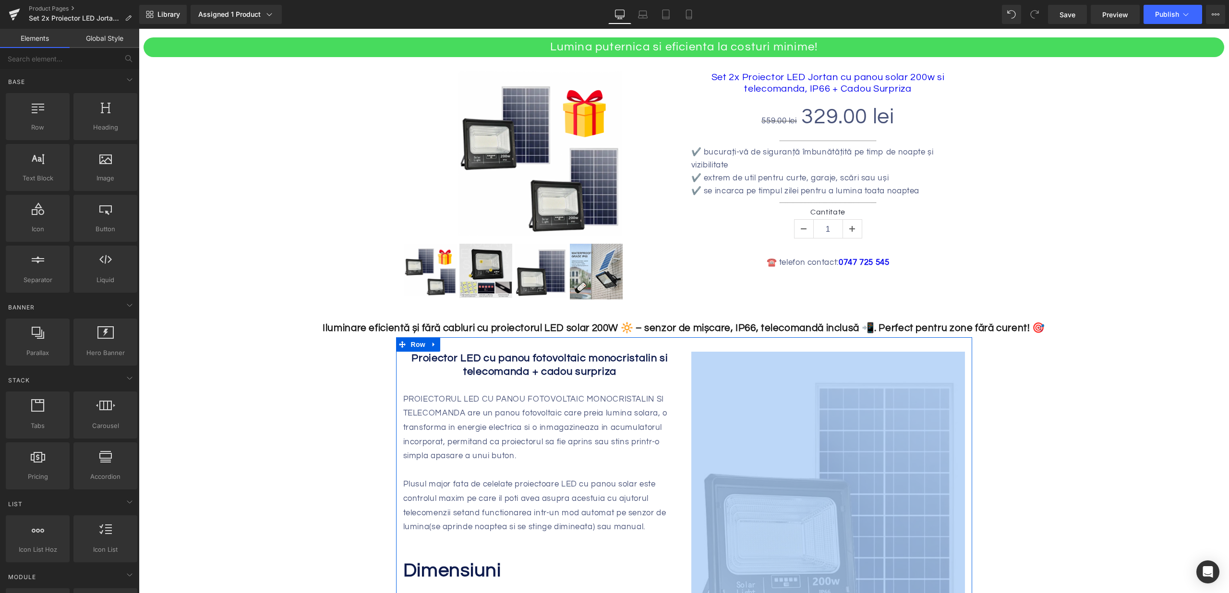
scroll to position [116, 0]
click at [445, 423] on p "PROIECTORUL LED CU PANOU FOTOVOLTAIC MONOCRISTALIN SI TELECOMANDA are un panou …" at bounding box center [540, 428] width 274 height 71
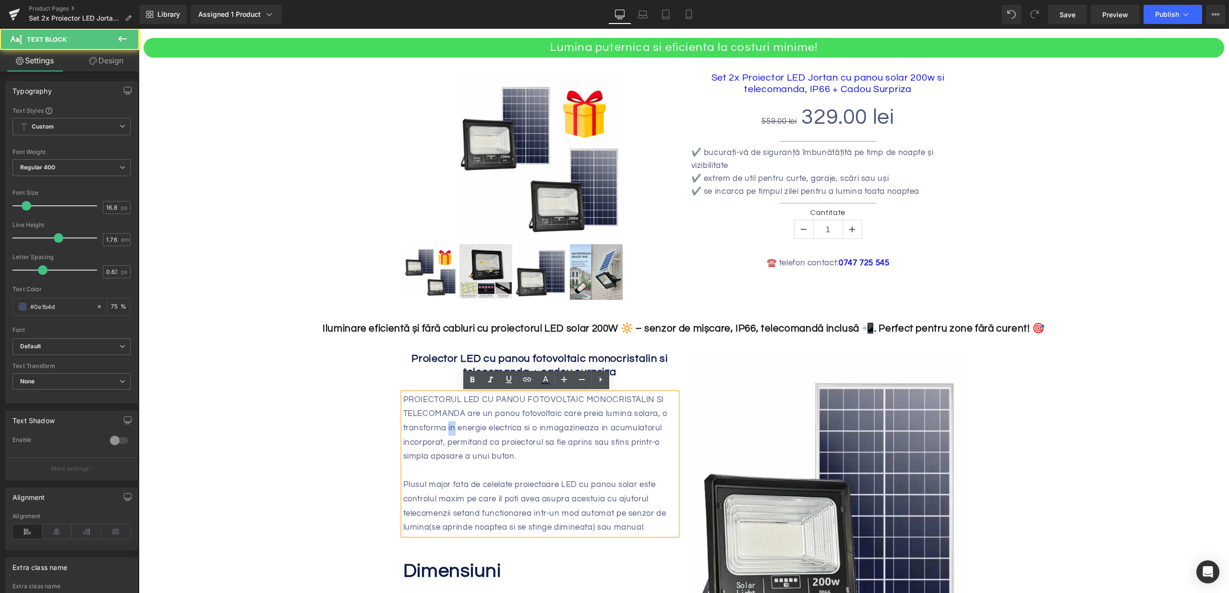
click at [445, 423] on p "PROIECTORUL LED CU PANOU FOTOVOLTAIC MONOCRISTALIN SI TELECOMANDA are un panou …" at bounding box center [540, 428] width 274 height 71
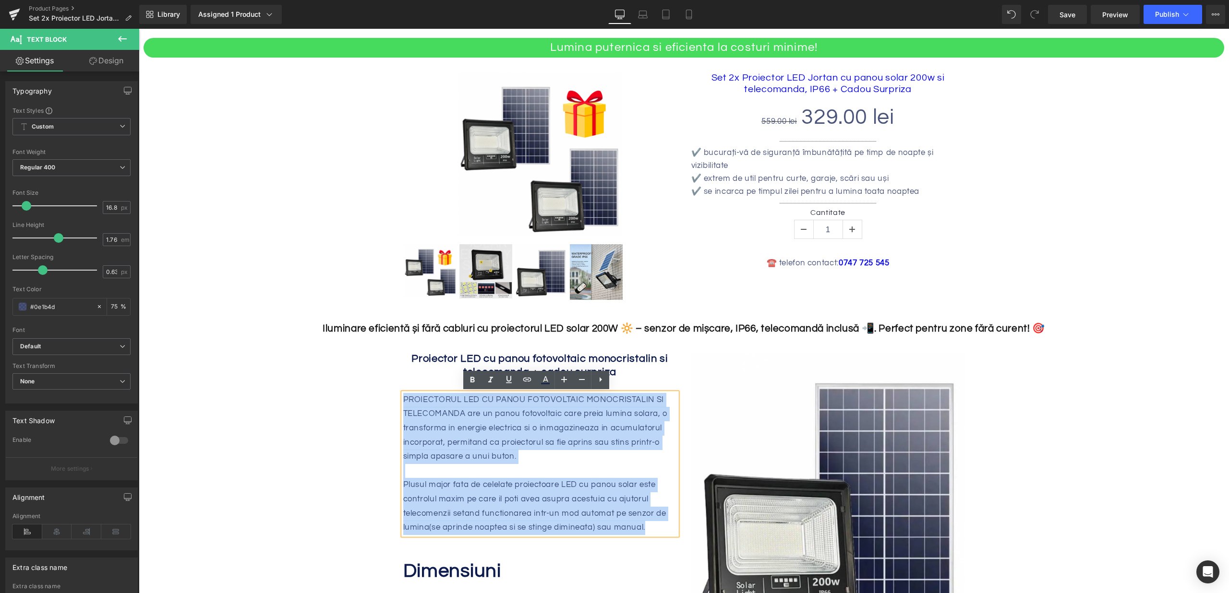
drag, startPoint x: 642, startPoint y: 525, endPoint x: 400, endPoint y: 402, distance: 271.4
click at [403, 402] on div "PROIECTORUL LED CU PANOU FOTOVOLTAIC MONOCRISTALIN SI TELECOMANDA are un panou …" at bounding box center [540, 464] width 274 height 142
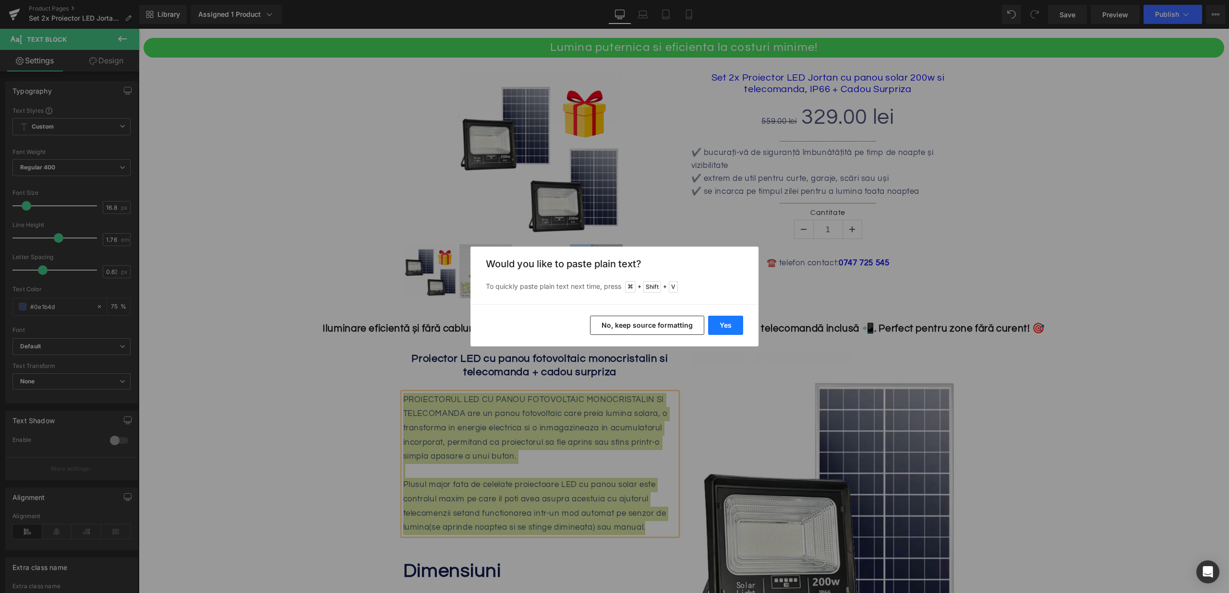
click at [718, 320] on button "Yes" at bounding box center [725, 325] width 35 height 19
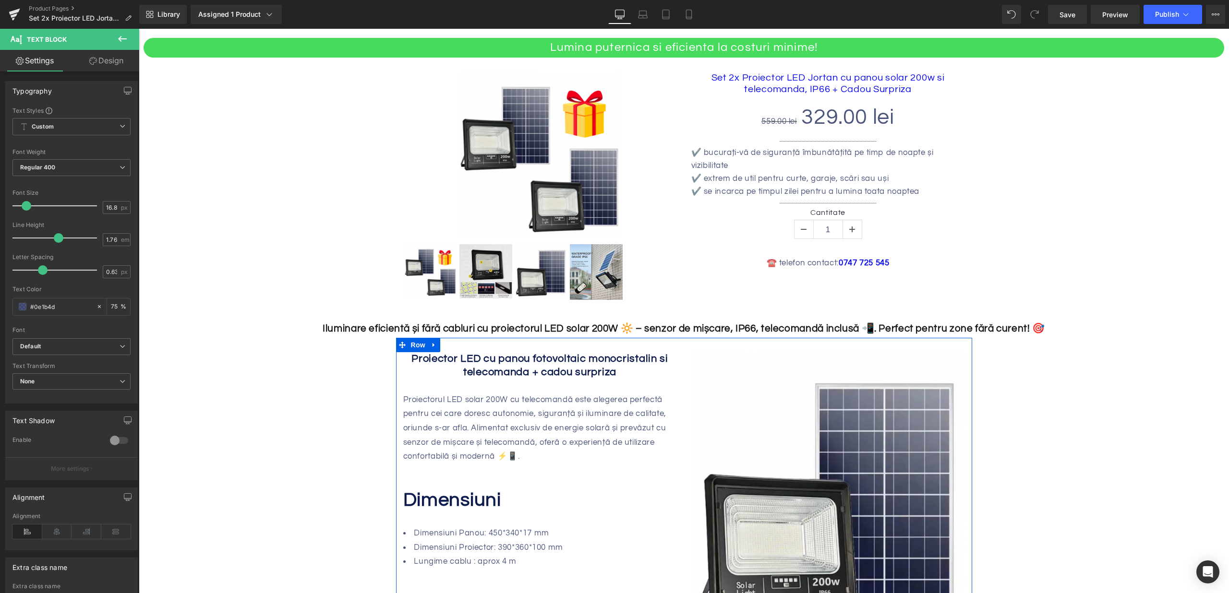
click at [581, 455] on p "Proiectorul LED solar 200W cu telecomandă este alegerea perfectă pentru cei car…" at bounding box center [540, 428] width 274 height 71
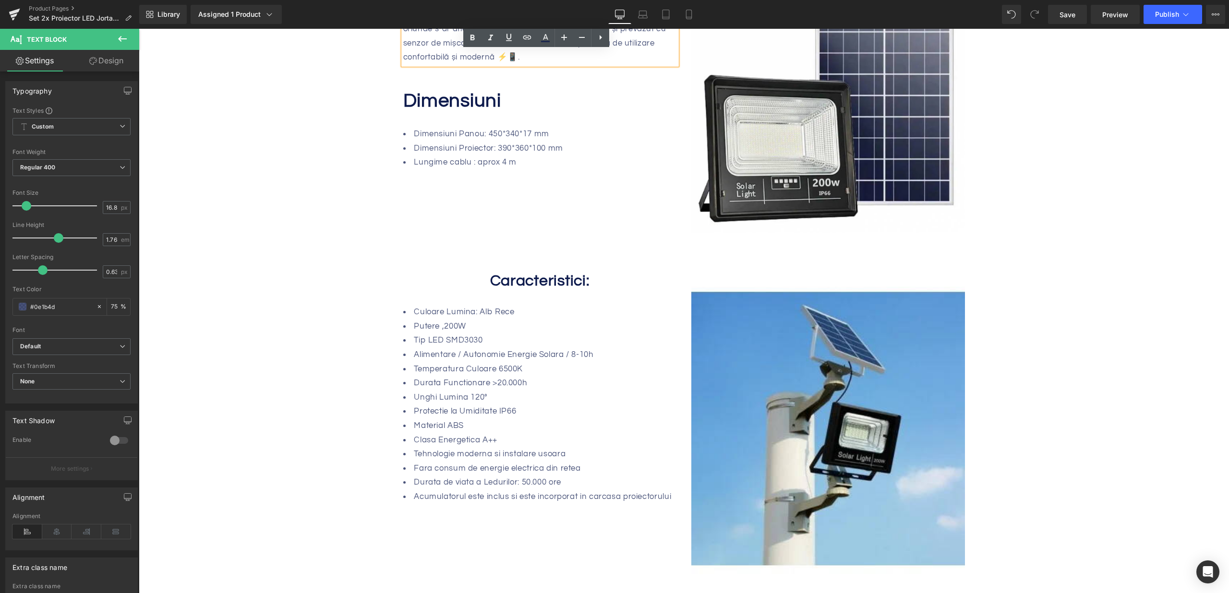
scroll to position [230, 0]
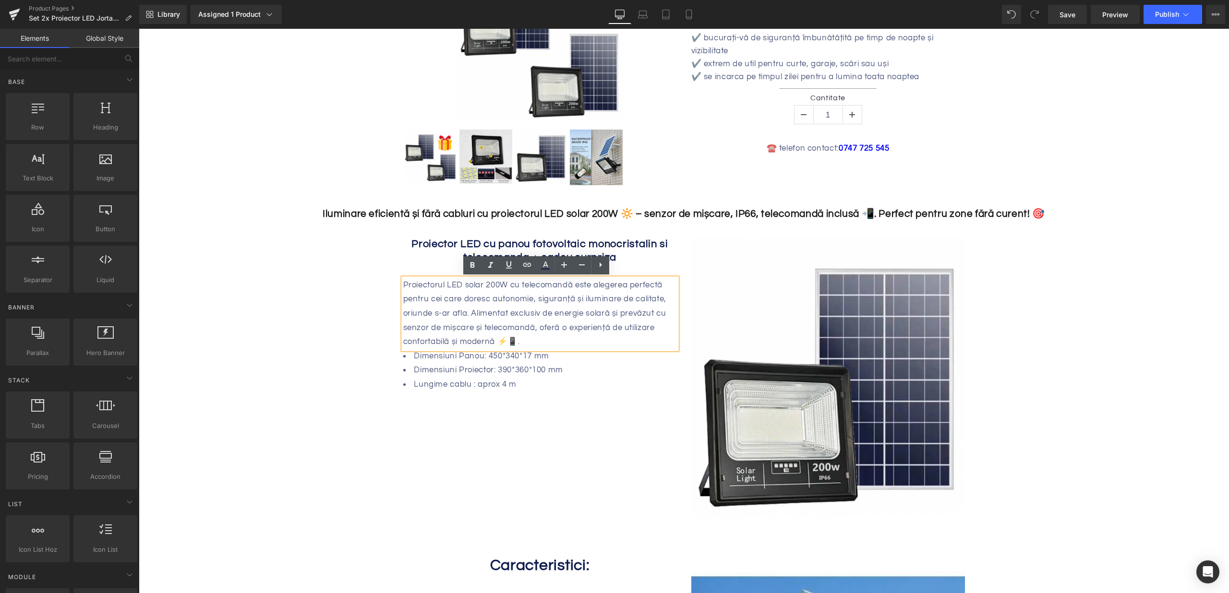
click at [449, 369] on li "Dimensiuni Proiector: 390*360*100 mm" at bounding box center [540, 370] width 274 height 14
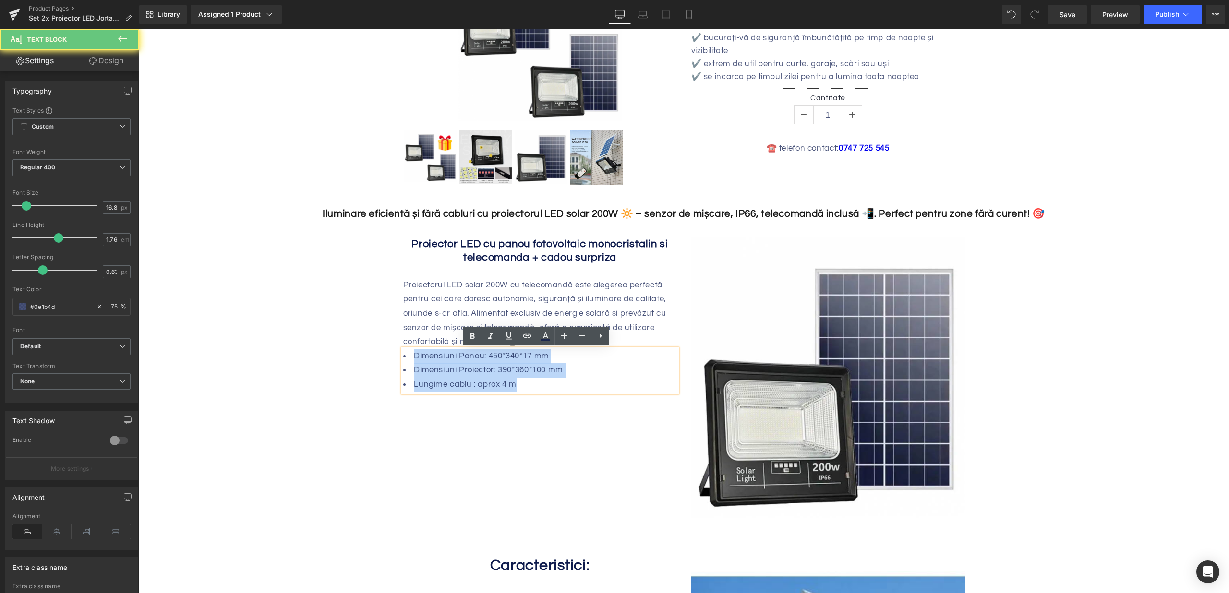
drag, startPoint x: 479, startPoint y: 375, endPoint x: 352, endPoint y: 342, distance: 131.0
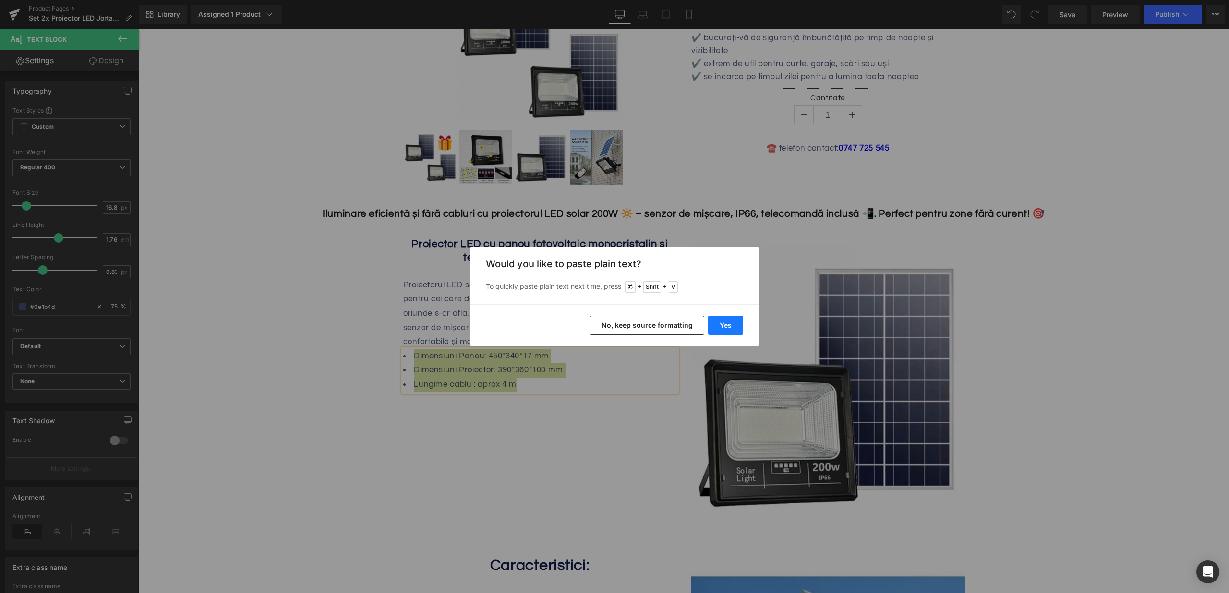
drag, startPoint x: 717, startPoint y: 324, endPoint x: 448, endPoint y: 359, distance: 270.7
click at [717, 324] on button "Yes" at bounding box center [725, 325] width 35 height 19
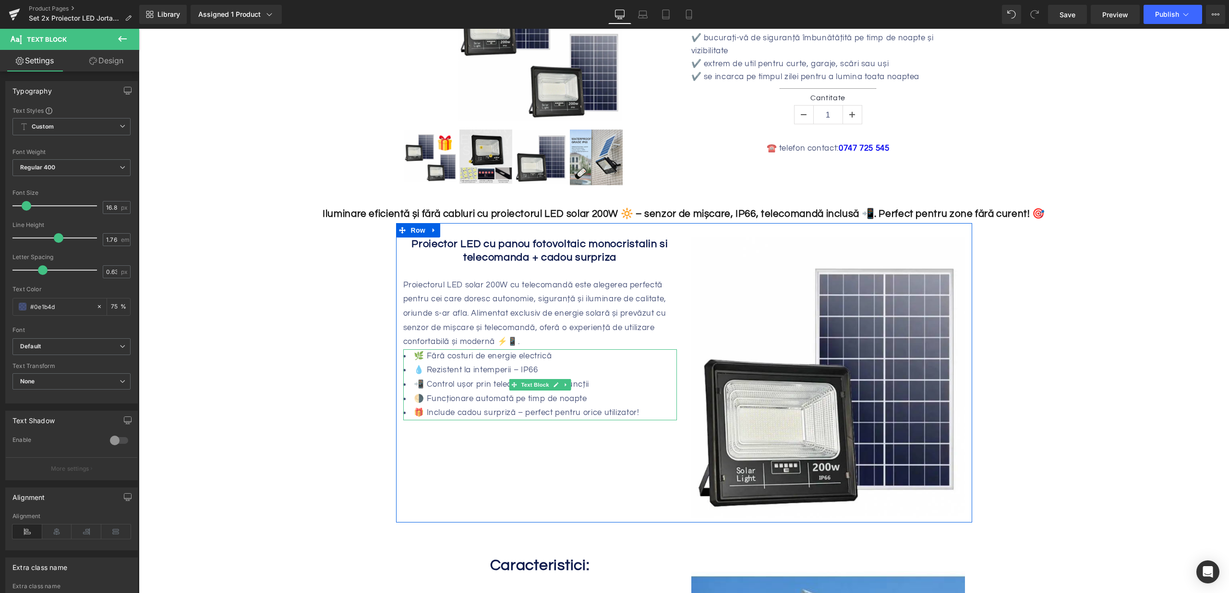
click at [572, 398] on li "🌗 Funcționare automată pe timp de noapte" at bounding box center [540, 399] width 274 height 14
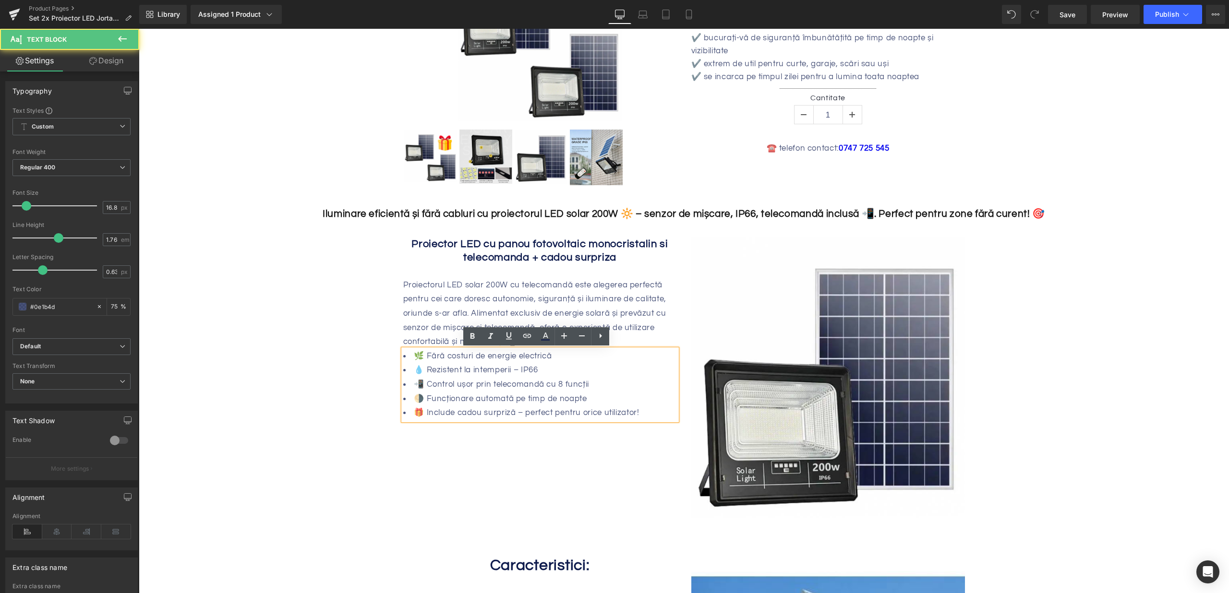
click at [604, 342] on link at bounding box center [600, 336] width 18 height 18
click at [598, 339] on icon at bounding box center [600, 336] width 12 height 12
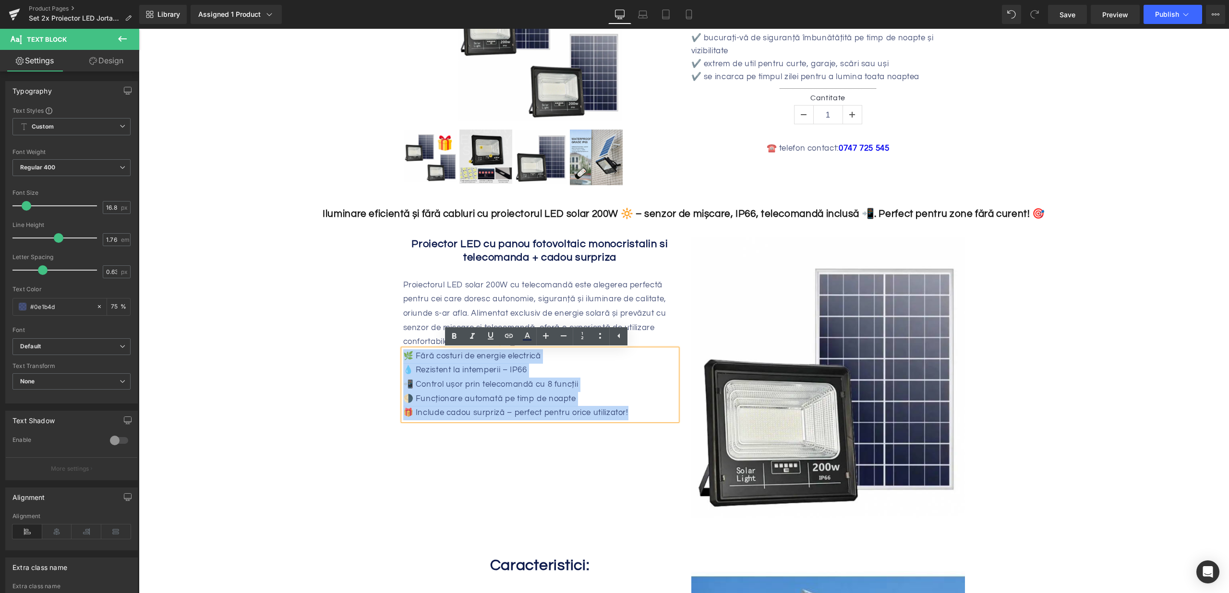
click at [493, 373] on span "💧 Rezistent la intemperii – IP66" at bounding box center [465, 370] width 124 height 9
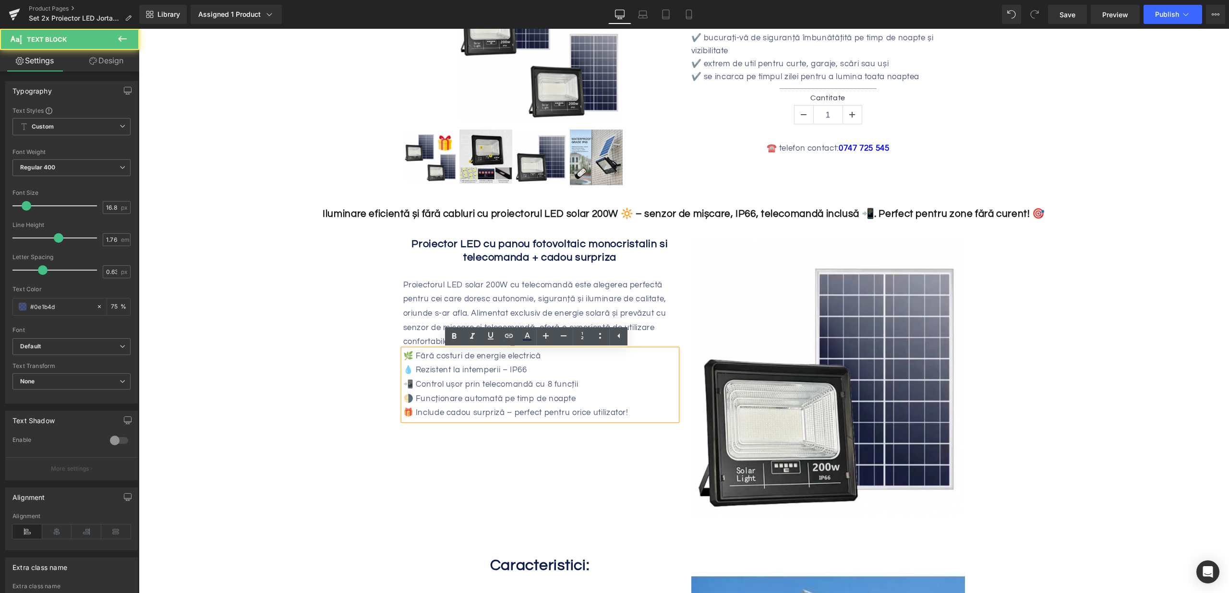
click at [403, 360] on span "🌿 Fără costuri de energie electrică" at bounding box center [472, 356] width 138 height 9
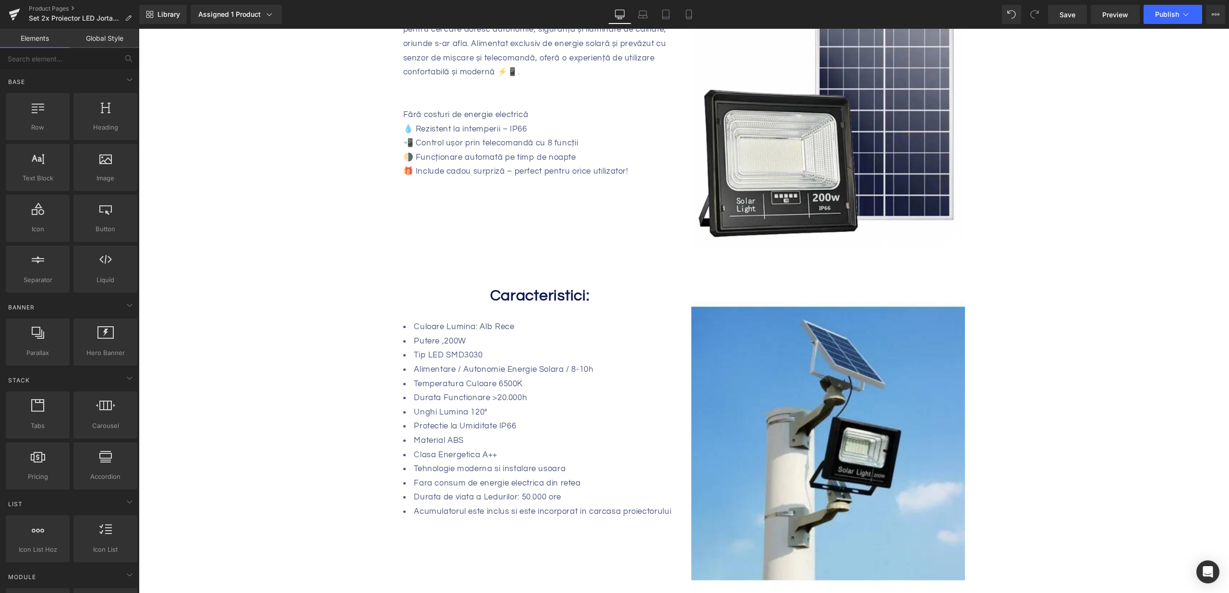
scroll to position [548, 0]
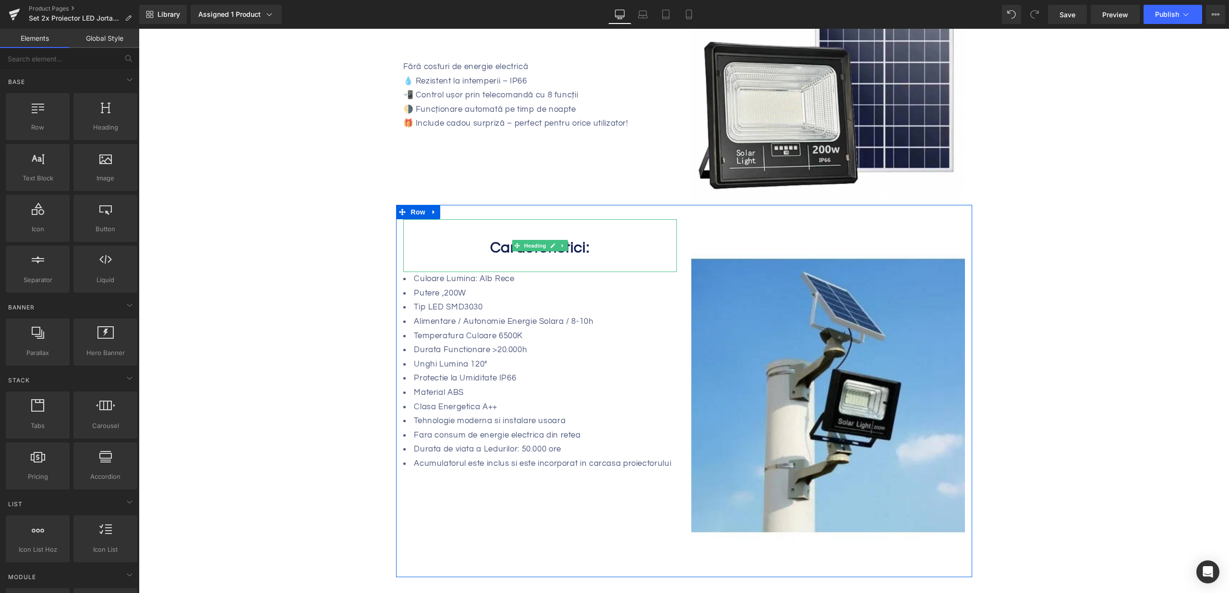
click at [494, 247] on span "Caracteristici:" at bounding box center [540, 248] width 100 height 16
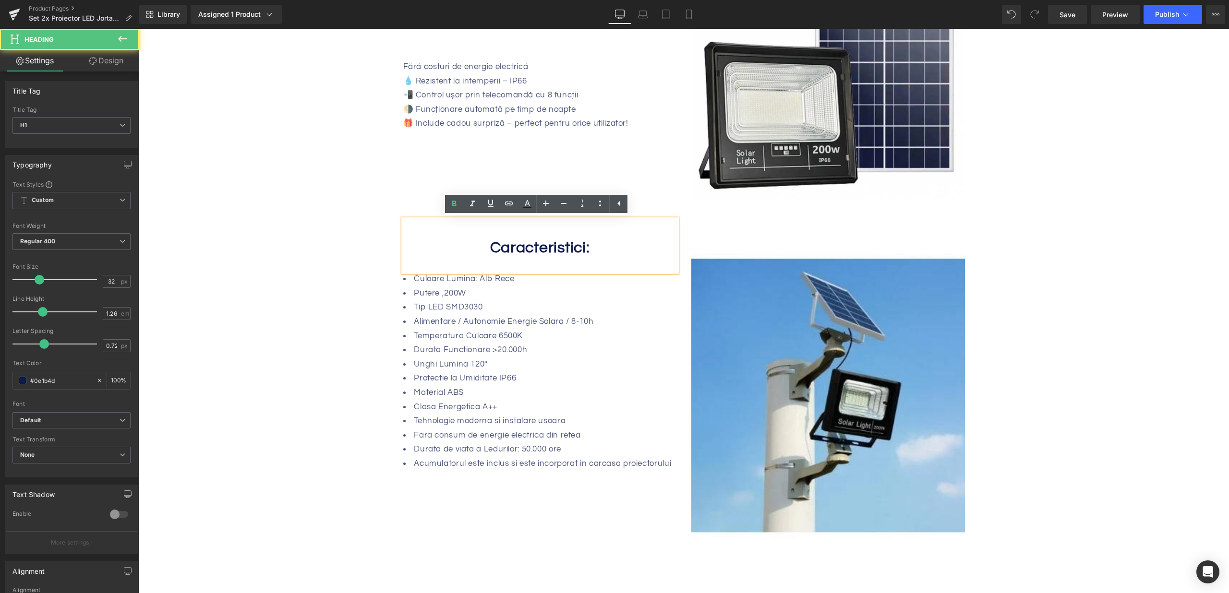
click at [493, 247] on span "Caracteristici:" at bounding box center [540, 248] width 100 height 16
paste div
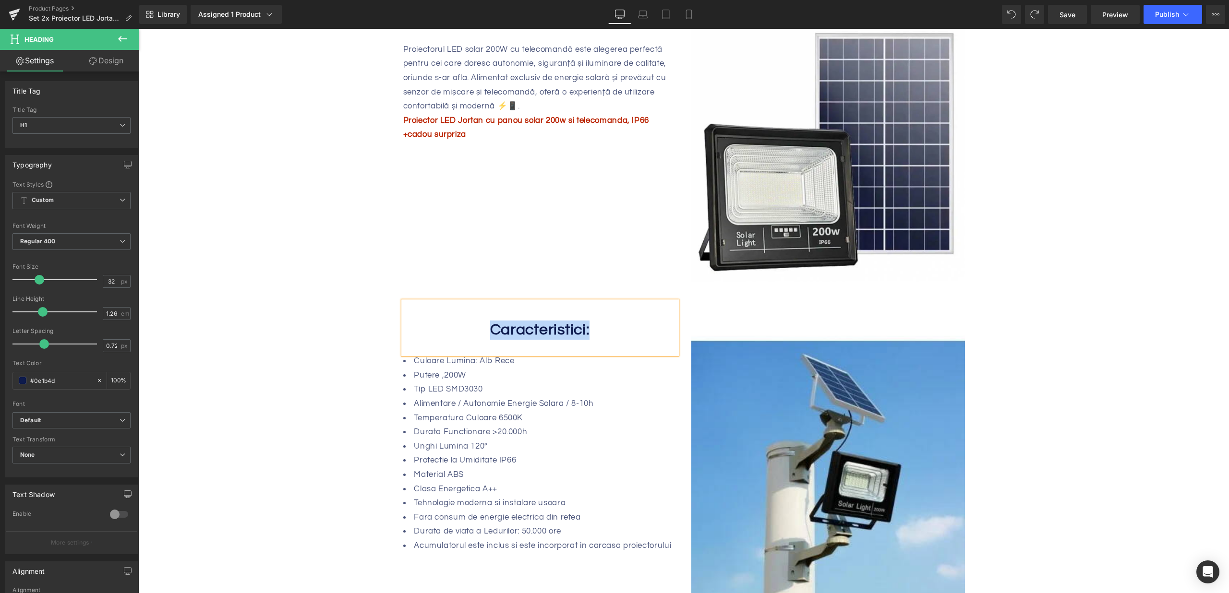
scroll to position [425, 0]
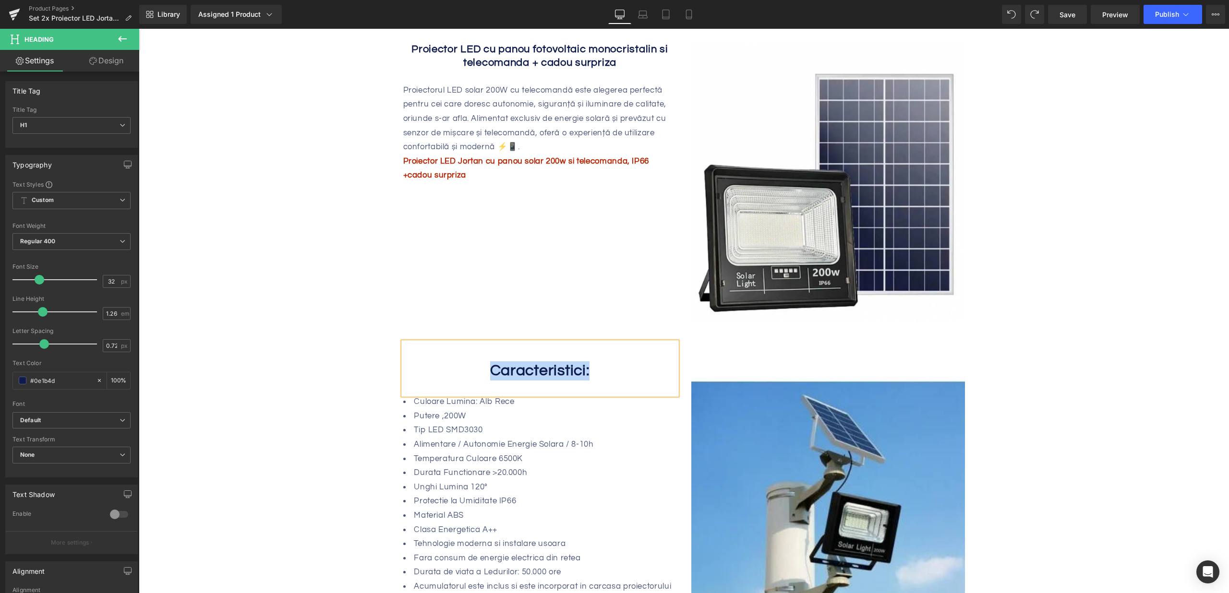
click at [485, 182] on div "Proiector LED Jortan cu panou solar 200w si telecomanda, IP66 +cadou surpriza T…" at bounding box center [540, 169] width 274 height 28
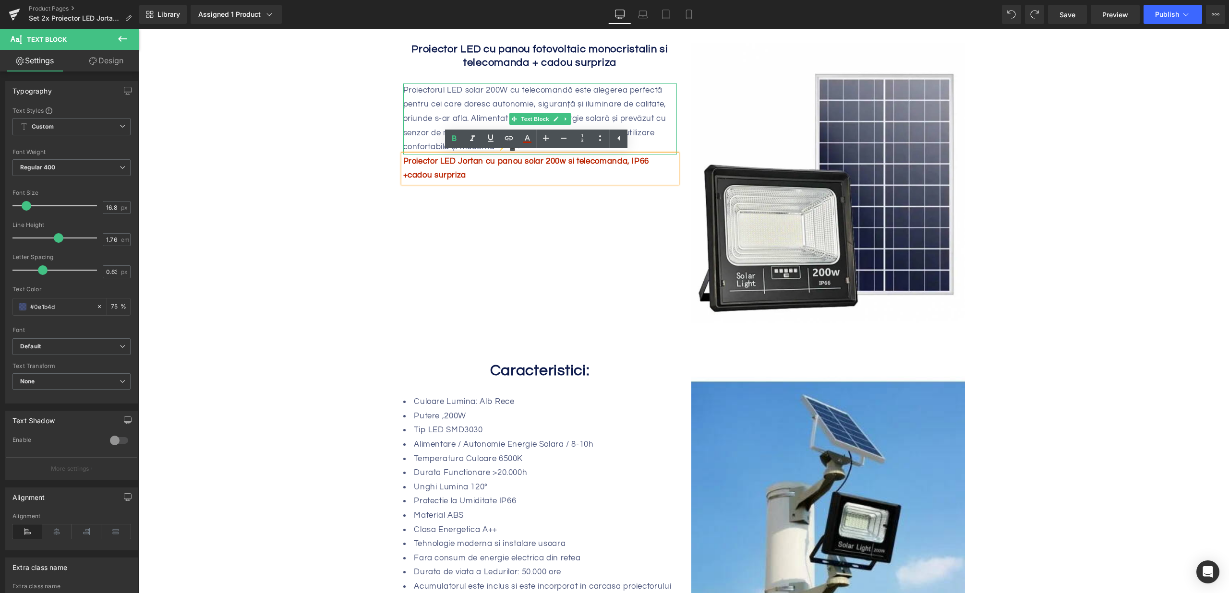
click at [637, 114] on p "Proiectorul LED solar 200W cu telecomandă este alegerea perfectă pentru cei car…" at bounding box center [540, 119] width 274 height 71
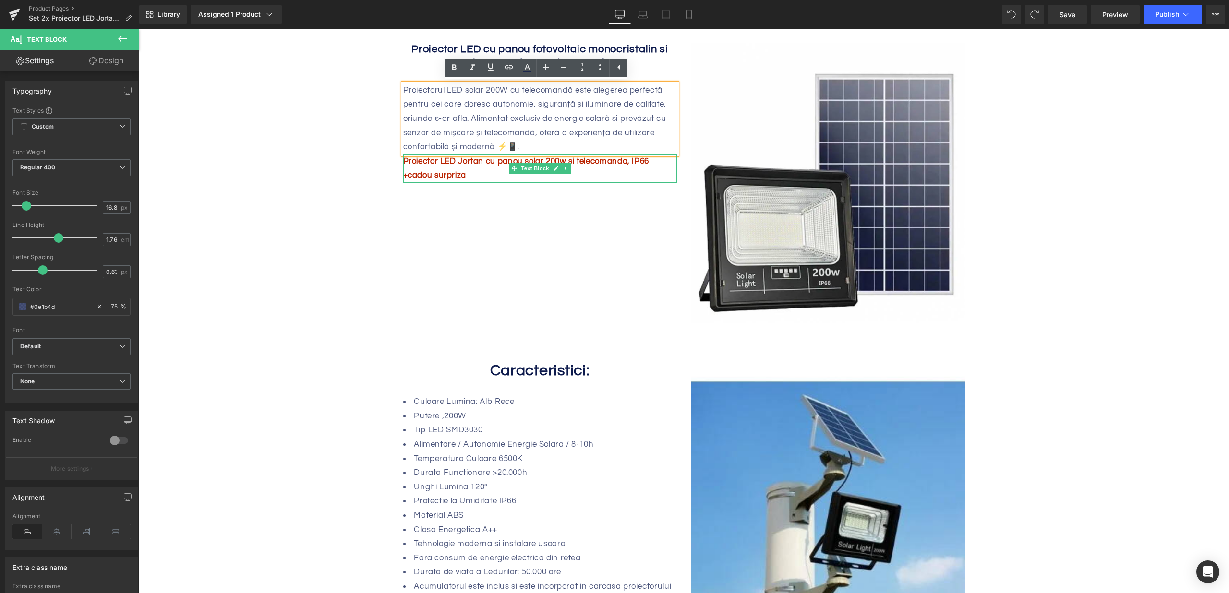
click at [452, 166] on b "Proiector LED Jortan cu panou solar 200w si telecomanda, IP66 +cadou surpriza" at bounding box center [526, 168] width 246 height 23
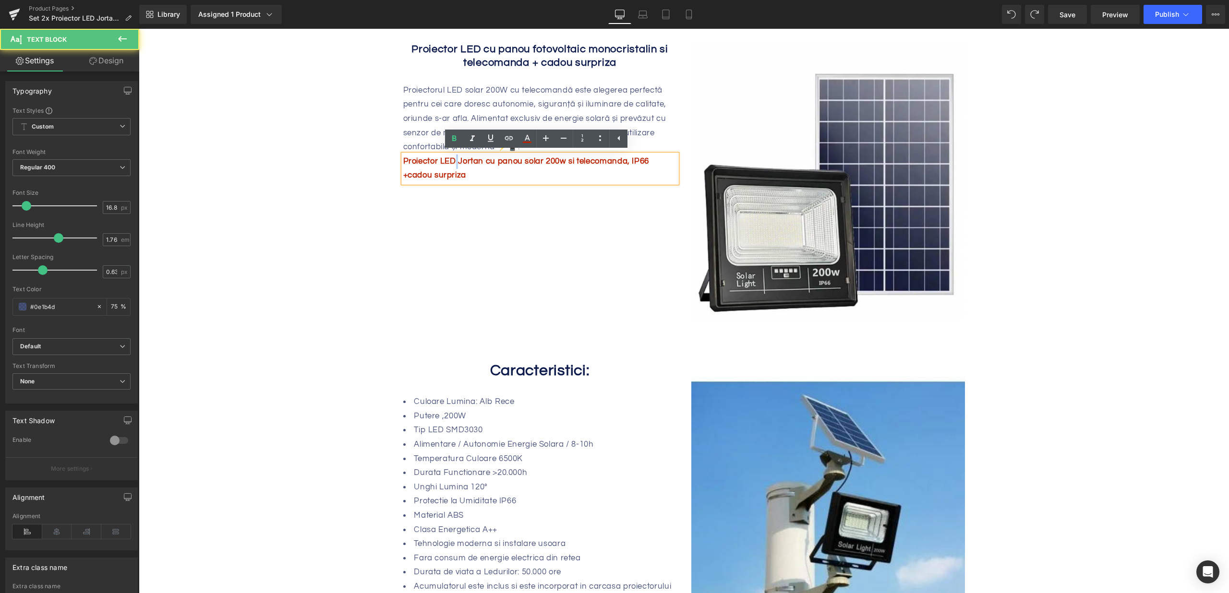
click at [452, 166] on b "Proiector LED Jortan cu panou solar 200w si telecomanda, IP66 +cadou surpriza" at bounding box center [526, 168] width 246 height 23
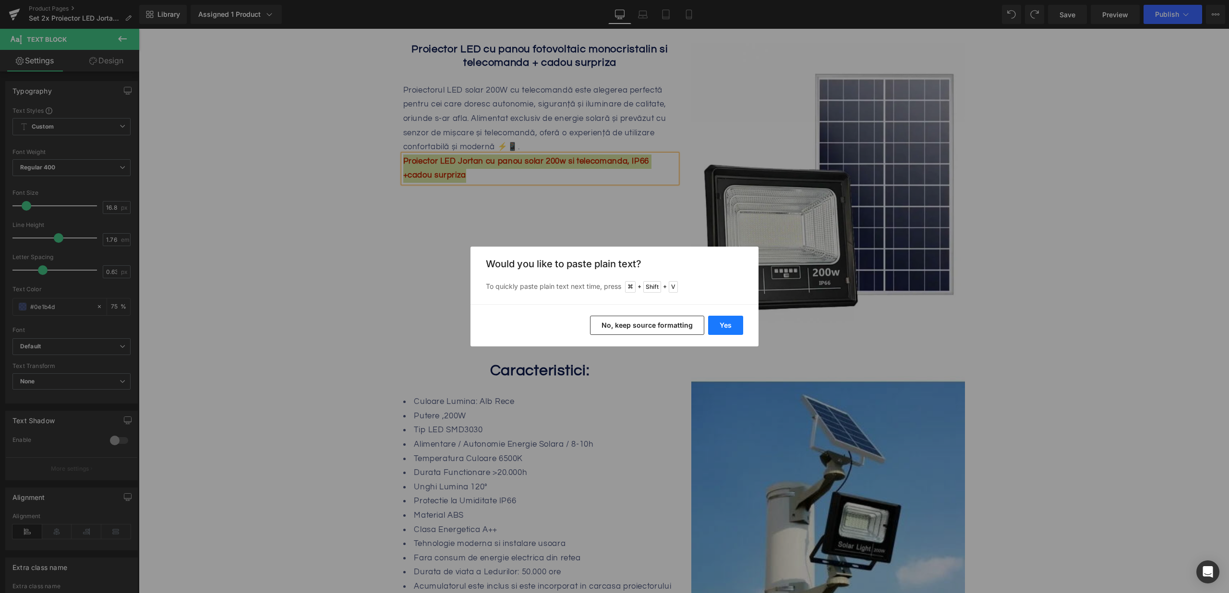
click at [714, 325] on button "Yes" at bounding box center [725, 325] width 35 height 19
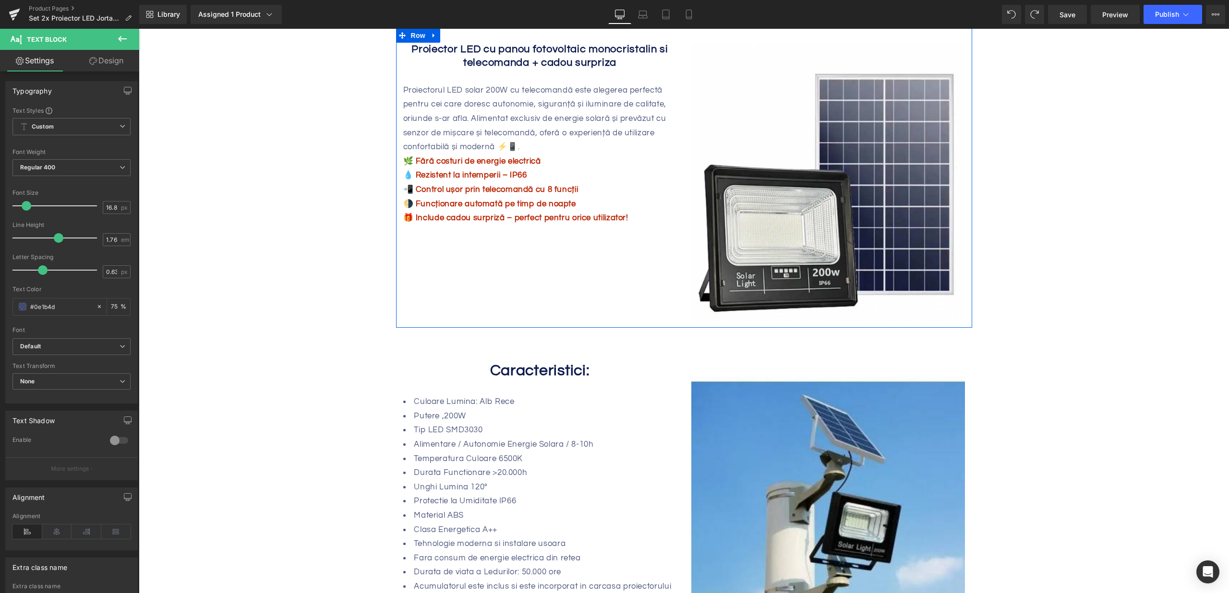
click at [494, 209] on p "🌗 Funcționare automată pe timp de noapte" at bounding box center [540, 204] width 274 height 14
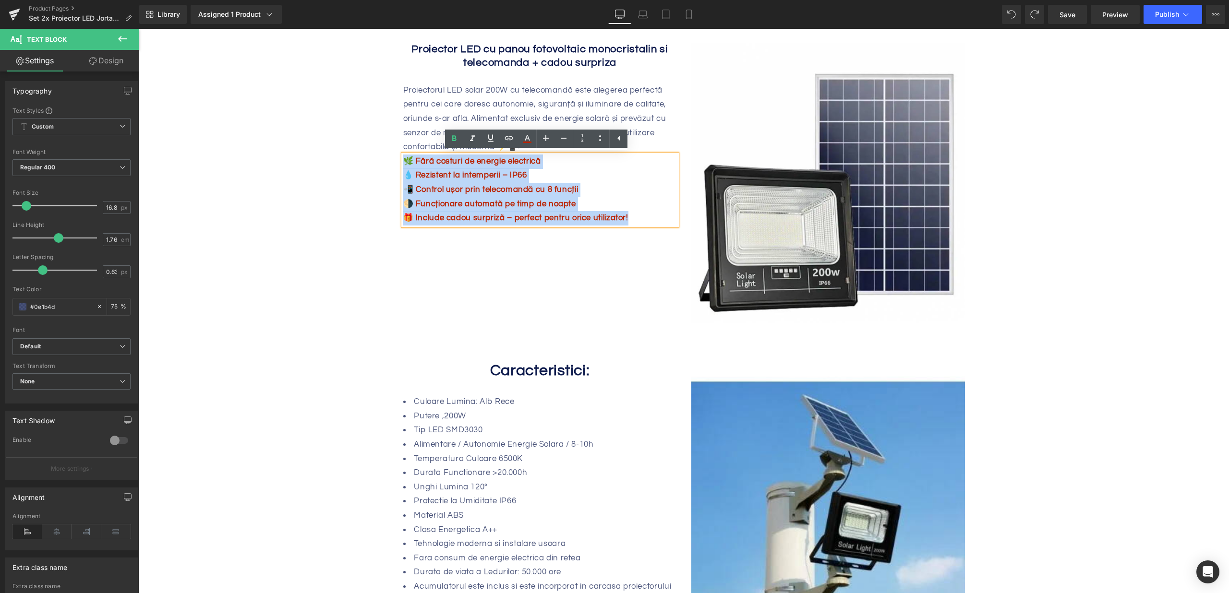
drag, startPoint x: 602, startPoint y: 212, endPoint x: 375, endPoint y: 161, distance: 232.6
click at [374, 161] on div "Lumina puternica si eficienta la costuri minime! Heading Sale Off (P) Image ‹" at bounding box center [684, 473] width 1090 height 1518
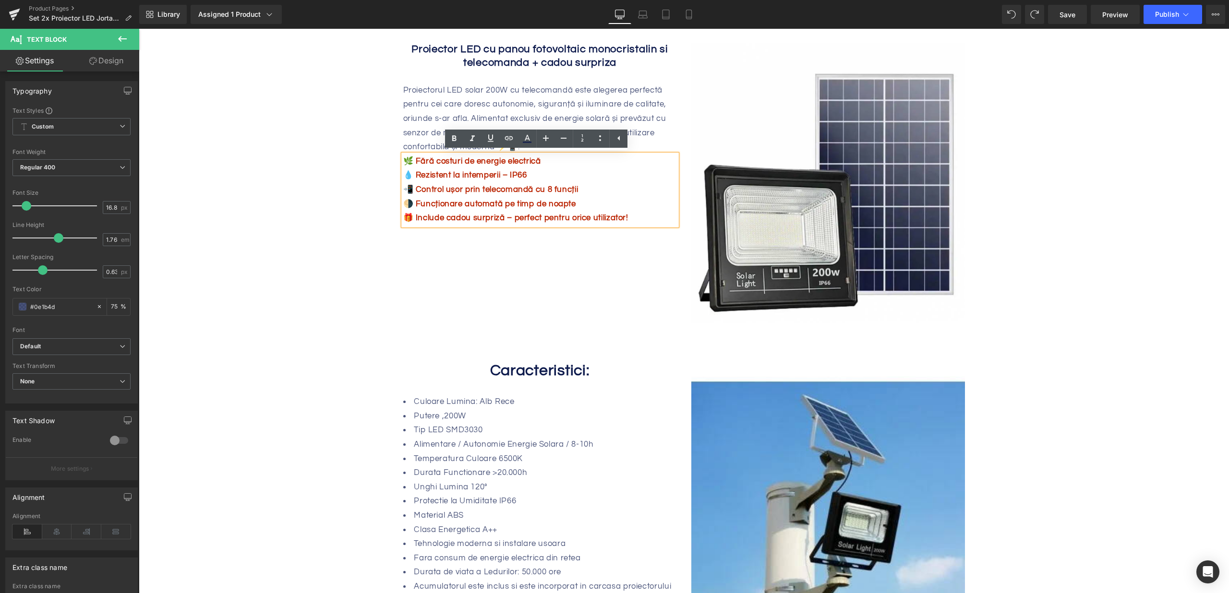
drag, startPoint x: 443, startPoint y: 162, endPoint x: 395, endPoint y: 163, distance: 47.6
click at [442, 162] on span "🌿 Fără costuri de energie electrică" at bounding box center [472, 161] width 138 height 9
click at [403, 157] on p "🌿 Fără costuri de energie electrică" at bounding box center [540, 162] width 274 height 14
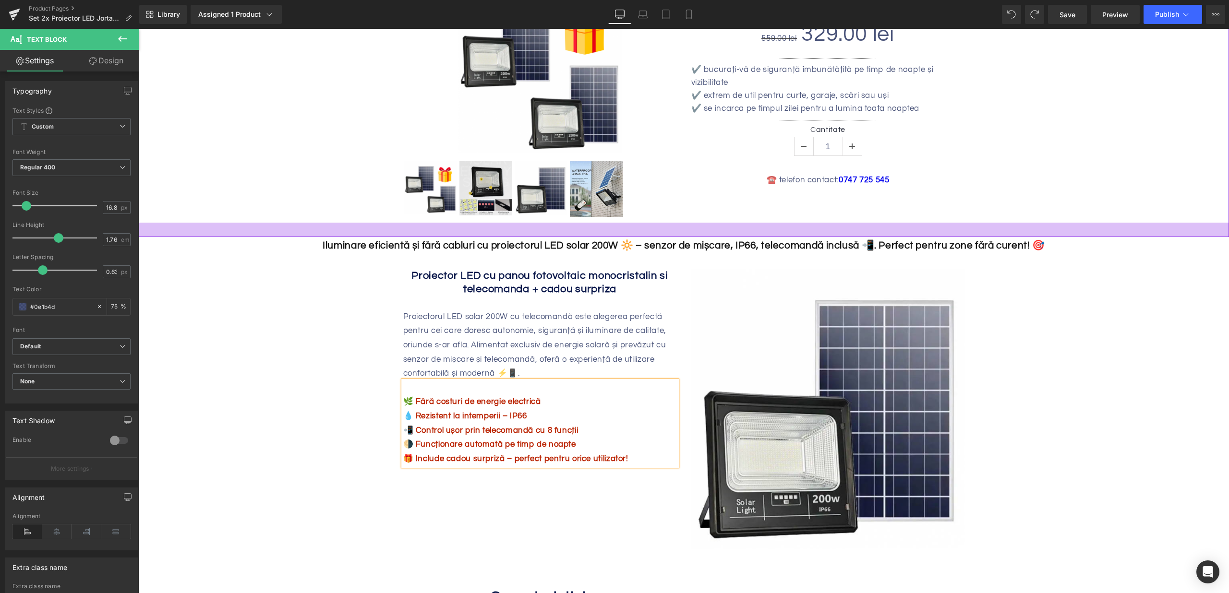
scroll to position [196, 0]
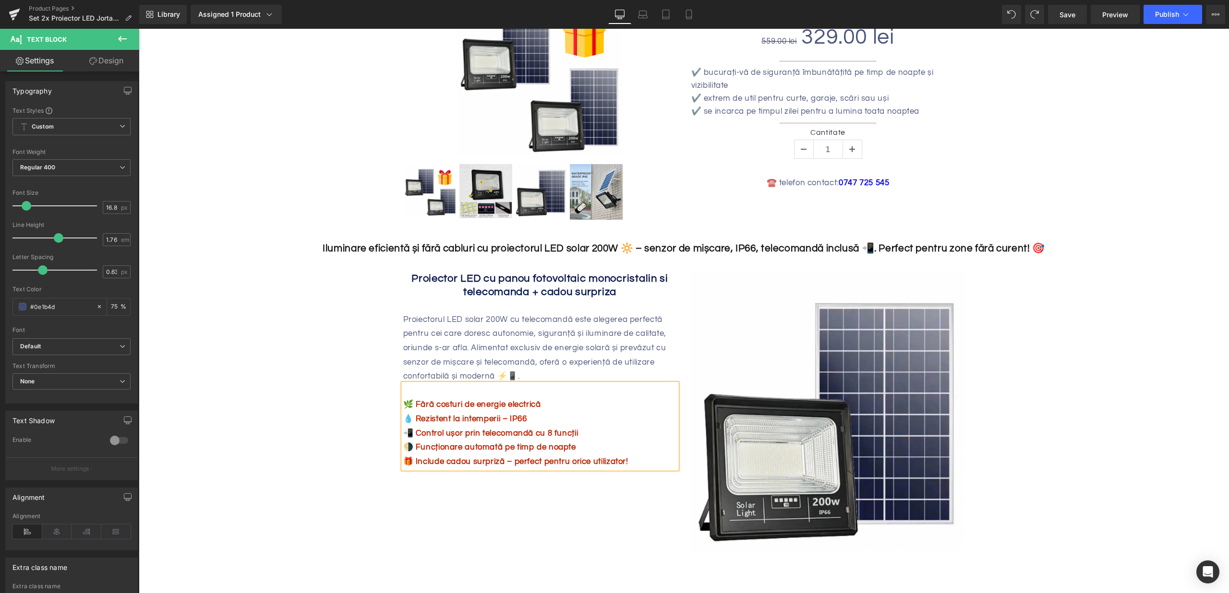
click at [434, 285] on h1 "Proiector LED cu panou fotovoltaic monocristalin si telecomanda + cadou surpriza" at bounding box center [540, 285] width 274 height 26
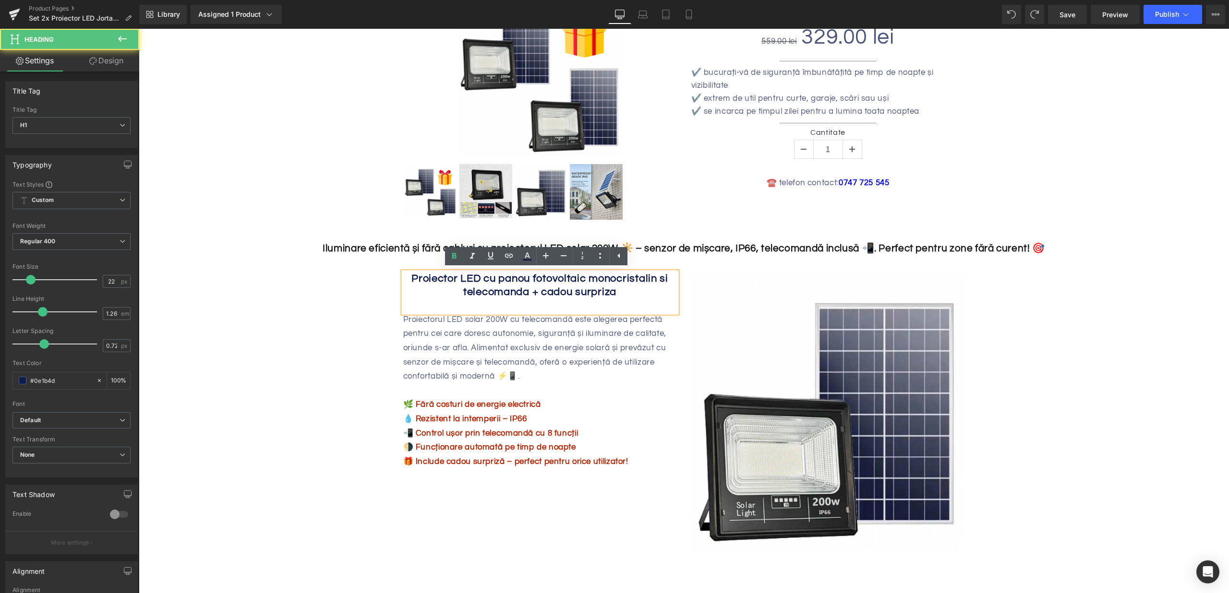
click at [413, 277] on b "Proiector LED cu panou fotovoltaic monocristalin si telecomanda + cadou surpriza" at bounding box center [540, 285] width 257 height 24
click at [412, 277] on b "Proiector LED cu panou fotovoltaic monocristalin si telecomanda + cadou surpriza" at bounding box center [540, 285] width 257 height 24
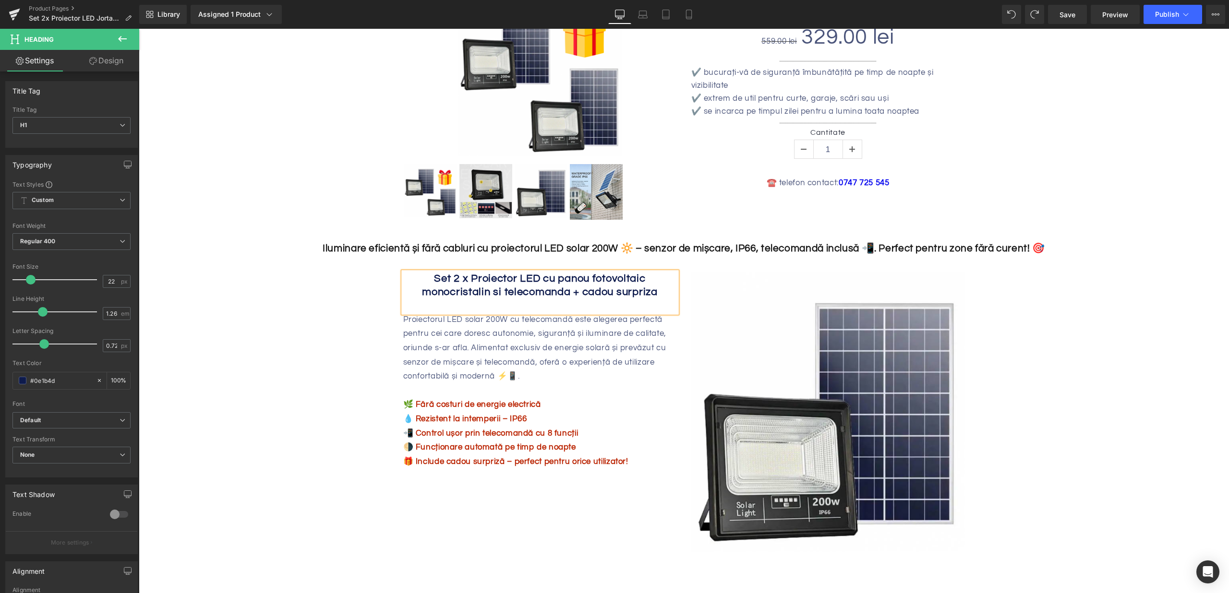
click at [446, 424] on p "💧 Rezistent la intemperii – IP66" at bounding box center [540, 419] width 274 height 14
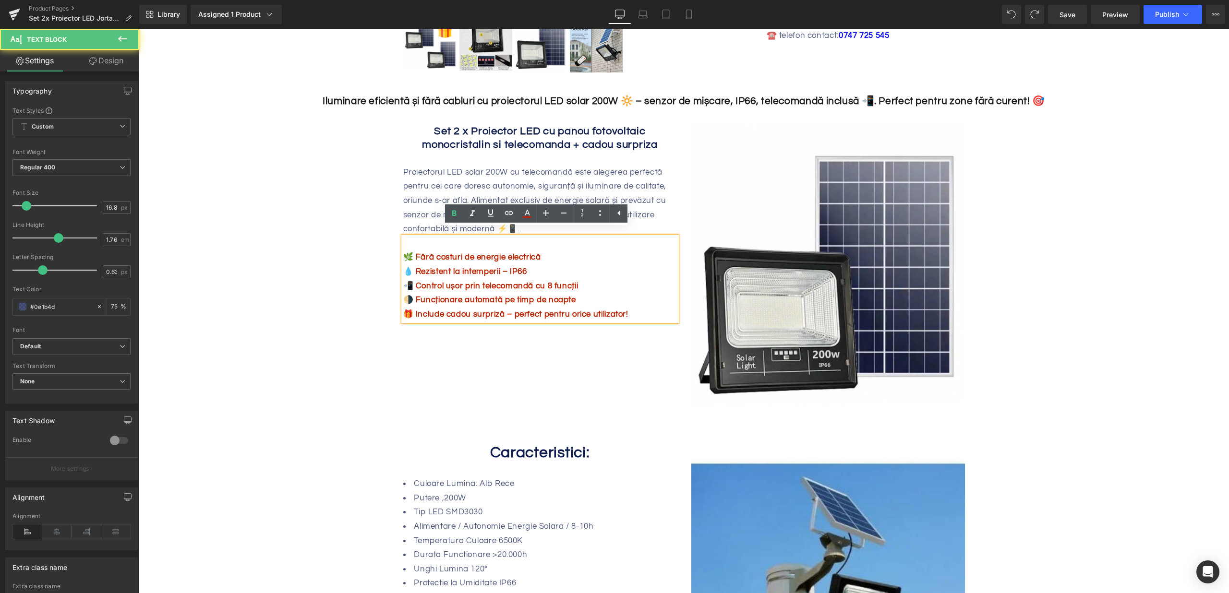
scroll to position [395, 0]
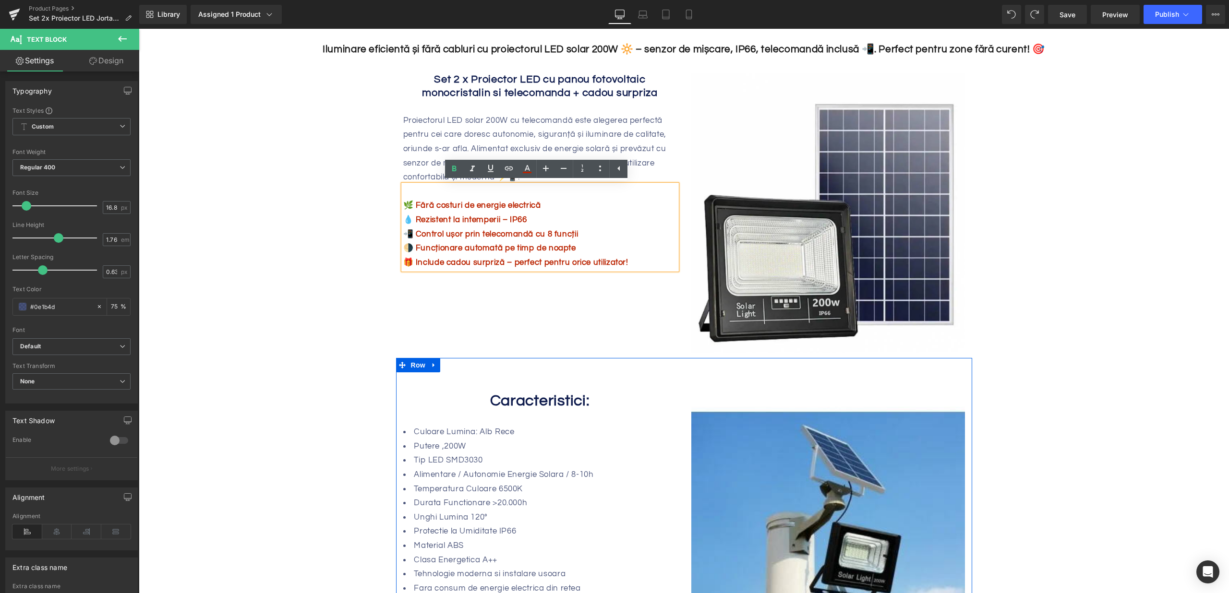
click at [139, 29] on div at bounding box center [139, 29] width 0 height 0
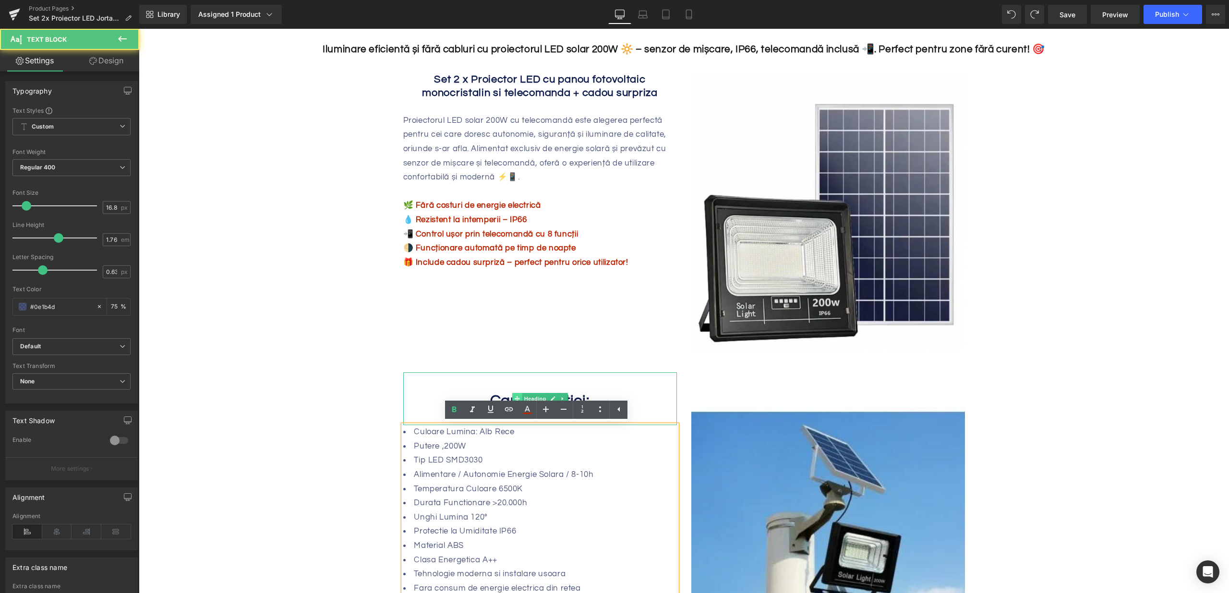
click at [518, 398] on link "Heading" at bounding box center [530, 399] width 36 height 12
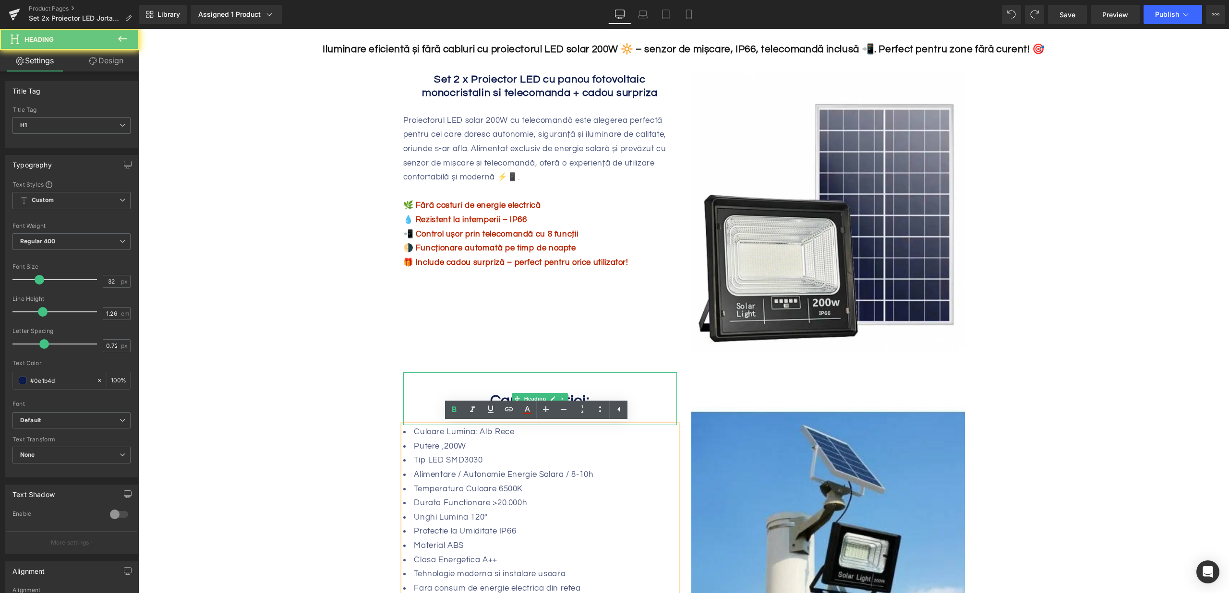
click at [501, 399] on span "Caracteristici:" at bounding box center [540, 401] width 100 height 16
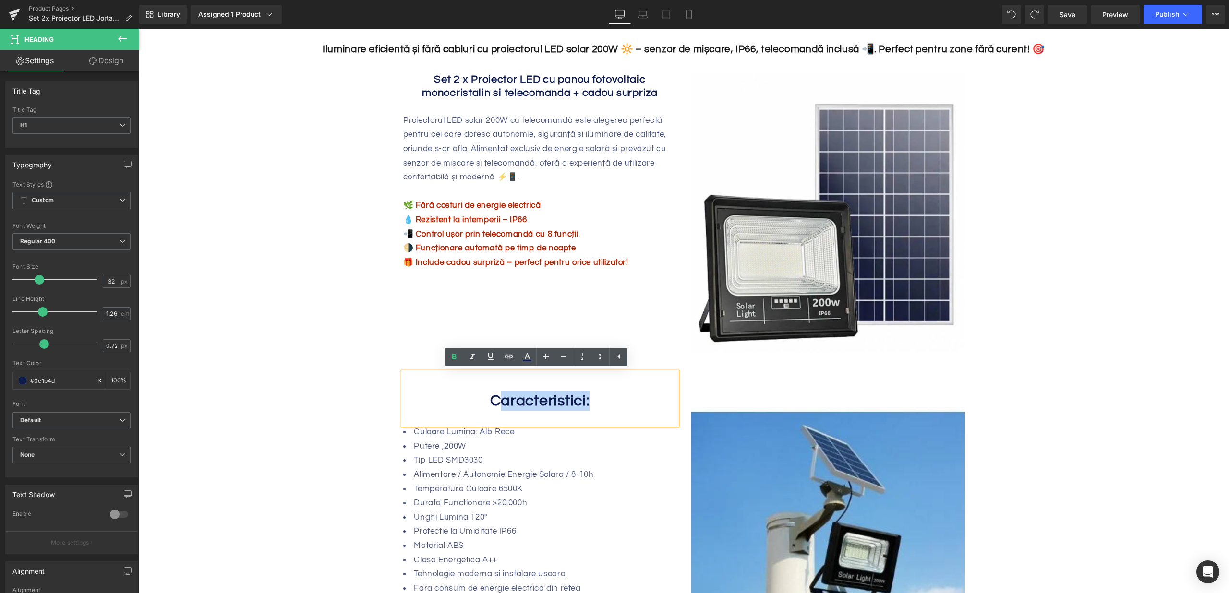
drag, startPoint x: 526, startPoint y: 396, endPoint x: 662, endPoint y: 393, distance: 135.9
click at [662, 393] on h1 "Caracteristici:" at bounding box center [540, 401] width 274 height 19
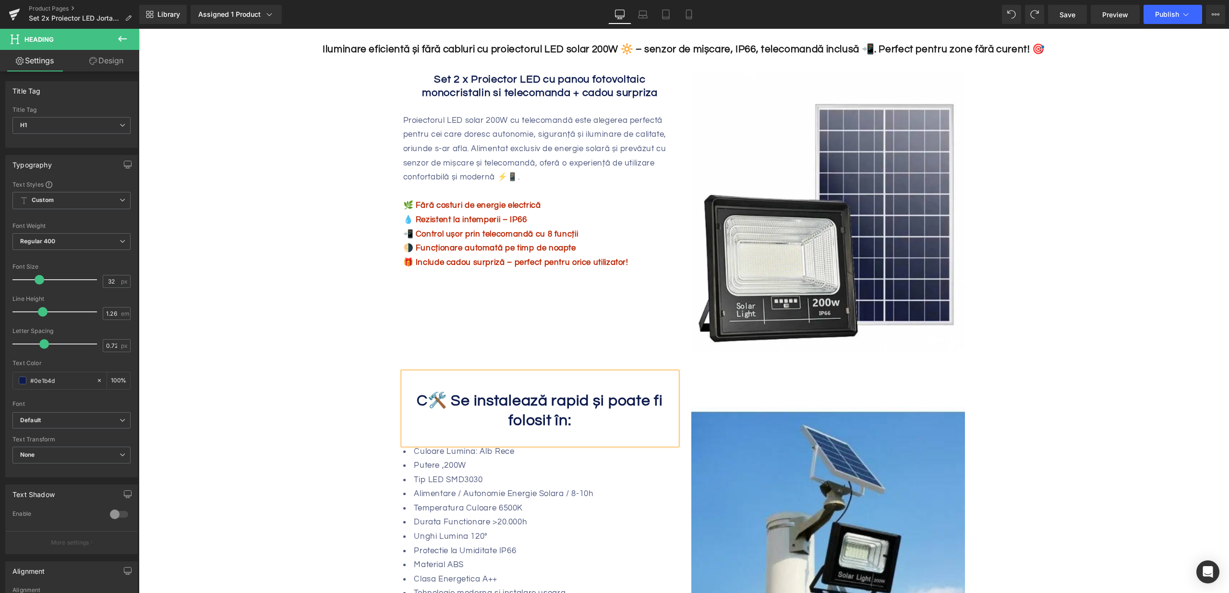
click at [434, 402] on span "C🛠️ Se instalează rapid și poate fi folosit în:" at bounding box center [540, 410] width 246 height 35
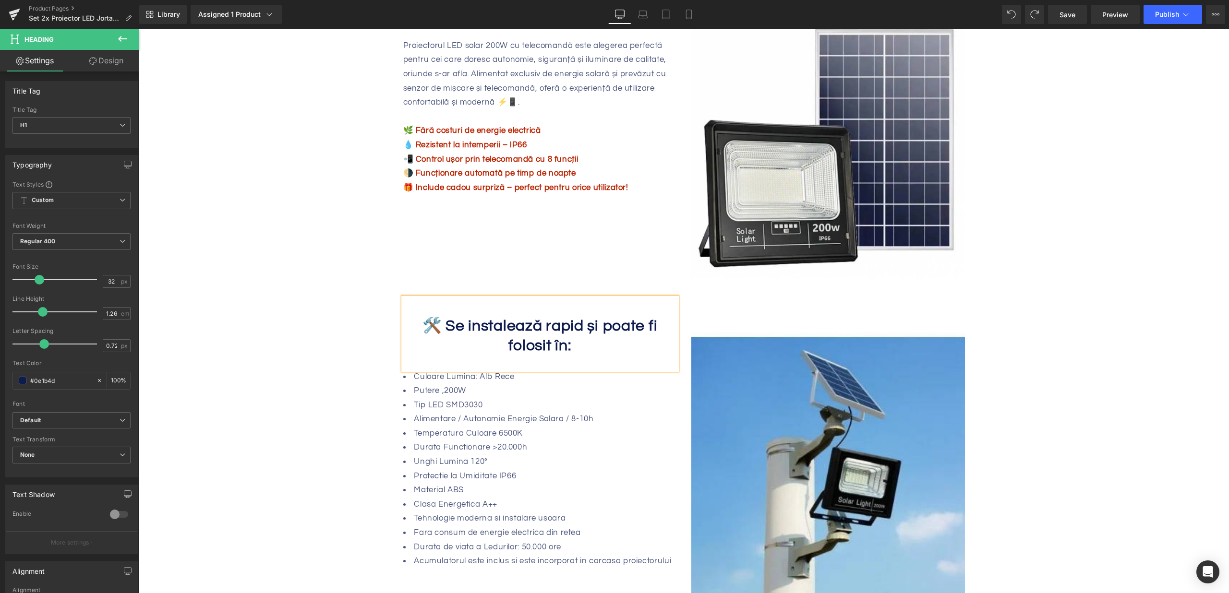
scroll to position [533, 0]
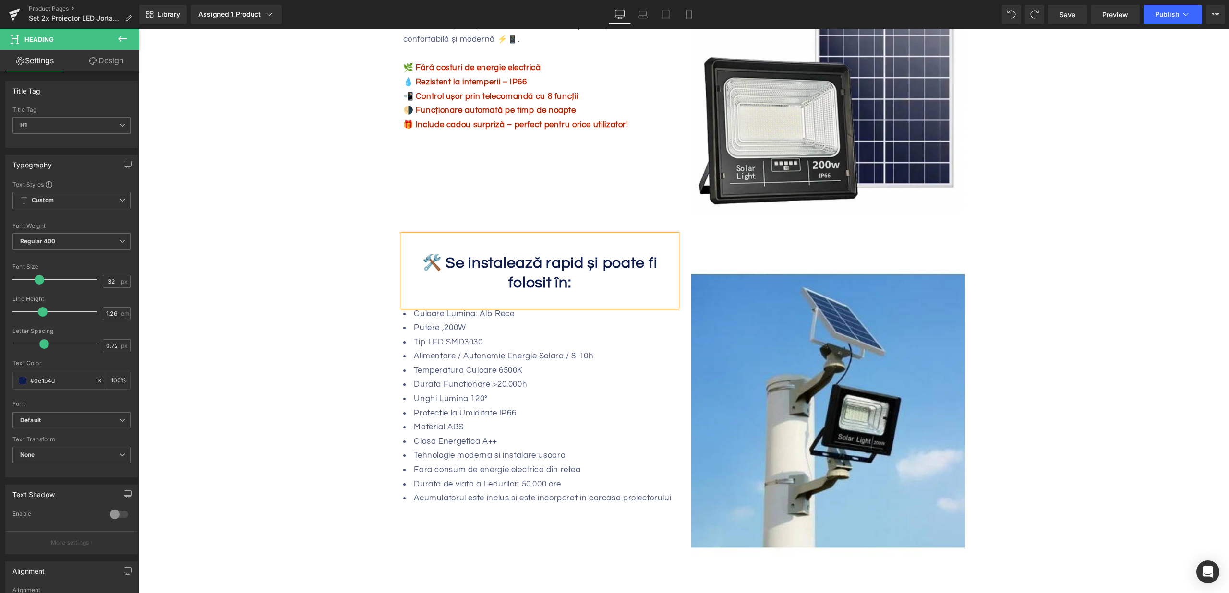
click at [549, 425] on li "Material ABS" at bounding box center [540, 428] width 274 height 14
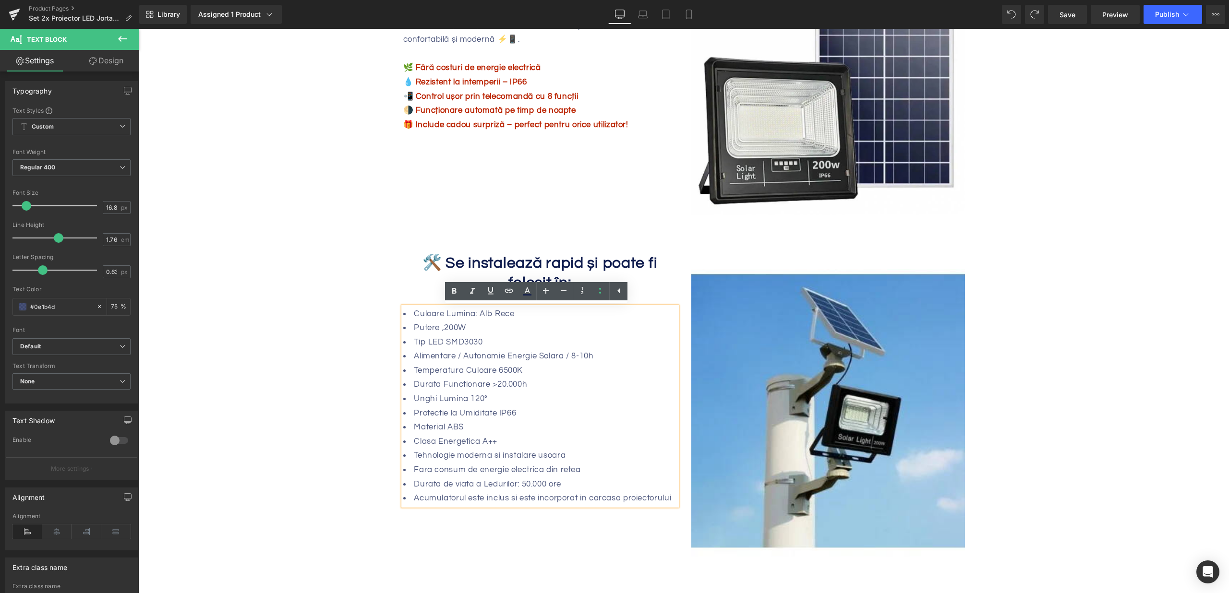
drag, startPoint x: 668, startPoint y: 499, endPoint x: 399, endPoint y: 317, distance: 324.7
click at [403, 317] on ul "Culoare Lumina: Alb Rece Putere ,200W Tip LED SMD3030 Alimentare / Autonomie En…" at bounding box center [540, 406] width 274 height 199
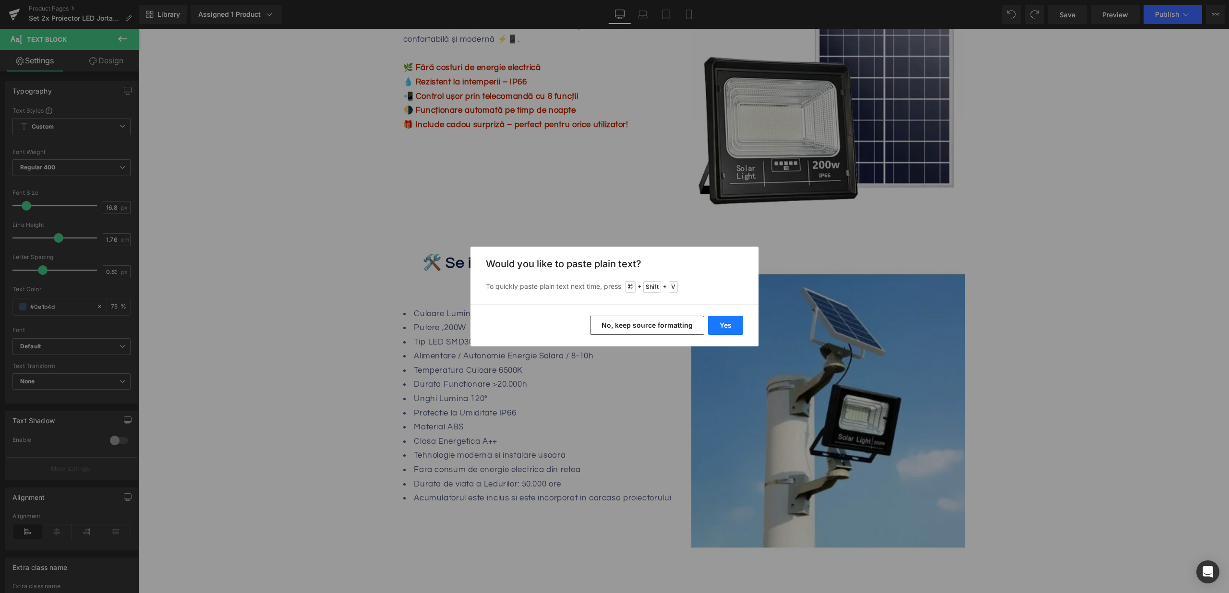
click at [730, 320] on button "Yes" at bounding box center [725, 325] width 35 height 19
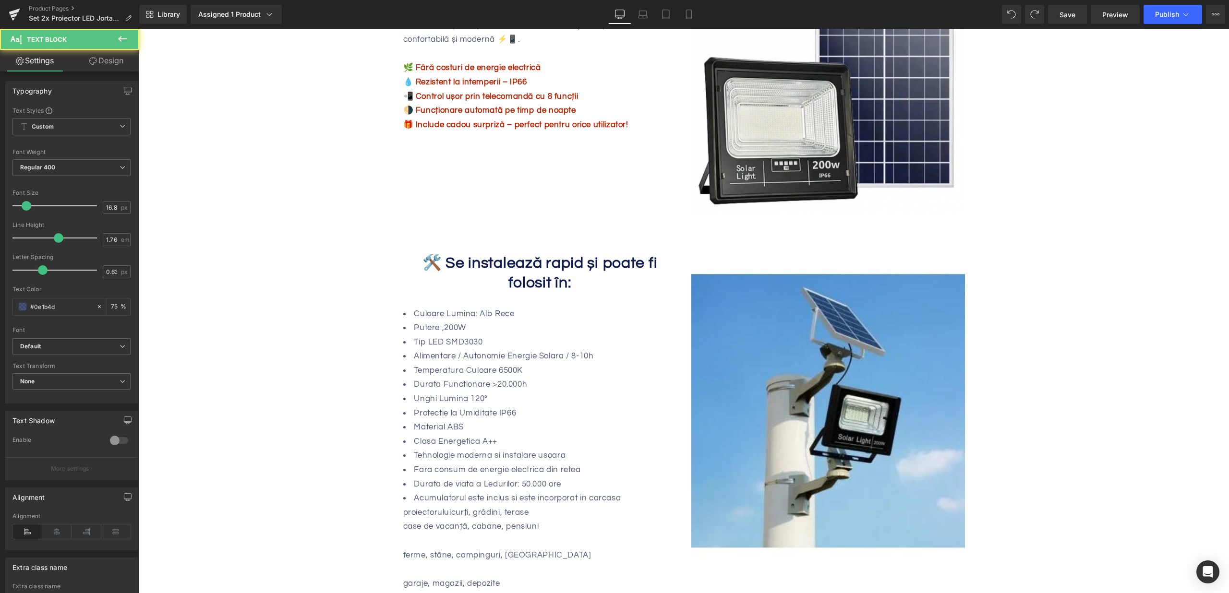
click at [500, 368] on li "Temperatura Culoare 6500K" at bounding box center [540, 371] width 274 height 14
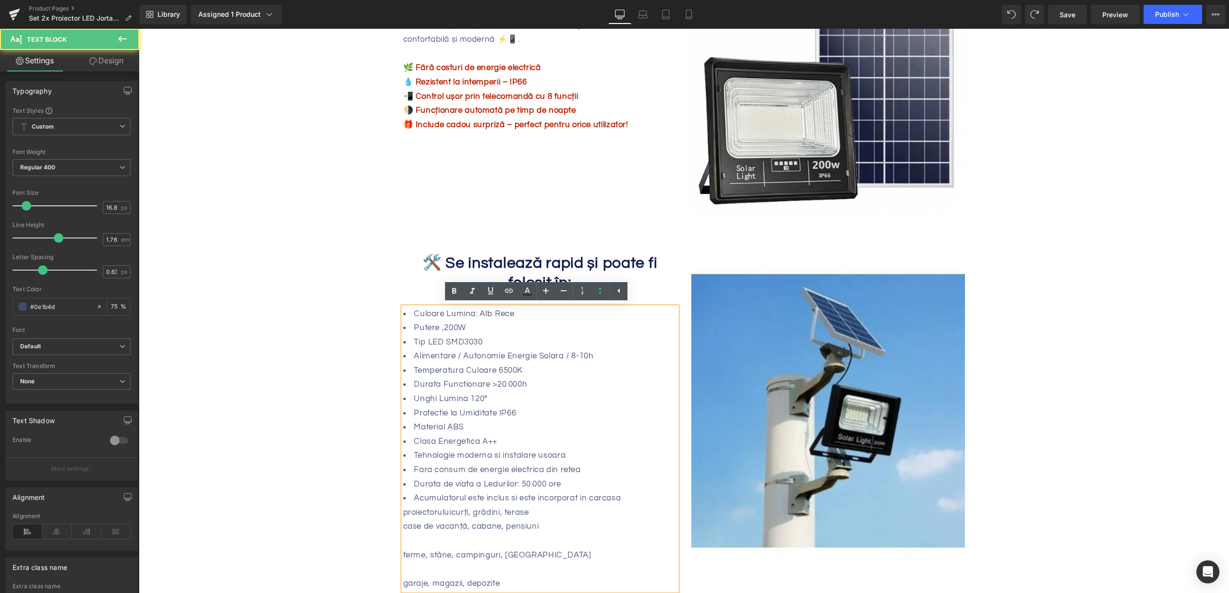
click at [583, 495] on li "Acumulatorul este inclus si este incorporat in carcasa proiectoruluicurți, grăd…" at bounding box center [540, 506] width 274 height 28
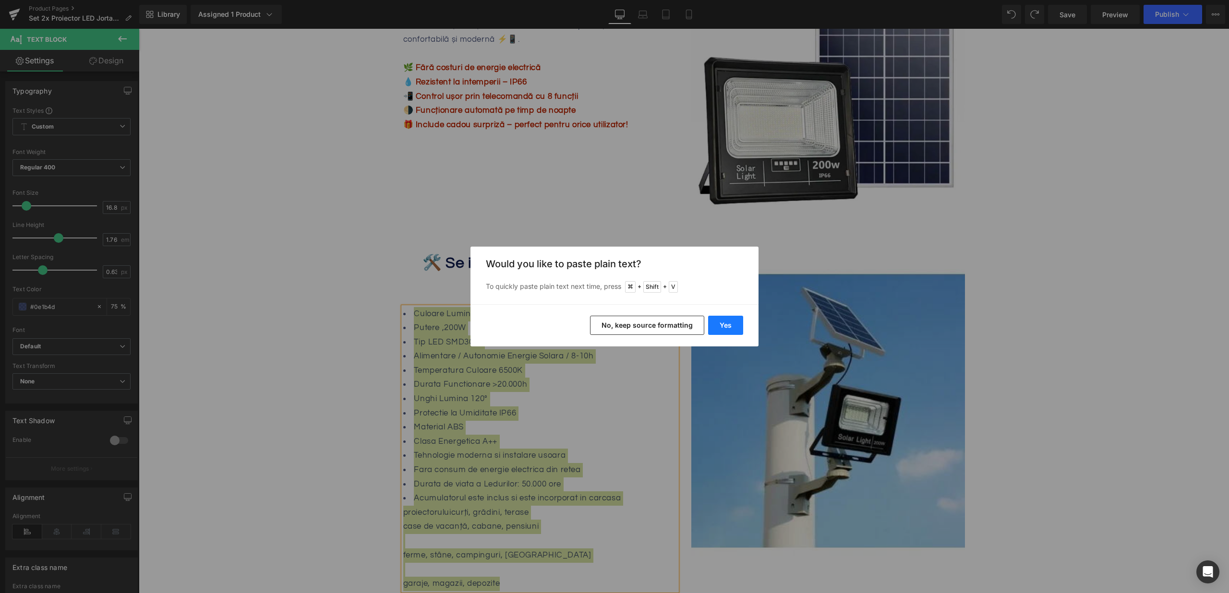
click at [723, 321] on button "Yes" at bounding box center [725, 325] width 35 height 19
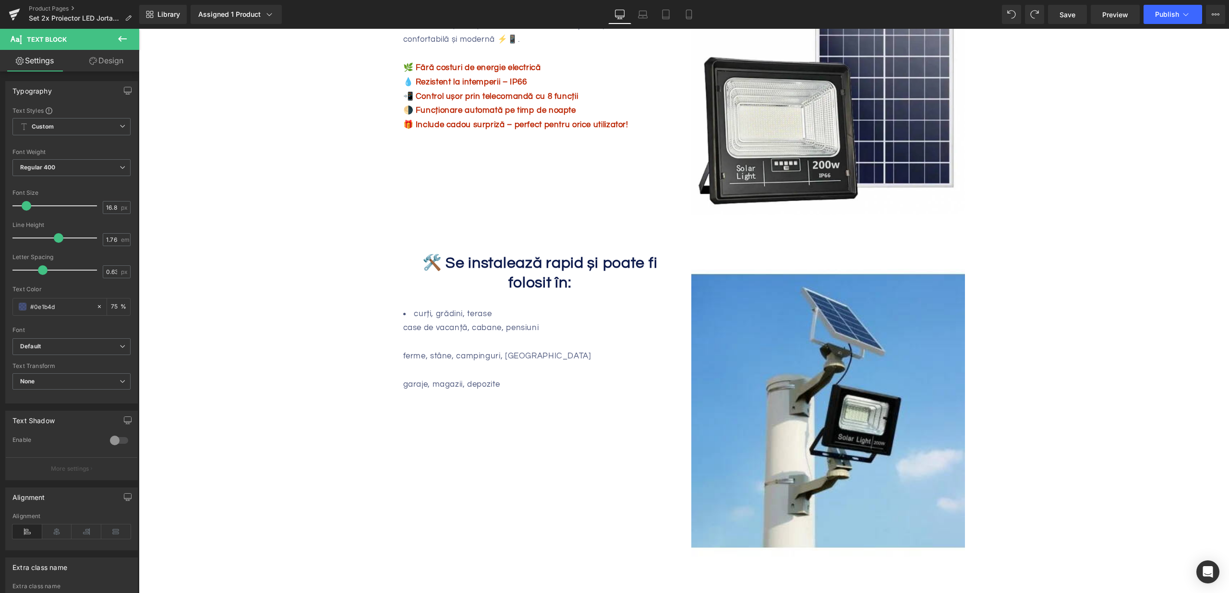
click at [558, 364] on div at bounding box center [540, 371] width 274 height 14
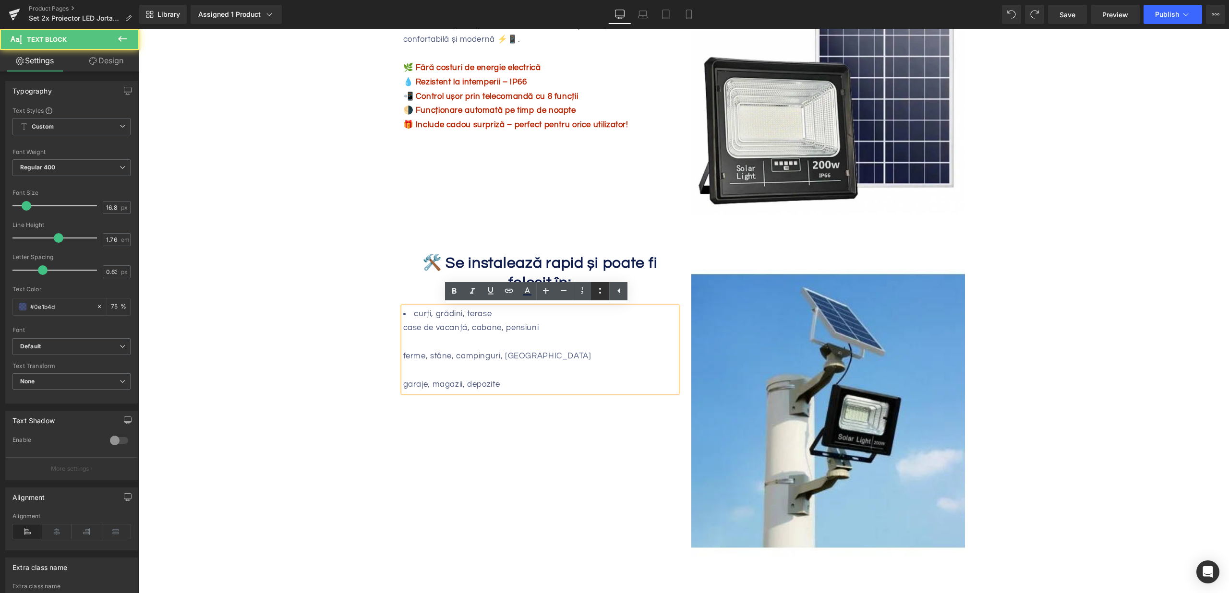
click at [603, 293] on icon at bounding box center [600, 291] width 12 height 12
click at [462, 338] on li at bounding box center [540, 343] width 274 height 14
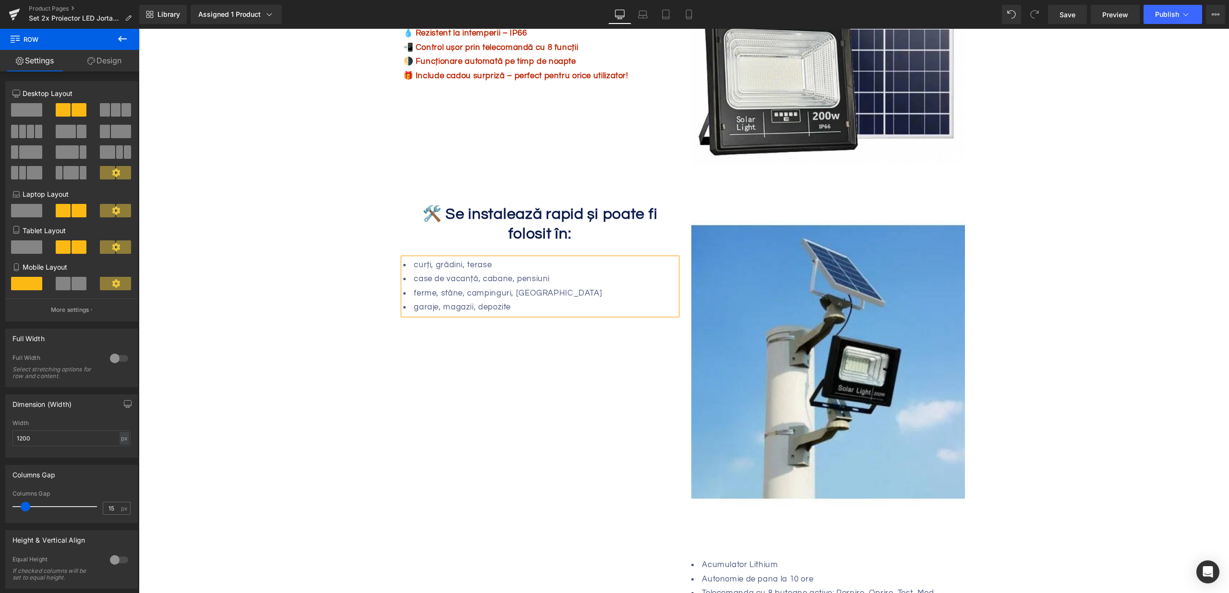
scroll to position [501, 0]
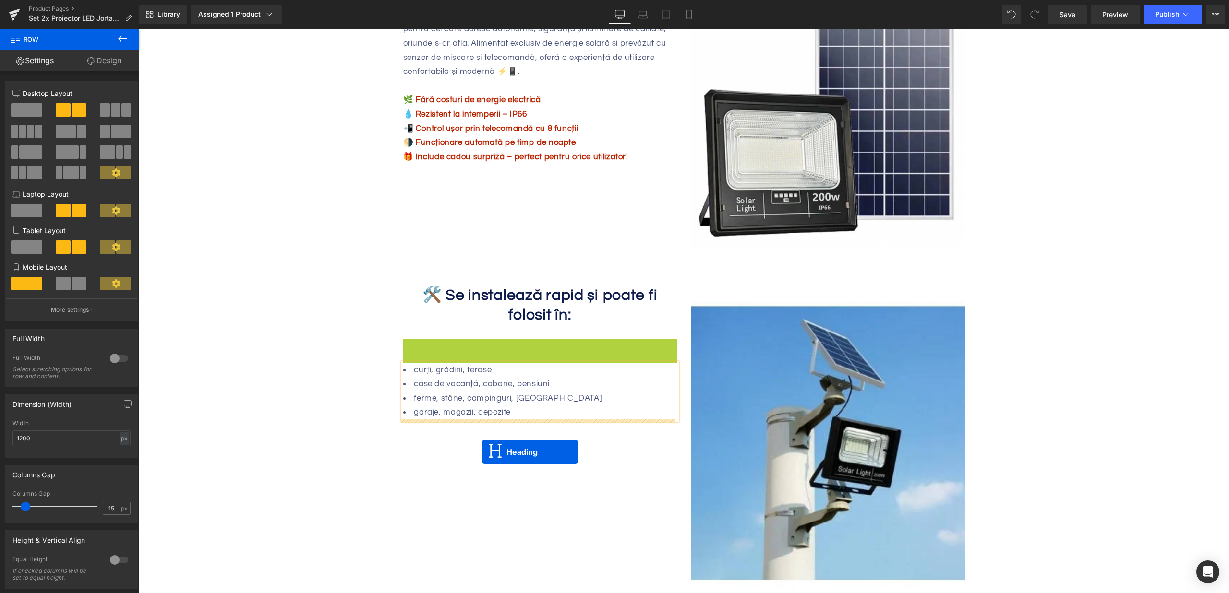
drag, startPoint x: 512, startPoint y: 377, endPoint x: 482, endPoint y: 452, distance: 80.8
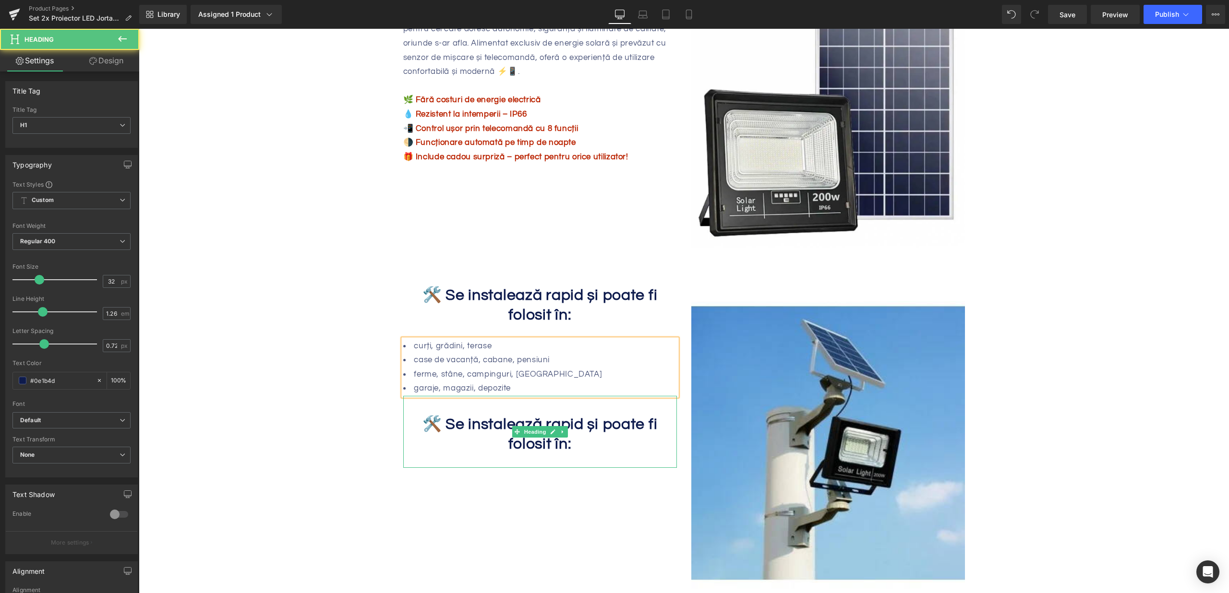
click at [425, 424] on span "🛠️ Se instalează rapid și poate fi folosit în:" at bounding box center [540, 434] width 235 height 35
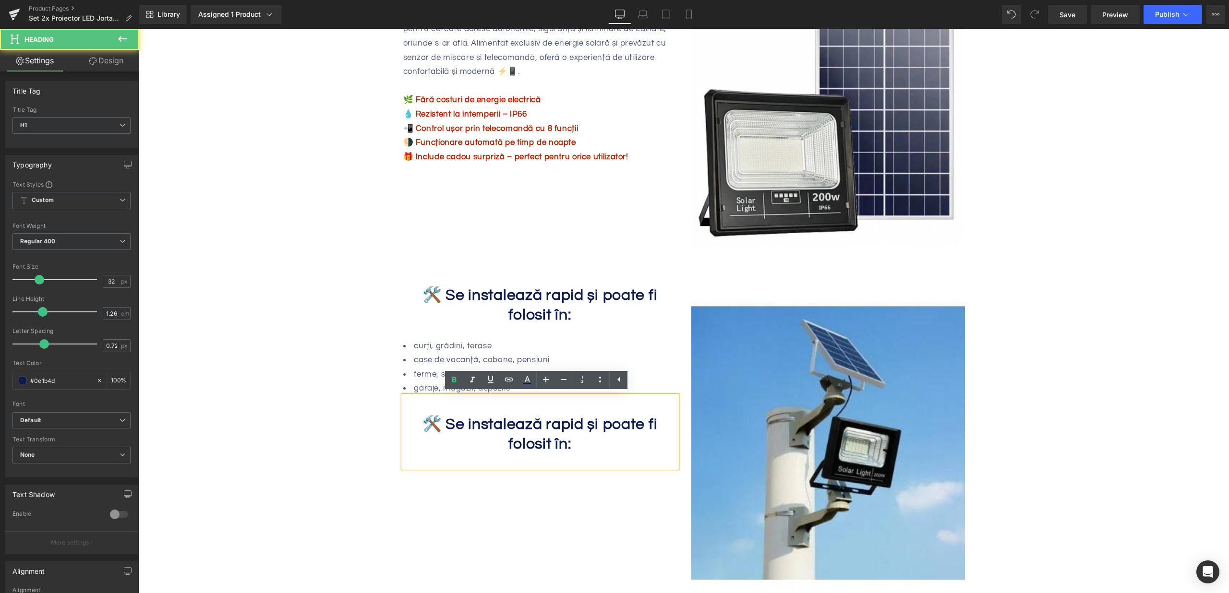
click at [412, 444] on h1 "🛠️ Se instalează rapid și poate fi folosit în:" at bounding box center [540, 434] width 274 height 39
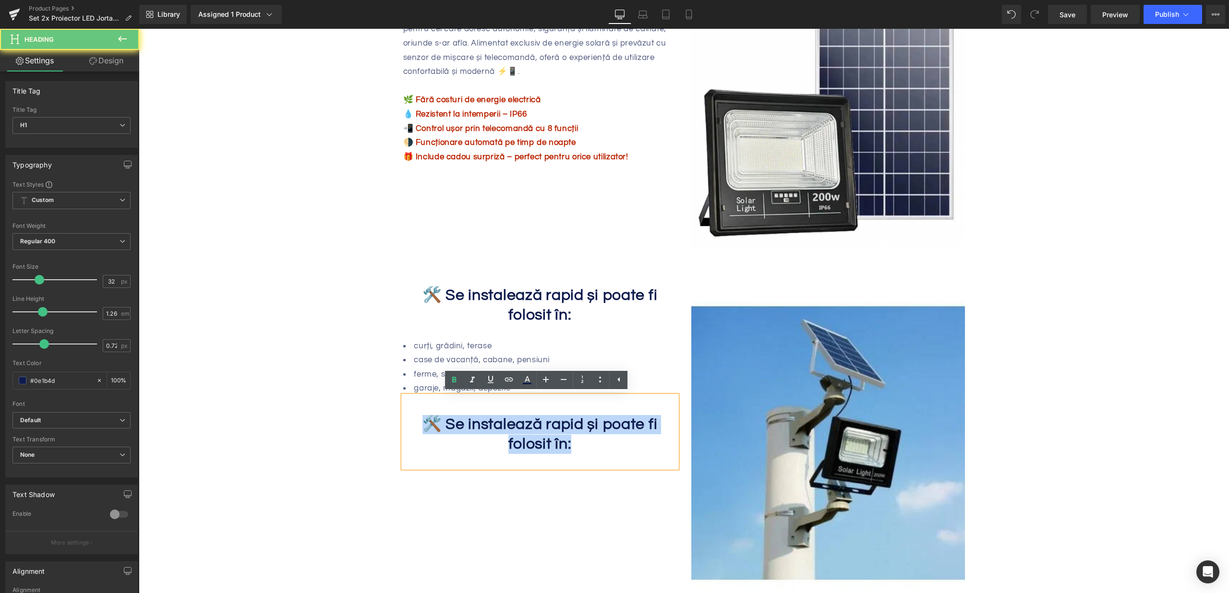
drag, startPoint x: 420, startPoint y: 430, endPoint x: 622, endPoint y: 440, distance: 201.9
click at [622, 440] on h1 "🛠️ Se instalează rapid și poate fi folosit în:" at bounding box center [540, 434] width 274 height 39
paste div
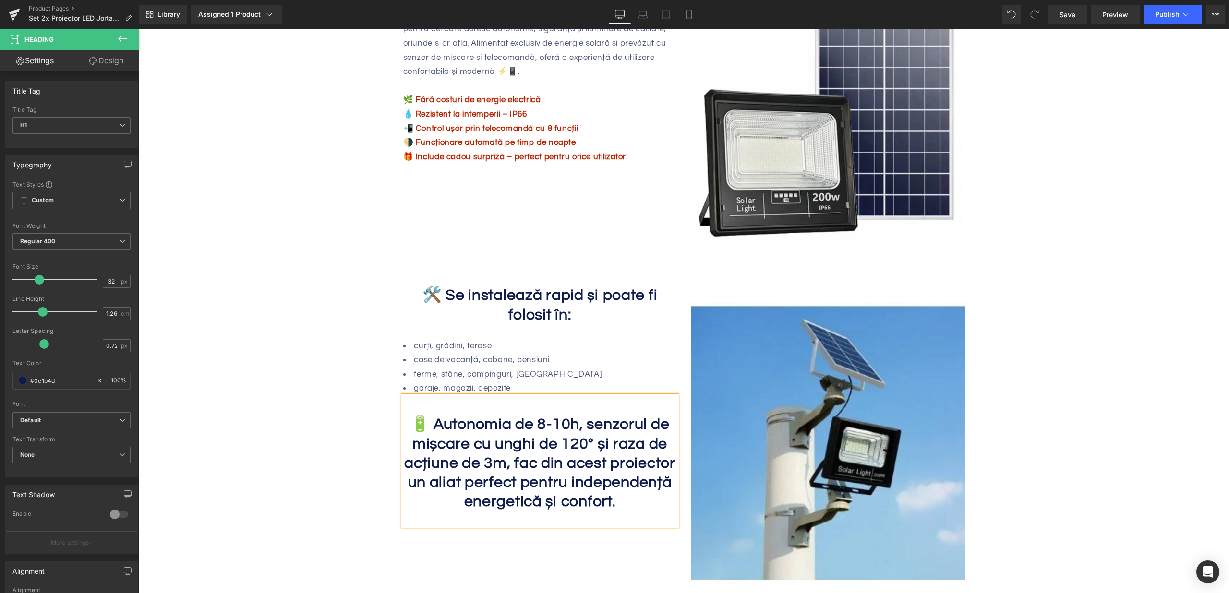
drag, startPoint x: 547, startPoint y: 469, endPoint x: 557, endPoint y: 461, distance: 11.9
click at [547, 469] on span "🔋 Autonomia de 8-10h, senzorul de mișcare cu unghi de 120° și raza de acțiune d…" at bounding box center [539, 463] width 271 height 93
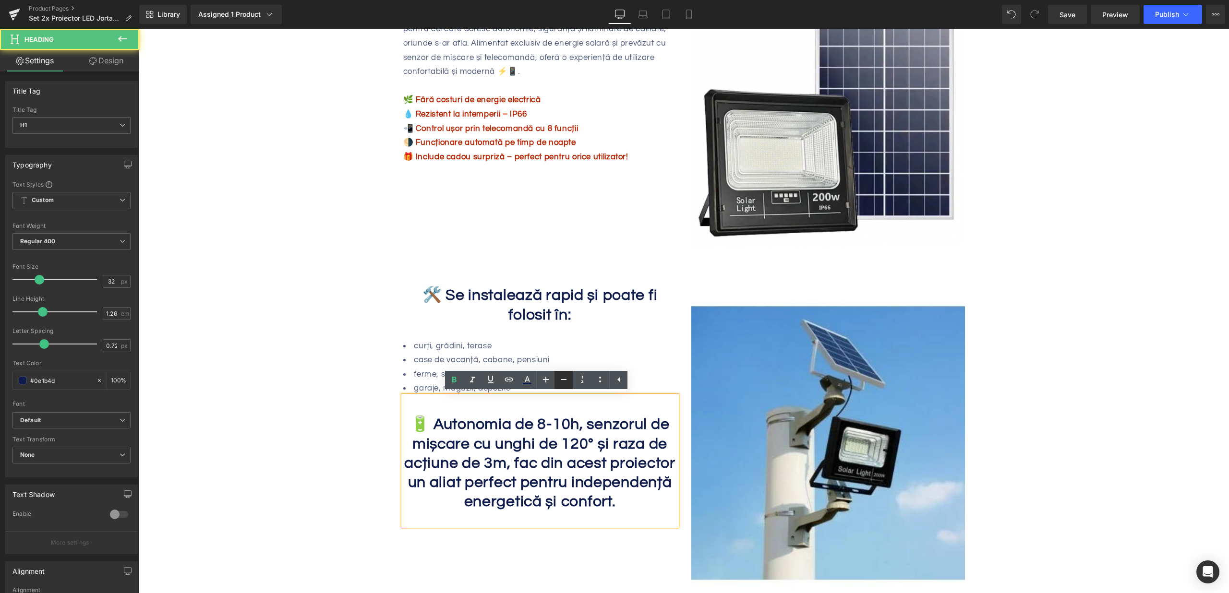
click at [561, 382] on icon at bounding box center [564, 380] width 12 height 12
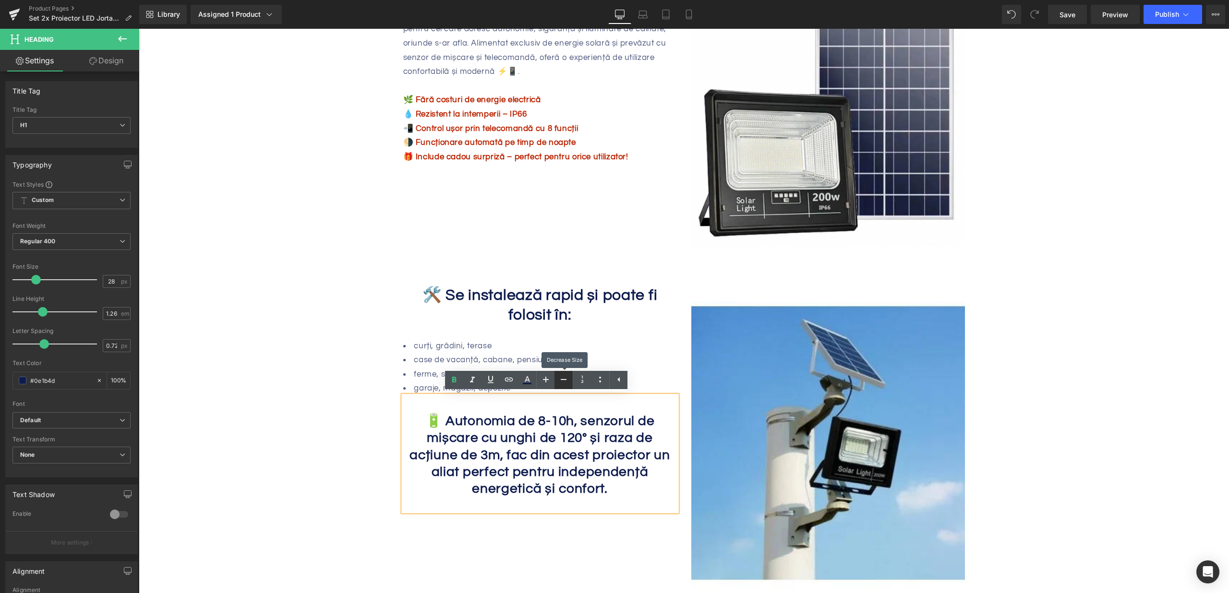
click at [561, 382] on icon at bounding box center [564, 380] width 12 height 12
type input "24"
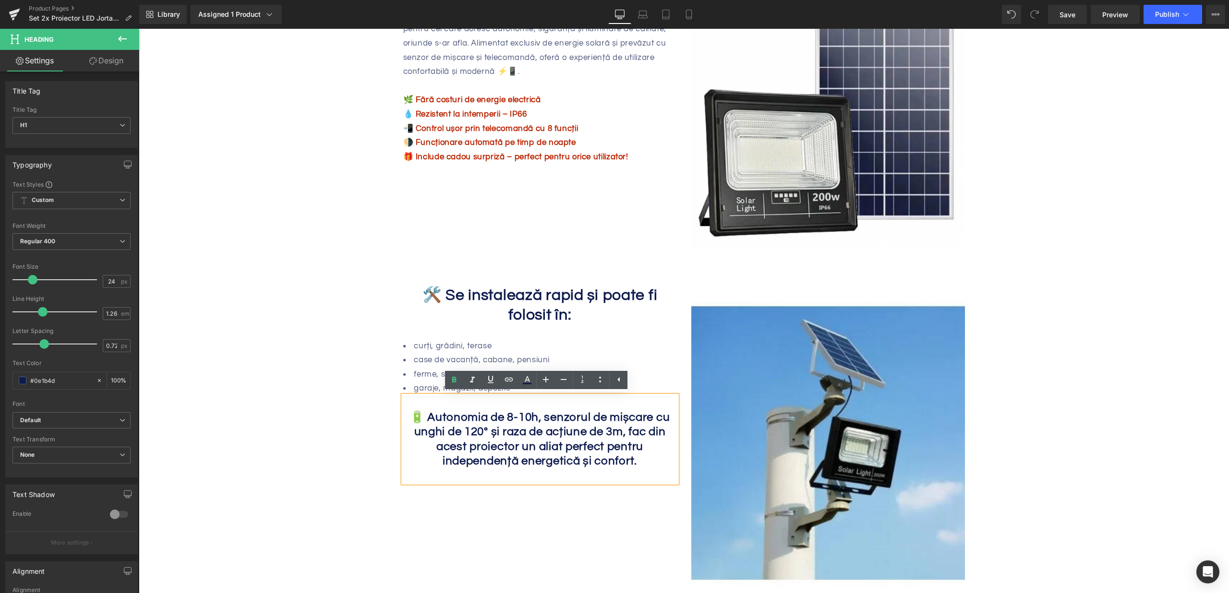
click at [328, 420] on div "Lumina puternica si eficienta la costuri minime! Heading Sale Off (P) Image ‹" at bounding box center [684, 397] width 1090 height 1518
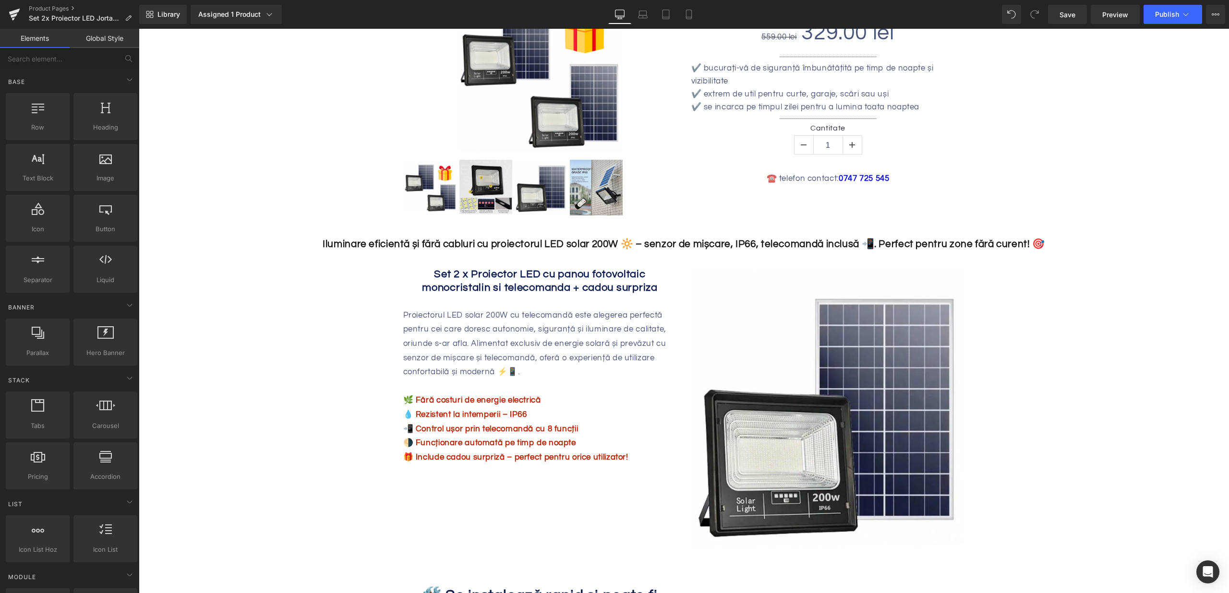
scroll to position [0, 0]
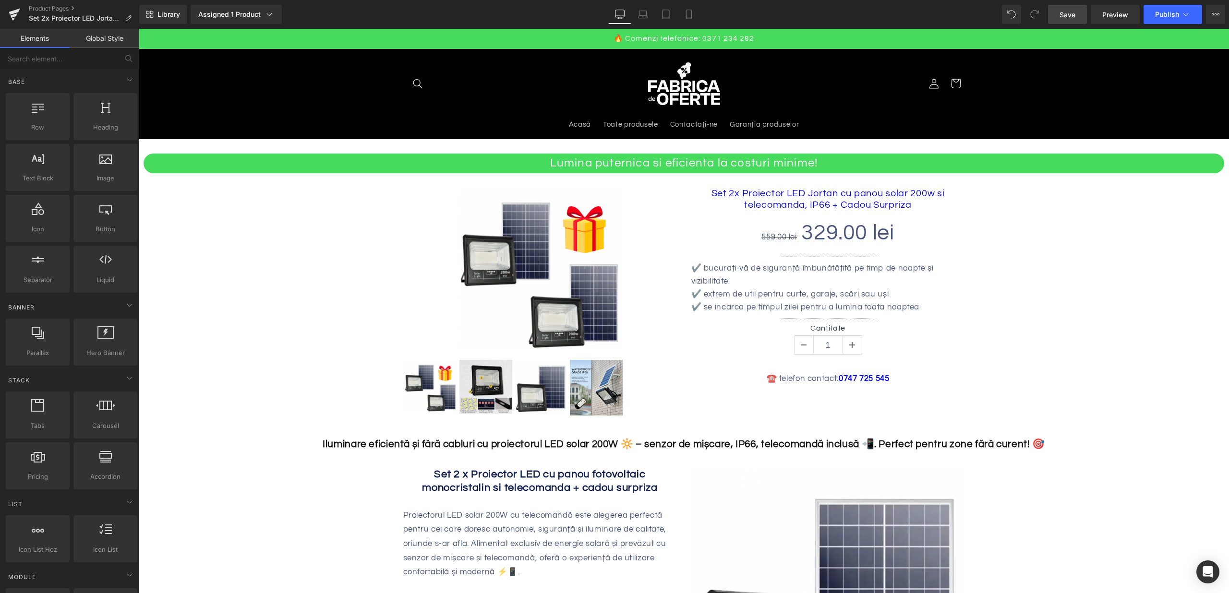
click at [1072, 16] on span "Save" at bounding box center [1068, 15] width 16 height 10
click at [1176, 15] on span "Publish" at bounding box center [1167, 15] width 24 height 8
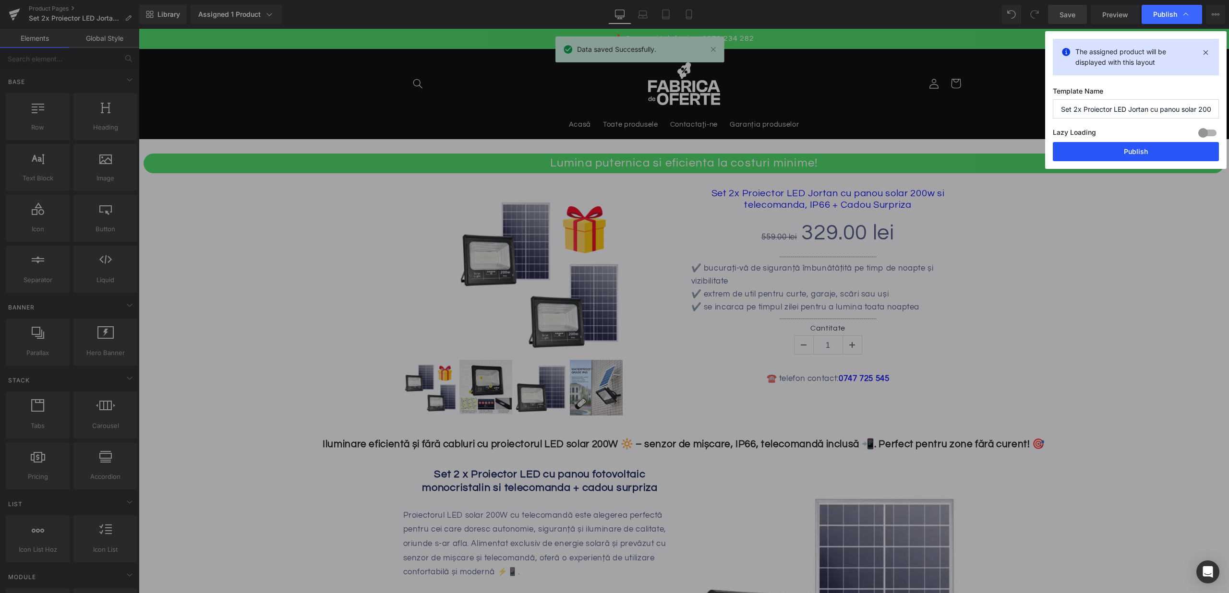
click at [1120, 146] on button "Publish" at bounding box center [1136, 151] width 166 height 19
